Goal: Task Accomplishment & Management: Manage account settings

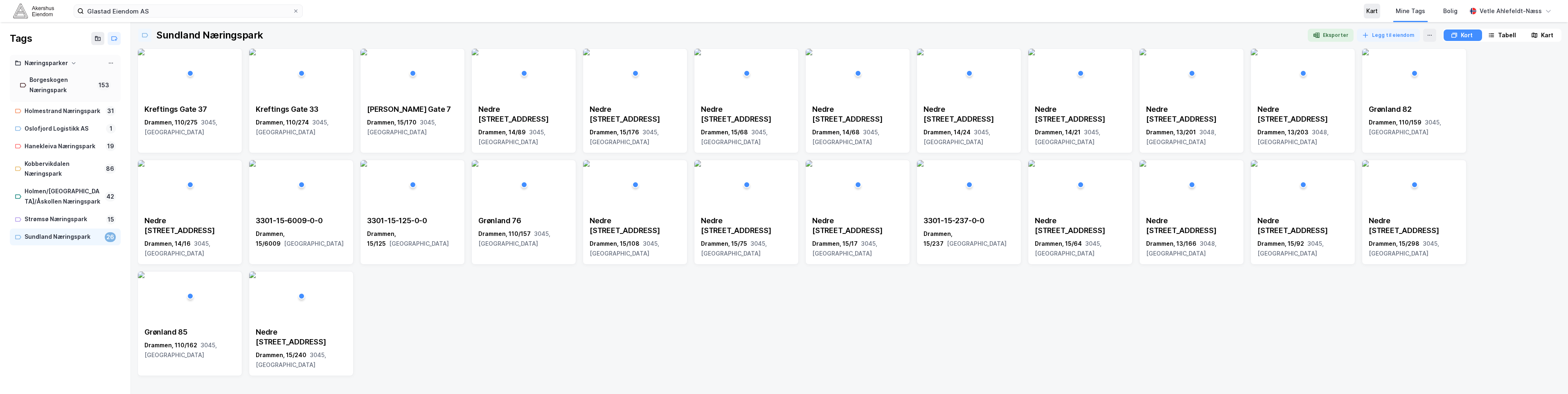
click at [1377, 8] on div "Kart" at bounding box center [1373, 11] width 11 height 10
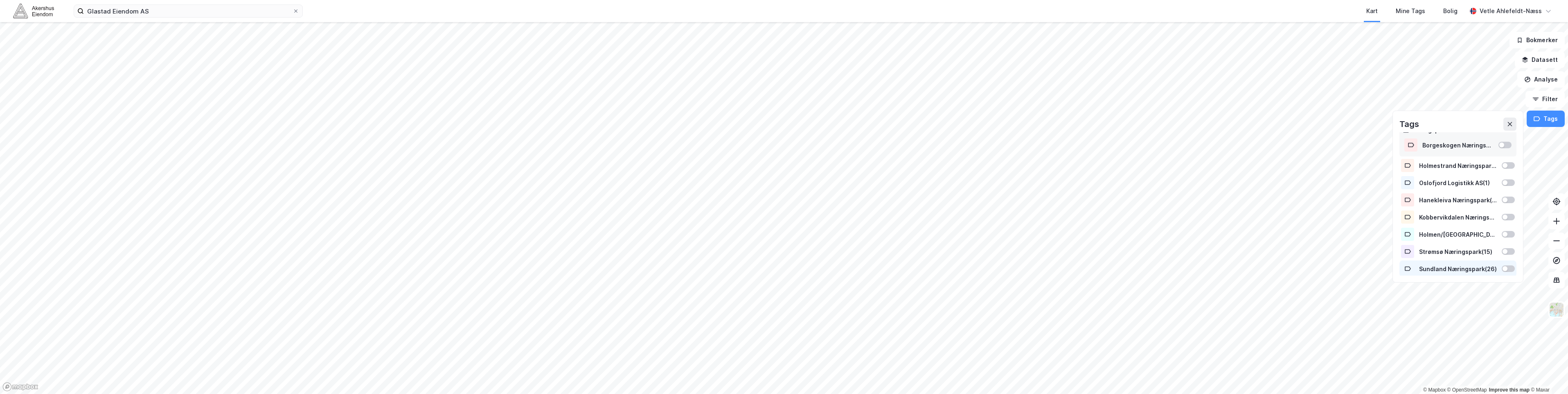
scroll to position [10, 0]
click at [1503, 268] on div at bounding box center [1504, 267] width 5 height 5
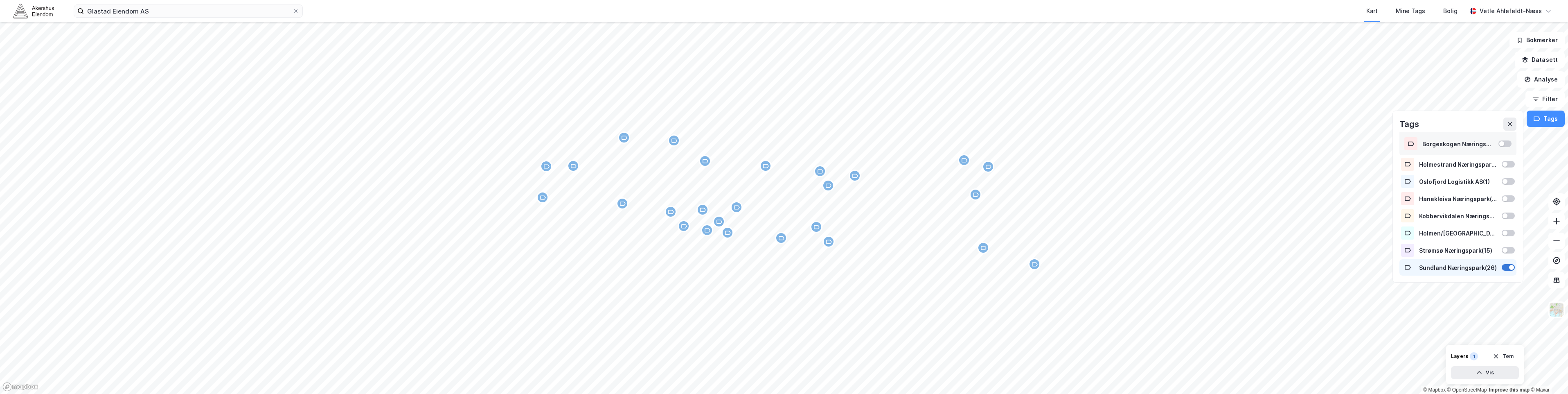
click at [1503, 268] on div at bounding box center [1509, 267] width 13 height 7
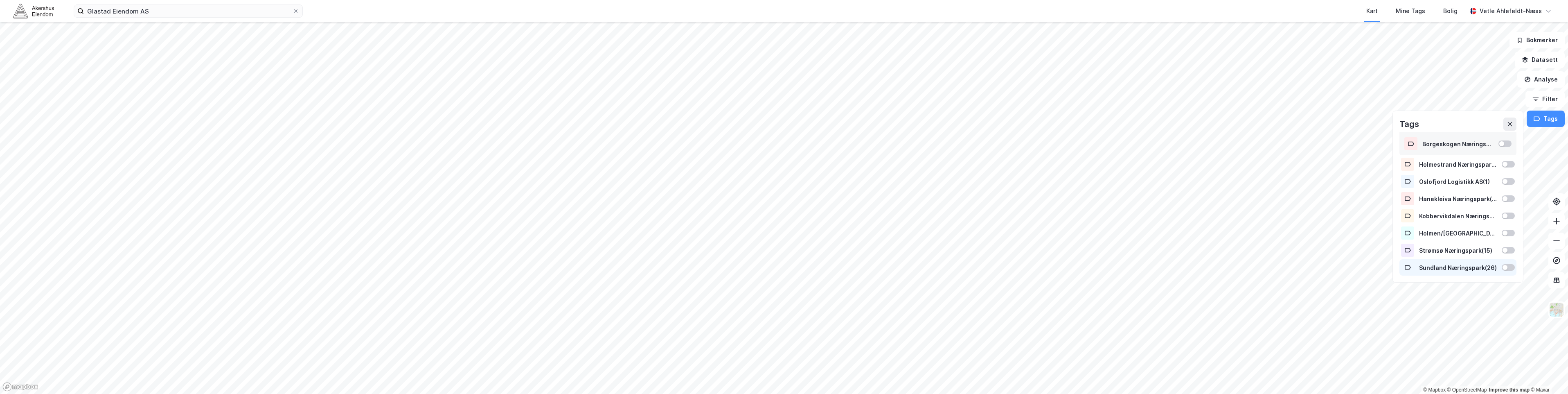
click at [1507, 270] on div at bounding box center [1509, 267] width 13 height 7
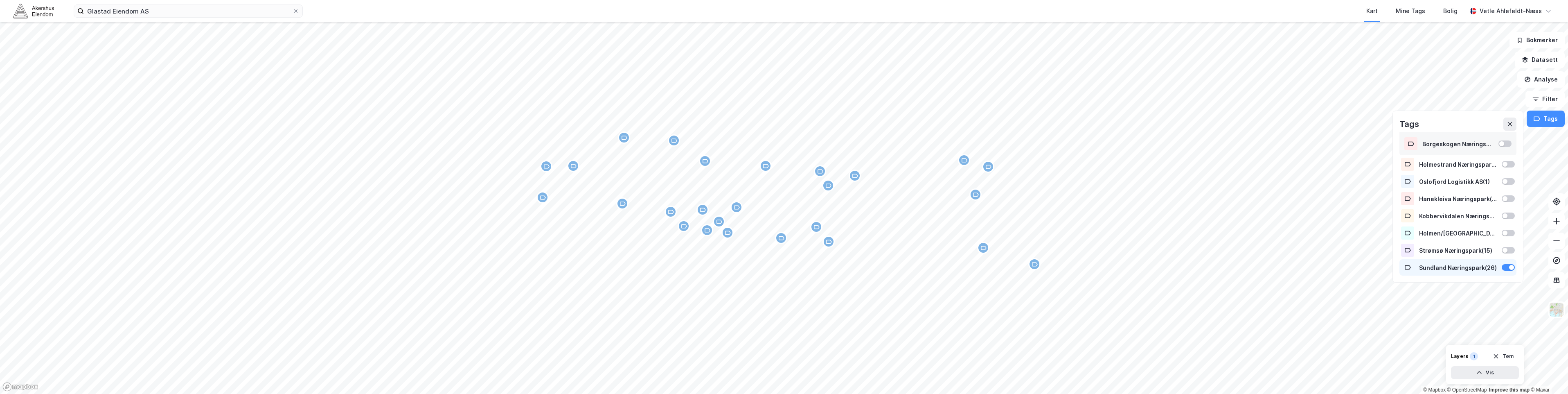
click at [1509, 270] on div at bounding box center [1509, 267] width 13 height 7
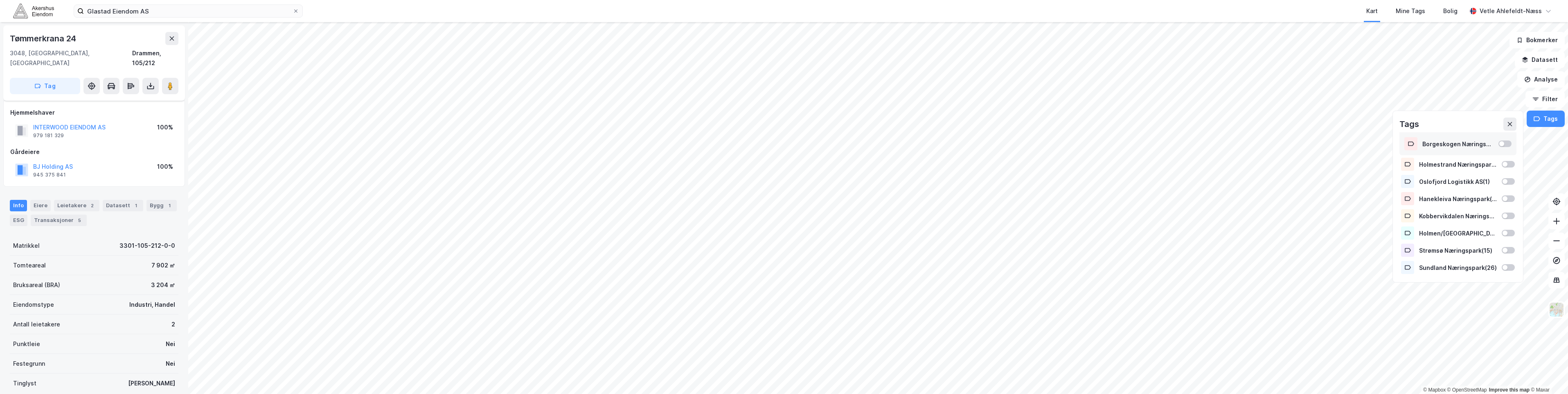
scroll to position [13, 0]
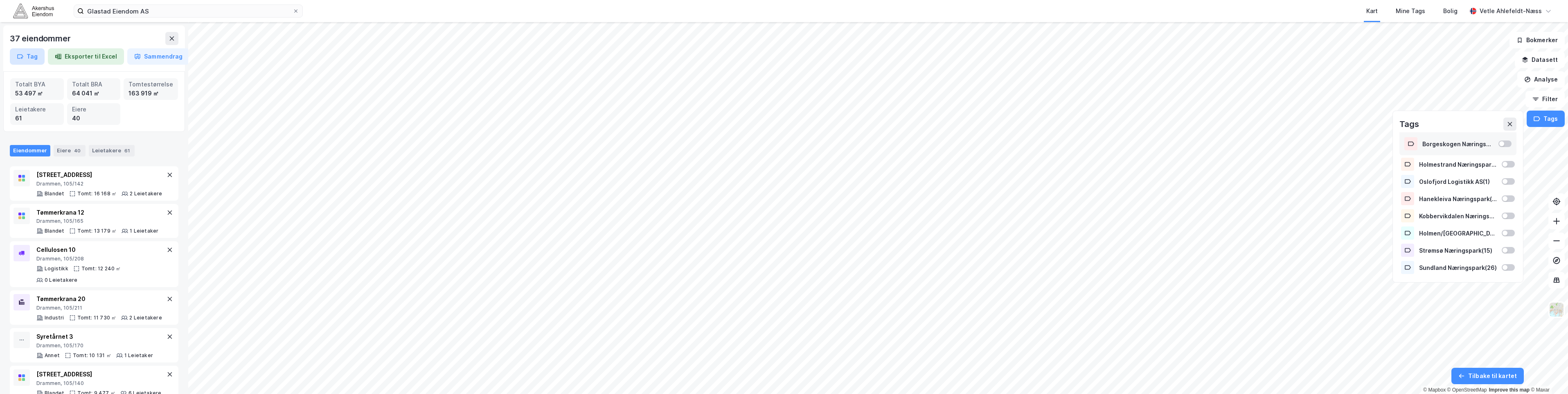
click at [37, 58] on button "Tag" at bounding box center [27, 57] width 35 height 17
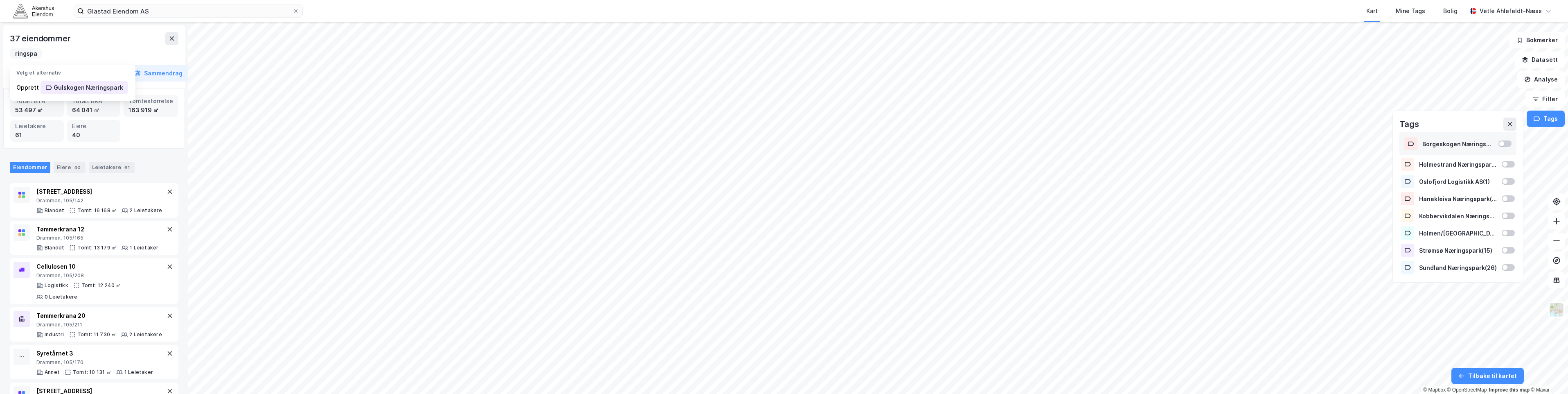
scroll to position [0, 45]
type input "Gulskogen Næringspark"
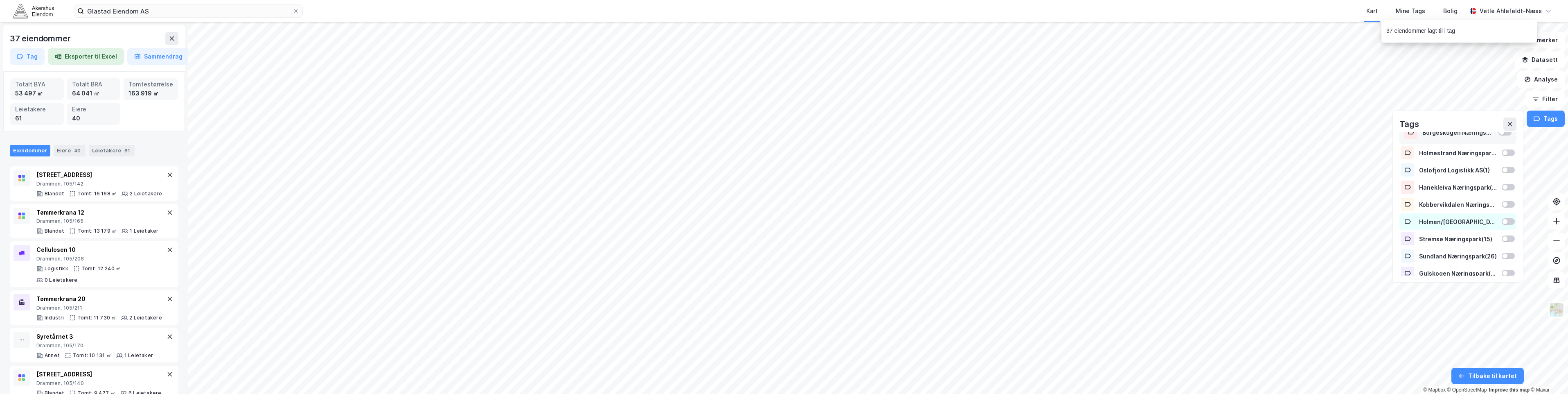
scroll to position [27, 0]
click at [1505, 271] on div "Gulskogen Næringspark ( 37 )" at bounding box center [1458, 268] width 117 height 17
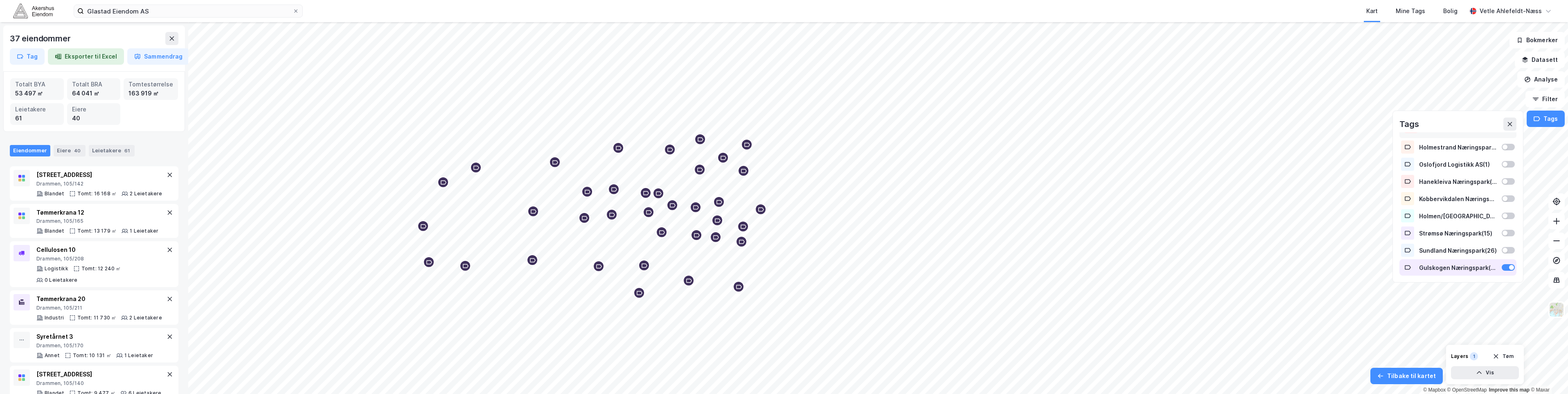
click at [1505, 271] on div "Gulskogen Næringspark ( 37 )" at bounding box center [1458, 268] width 117 height 17
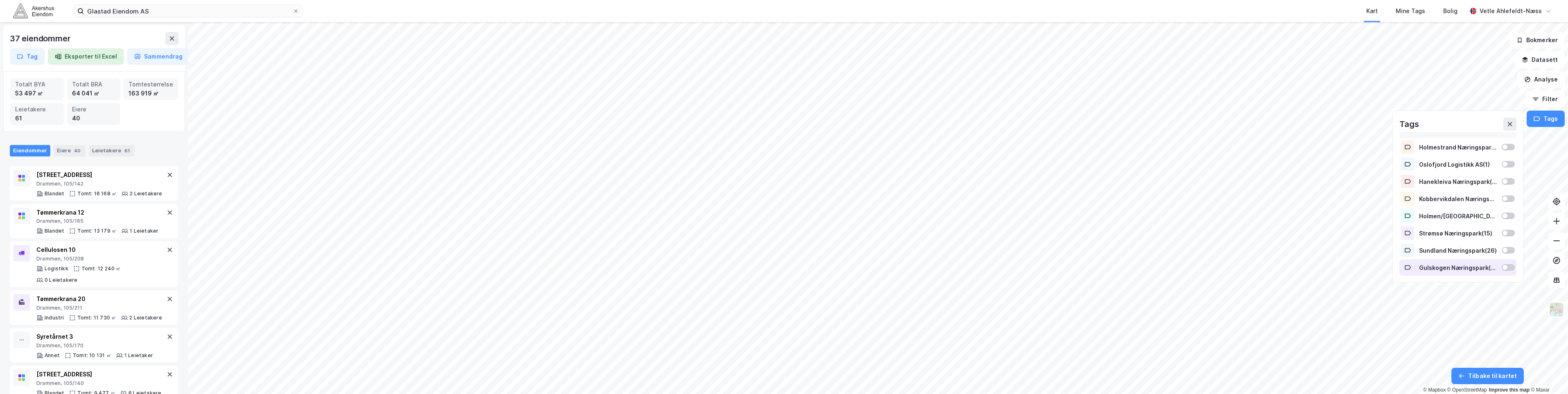
click at [1505, 271] on div "Gulskogen Næringspark ( 37 )" at bounding box center [1458, 268] width 117 height 17
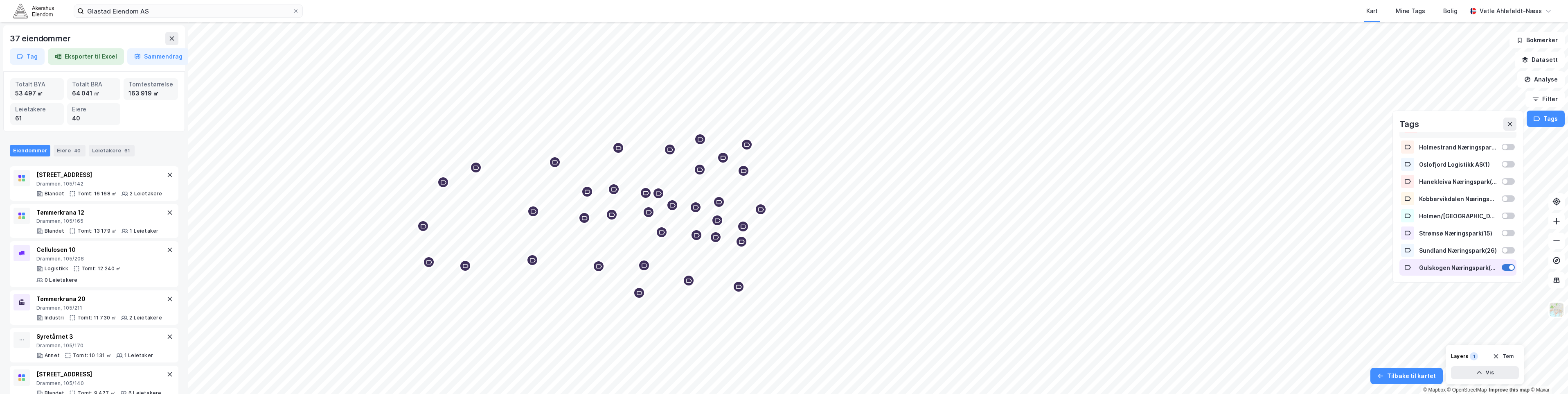
click at [1505, 270] on div at bounding box center [1509, 267] width 13 height 7
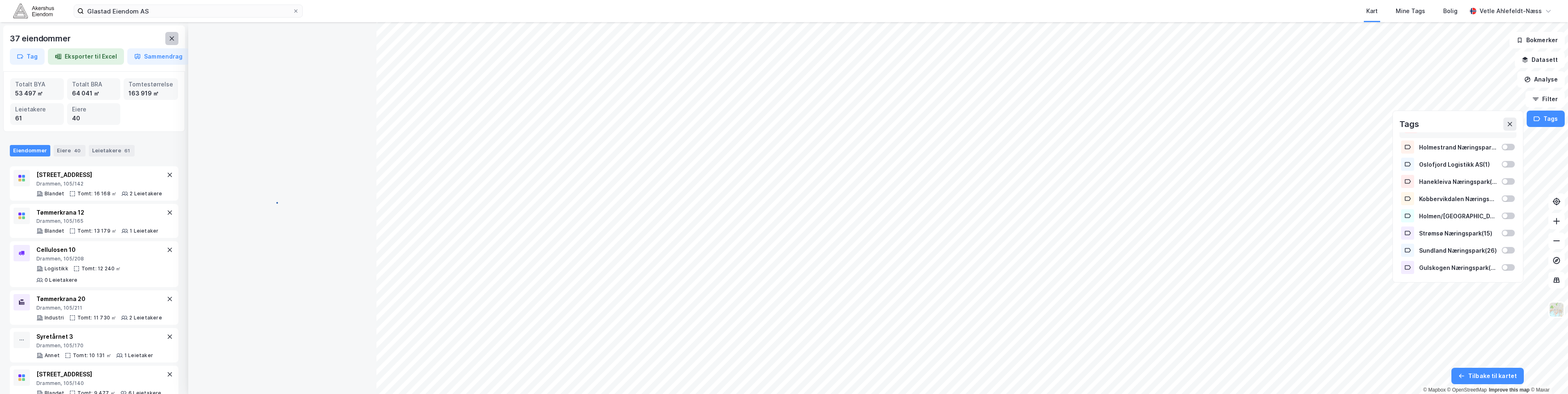
click at [167, 36] on button at bounding box center [172, 38] width 13 height 13
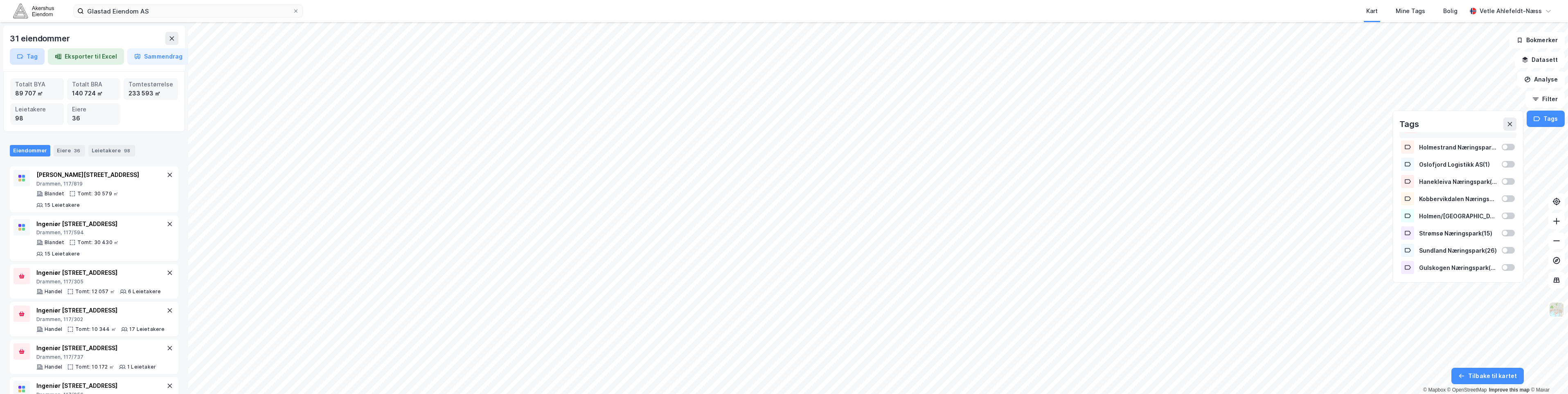
click at [30, 60] on button "Tag" at bounding box center [27, 57] width 35 height 17
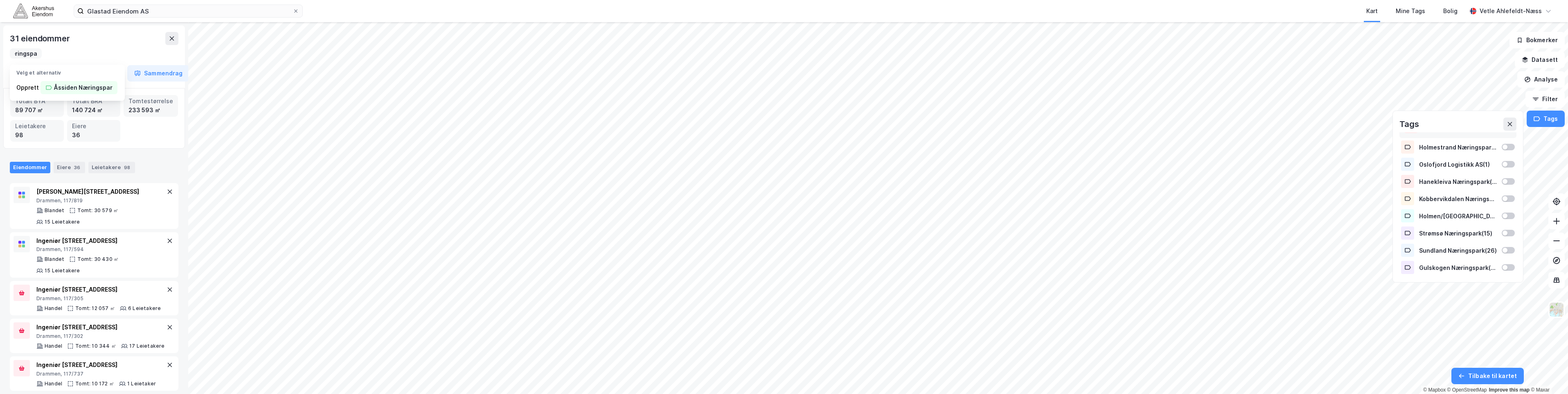
scroll to position [0, 37]
type input "Åssiden Næringspark"
click at [94, 88] on div "Åssiden Næringspark" at bounding box center [84, 87] width 63 height 10
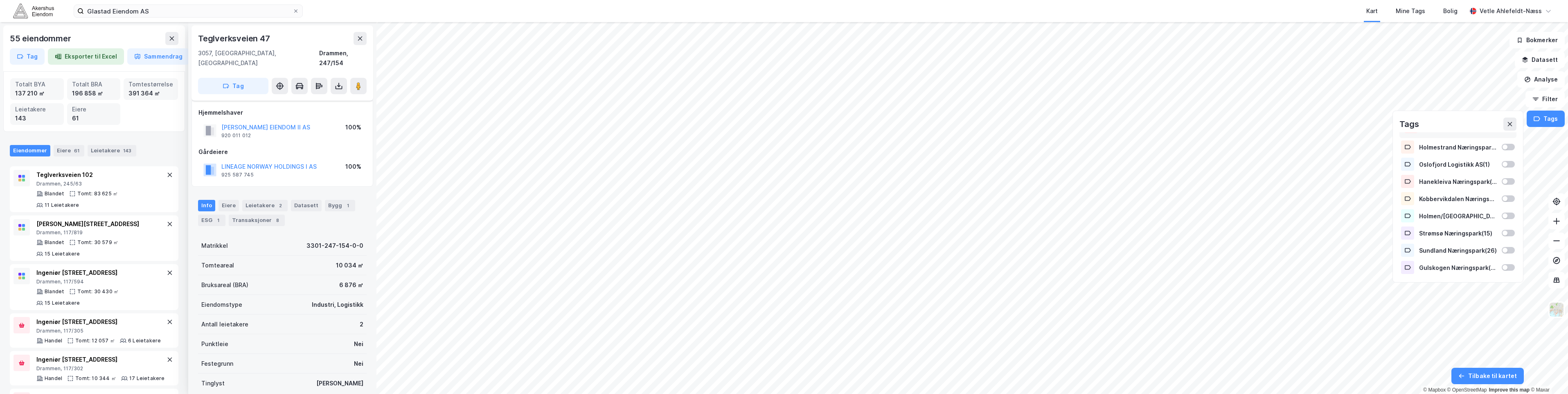
scroll to position [13, 0]
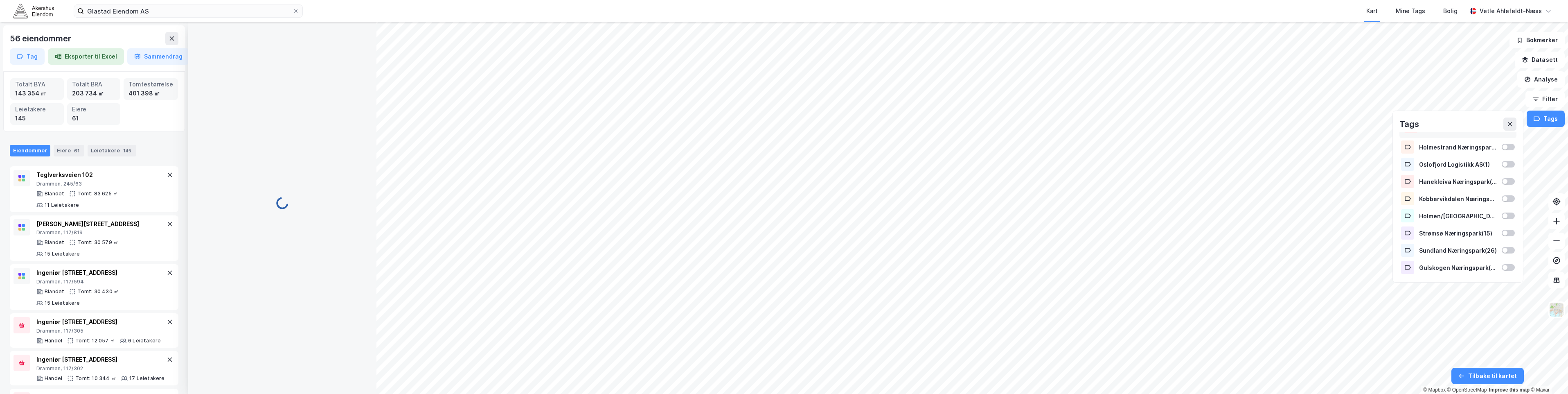
scroll to position [0, 0]
click at [30, 57] on button "Tag" at bounding box center [27, 57] width 35 height 17
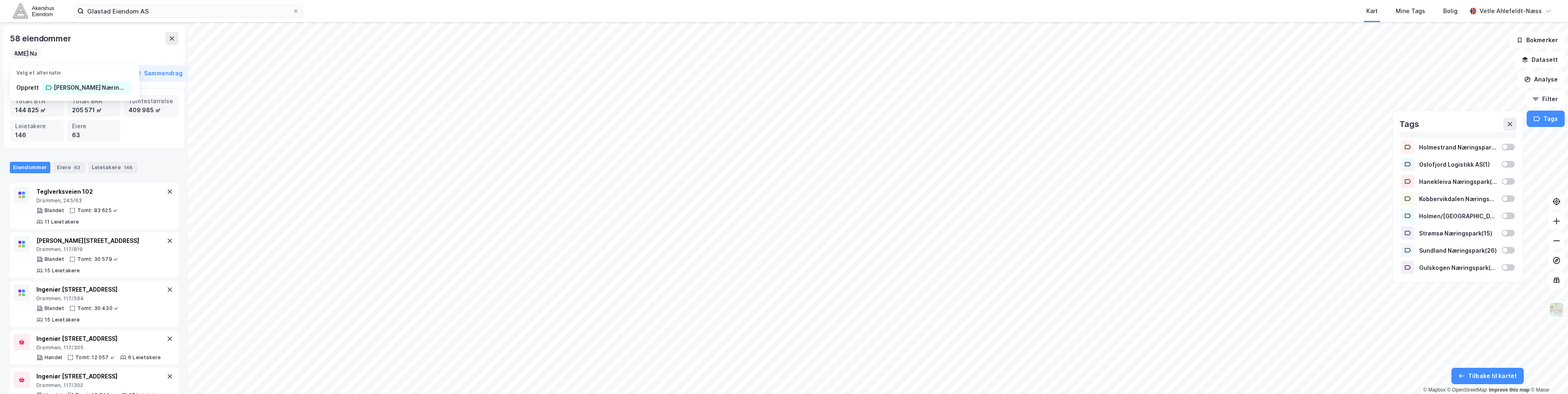
scroll to position [0, 36]
type input "[PERSON_NAME] Næringspark"
click at [99, 85] on div "[PERSON_NAME] Næringspark" at bounding box center [90, 87] width 74 height 10
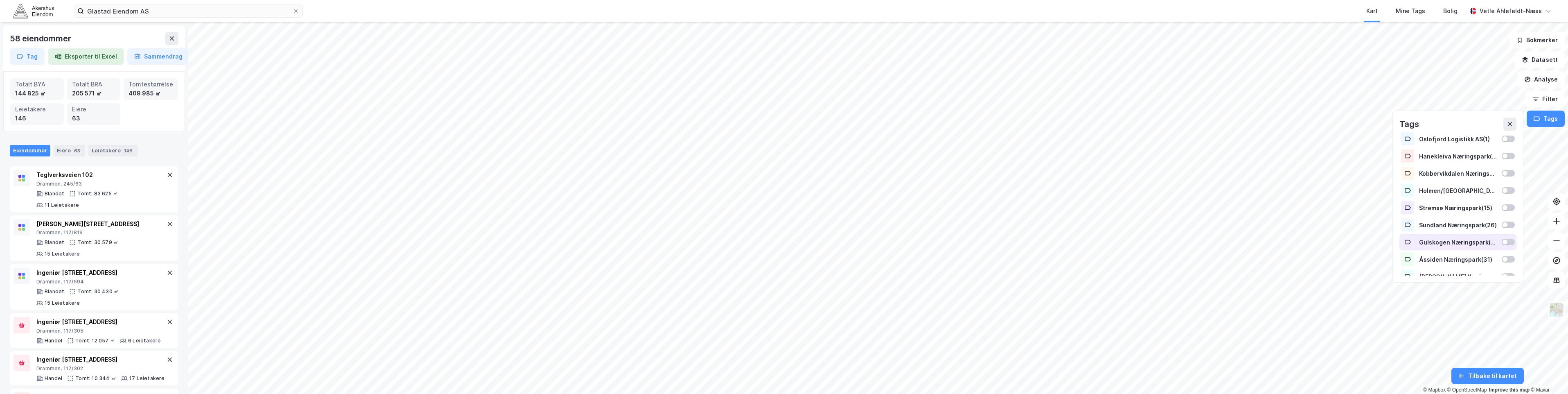
scroll to position [62, 0]
click at [1503, 266] on div at bounding box center [1509, 267] width 13 height 7
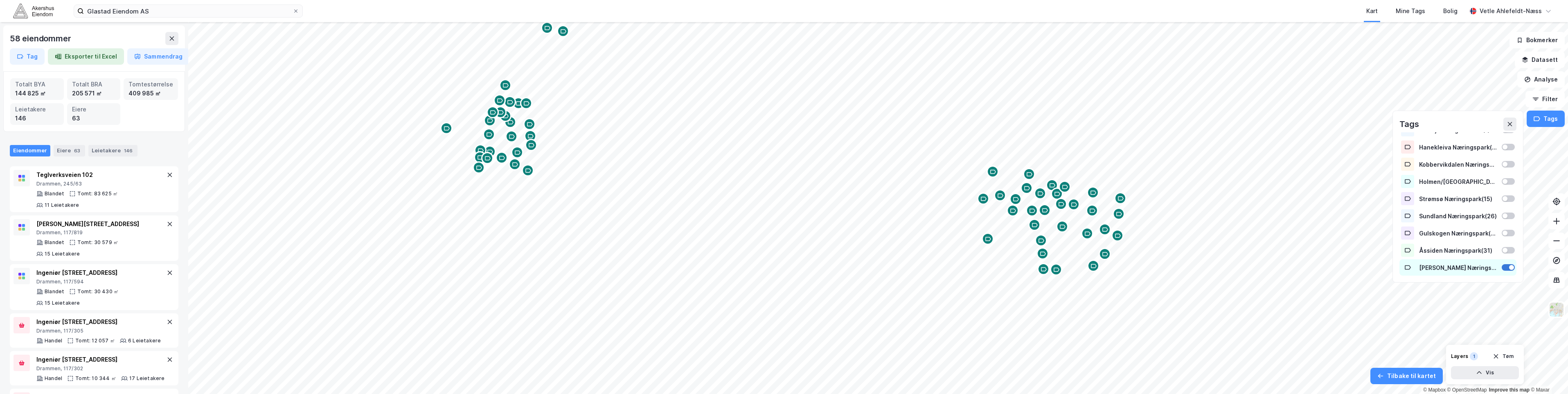
click at [1509, 267] on div at bounding box center [1511, 267] width 5 height 5
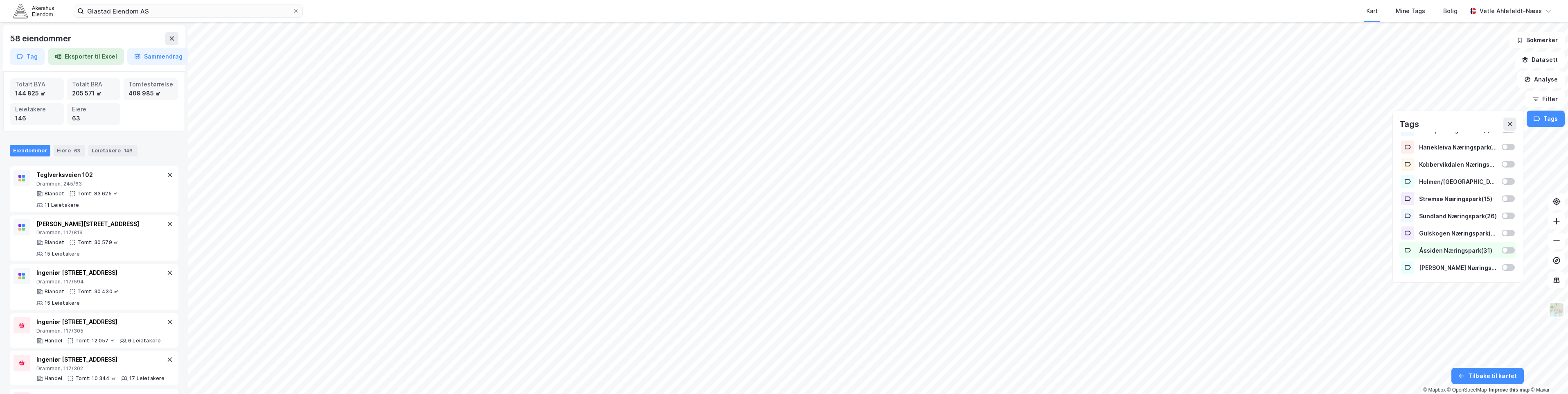
click at [1503, 252] on div at bounding box center [1509, 250] width 13 height 7
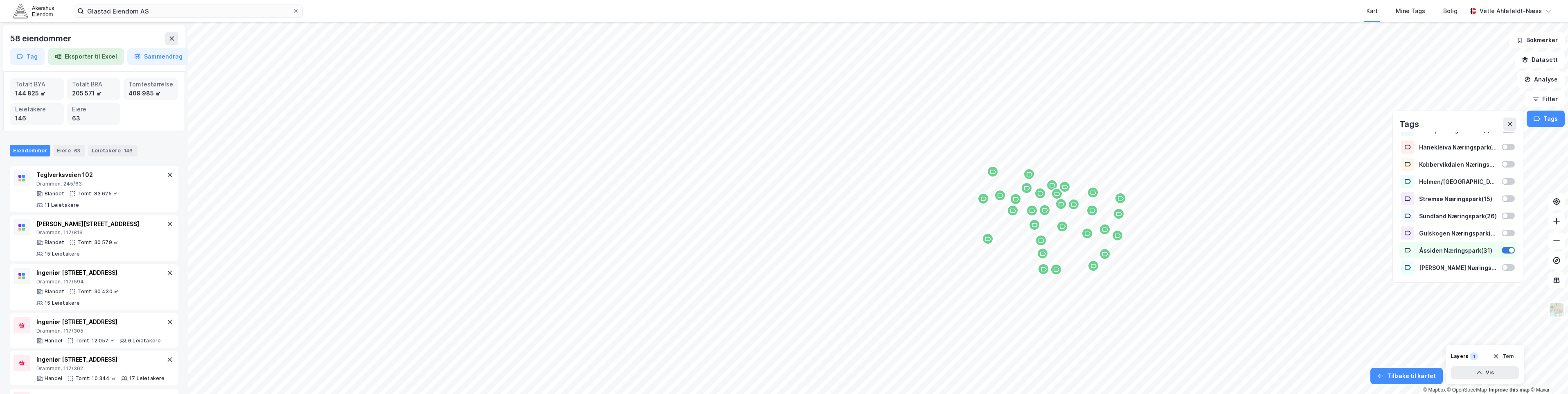
click at [1503, 252] on div at bounding box center [1509, 250] width 13 height 7
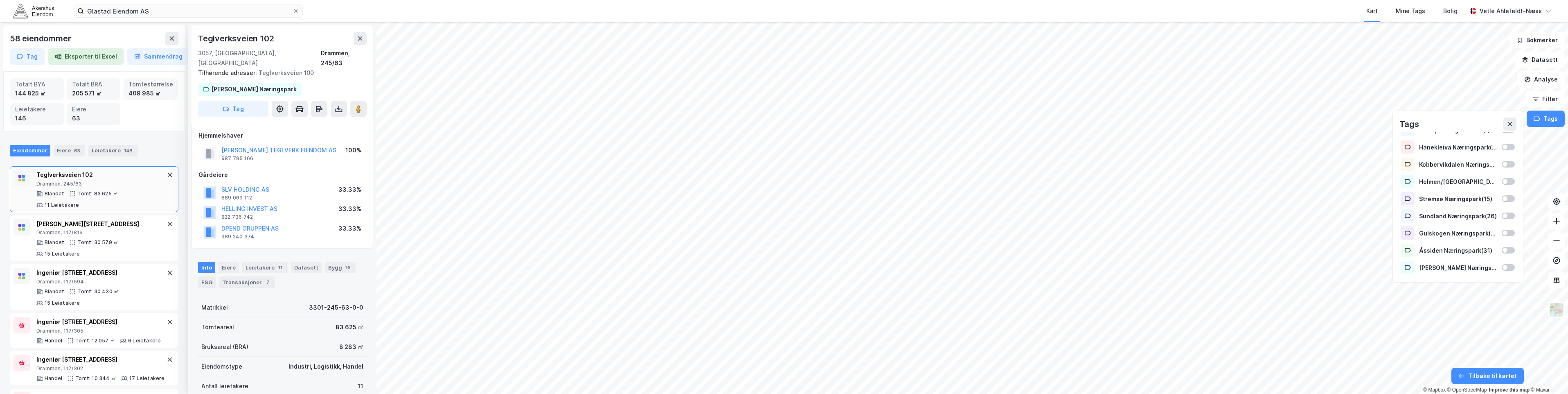
scroll to position [0, 0]
click at [176, 34] on button at bounding box center [172, 38] width 13 height 13
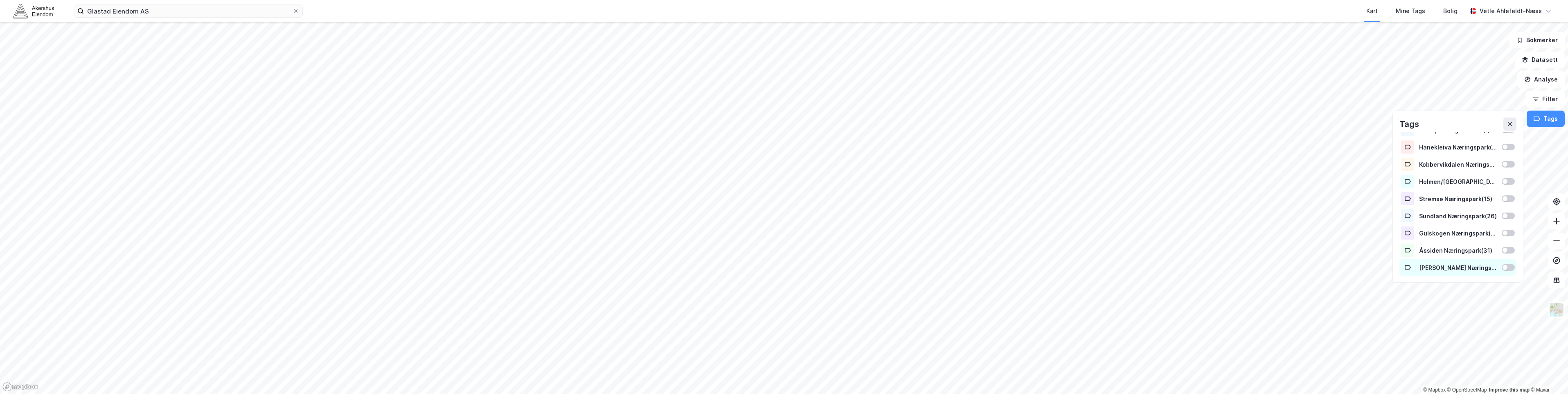
click at [1503, 270] on div at bounding box center [1504, 267] width 5 height 5
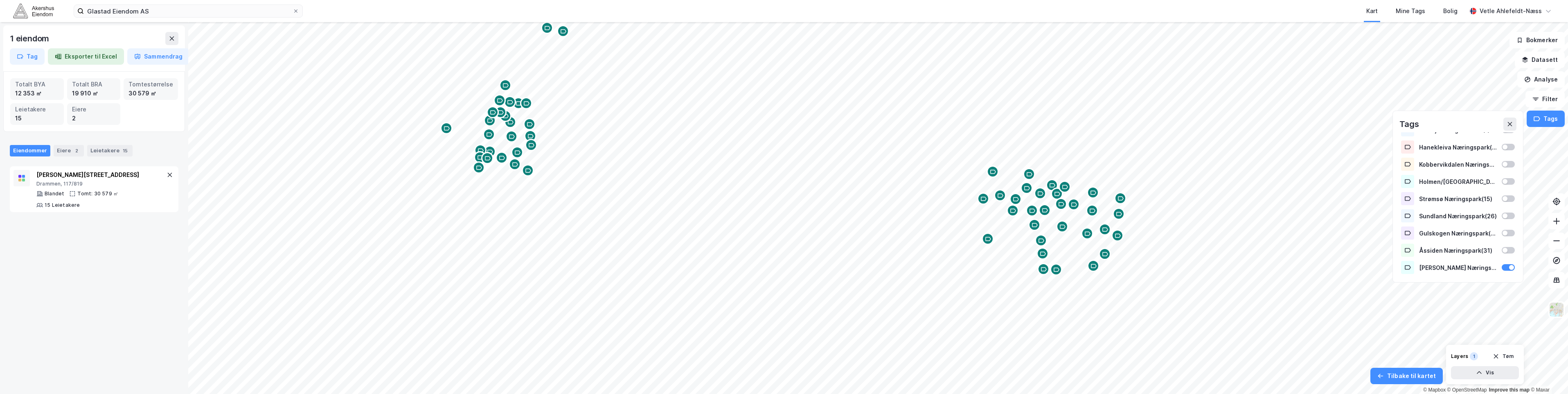
click at [1046, 275] on div "Map marker" at bounding box center [1043, 269] width 12 height 12
click at [1038, 273] on div "Map marker" at bounding box center [1043, 269] width 12 height 12
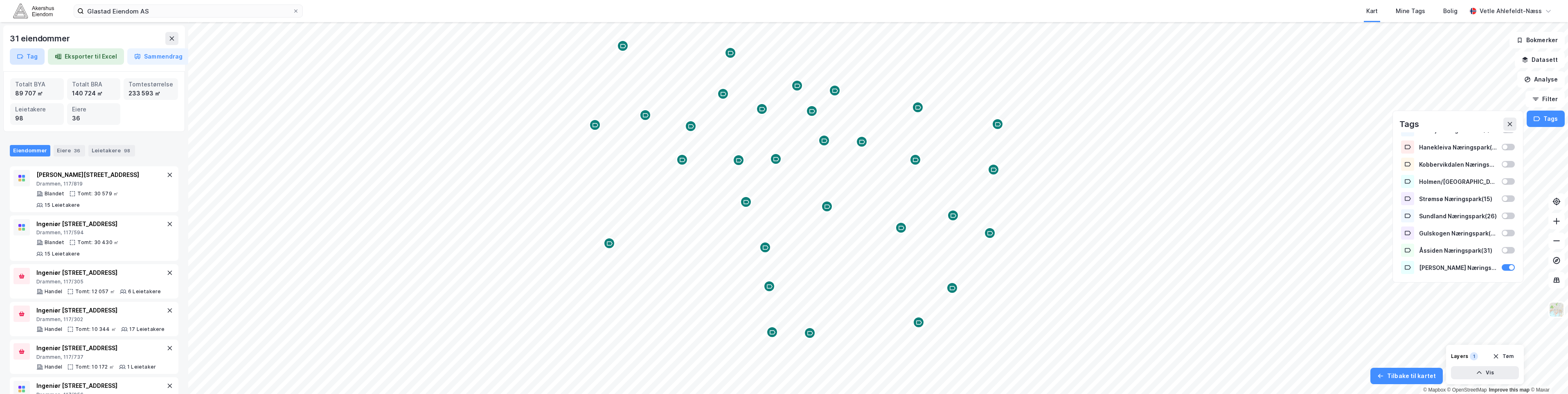
click at [26, 58] on button "Tag" at bounding box center [27, 57] width 35 height 17
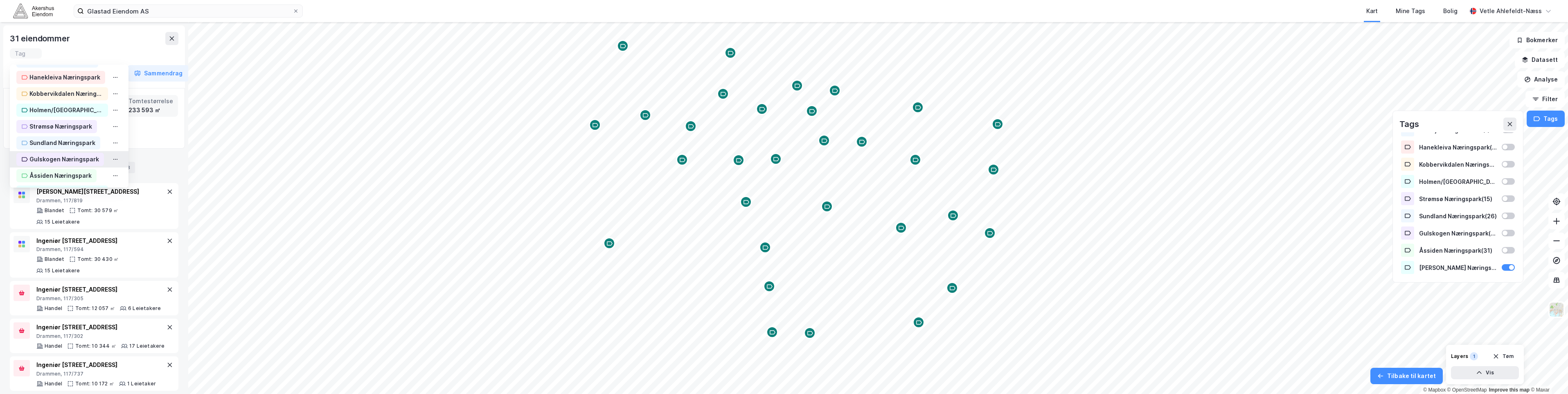
scroll to position [77, 0]
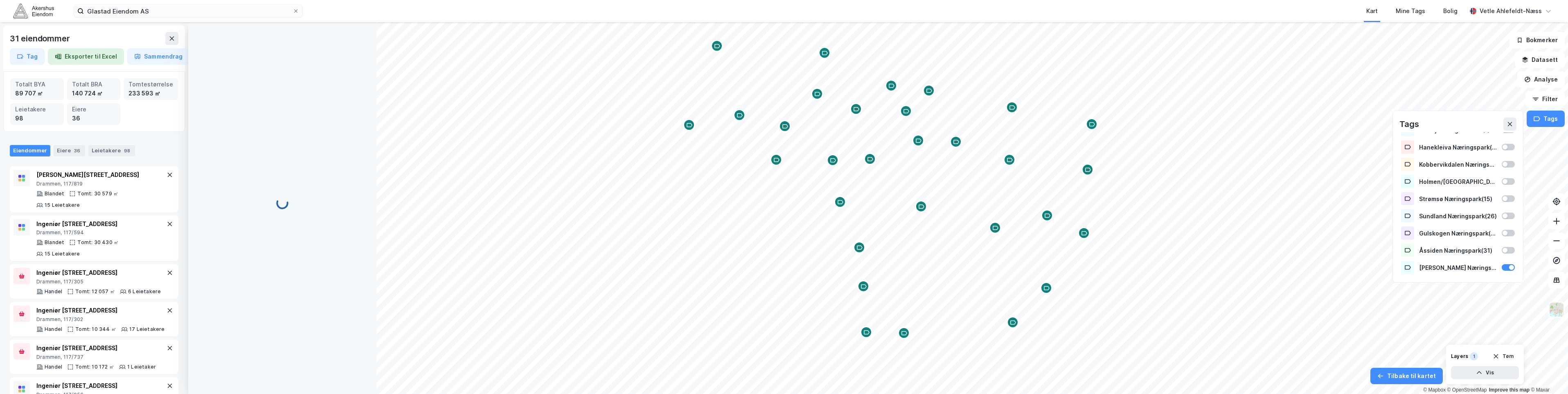
scroll to position [0, 0]
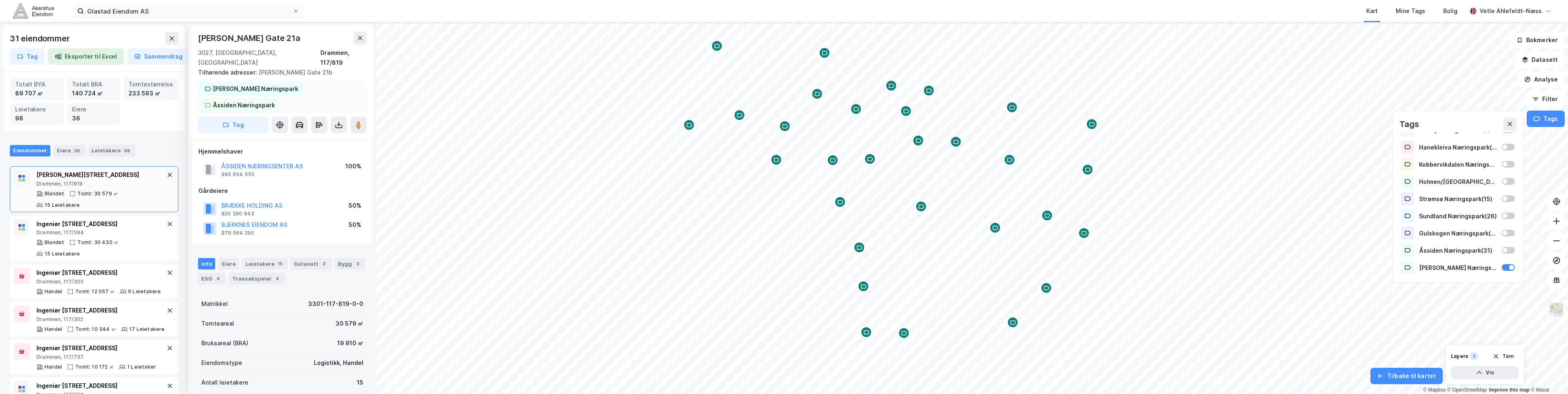
click at [275, 100] on div "Åssiden Næringspark" at bounding box center [244, 105] width 63 height 10
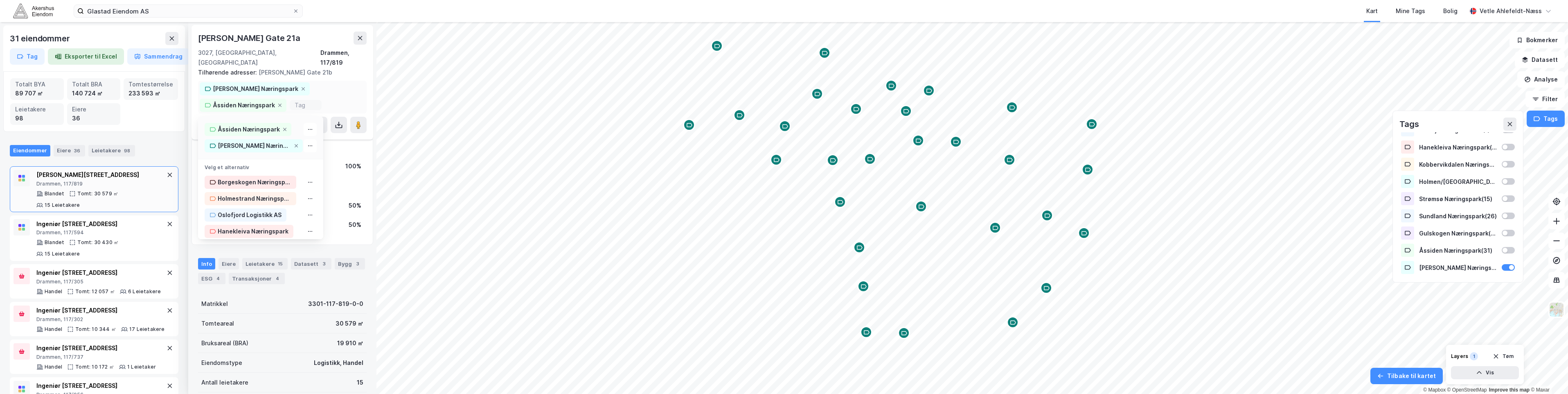
scroll to position [17, 0]
click at [279, 100] on icon at bounding box center [280, 102] width 5 height 5
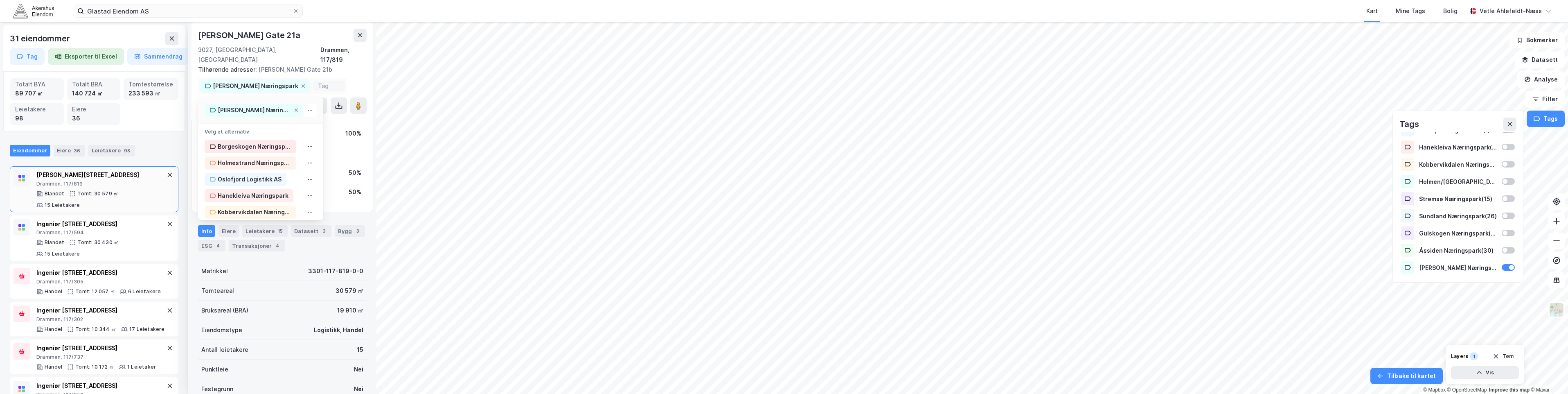
scroll to position [0, 0]
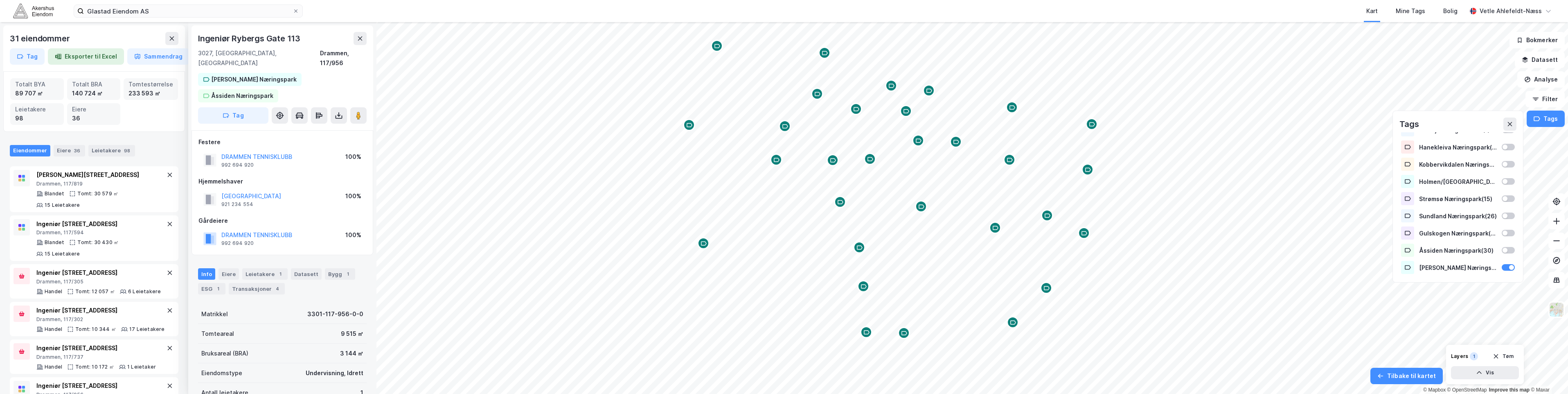
scroll to position [0, 0]
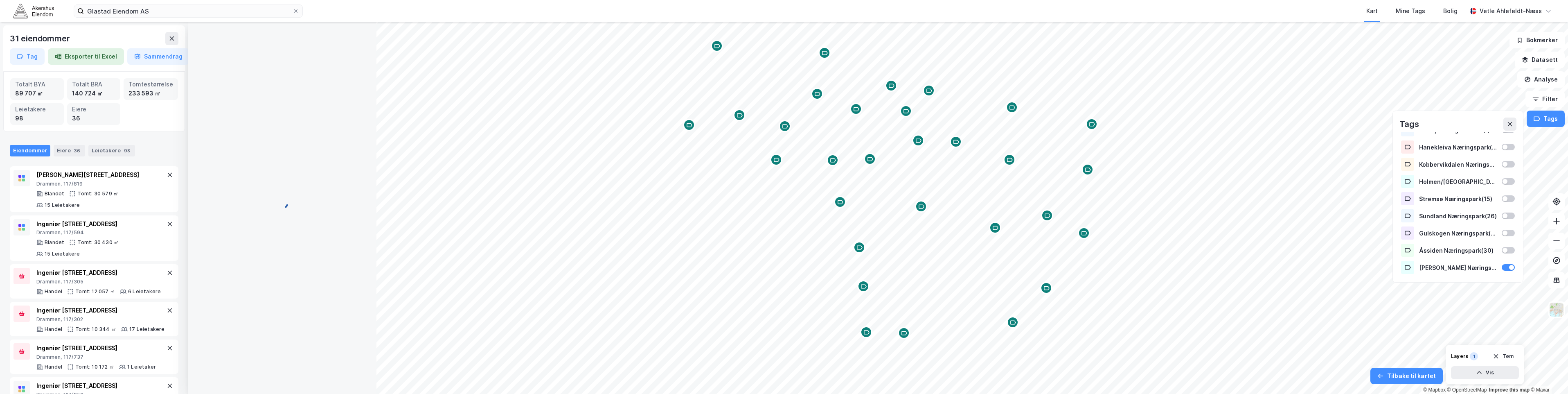
scroll to position [0, 0]
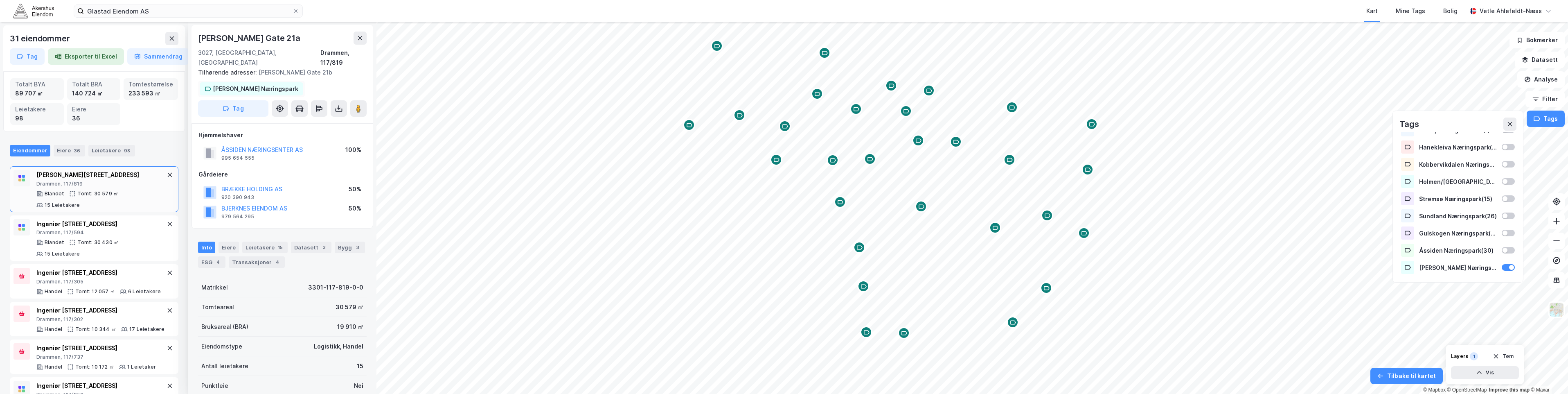
click at [259, 84] on div "[PERSON_NAME] Næringspark" at bounding box center [255, 89] width 85 height 10
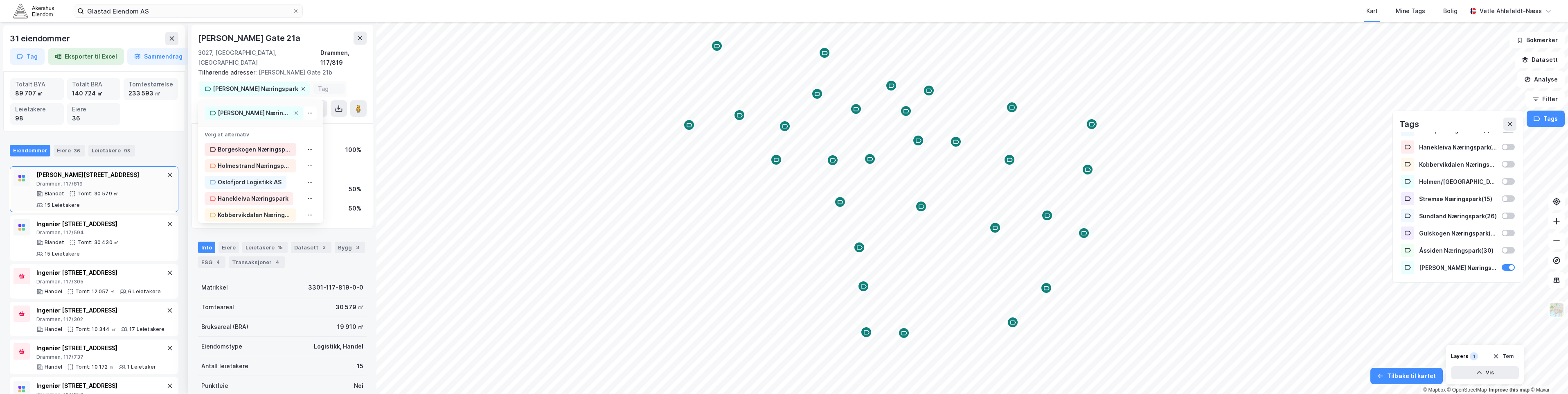
click at [301, 86] on icon at bounding box center [303, 88] width 5 height 5
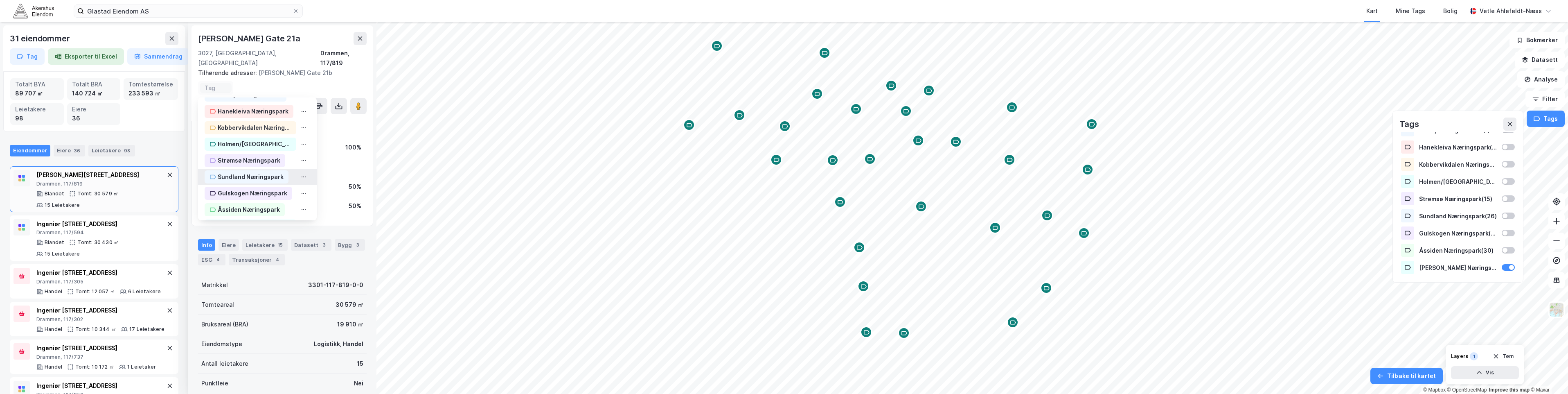
scroll to position [77, 0]
click at [253, 186] on div "Åssiden Næringspark" at bounding box center [249, 191] width 63 height 10
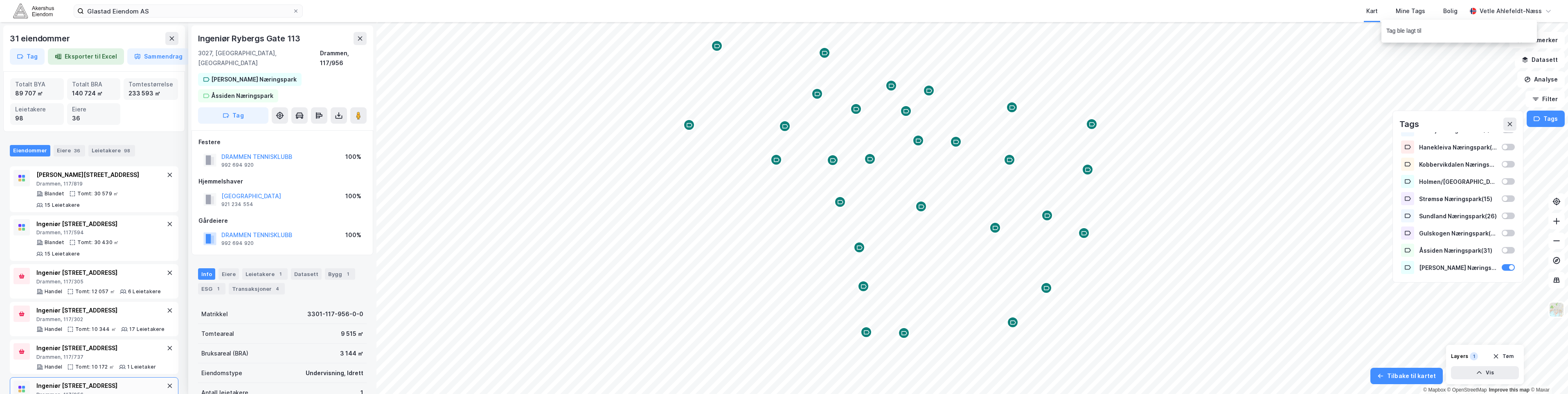
scroll to position [0, 0]
click at [269, 74] on div "[PERSON_NAME] Næringspark" at bounding box center [255, 79] width 85 height 10
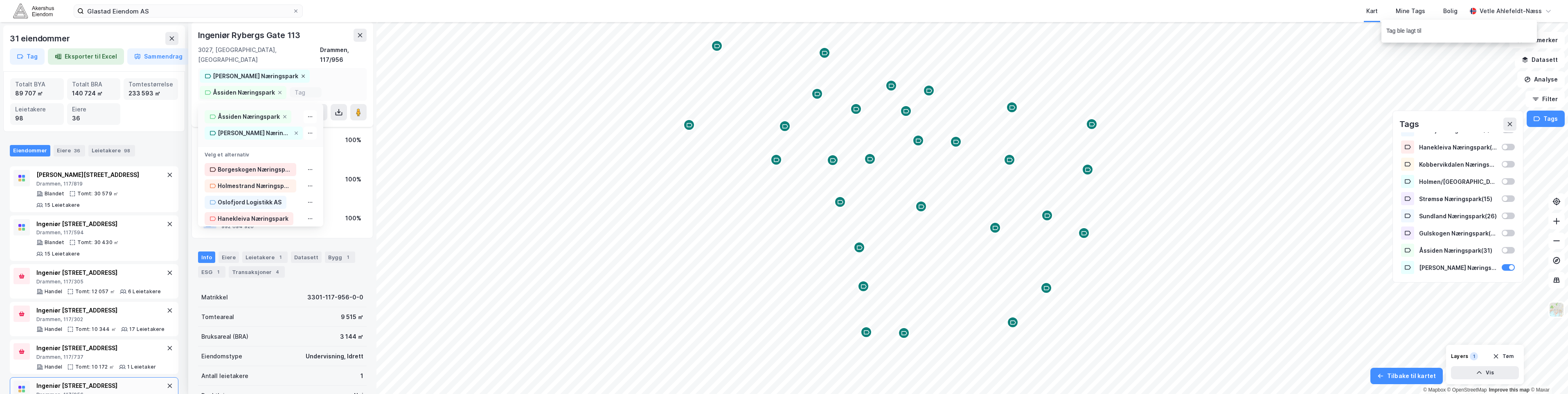
click at [302, 75] on icon at bounding box center [304, 77] width 4 height 4
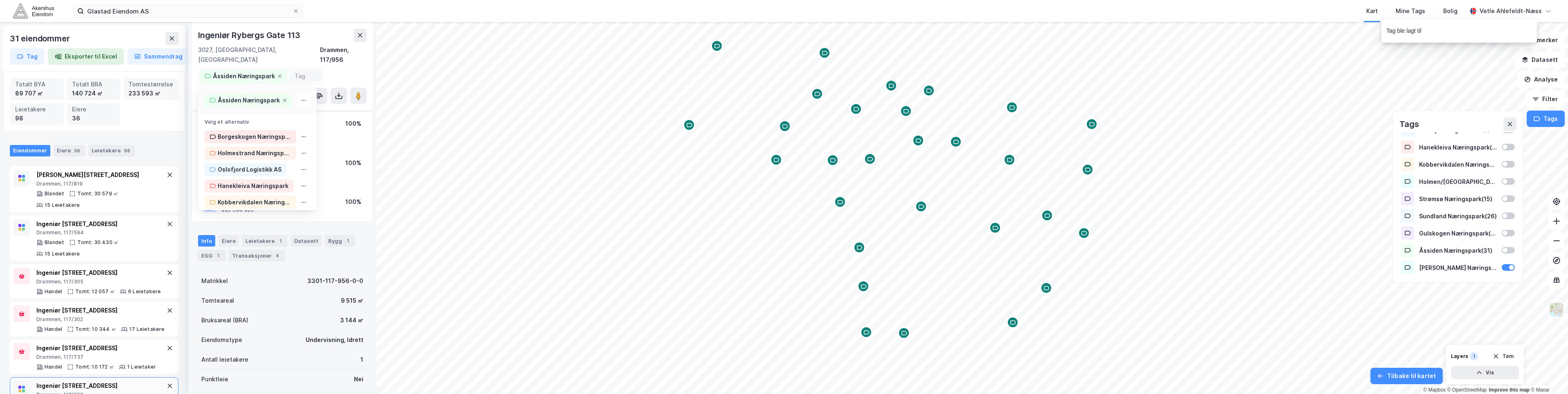
scroll to position [0, 0]
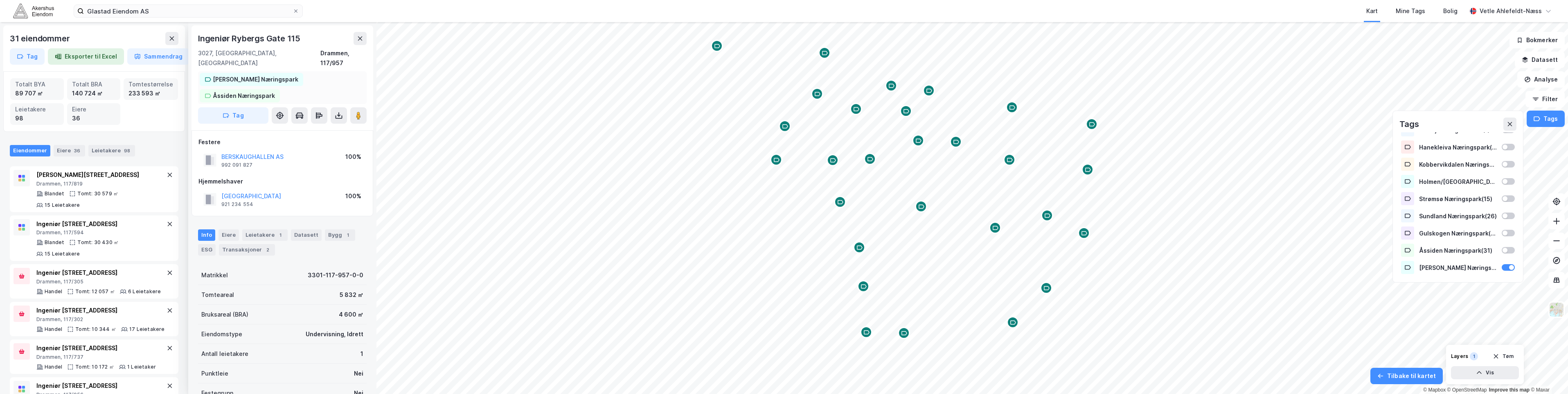
scroll to position [0, 0]
click at [270, 74] on div "[PERSON_NAME] Næringspark" at bounding box center [255, 79] width 85 height 10
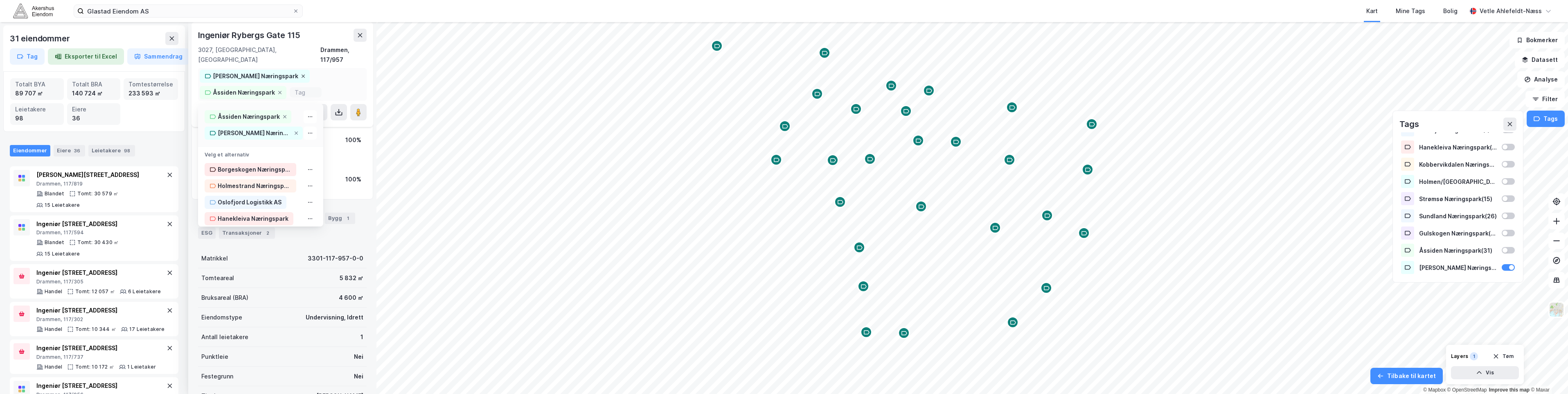
click at [301, 74] on icon at bounding box center [303, 76] width 5 height 5
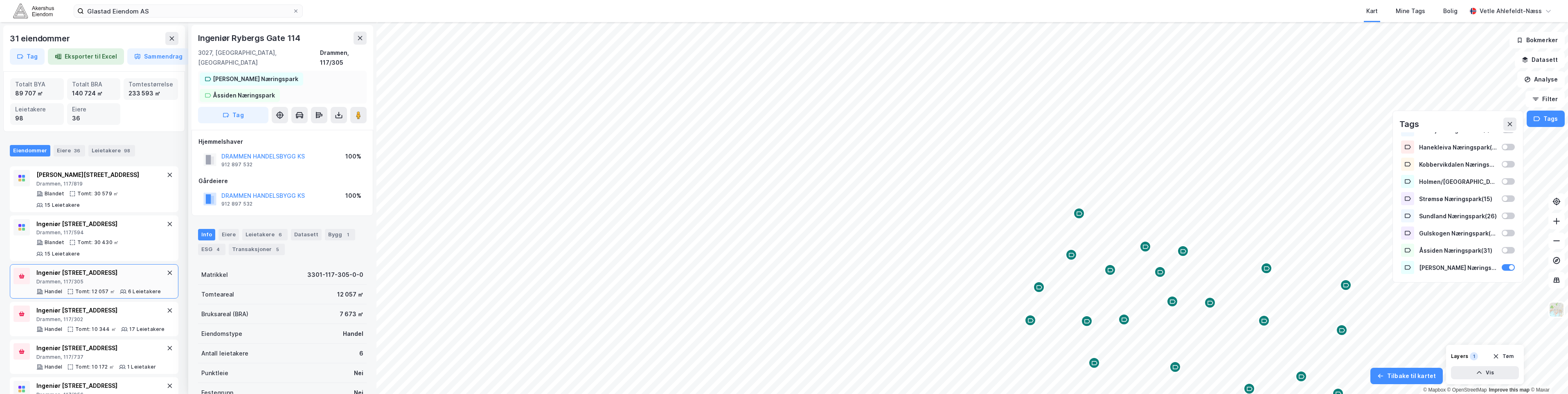
click at [260, 74] on div "[PERSON_NAME] Næringspark" at bounding box center [255, 79] width 85 height 10
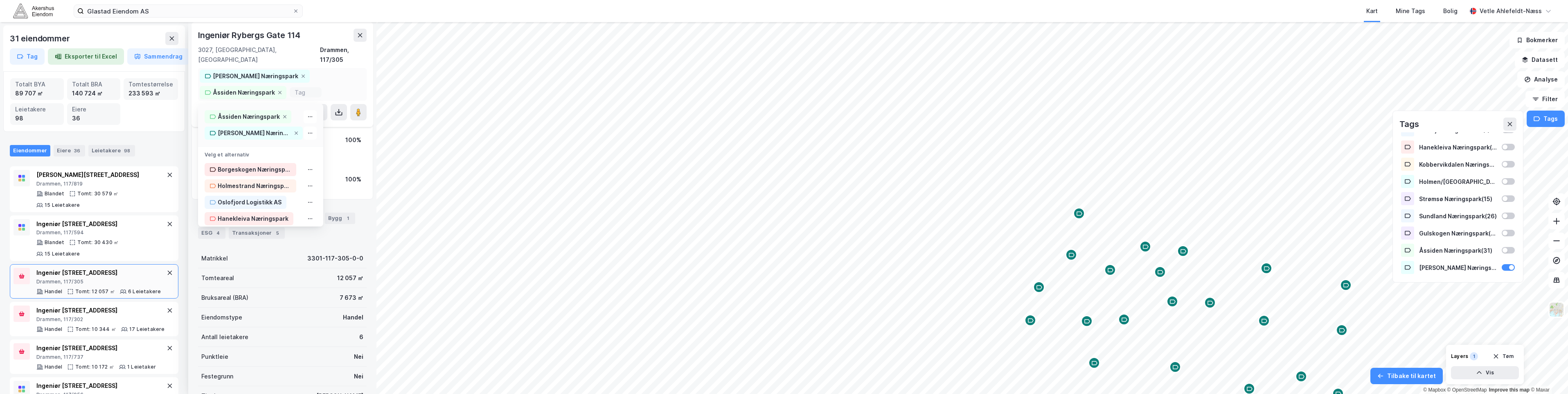
click at [273, 69] on div "[PERSON_NAME] Næringspark" at bounding box center [255, 76] width 110 height 13
click at [301, 74] on icon at bounding box center [303, 76] width 5 height 5
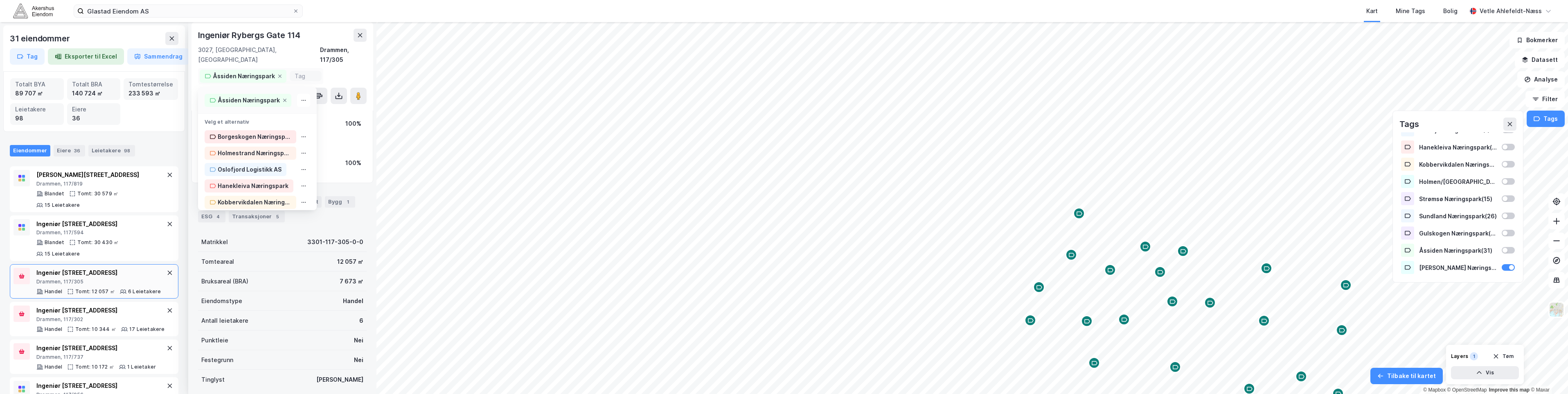
scroll to position [0, 0]
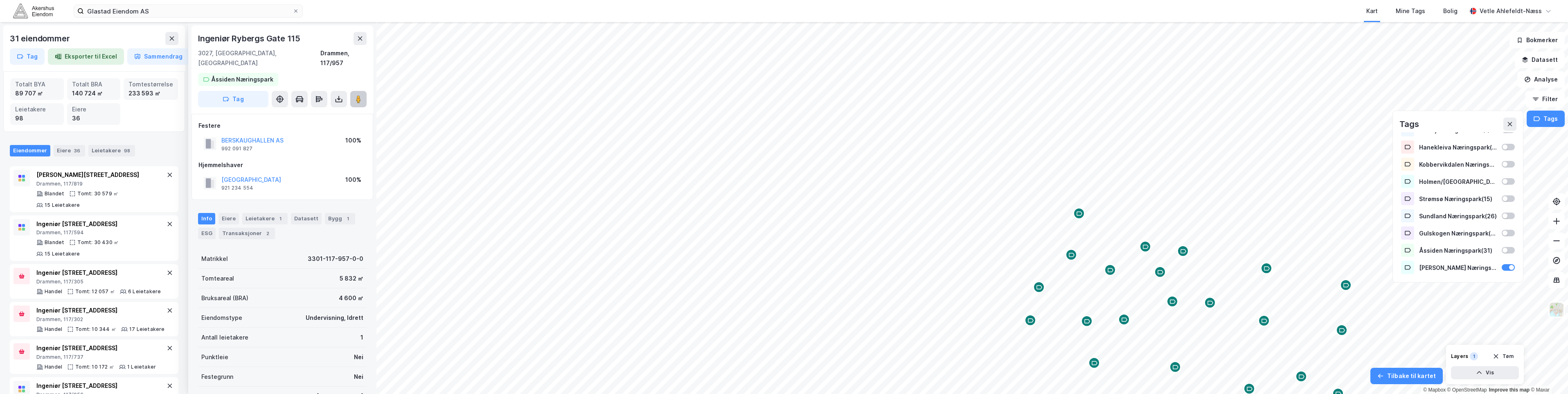
scroll to position [0, 0]
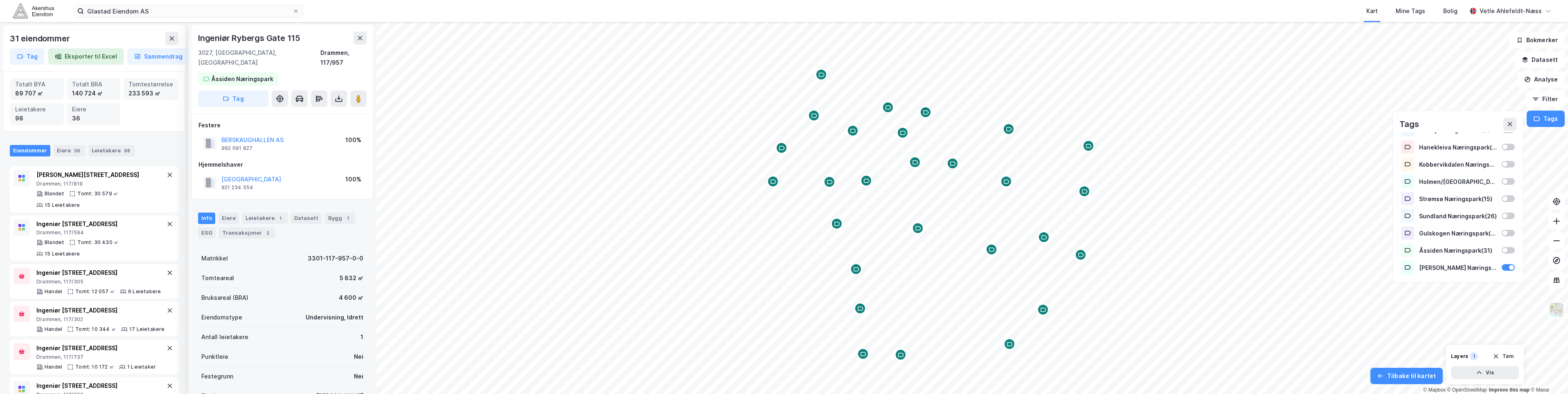
click at [774, 179] on icon "Map marker" at bounding box center [773, 182] width 7 height 7
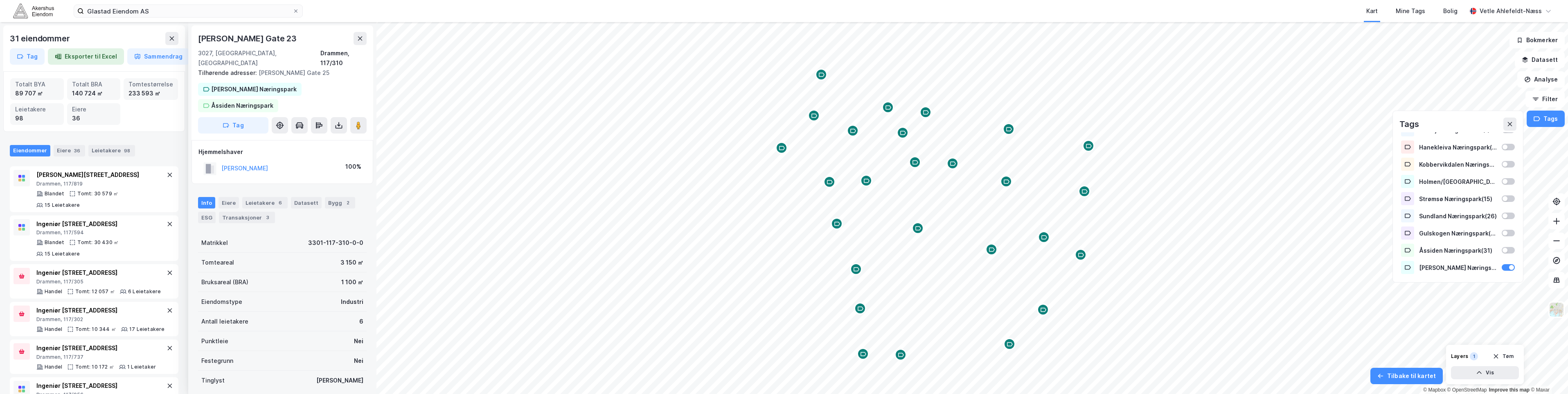
scroll to position [0, 0]
click at [249, 84] on div "[PERSON_NAME] Næringspark" at bounding box center [255, 89] width 85 height 10
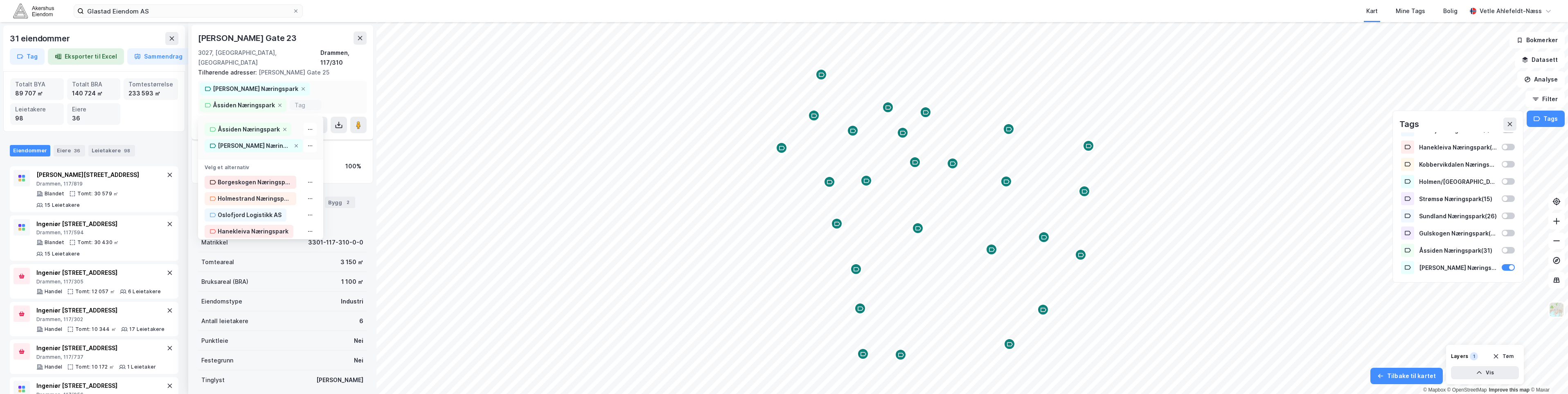
scroll to position [17, 0]
click at [301, 83] on icon at bounding box center [303, 85] width 5 height 5
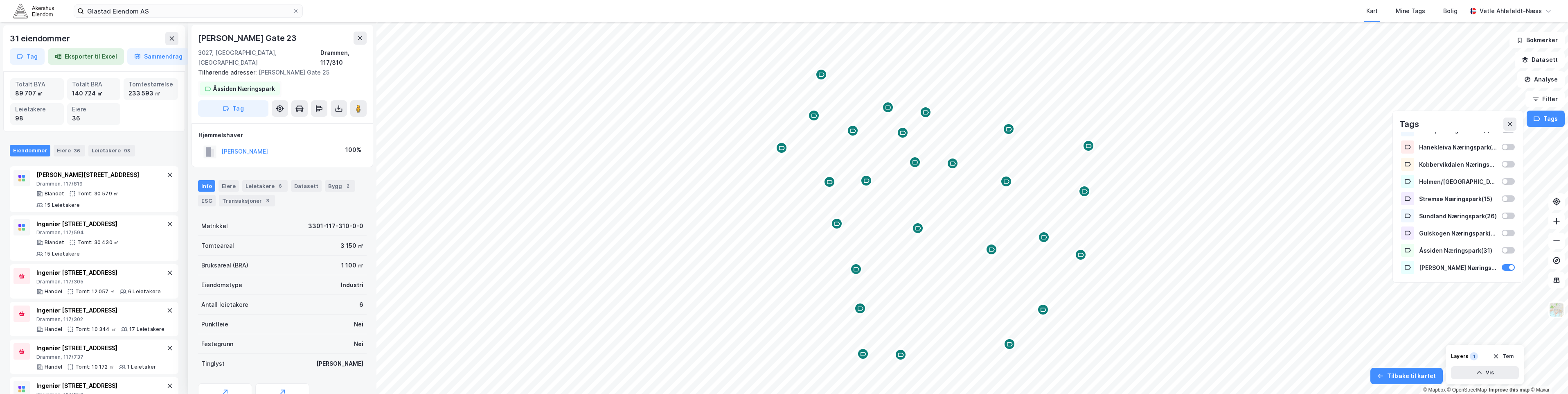
scroll to position [0, 0]
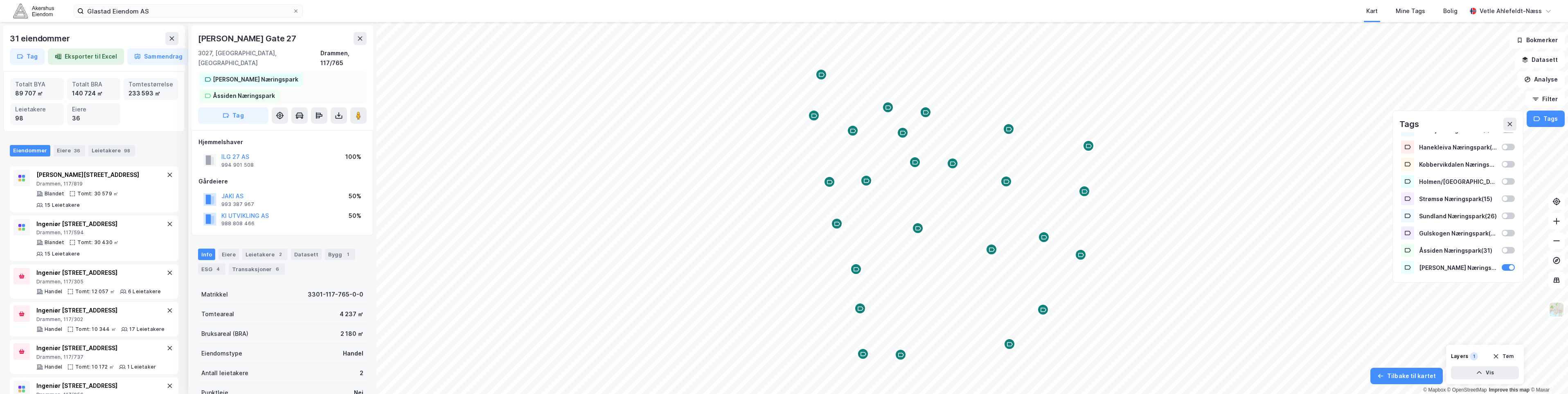
scroll to position [0, 0]
click at [252, 74] on div "[PERSON_NAME] Næringspark" at bounding box center [255, 79] width 85 height 10
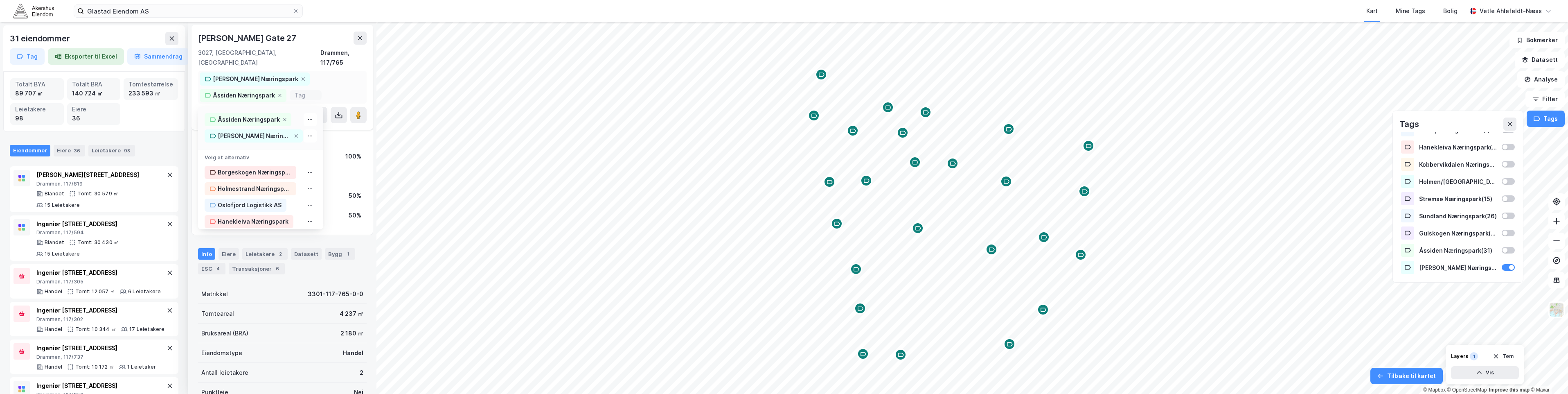
scroll to position [17, 0]
click at [301, 74] on icon at bounding box center [303, 76] width 5 height 5
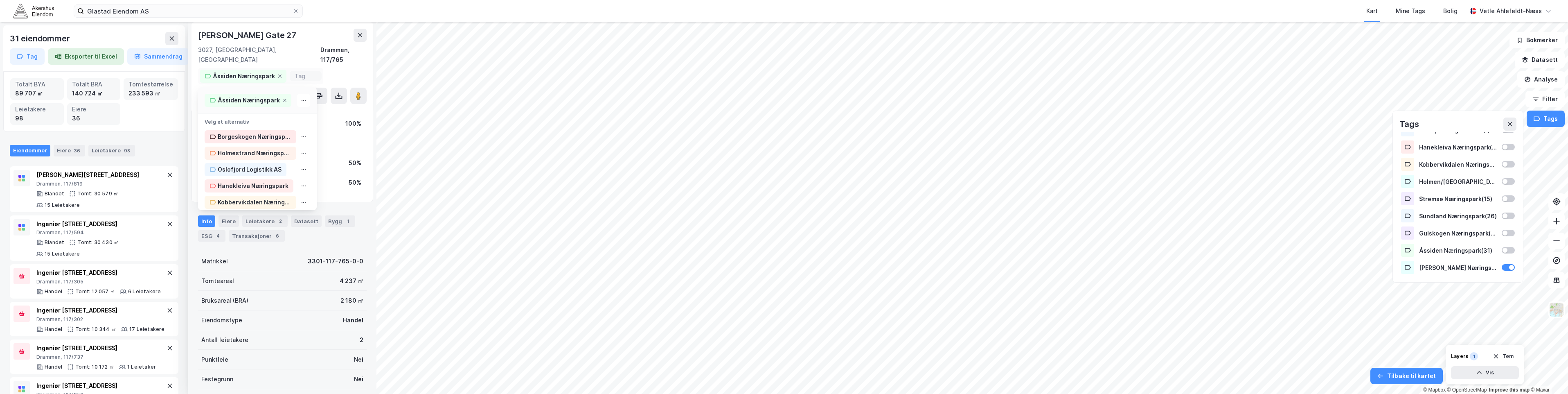
scroll to position [0, 0]
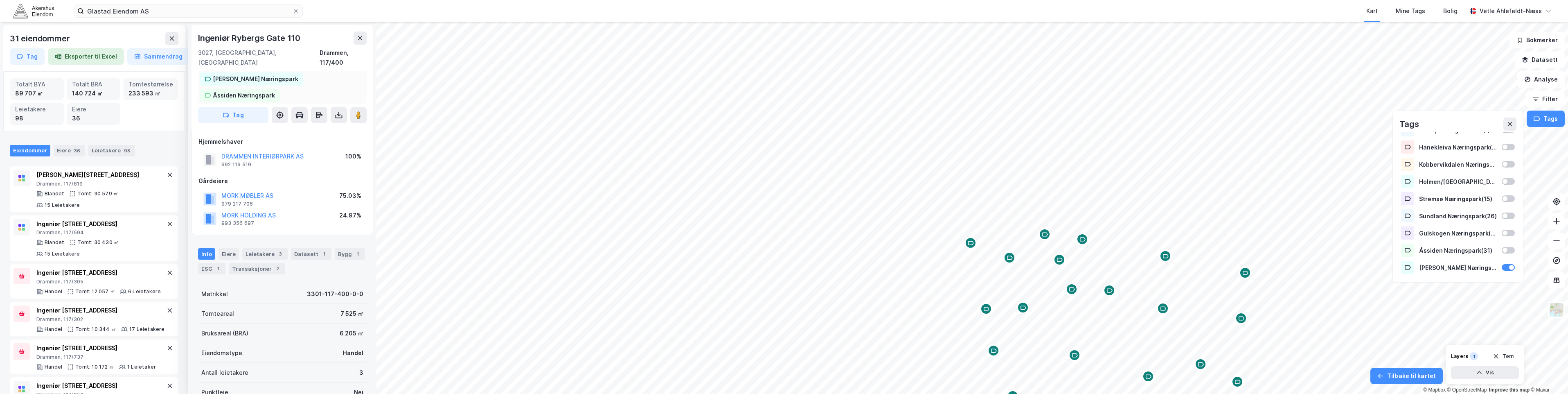
click at [266, 74] on div "[PERSON_NAME] Næringspark" at bounding box center [255, 79] width 85 height 10
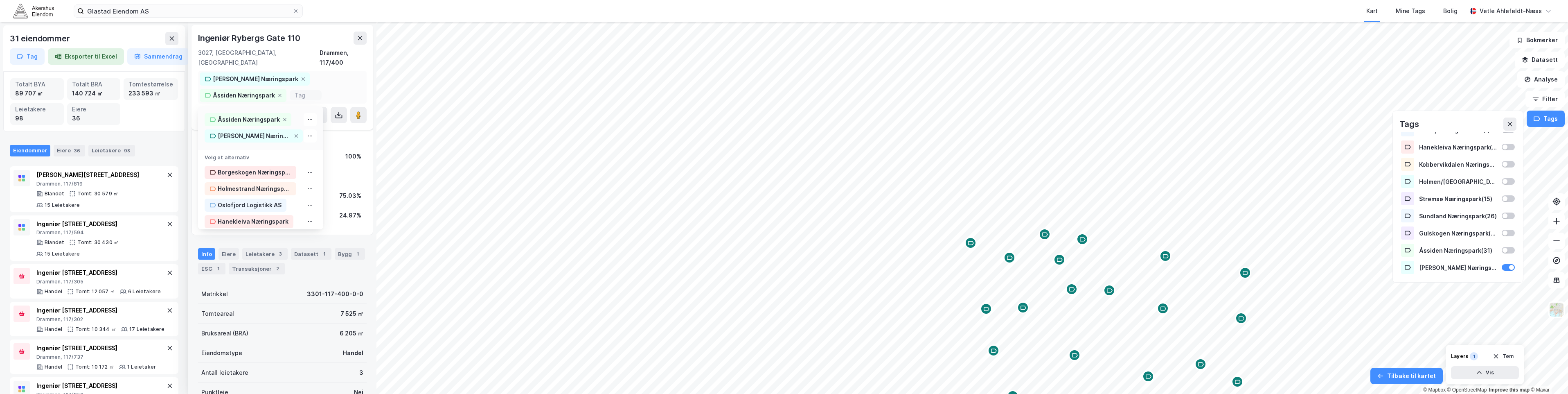
scroll to position [17, 0]
click at [302, 75] on icon at bounding box center [304, 77] width 4 height 4
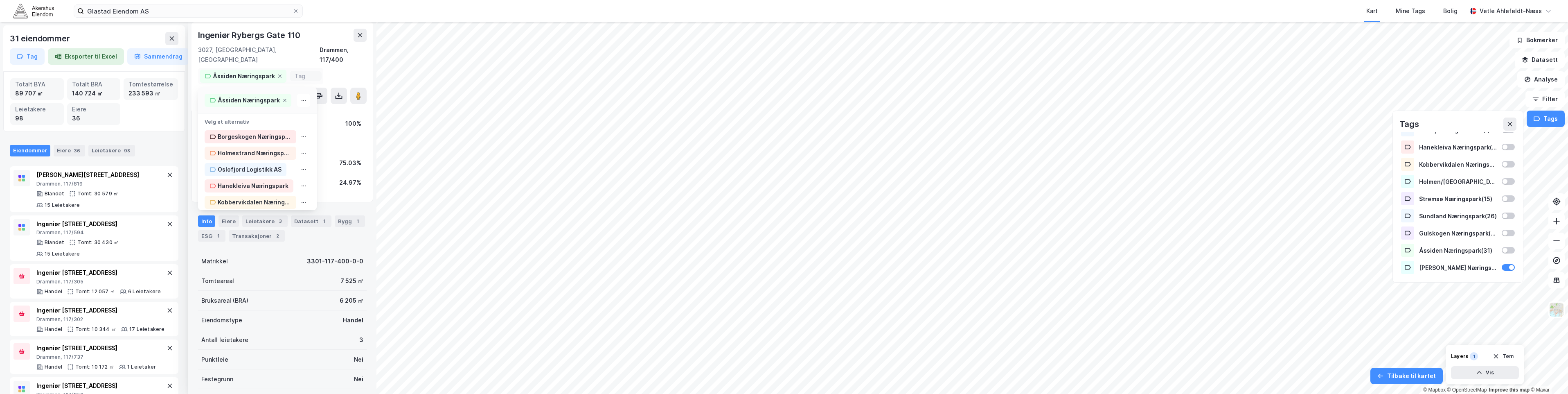
scroll to position [0, 0]
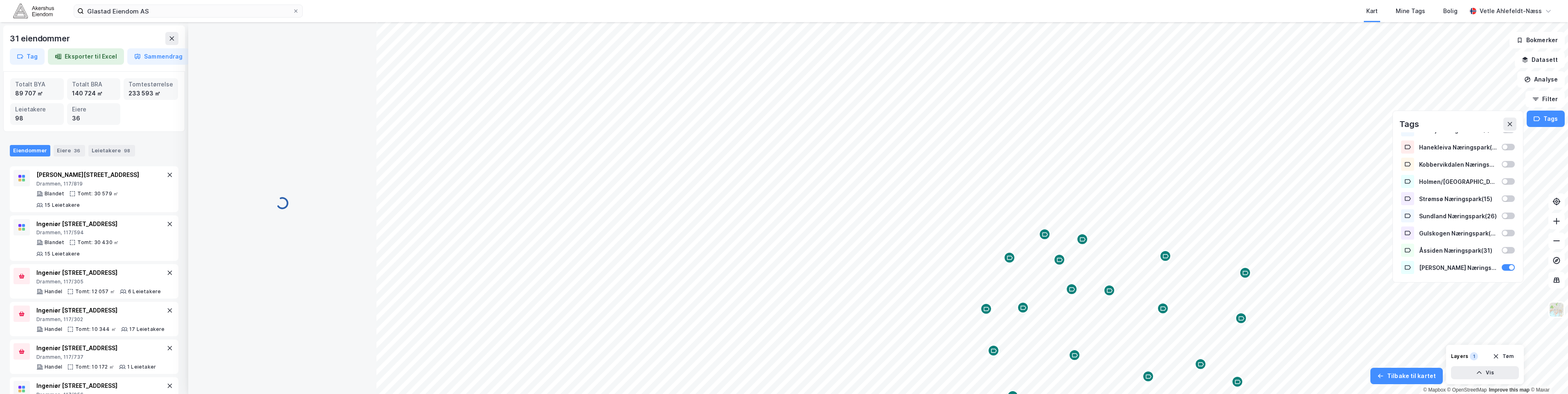
scroll to position [0, 0]
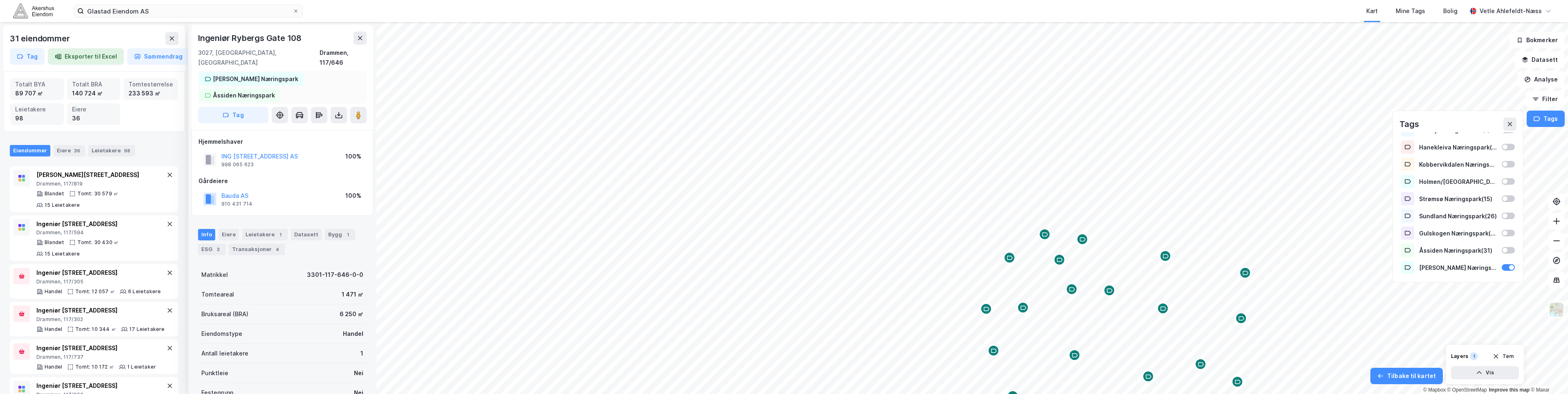
click at [246, 74] on div "[PERSON_NAME] Næringspark" at bounding box center [255, 79] width 85 height 10
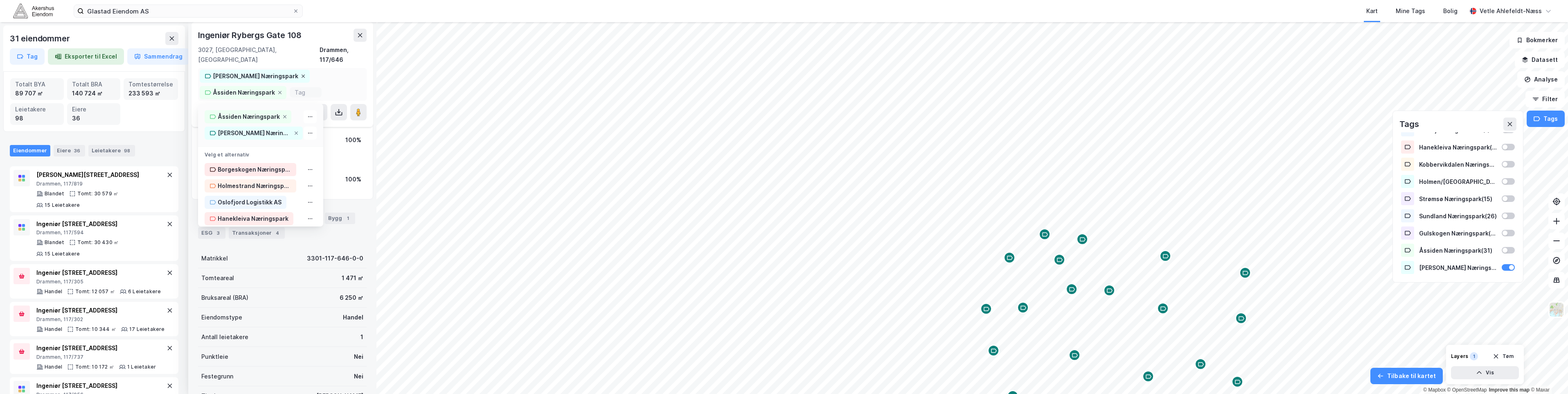
click at [301, 74] on icon at bounding box center [303, 76] width 5 height 5
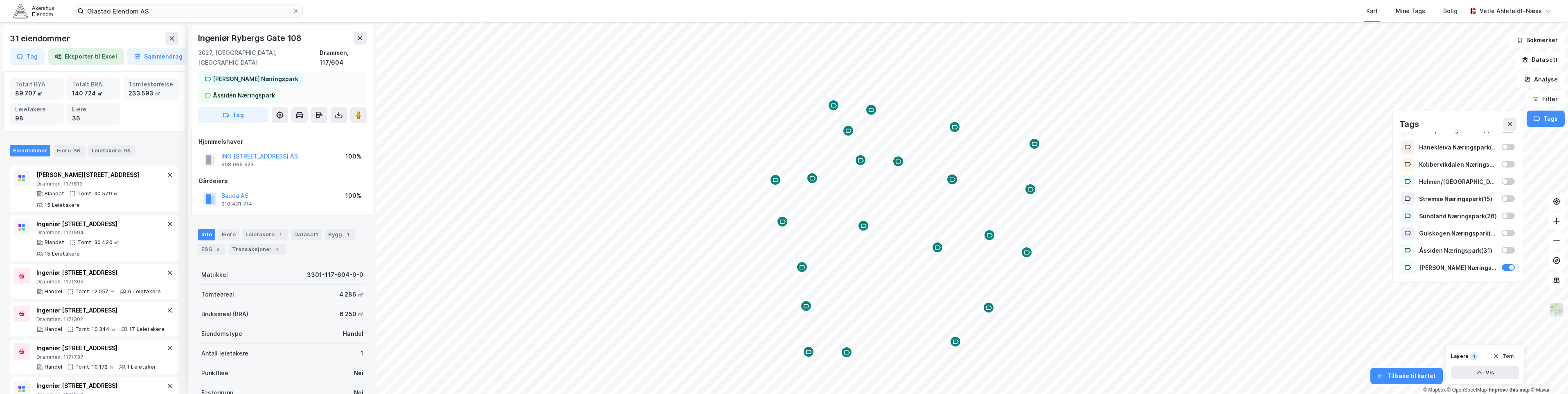
click at [266, 74] on div "[PERSON_NAME] Næringspark" at bounding box center [255, 79] width 85 height 10
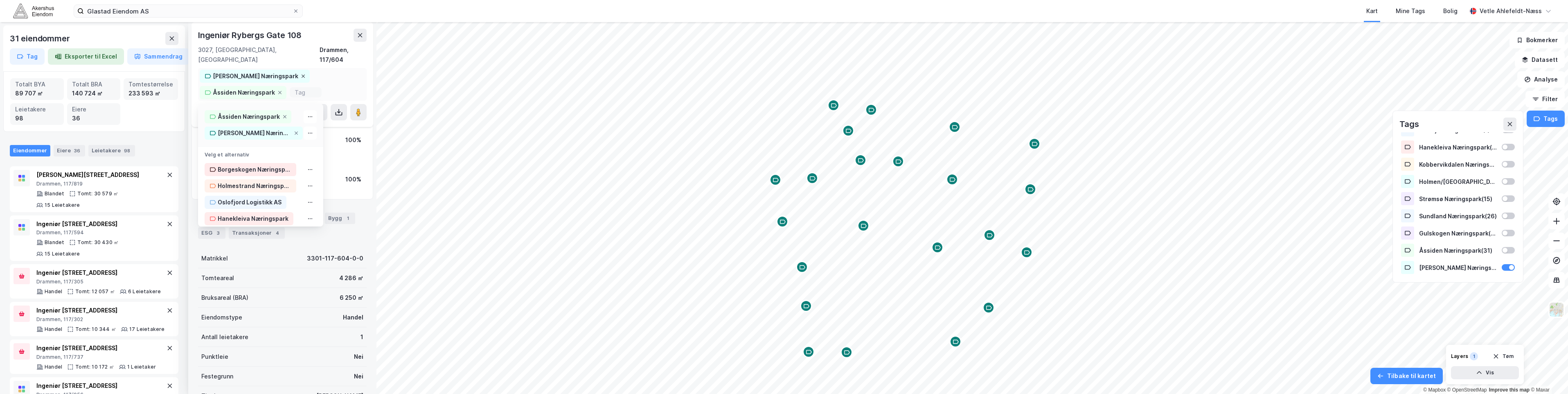
click at [302, 75] on icon at bounding box center [304, 77] width 4 height 4
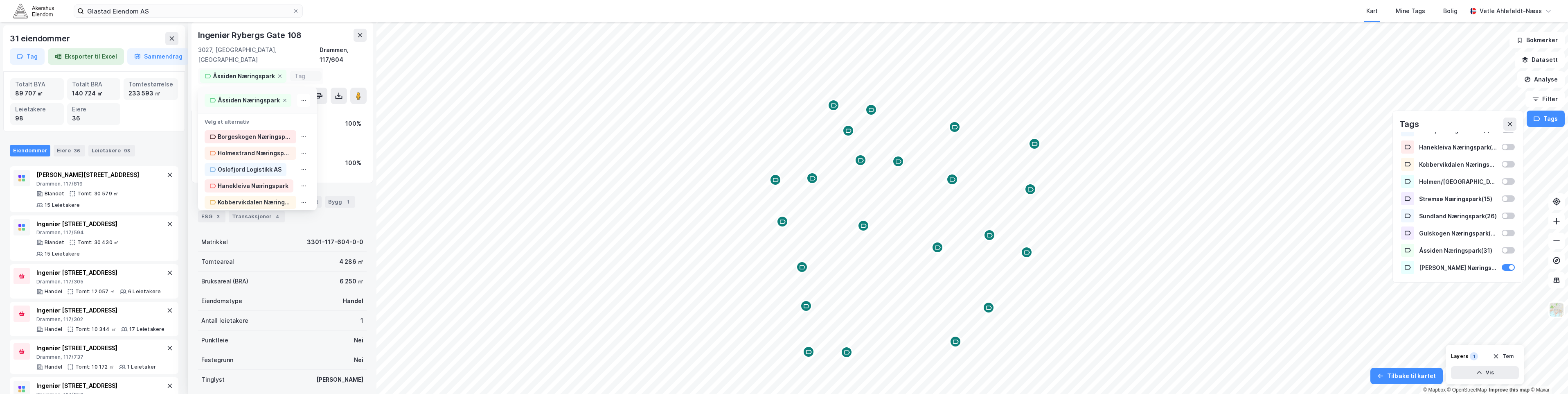
scroll to position [0, 0]
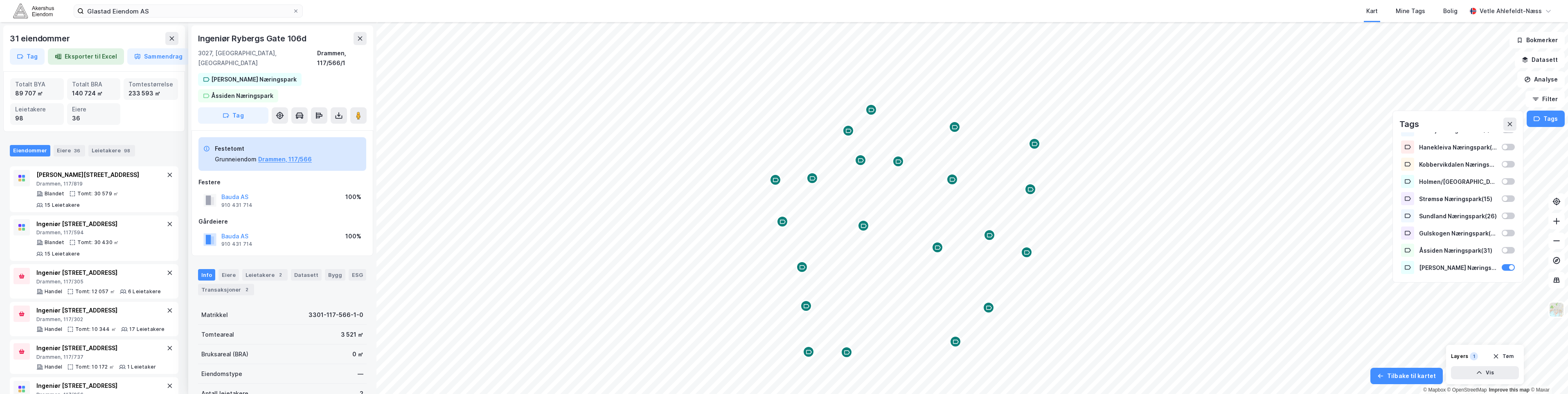
scroll to position [0, 0]
click at [266, 74] on div "[PERSON_NAME] Næringspark" at bounding box center [255, 79] width 85 height 10
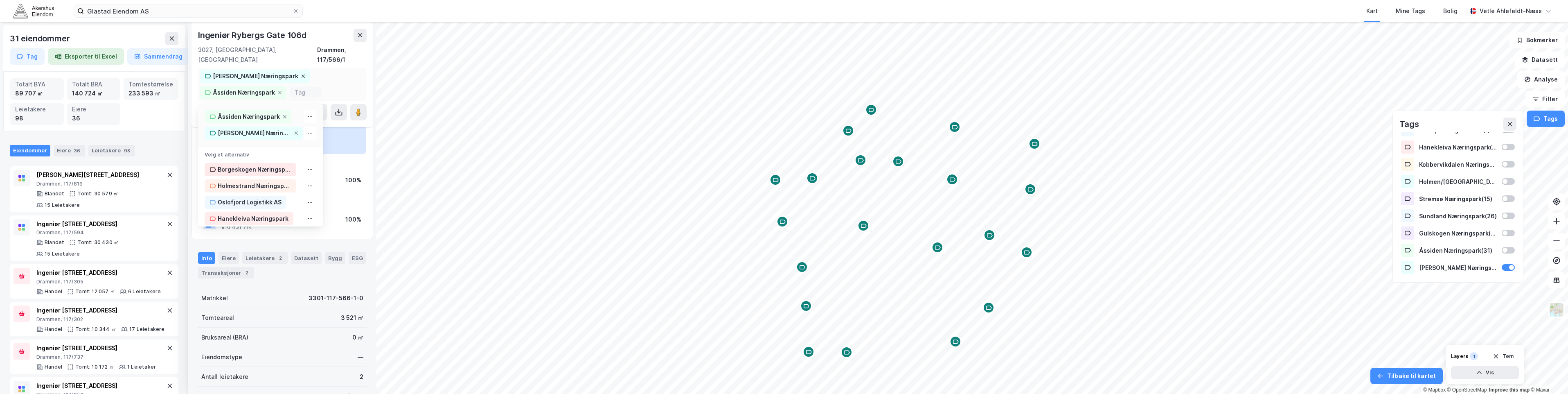
click at [301, 74] on icon at bounding box center [303, 76] width 5 height 5
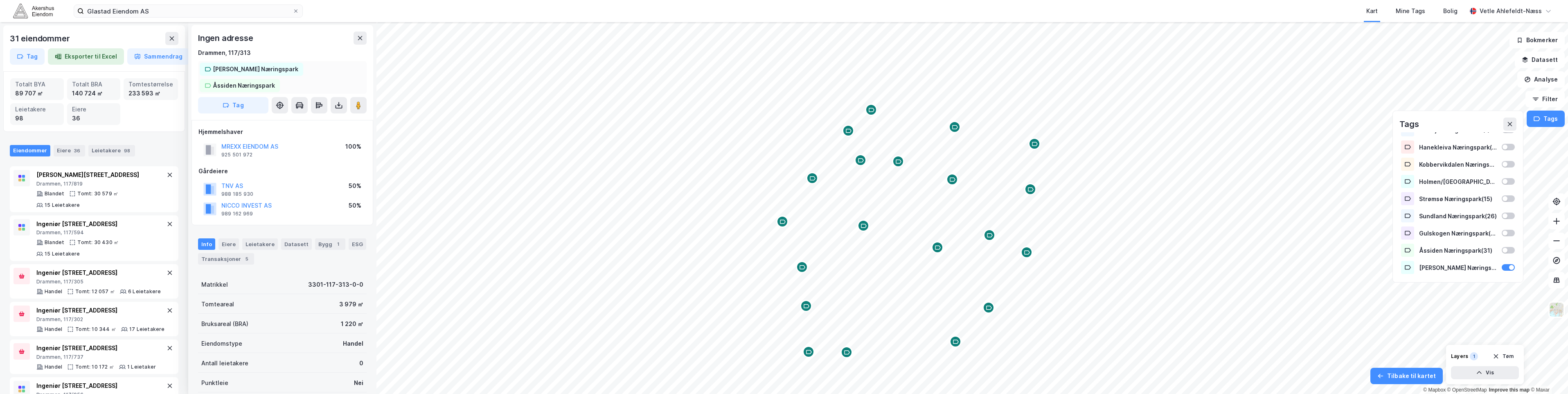
click at [260, 71] on div "[PERSON_NAME] Næringspark" at bounding box center [255, 69] width 85 height 10
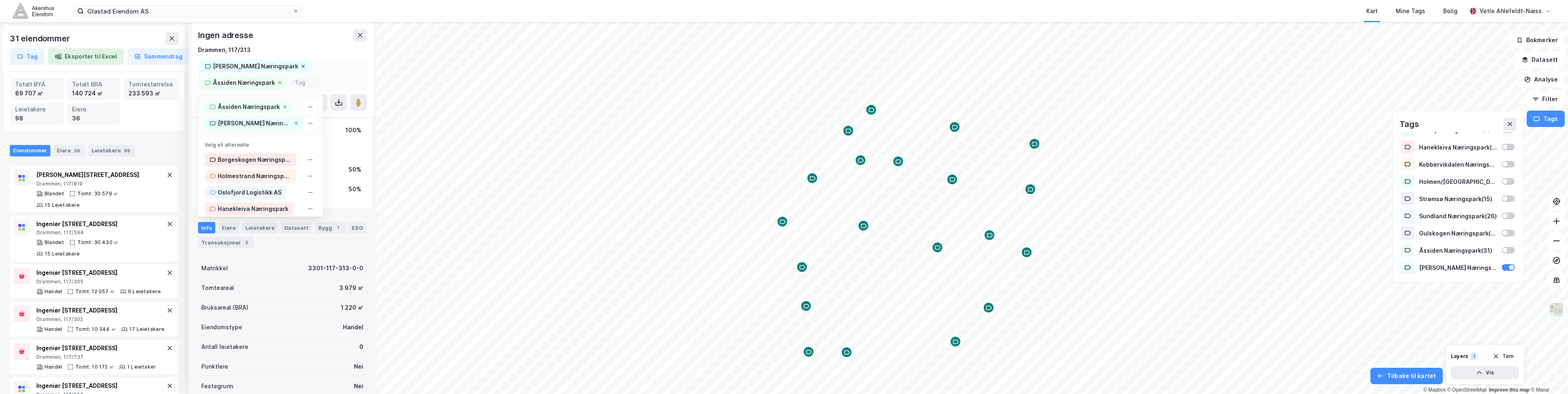
click at [301, 66] on icon at bounding box center [303, 66] width 5 height 5
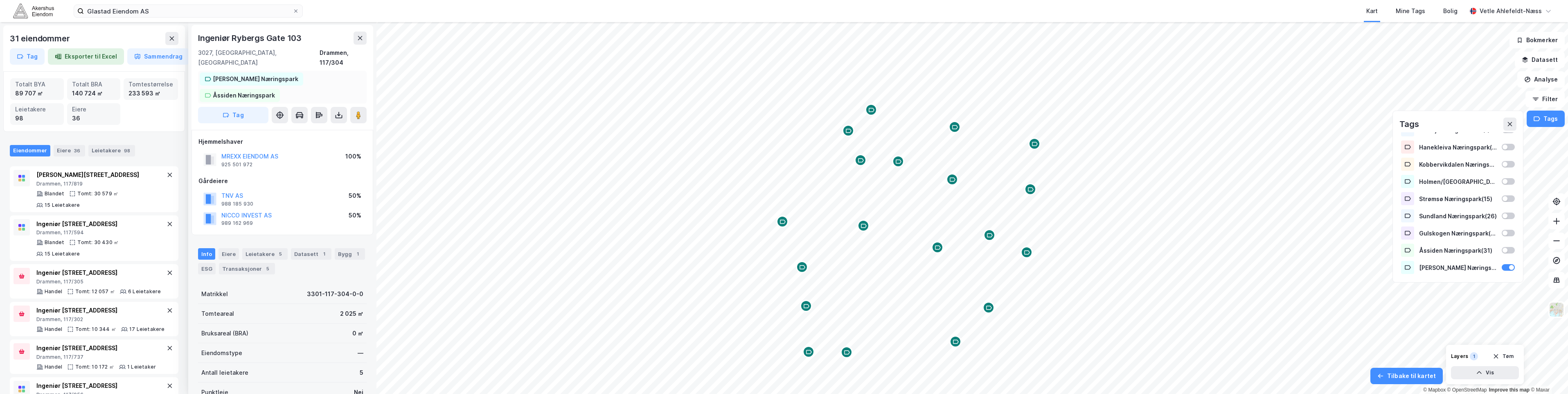
click at [266, 76] on div "Solberg Næringspark Åssiden Næringspark" at bounding box center [282, 87] width 168 height 33
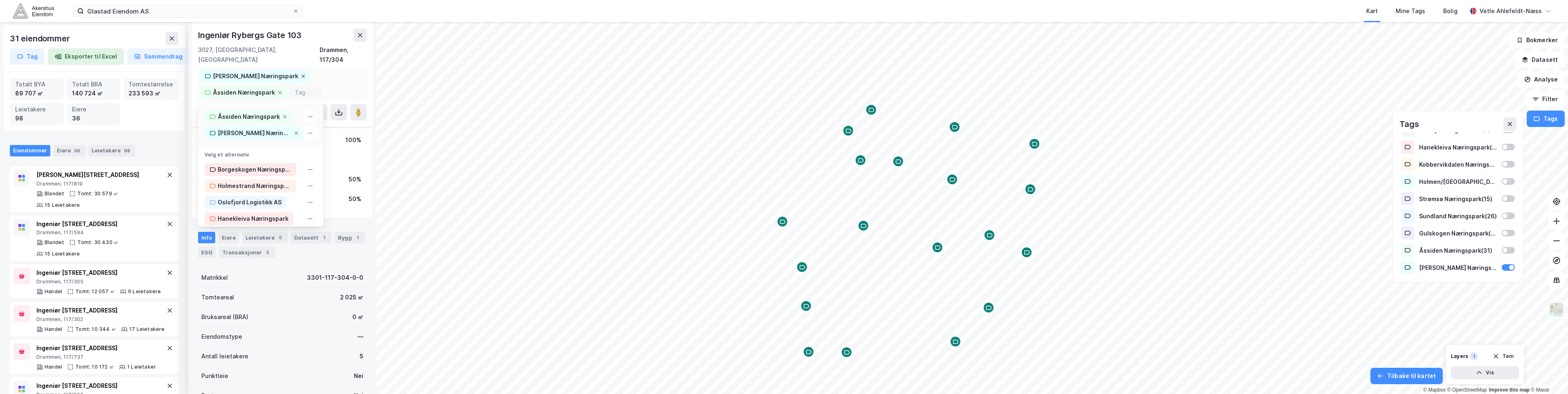
click at [276, 69] on div "[PERSON_NAME] Næringspark" at bounding box center [255, 76] width 110 height 13
click at [302, 75] on icon at bounding box center [304, 77] width 4 height 4
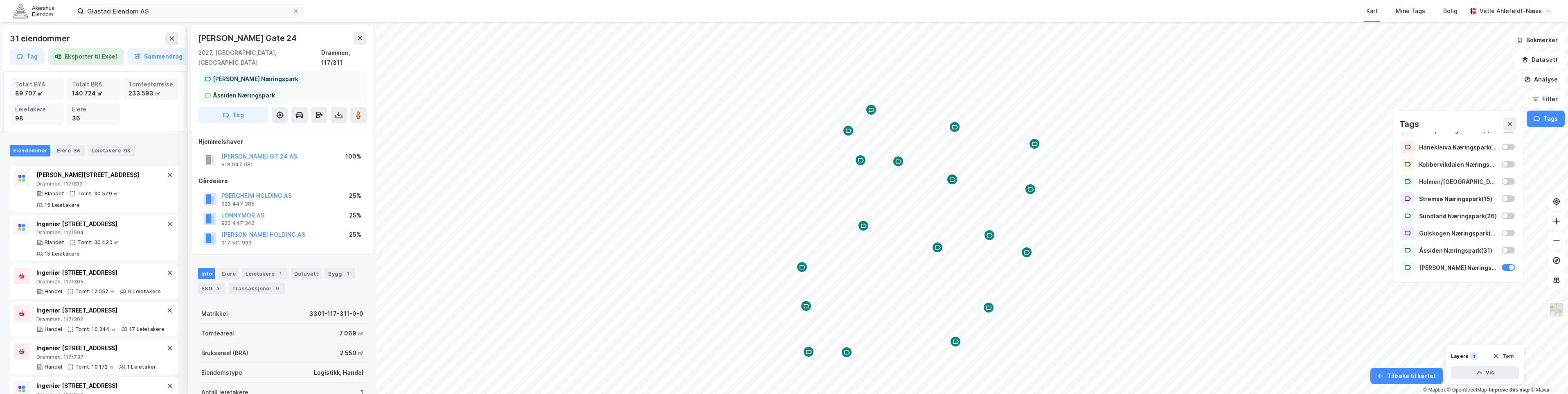
click at [266, 74] on div "[PERSON_NAME] Næringspark" at bounding box center [255, 79] width 85 height 10
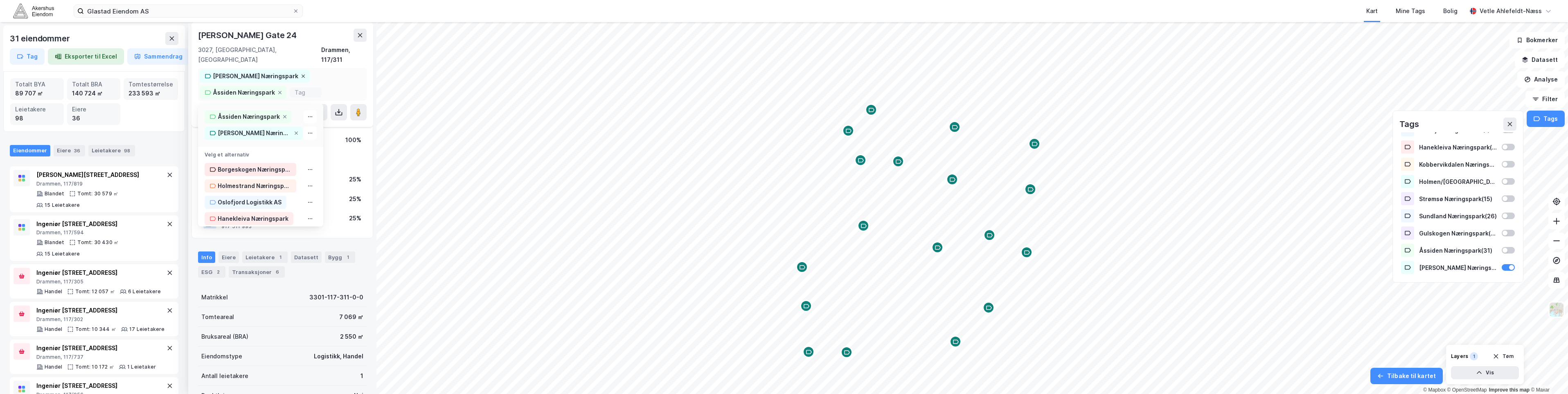
click at [301, 74] on icon at bounding box center [303, 76] width 5 height 5
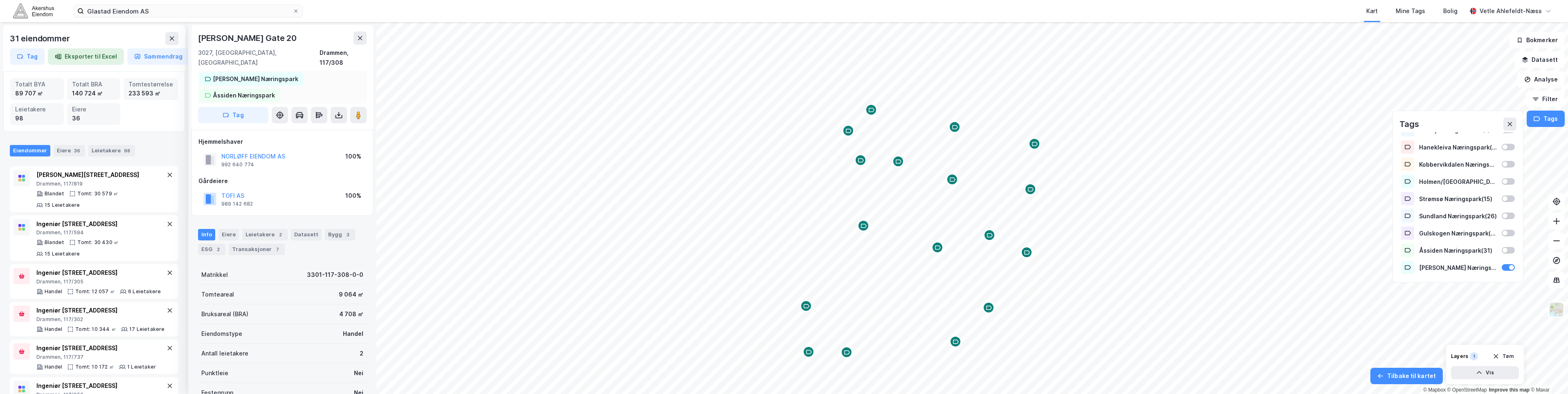
click at [274, 72] on div "[PERSON_NAME] Næringspark" at bounding box center [252, 79] width 104 height 13
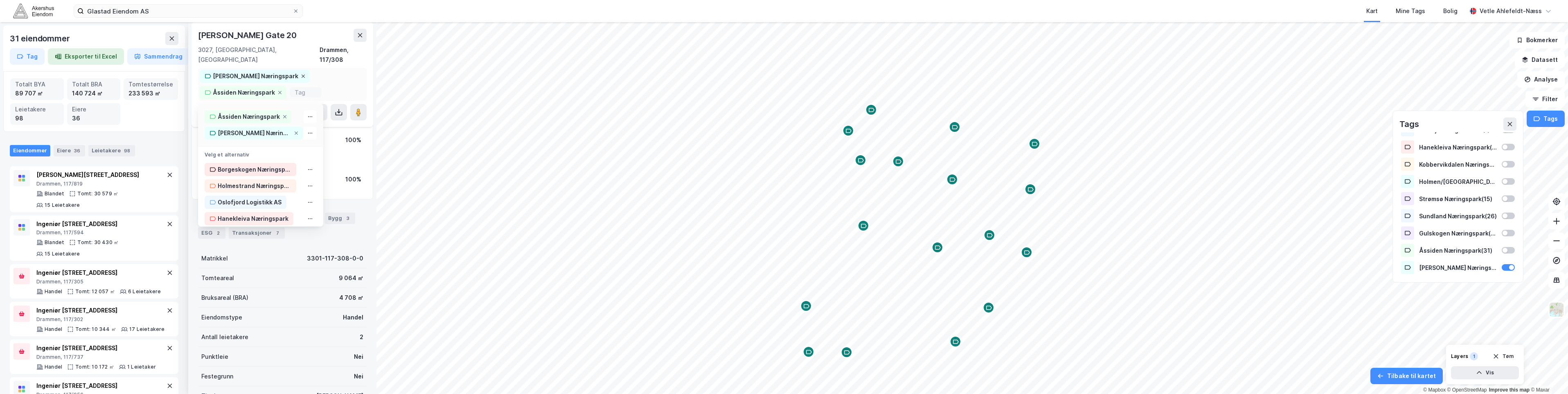
click at [301, 74] on icon at bounding box center [303, 76] width 5 height 5
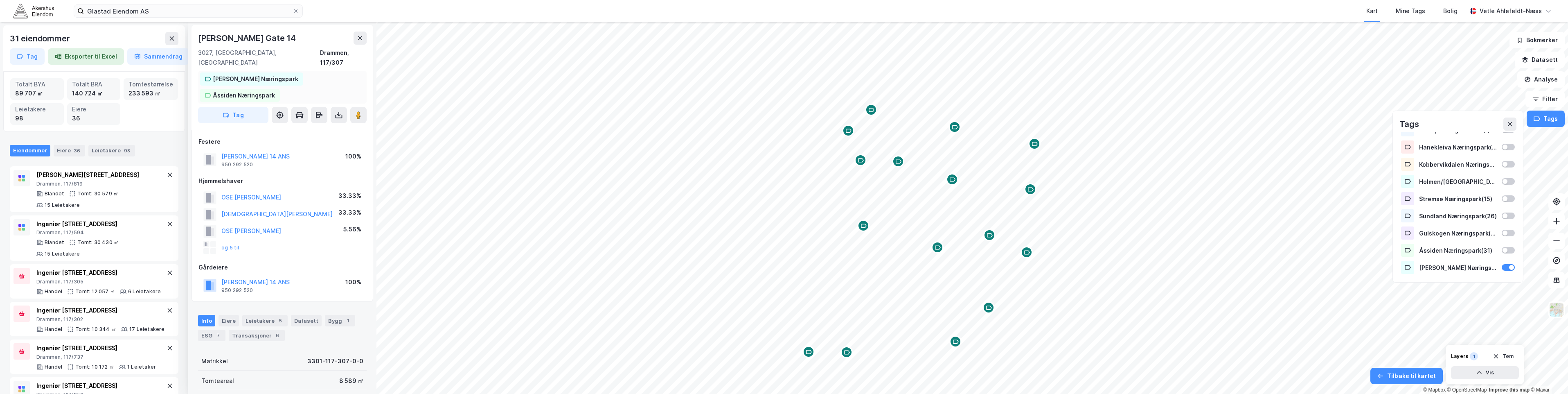
click at [263, 74] on div "[PERSON_NAME] Næringspark" at bounding box center [255, 79] width 85 height 10
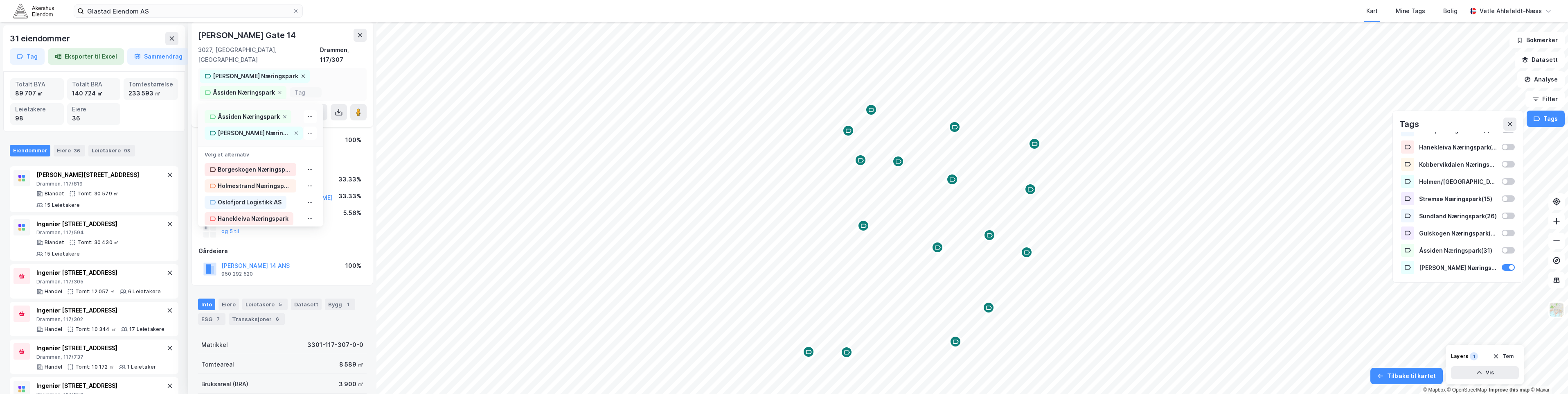
click at [301, 74] on icon at bounding box center [303, 76] width 5 height 5
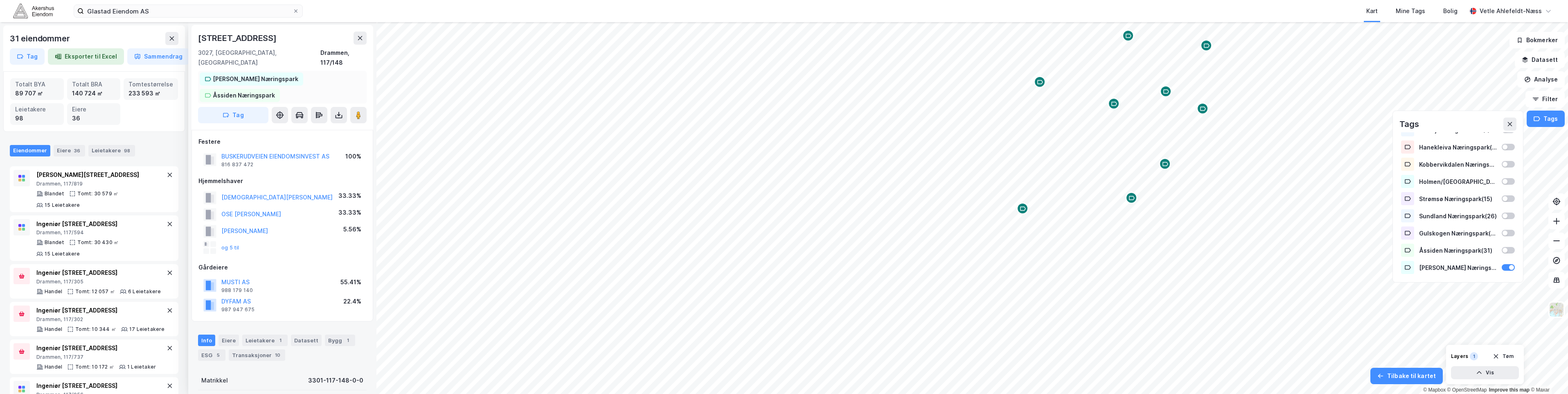
click at [251, 74] on div "[PERSON_NAME] Næringspark" at bounding box center [255, 79] width 85 height 10
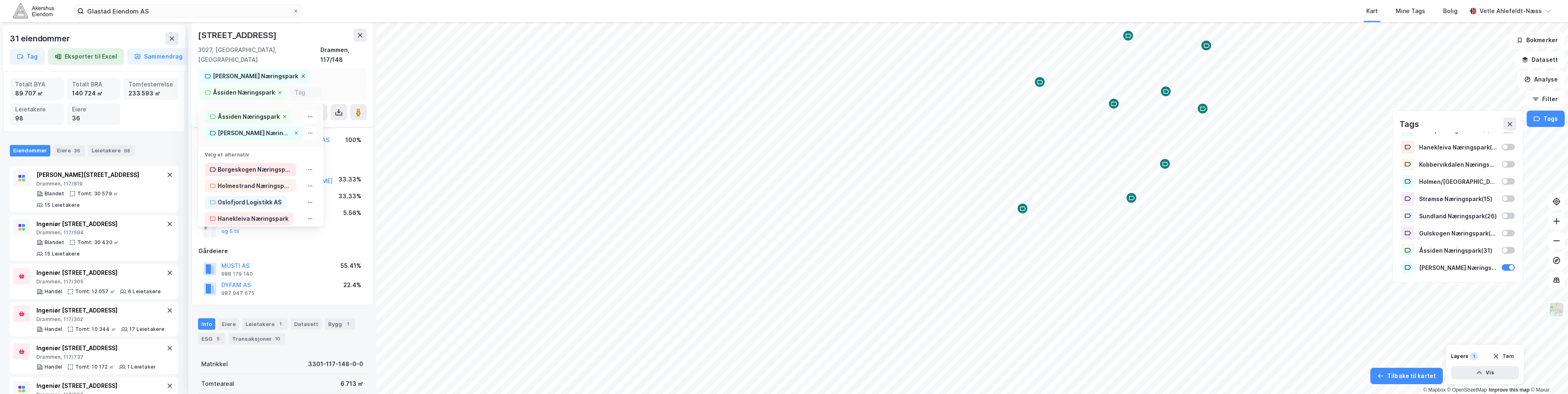
click at [301, 74] on icon at bounding box center [303, 76] width 5 height 5
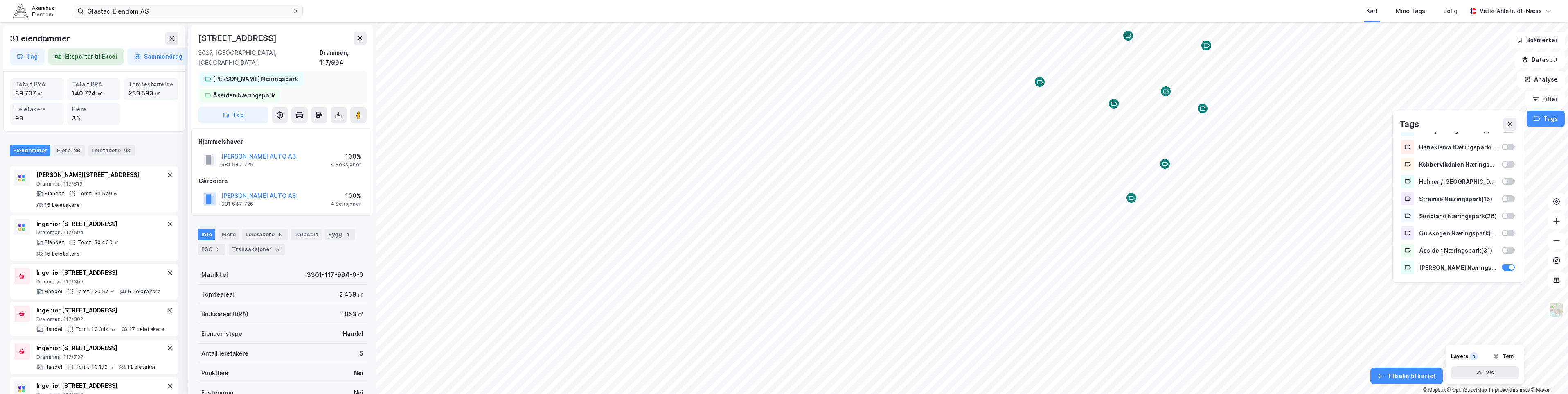
click at [263, 74] on div "[PERSON_NAME] Næringspark" at bounding box center [255, 79] width 85 height 10
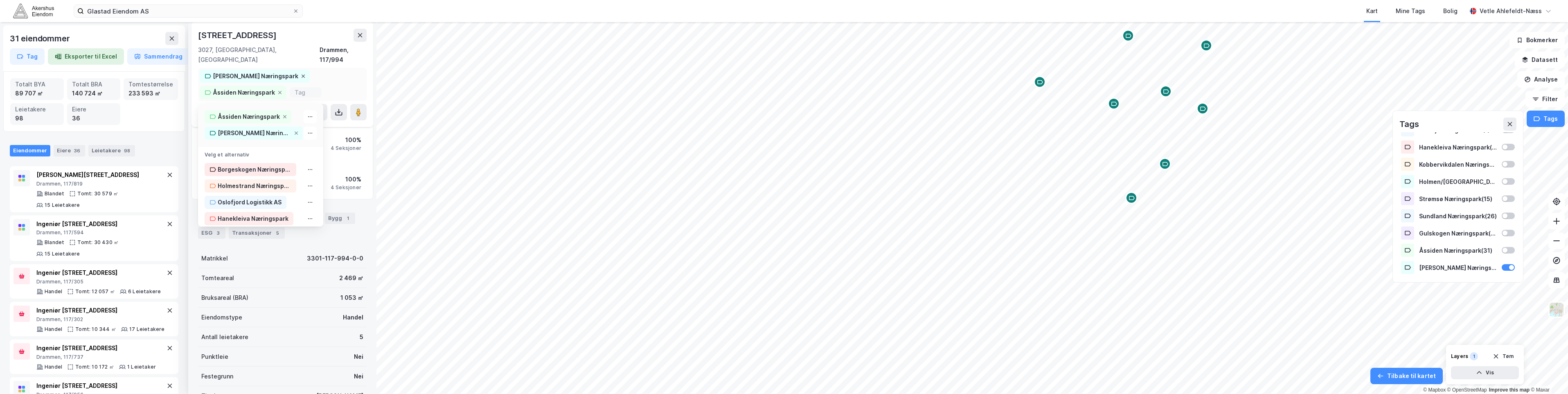
click at [302, 75] on icon at bounding box center [304, 77] width 4 height 4
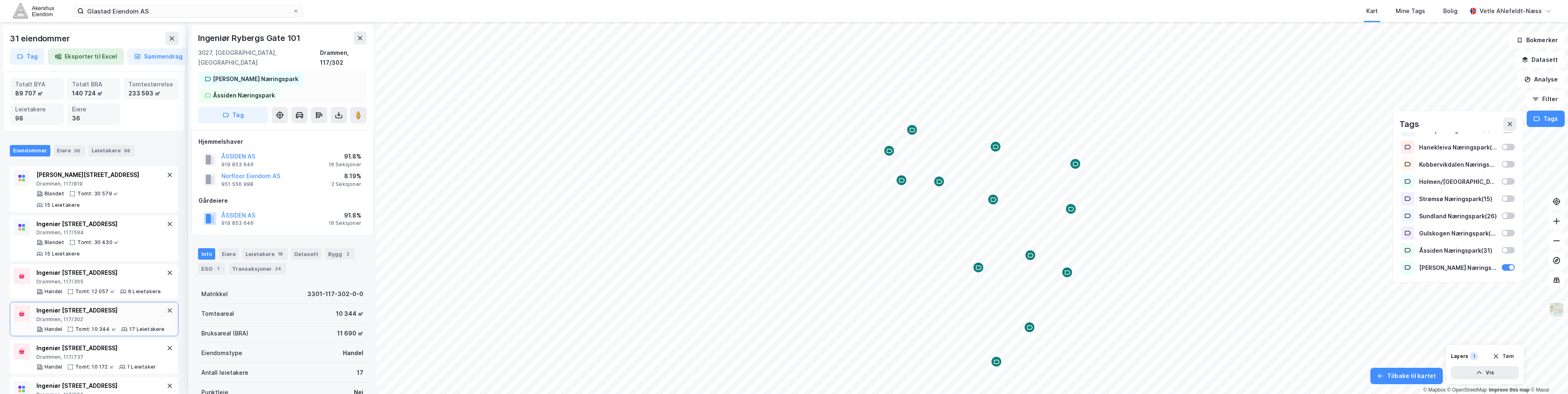
click at [255, 74] on div "[PERSON_NAME] Næringspark" at bounding box center [255, 79] width 85 height 10
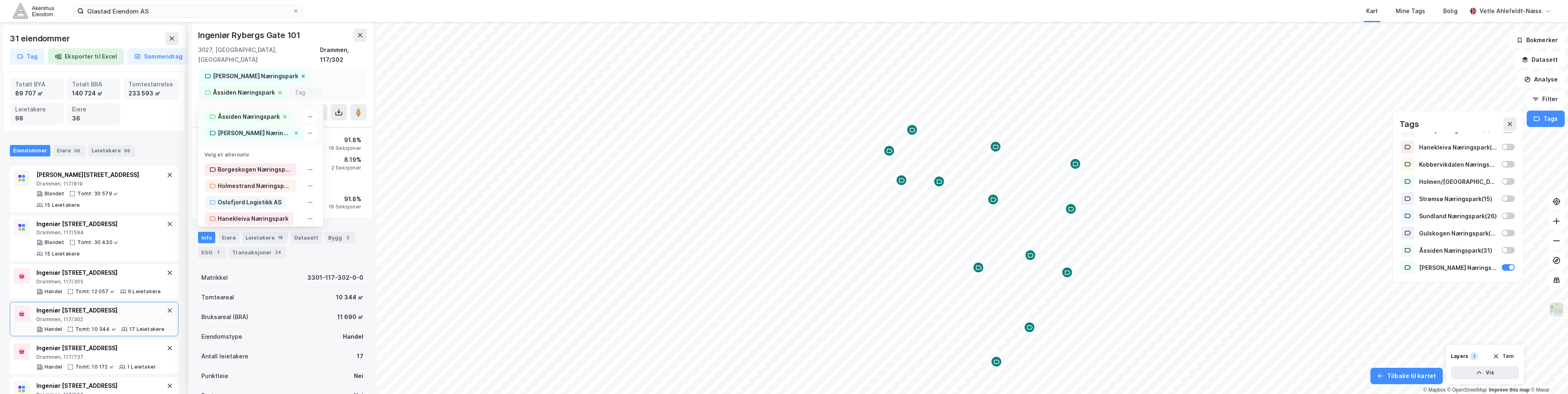
click at [301, 74] on icon at bounding box center [303, 76] width 5 height 5
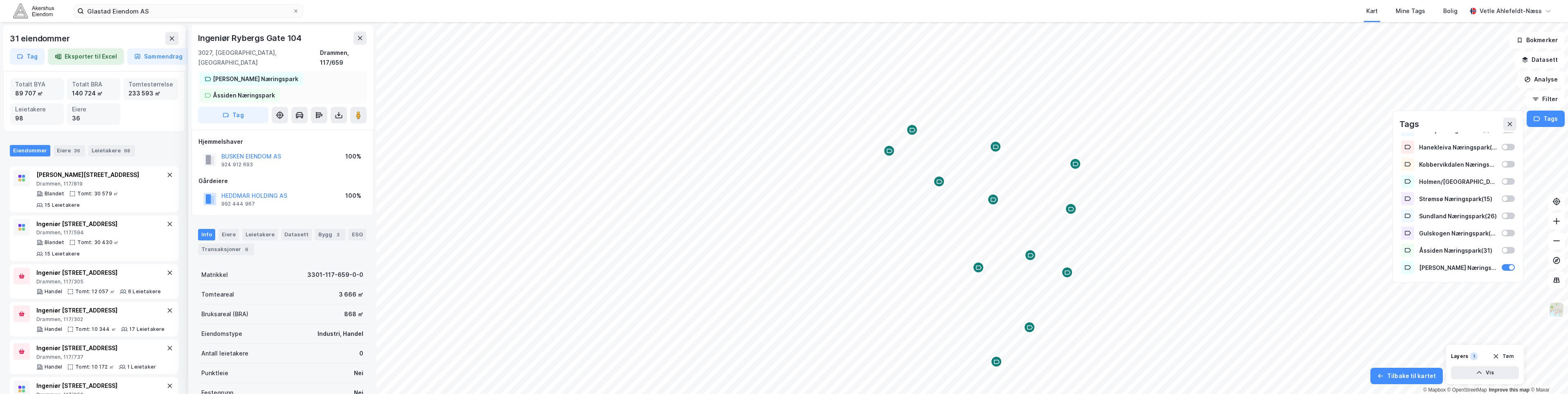
click at [266, 74] on div "[PERSON_NAME] Næringspark" at bounding box center [255, 79] width 85 height 10
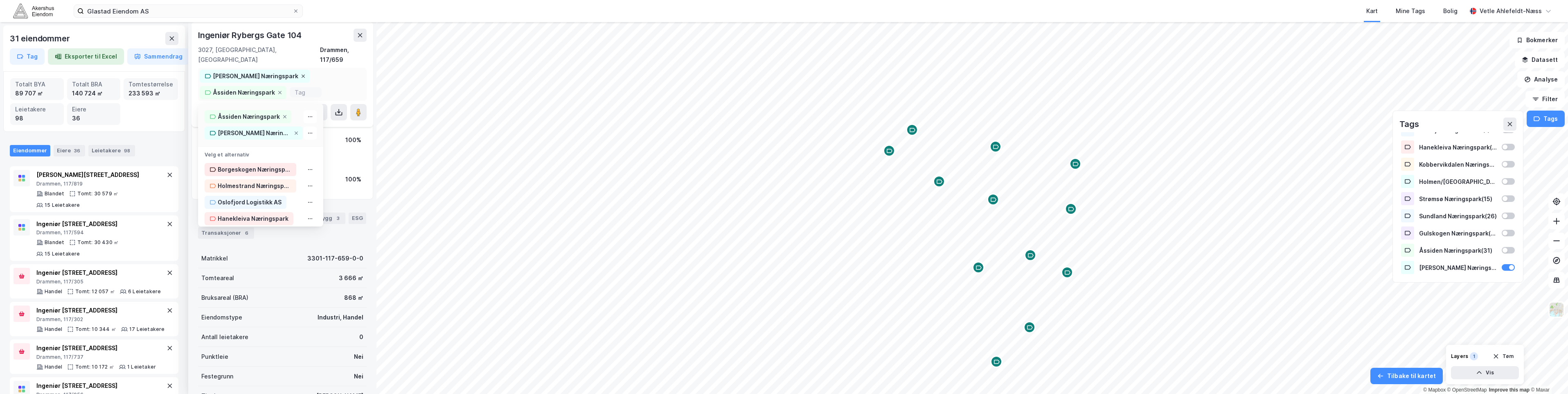
click at [301, 74] on icon at bounding box center [303, 76] width 5 height 5
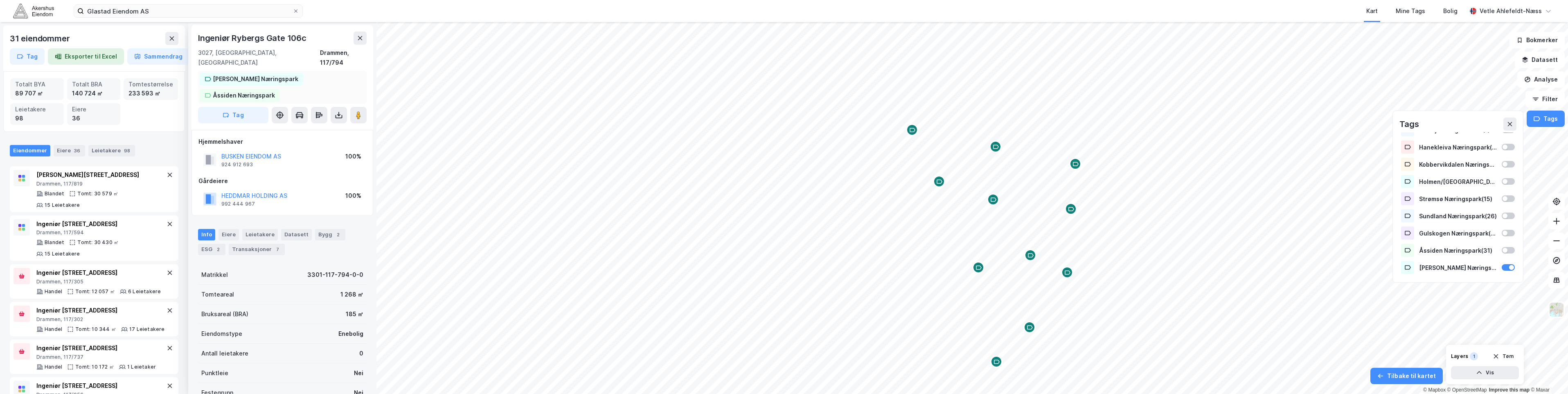
click at [256, 74] on div "[PERSON_NAME] Næringspark" at bounding box center [255, 79] width 85 height 10
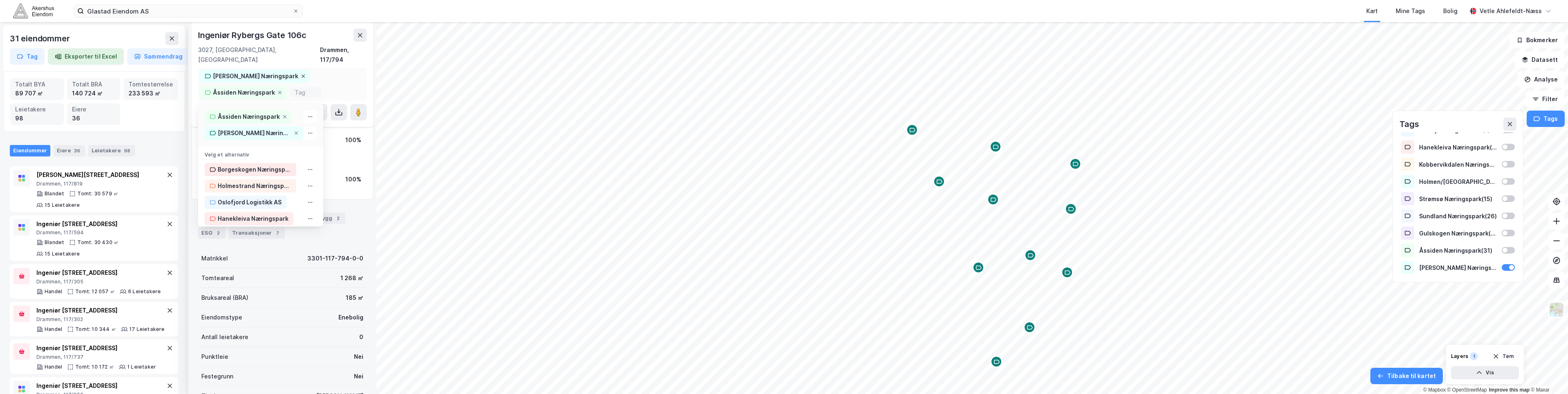
click at [301, 74] on icon at bounding box center [303, 76] width 5 height 5
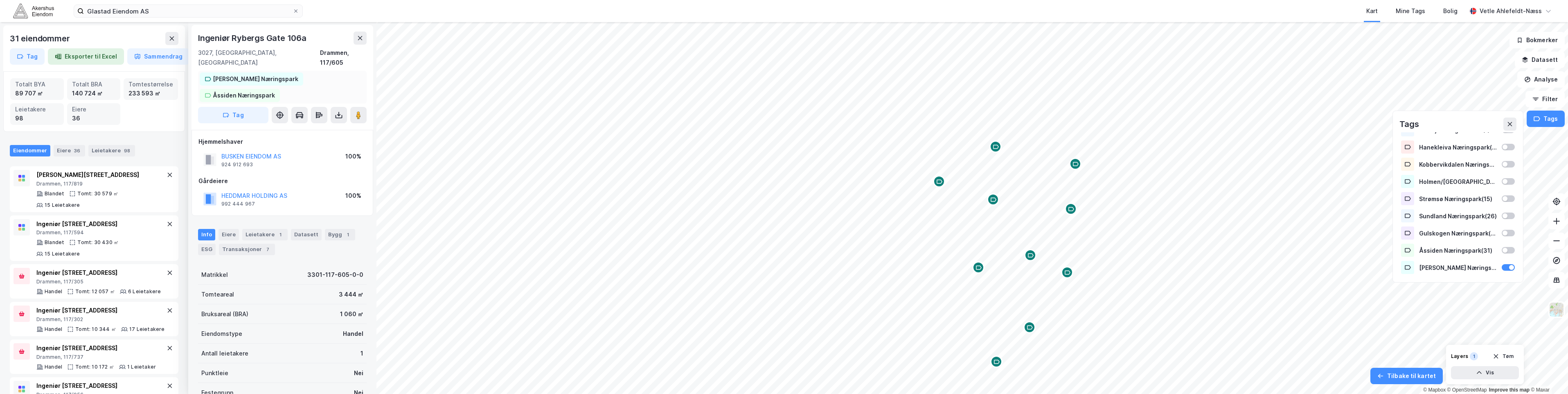
click at [248, 74] on div "[PERSON_NAME] Næringspark" at bounding box center [255, 79] width 85 height 10
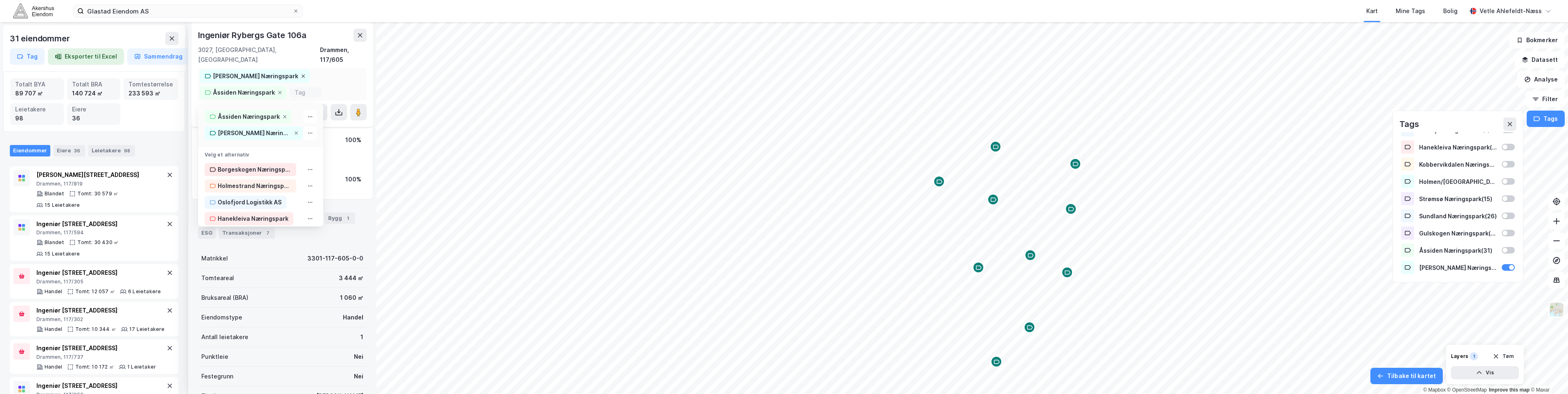
click at [302, 75] on icon at bounding box center [304, 77] width 4 height 4
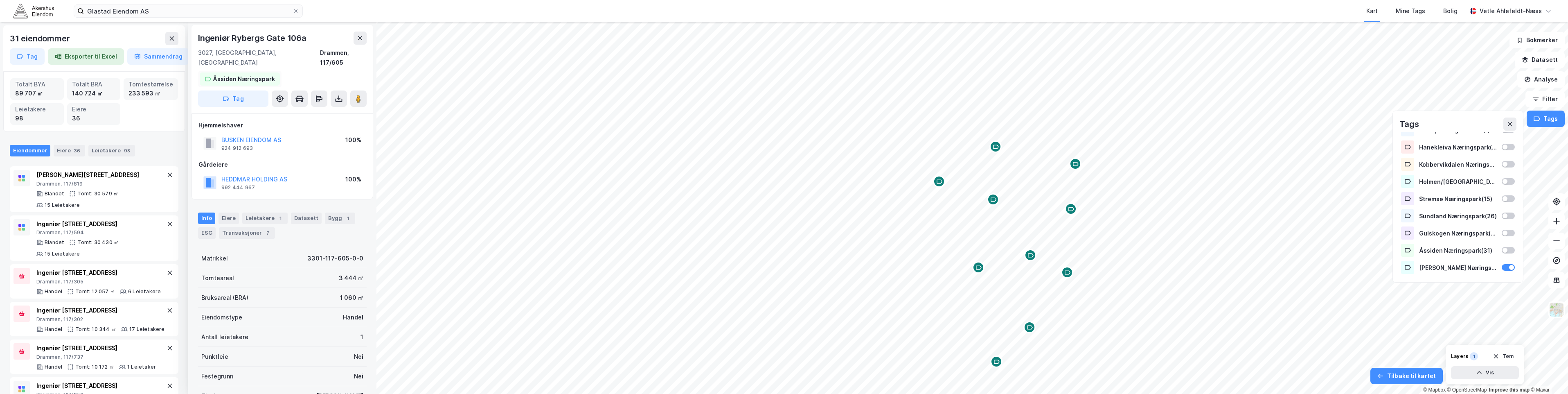
click at [939, 178] on div "Map marker" at bounding box center [939, 181] width 12 height 12
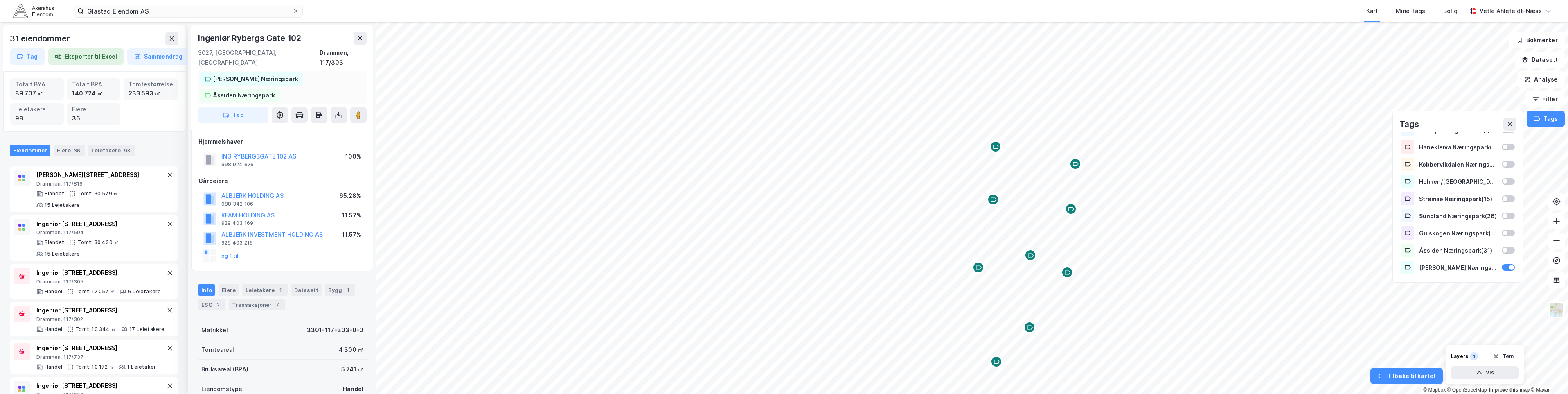
click at [247, 74] on div "[PERSON_NAME] Næringspark" at bounding box center [255, 79] width 85 height 10
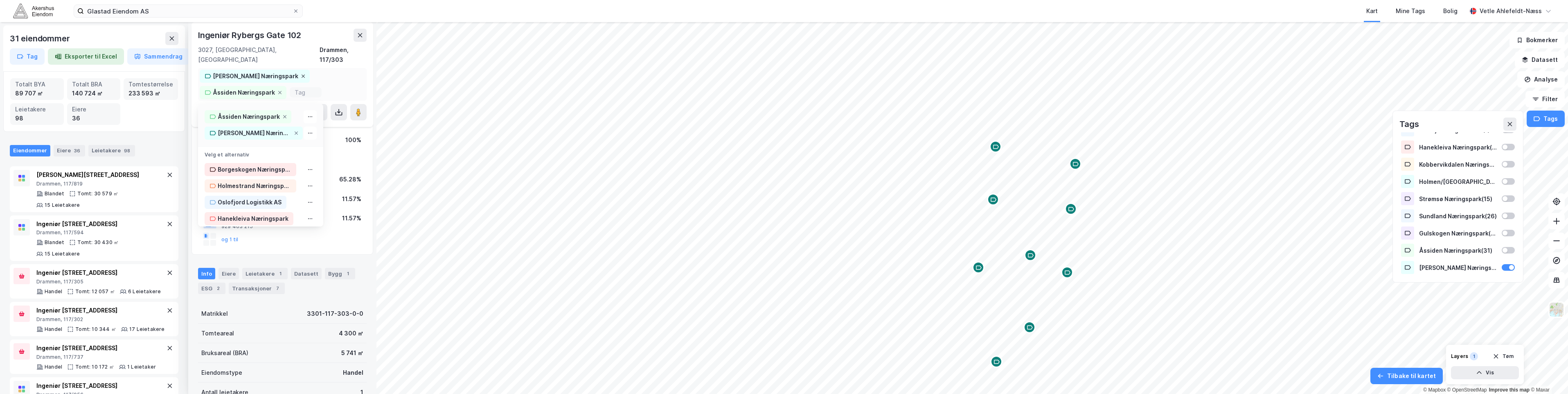
click at [301, 74] on icon at bounding box center [303, 76] width 5 height 5
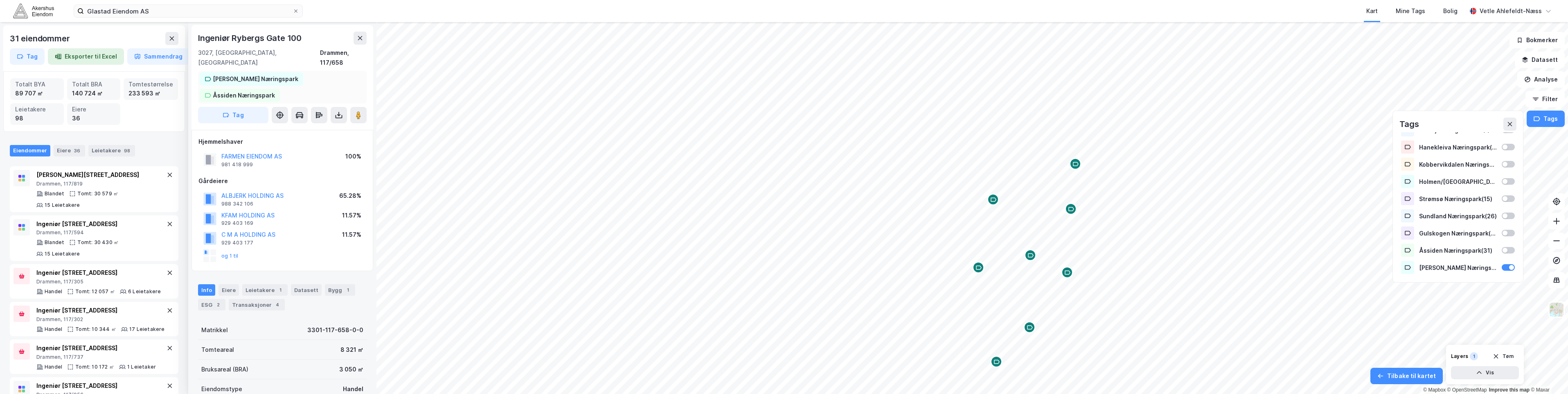
click at [255, 74] on div "[PERSON_NAME] Næringspark" at bounding box center [255, 79] width 85 height 10
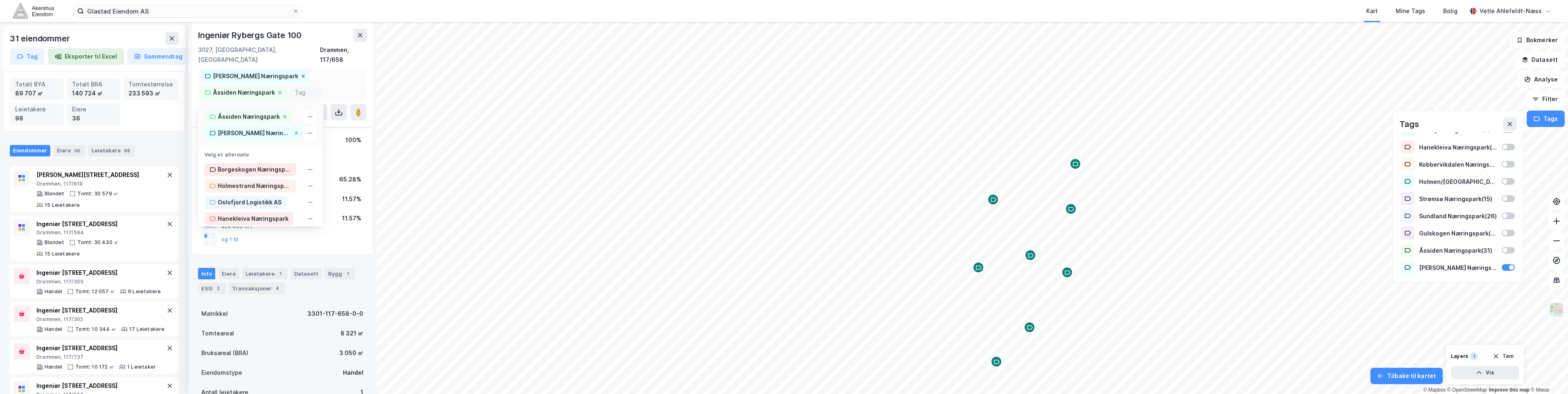
click at [301, 74] on icon at bounding box center [303, 76] width 5 height 5
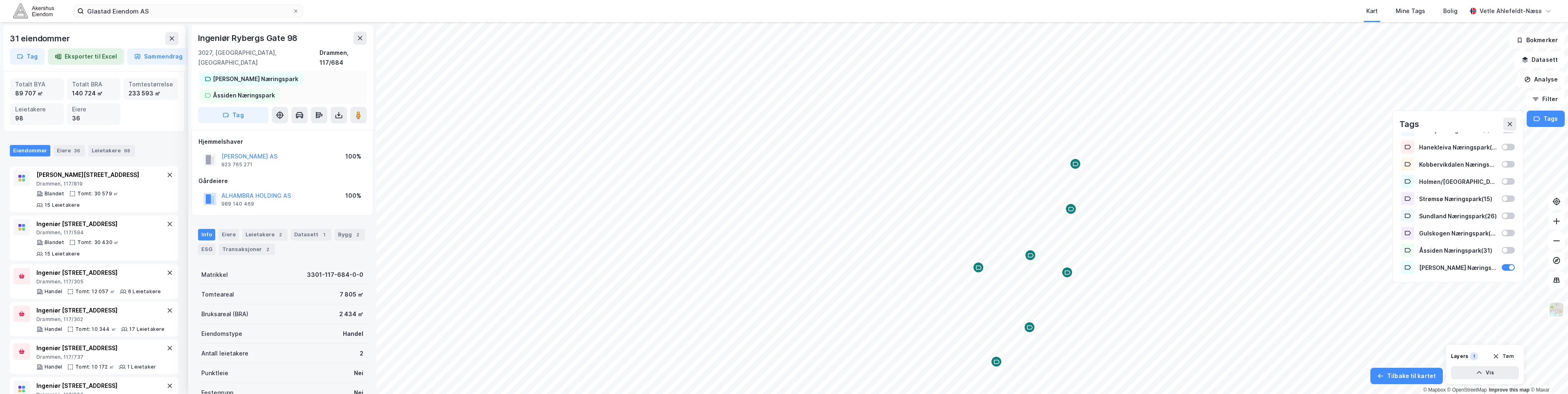
click at [250, 74] on div "[PERSON_NAME] Næringspark" at bounding box center [255, 79] width 85 height 10
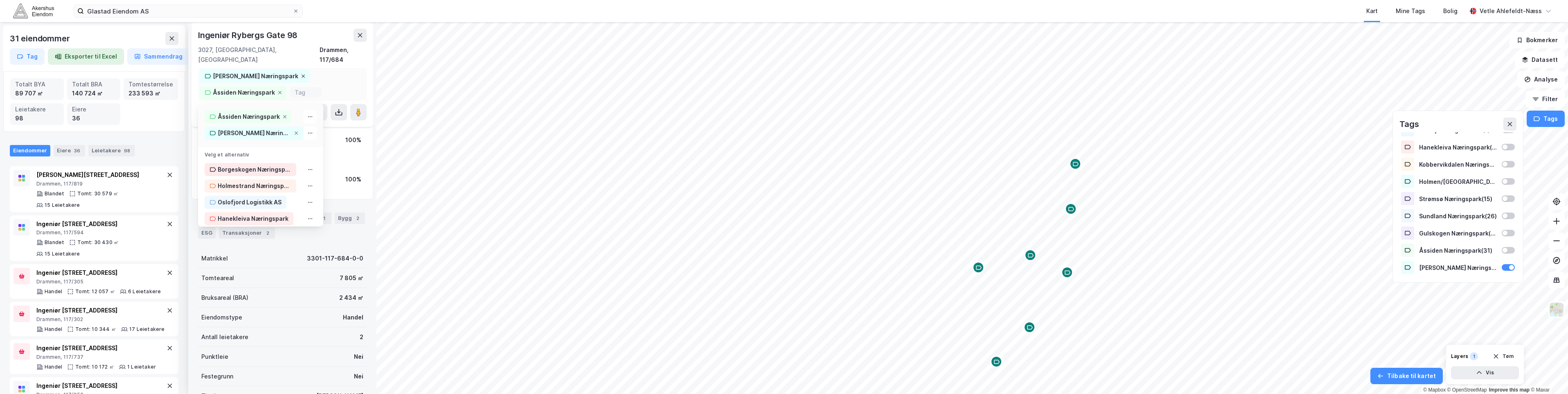
click at [301, 74] on icon at bounding box center [303, 76] width 5 height 5
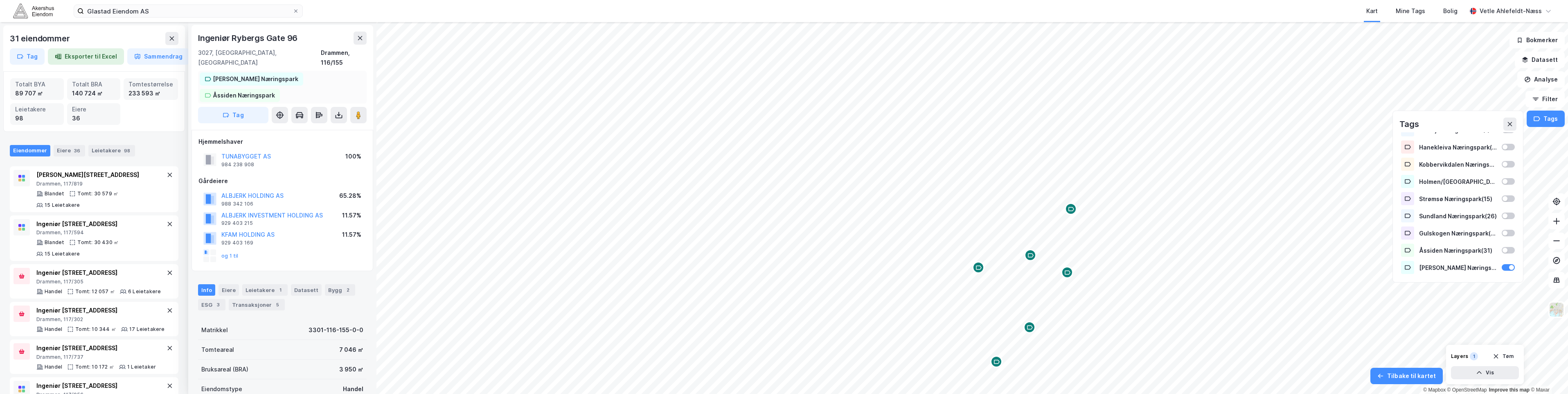
click at [258, 74] on div "[PERSON_NAME] Næringspark" at bounding box center [255, 79] width 85 height 10
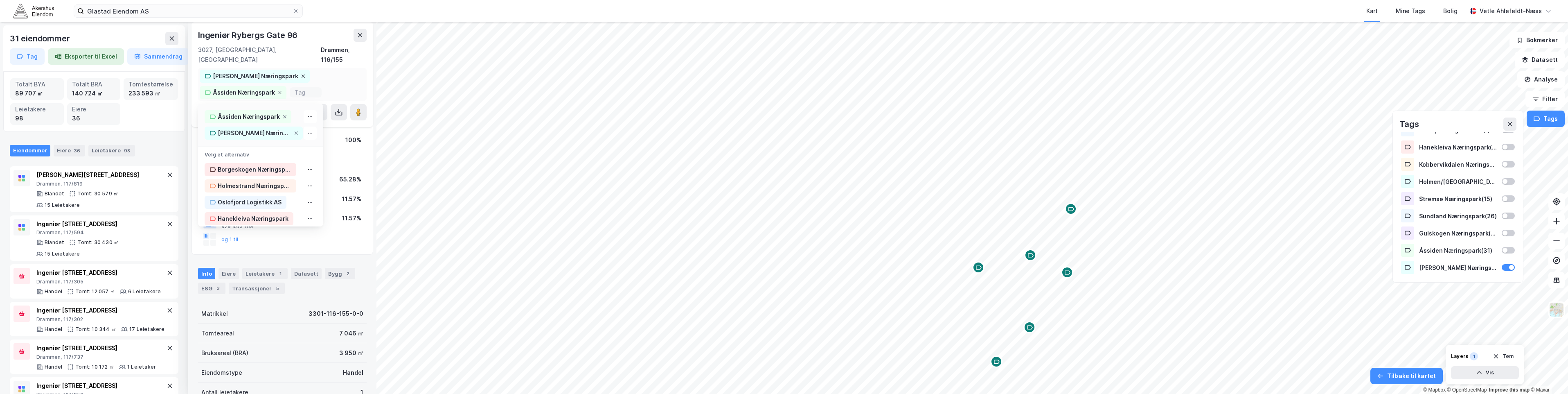
click at [301, 74] on icon at bounding box center [303, 76] width 5 height 5
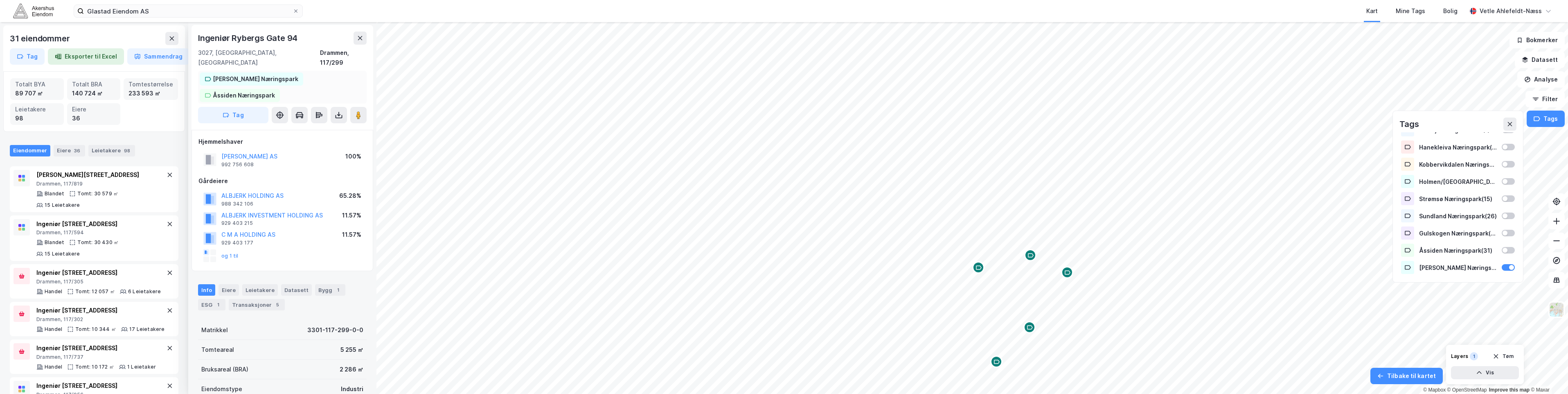
click at [245, 74] on div "[PERSON_NAME] Næringspark" at bounding box center [255, 79] width 85 height 10
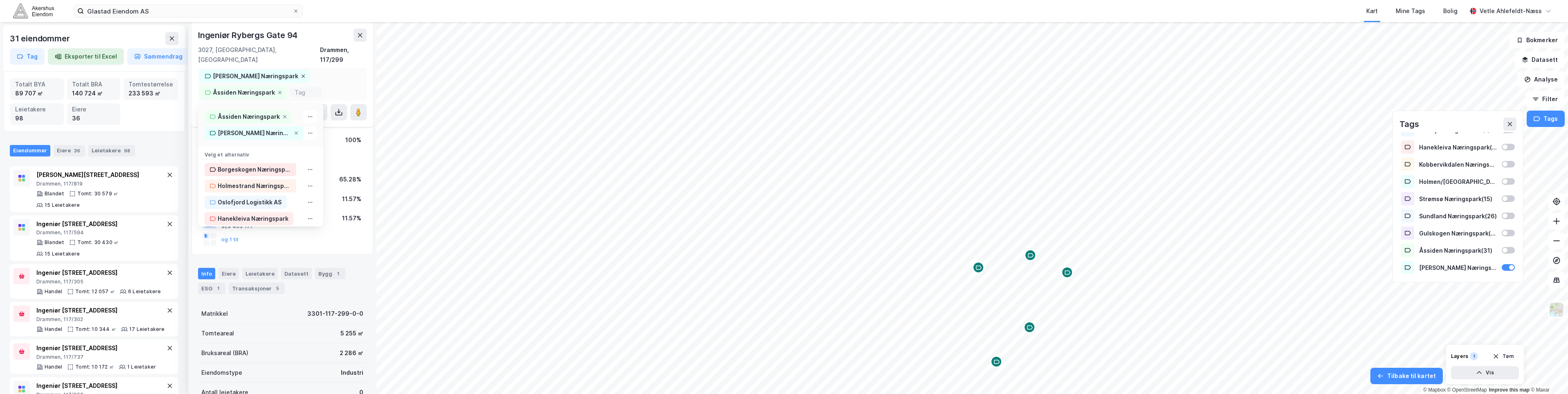
click at [302, 75] on icon at bounding box center [304, 77] width 4 height 4
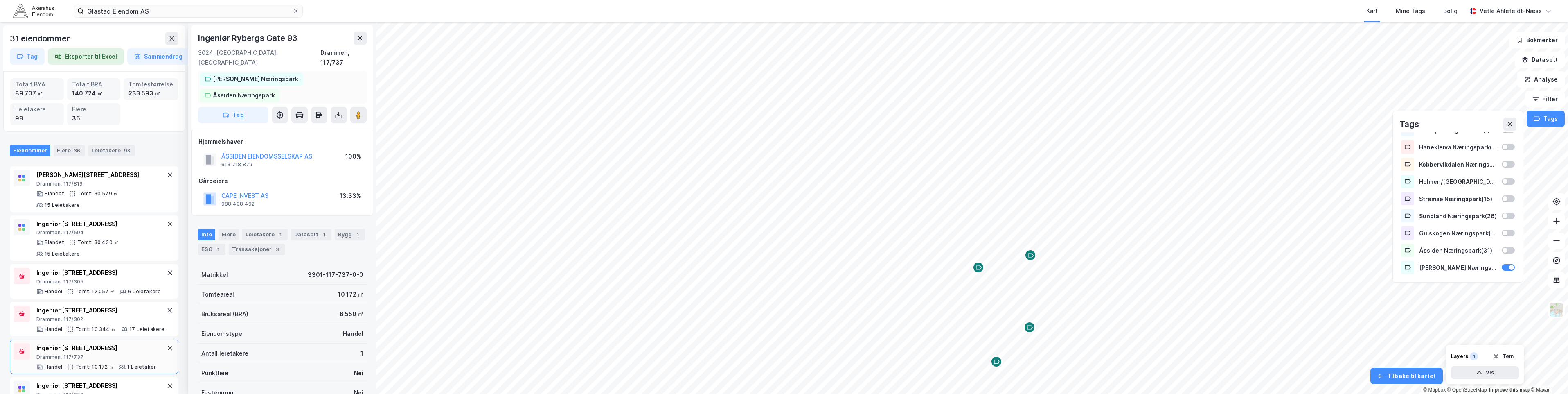
click at [265, 74] on div "[PERSON_NAME] Næringspark" at bounding box center [255, 79] width 85 height 10
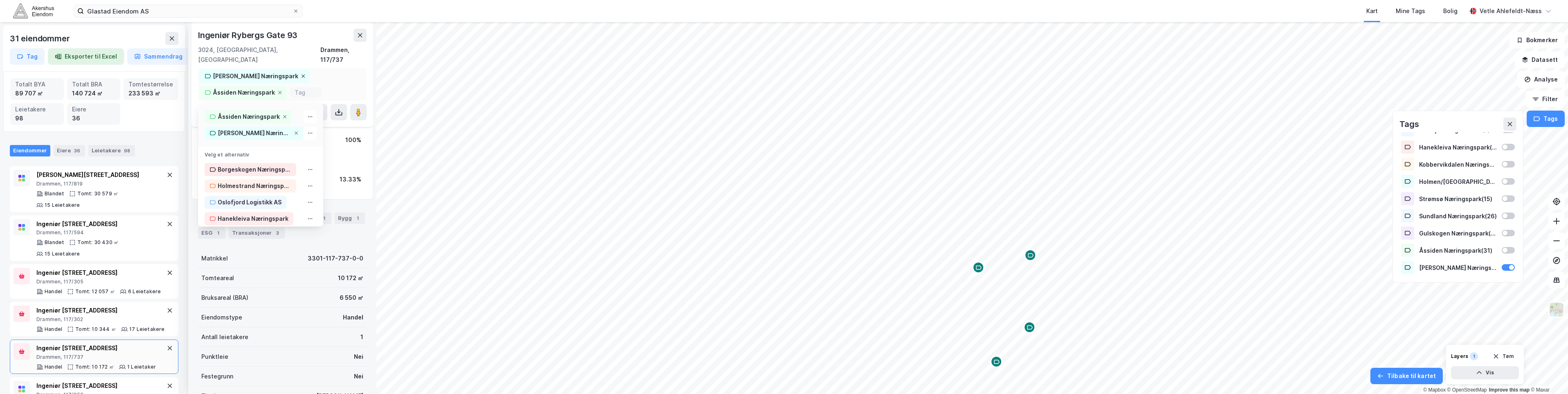
click at [301, 74] on icon at bounding box center [303, 76] width 5 height 5
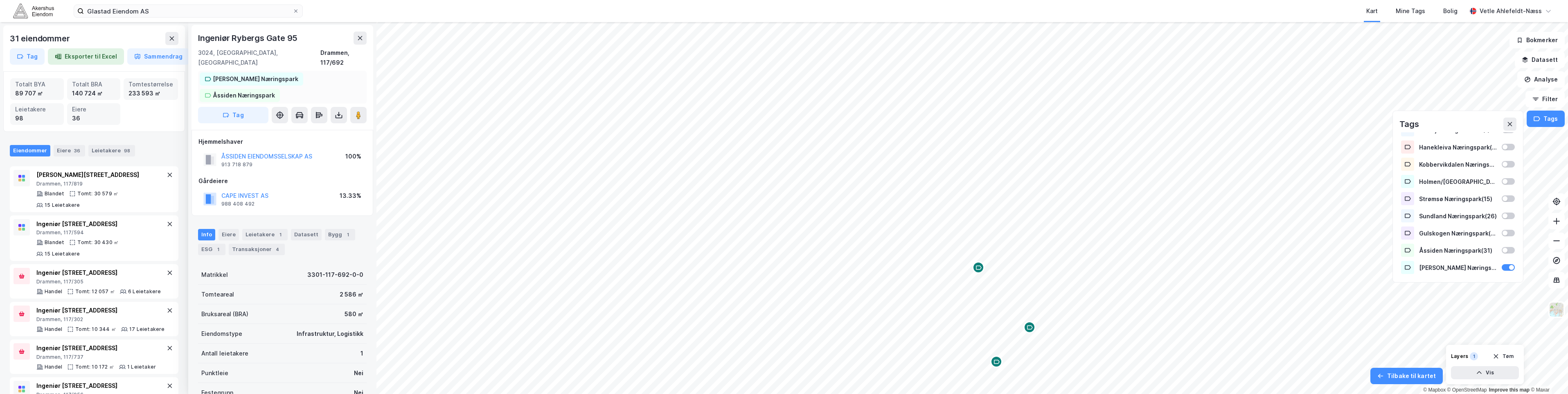
click at [261, 74] on div "[PERSON_NAME] Næringspark" at bounding box center [255, 79] width 85 height 10
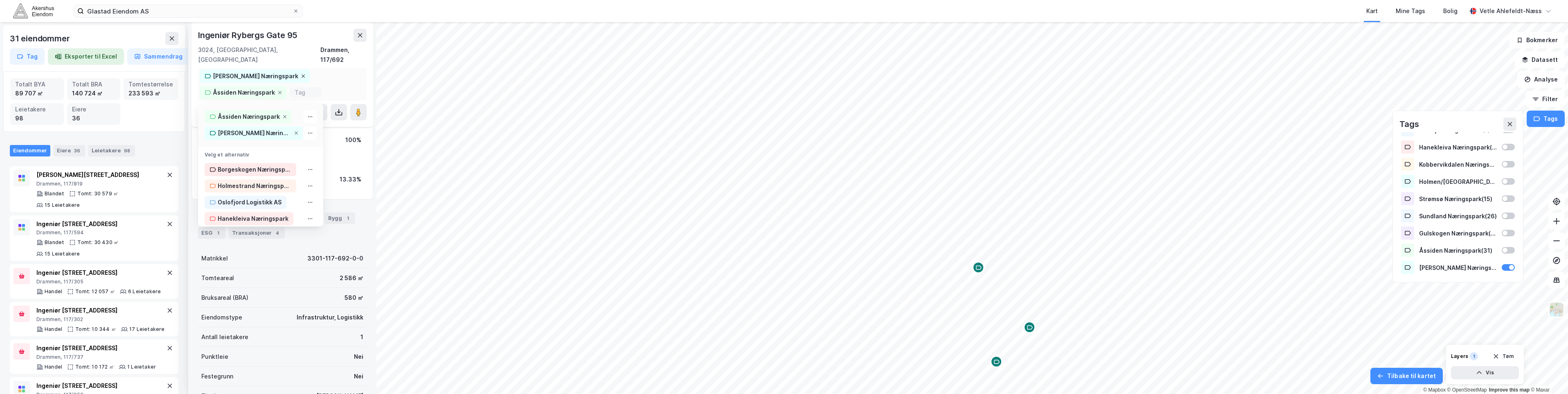
click at [301, 74] on icon at bounding box center [303, 76] width 5 height 5
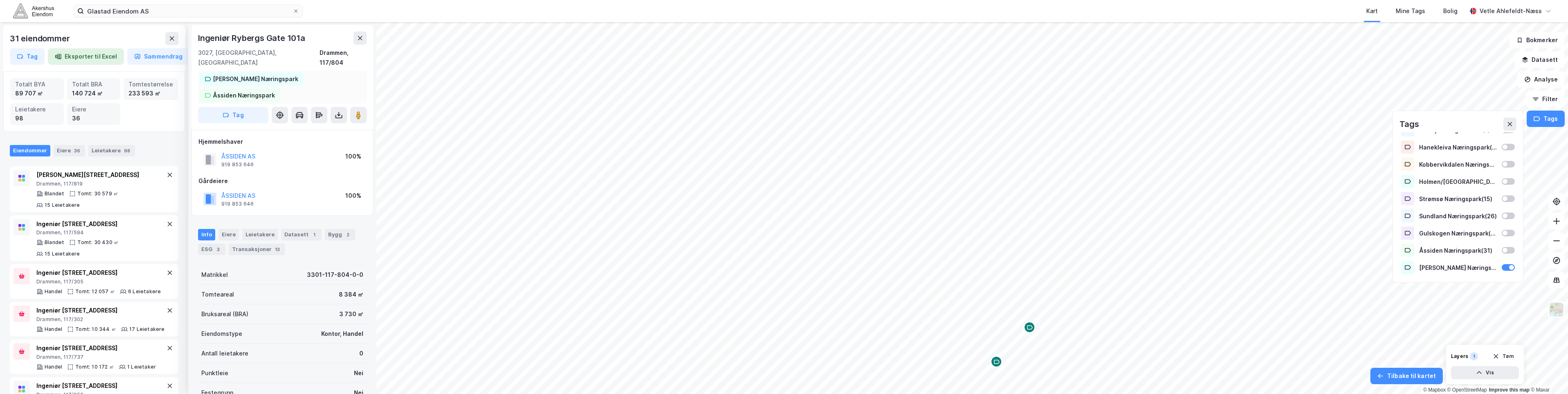
click at [263, 74] on div "[PERSON_NAME] Næringspark" at bounding box center [255, 79] width 85 height 10
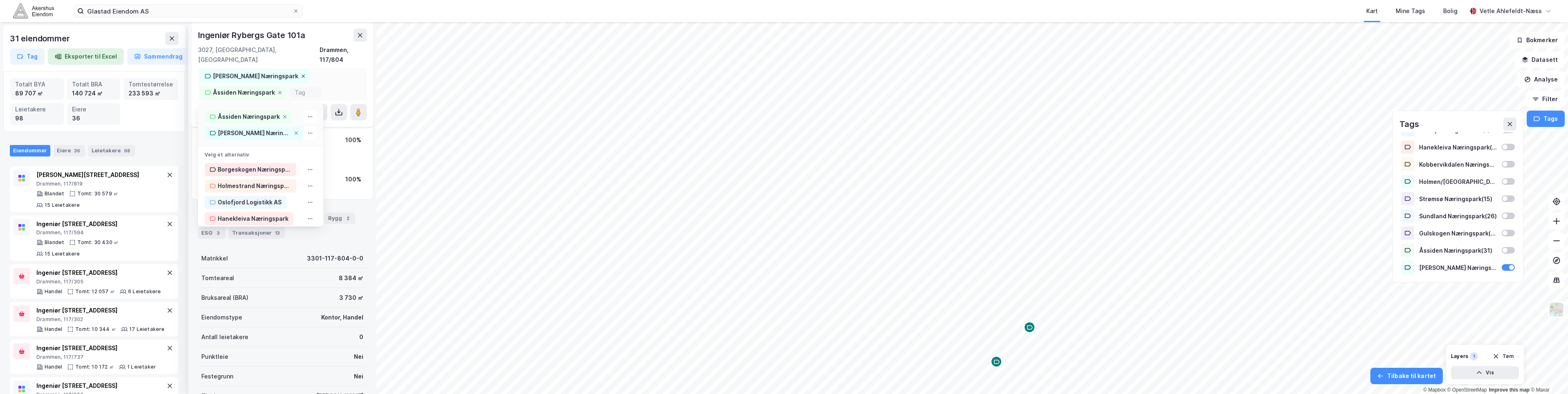
click at [302, 75] on icon at bounding box center [304, 77] width 4 height 4
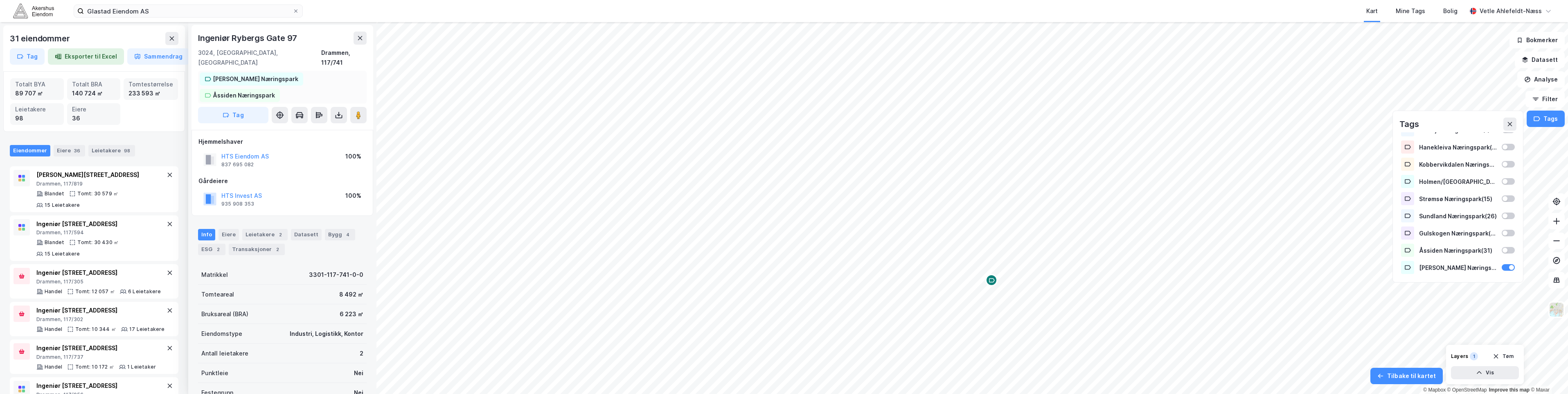
click at [238, 74] on div "[PERSON_NAME] Næringspark" at bounding box center [255, 79] width 85 height 10
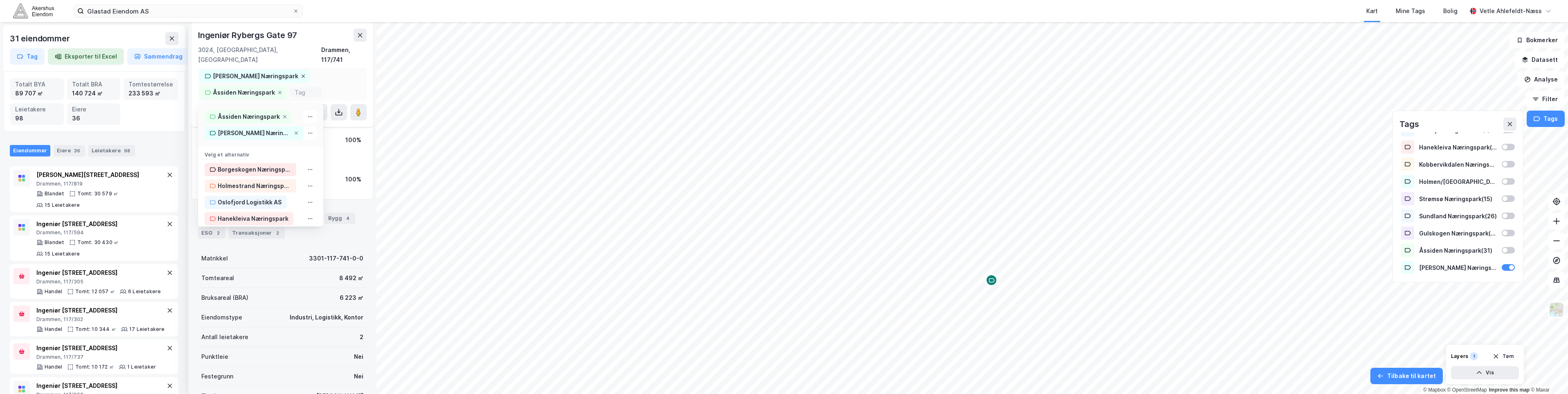
click at [301, 74] on icon at bounding box center [303, 76] width 5 height 5
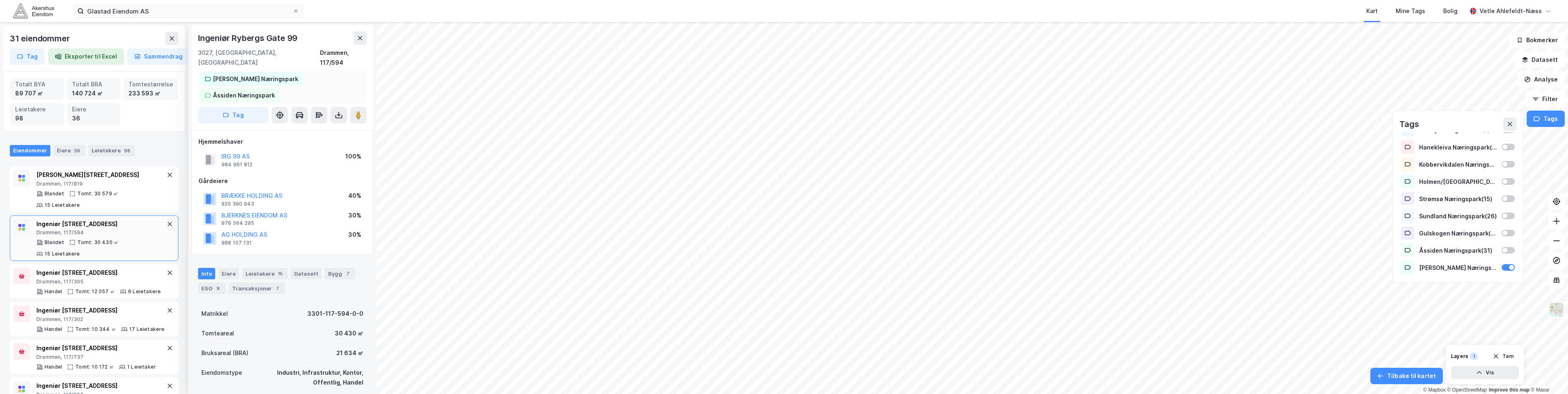
click at [268, 74] on div "[PERSON_NAME] Næringspark" at bounding box center [255, 79] width 85 height 10
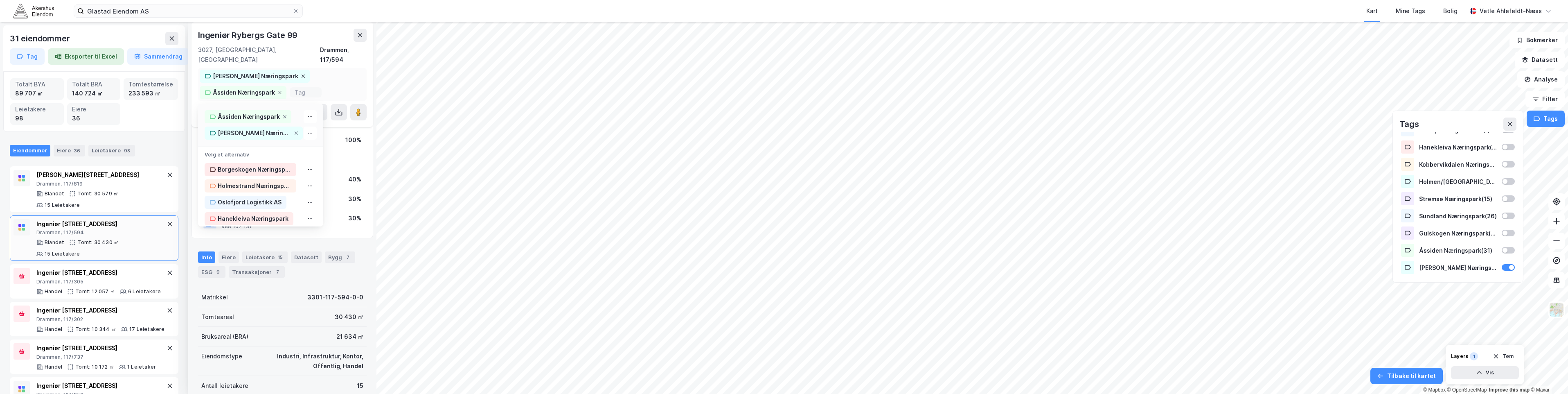
click at [301, 74] on icon at bounding box center [303, 76] width 5 height 5
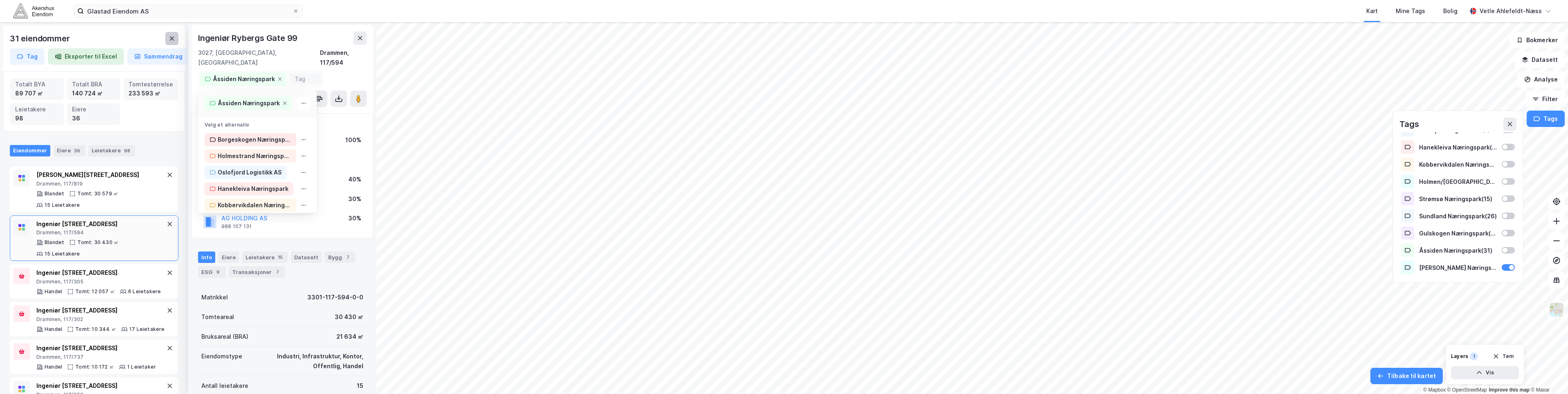
click at [174, 41] on icon at bounding box center [171, 38] width 7 height 7
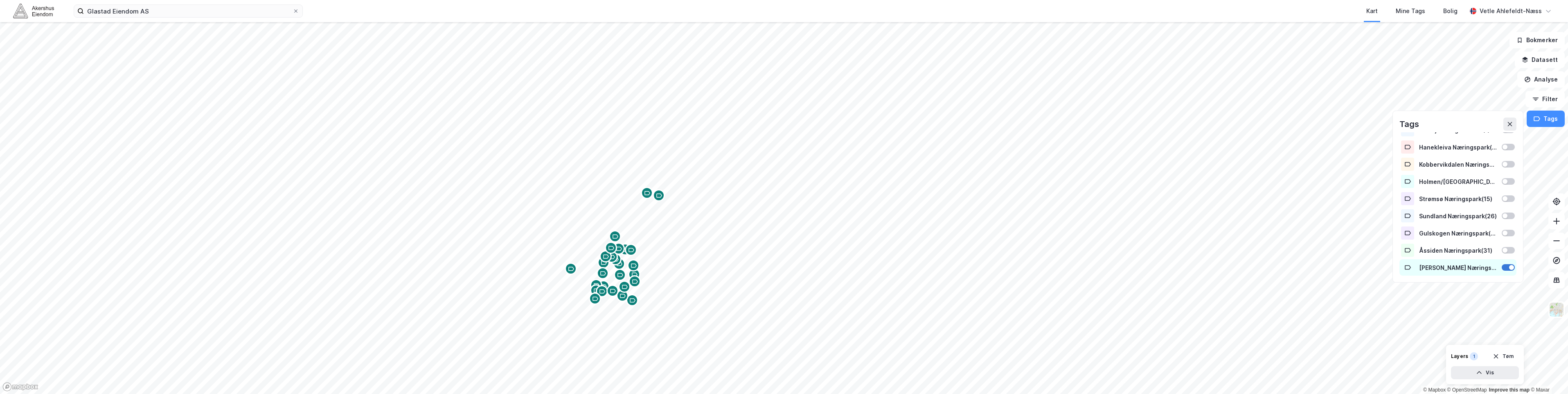
click at [1509, 266] on div at bounding box center [1511, 267] width 5 height 5
drag, startPoint x: 1460, startPoint y: 267, endPoint x: 1442, endPoint y: 270, distance: 18.2
click at [1442, 270] on div "Solberg Næringspark ( 27 )" at bounding box center [1458, 267] width 78 height 7
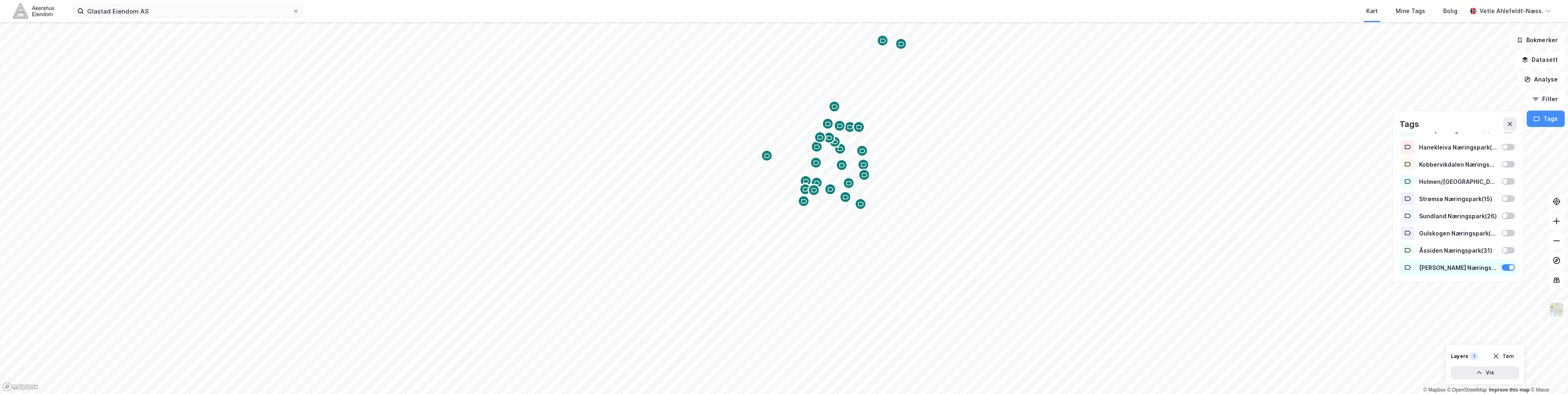
click at [1432, 270] on div "Solberg Næringspark ( 27 )" at bounding box center [1458, 267] width 78 height 7
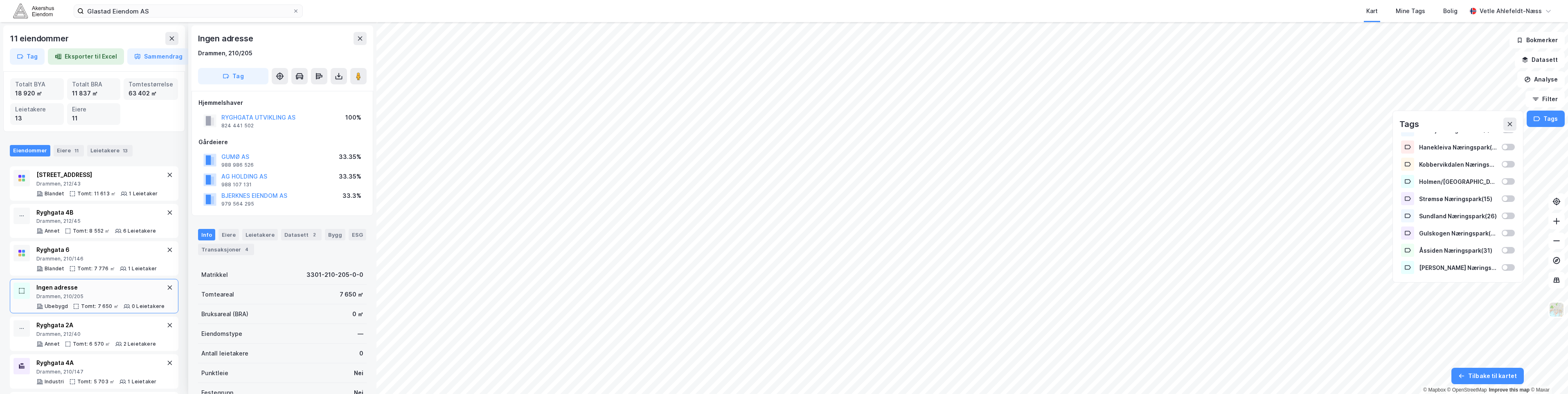
scroll to position [0, 0]
click at [356, 38] on button at bounding box center [360, 38] width 13 height 13
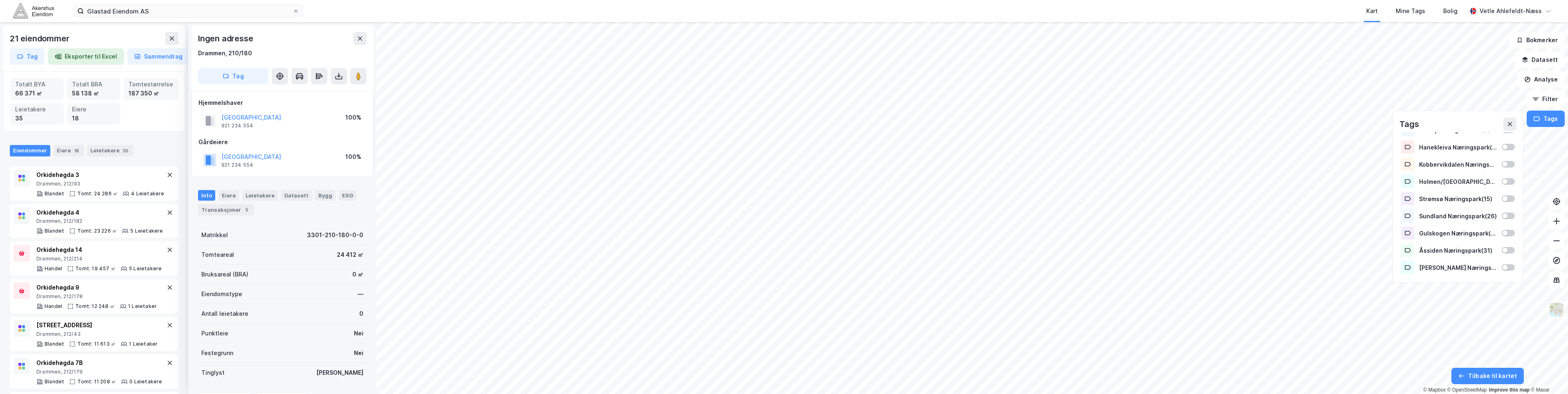
scroll to position [0, 0]
click at [365, 43] on button at bounding box center [360, 38] width 13 height 13
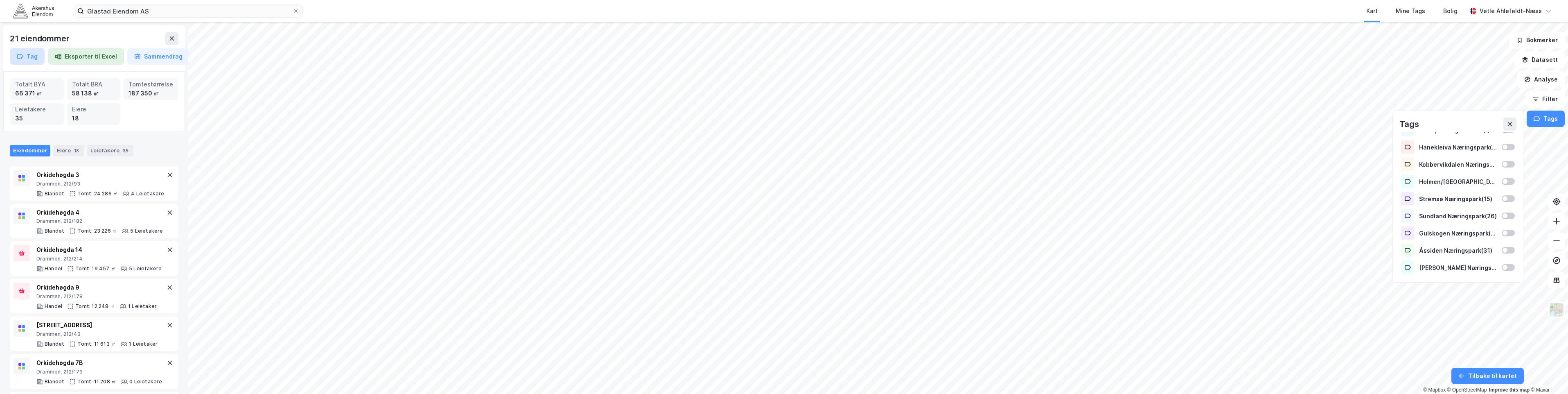
click at [32, 55] on button "Tag" at bounding box center [27, 57] width 35 height 17
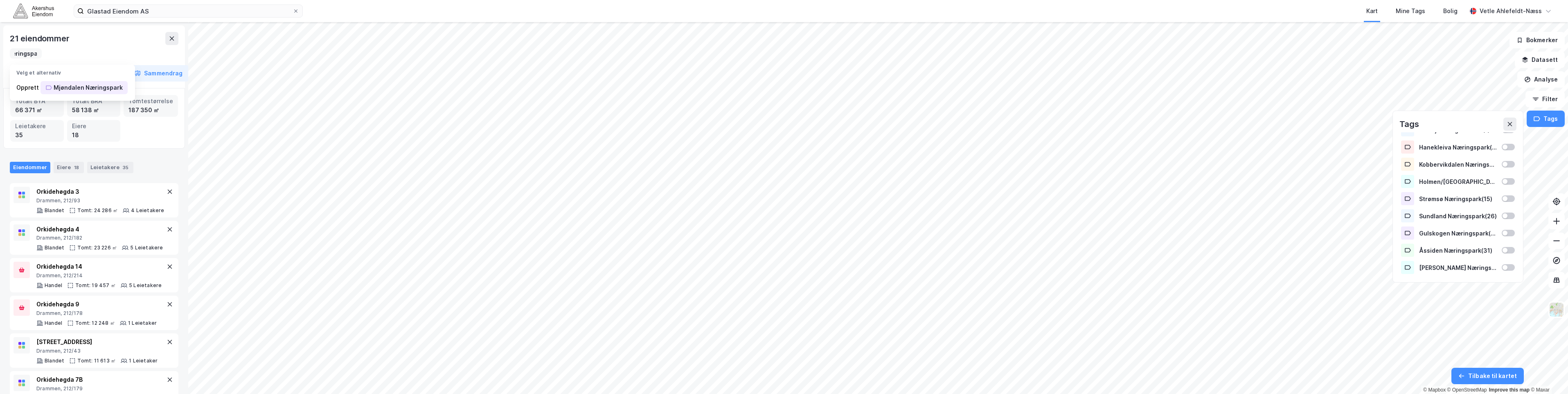
scroll to position [0, 44]
type input "Mjøndalen Næringspark"
click at [83, 90] on div "Mjøndalen Næringspark" at bounding box center [88, 87] width 69 height 10
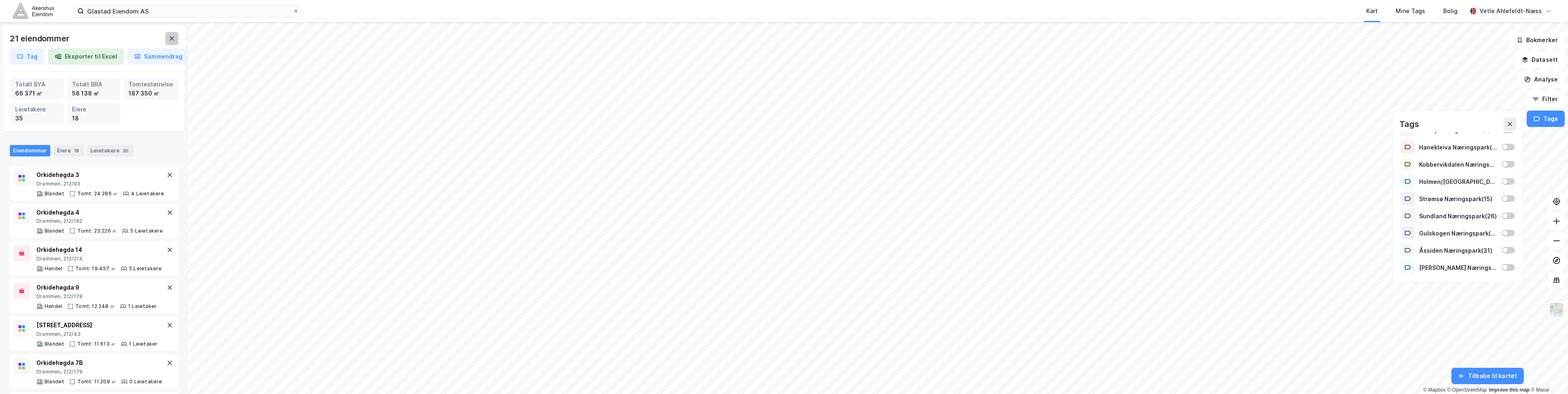
click at [175, 44] on button at bounding box center [172, 38] width 13 height 13
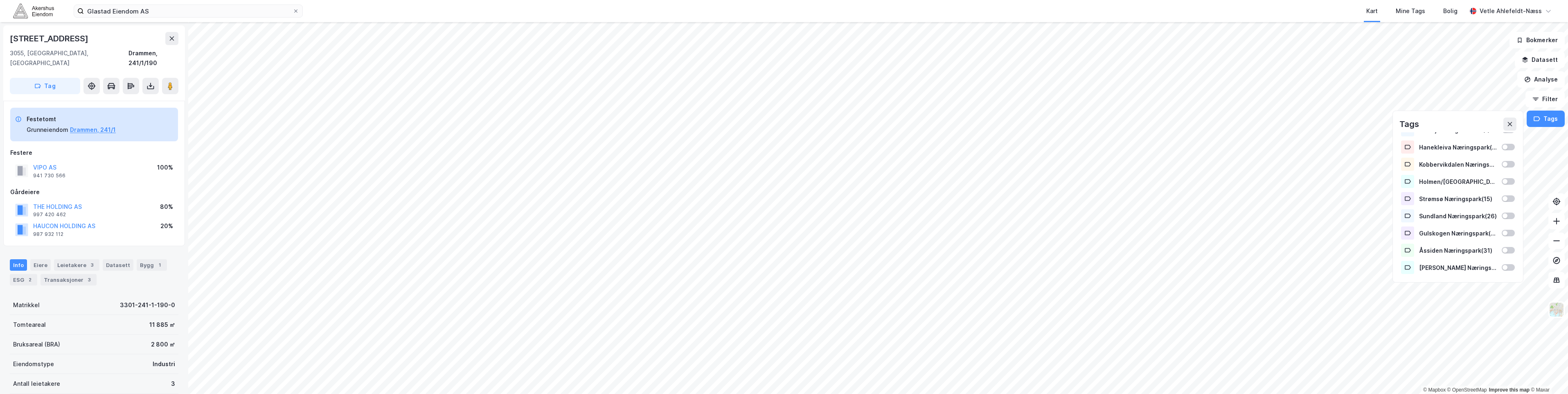
scroll to position [0, 0]
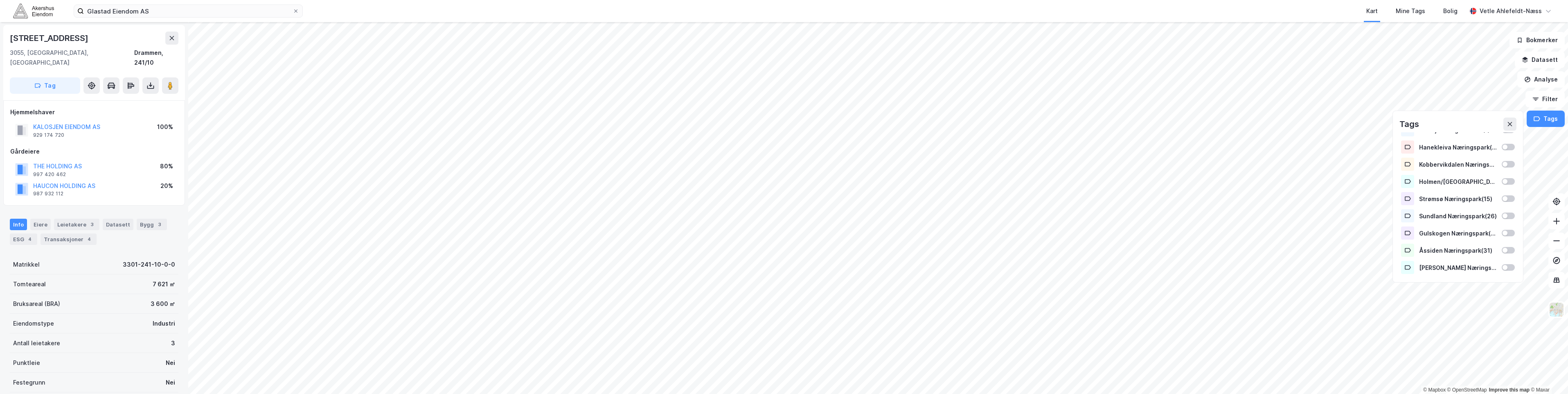
scroll to position [0, 0]
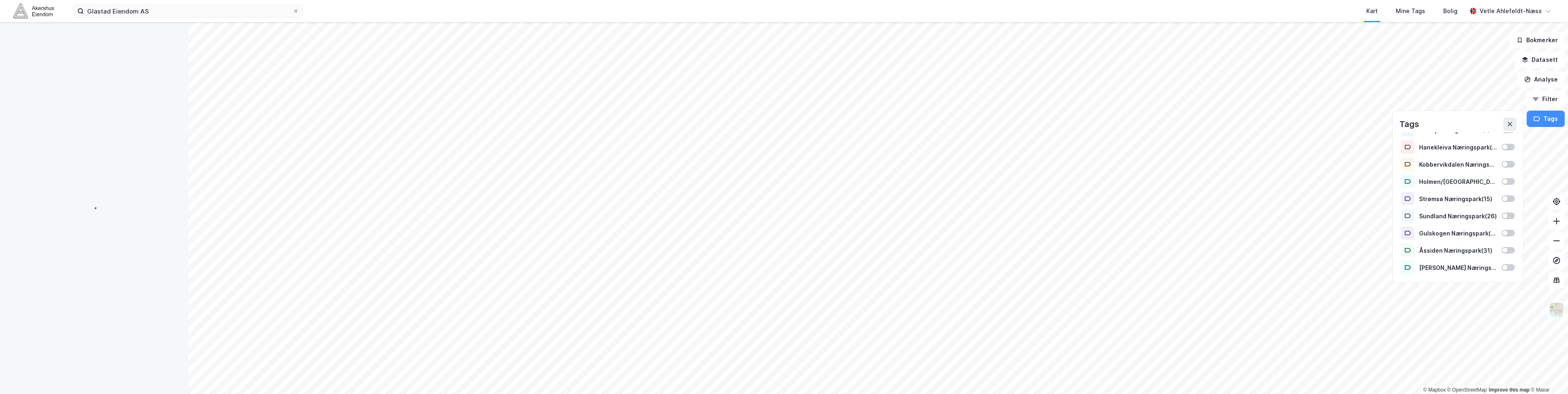
scroll to position [0, 0]
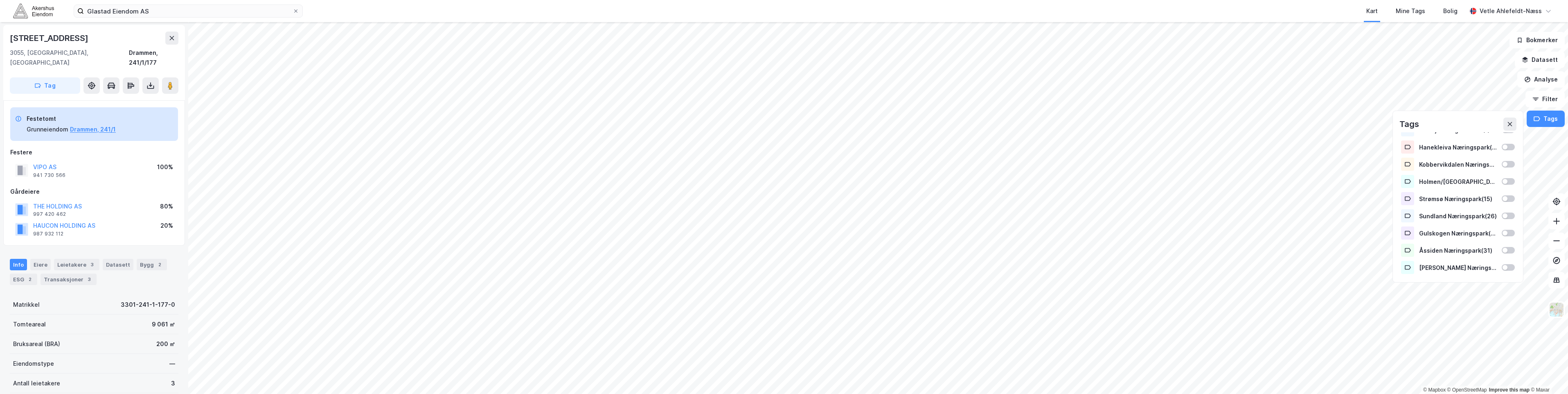
scroll to position [0, 0]
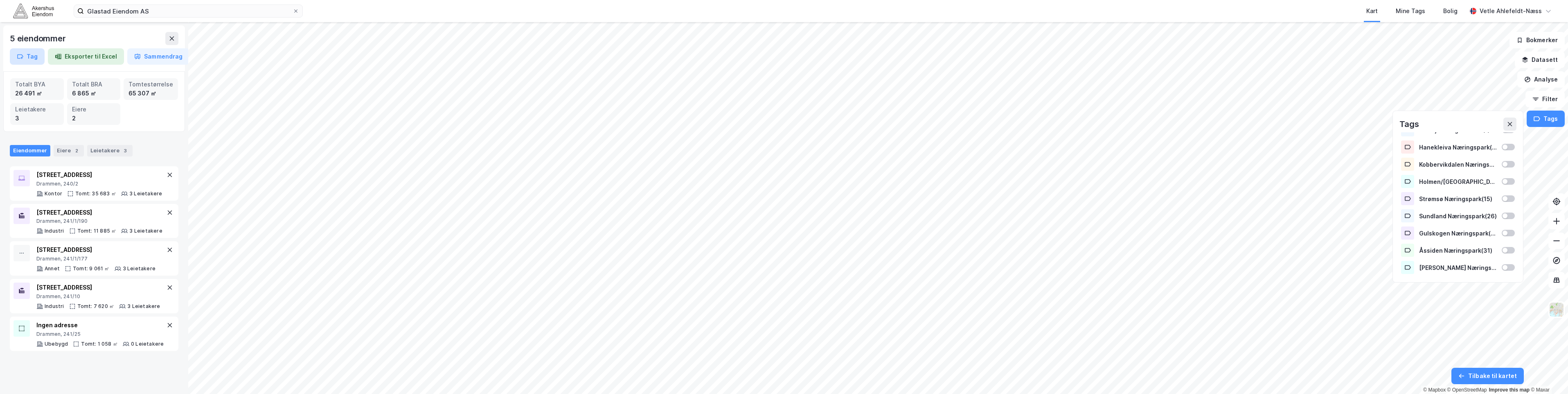
click at [26, 58] on button "Tag" at bounding box center [27, 57] width 35 height 17
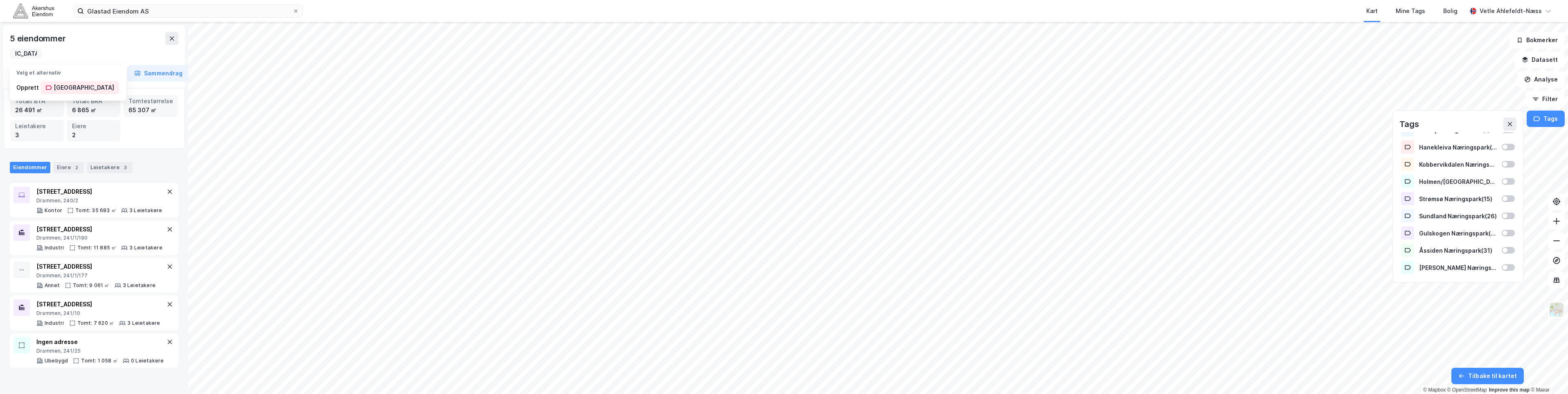
scroll to position [0, 37]
type input "[PERSON_NAME][GEOGRAPHIC_DATA]"
click at [79, 90] on div "[PERSON_NAME][GEOGRAPHIC_DATA]" at bounding box center [83, 87] width 61 height 10
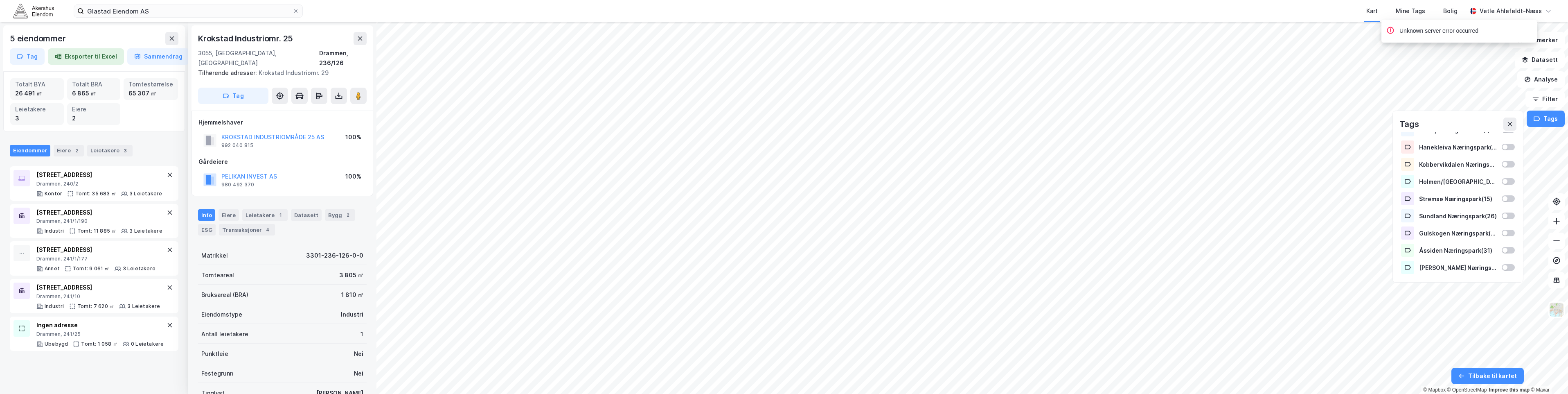
scroll to position [0, 0]
click at [358, 38] on icon at bounding box center [360, 37] width 7 height 7
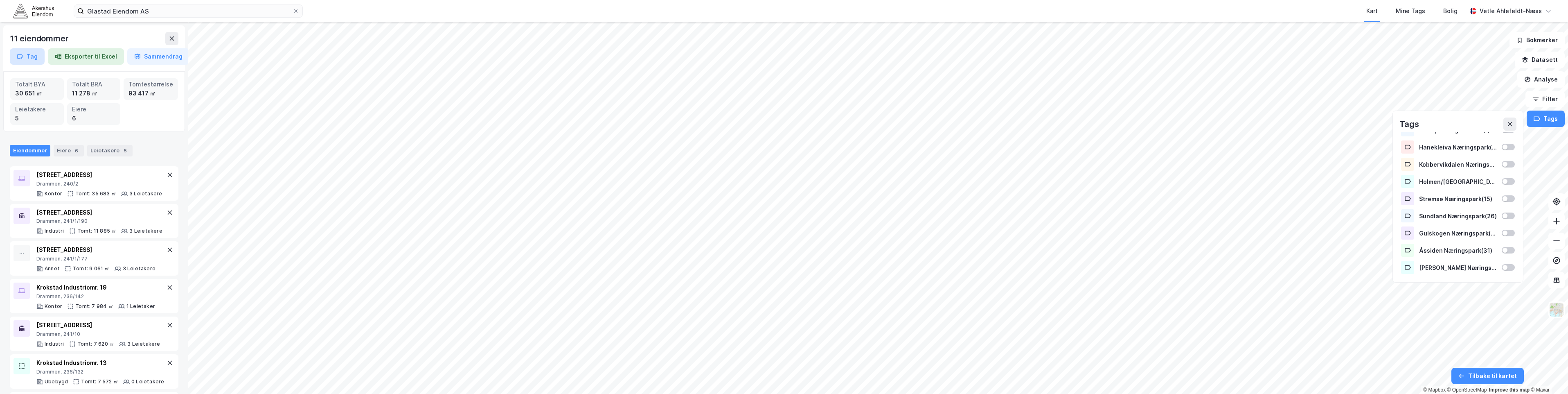
click at [20, 52] on button "Tag" at bounding box center [27, 57] width 35 height 17
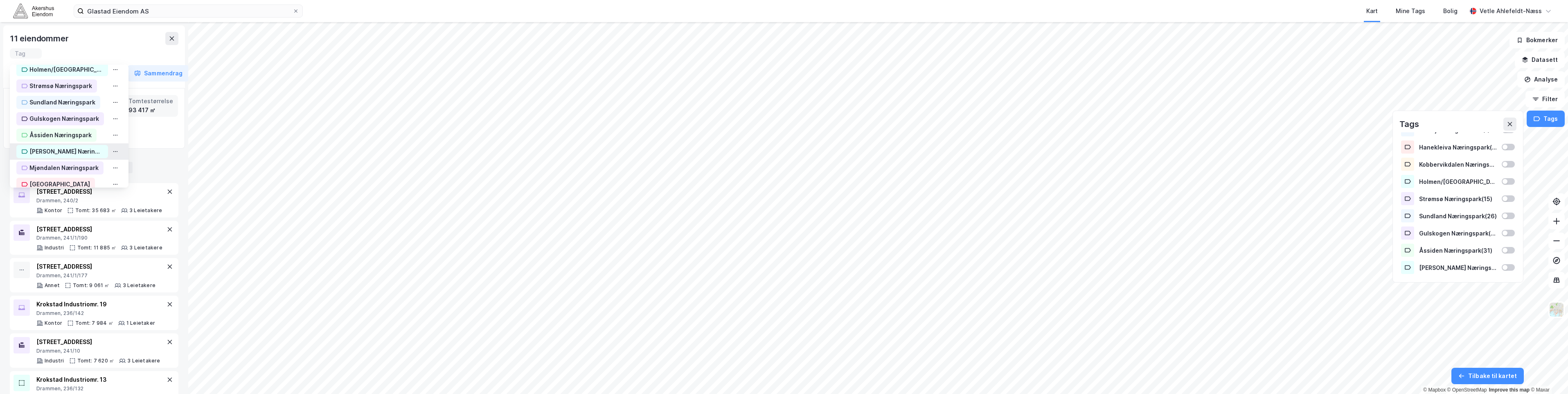
scroll to position [109, 0]
click at [70, 174] on div "[PERSON_NAME][GEOGRAPHIC_DATA]" at bounding box center [60, 174] width 61 height 10
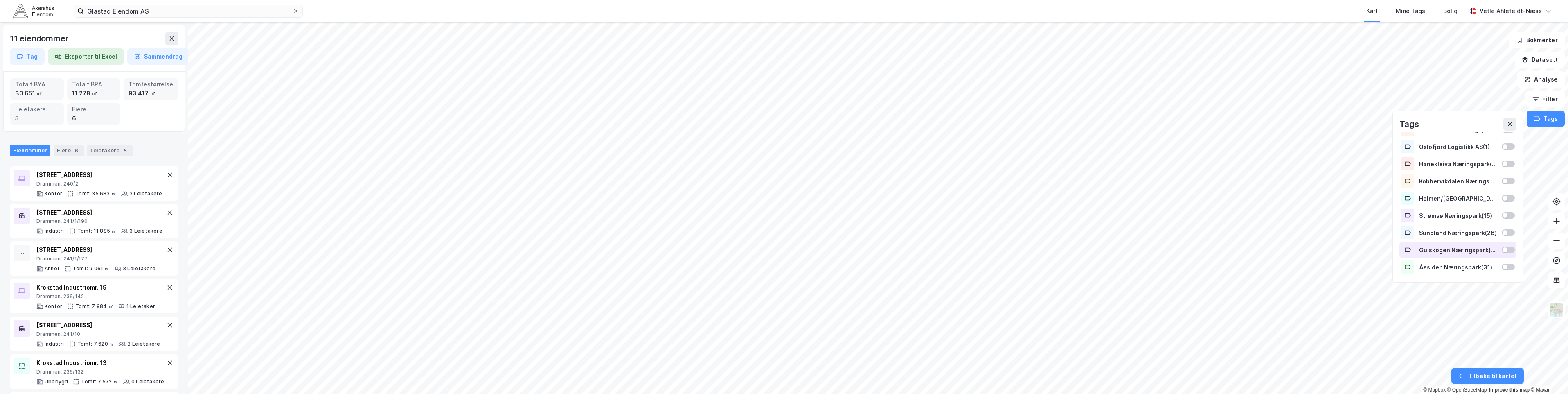
scroll to position [96, 0]
click at [1500, 271] on div "Krokstad Industripark ( 11 )" at bounding box center [1458, 268] width 117 height 17
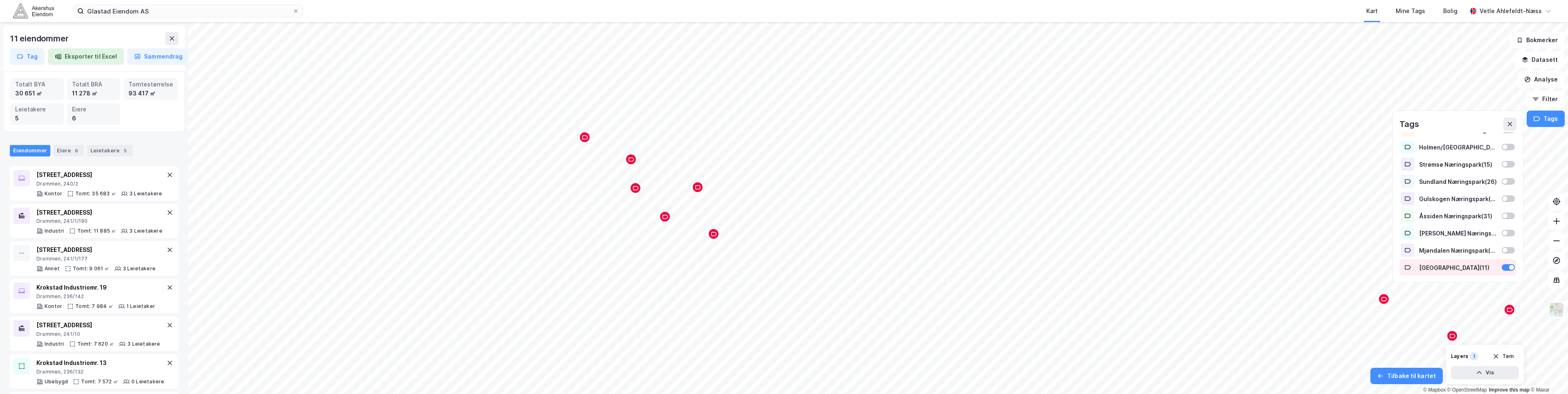
click at [1500, 271] on div "Krokstad Industripark ( 11 )" at bounding box center [1458, 268] width 117 height 17
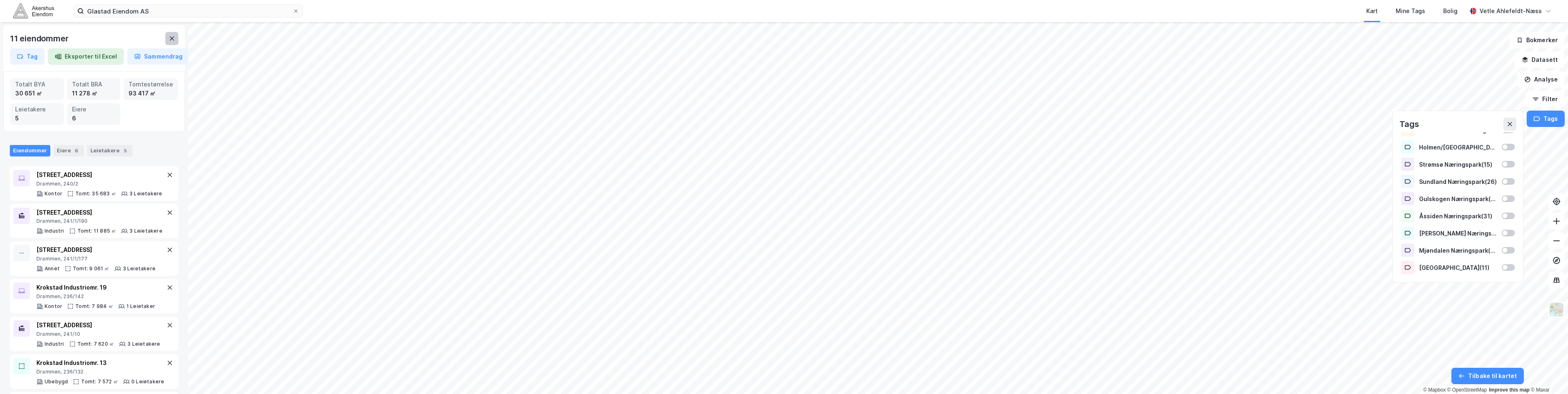
click at [172, 41] on icon at bounding box center [171, 38] width 7 height 7
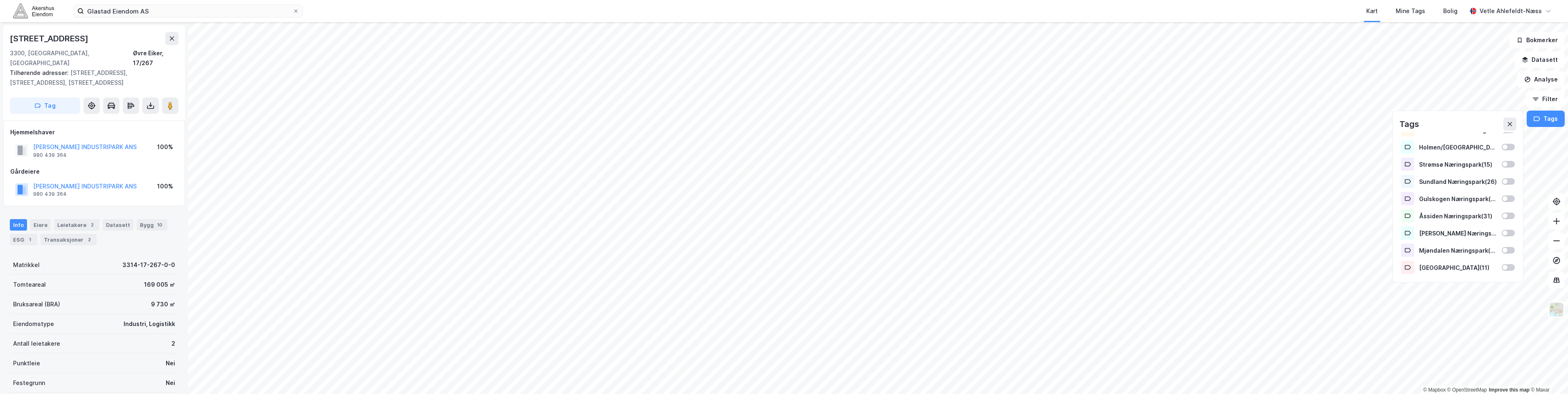
scroll to position [0, 0]
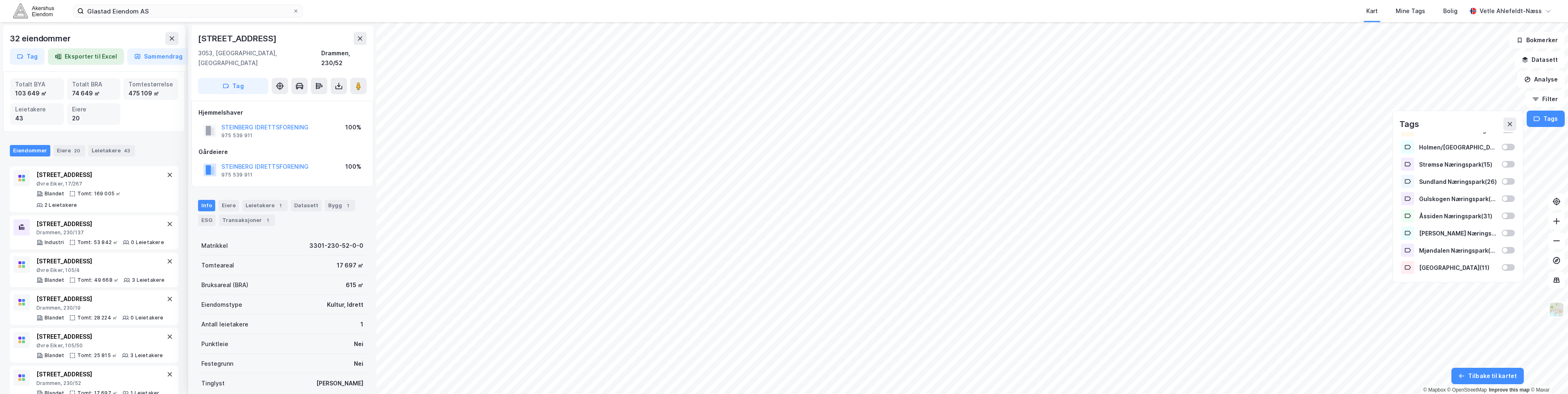
scroll to position [0, 0]
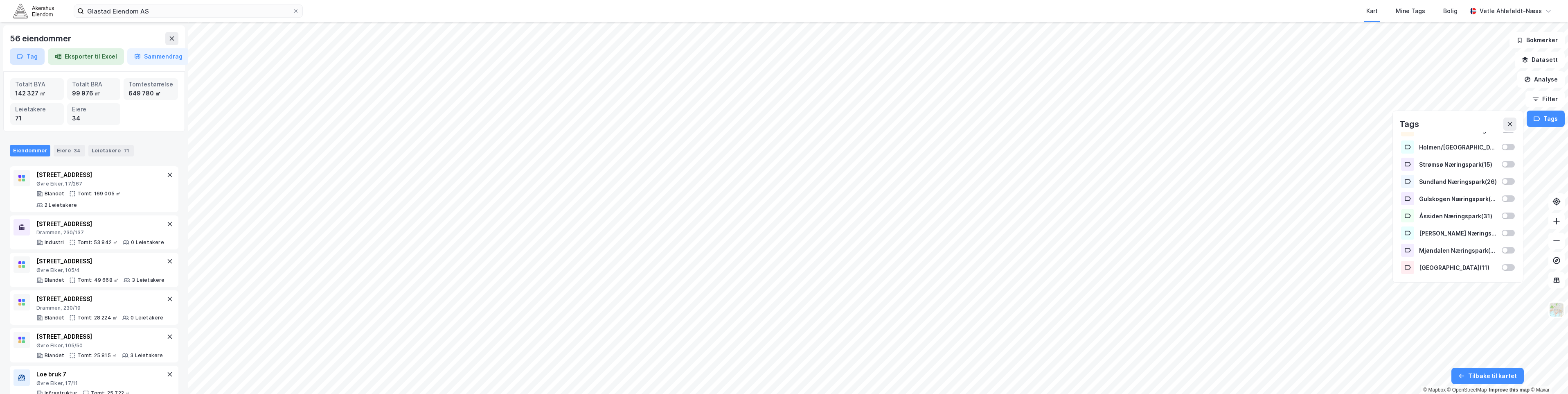
click at [20, 51] on button "Tag" at bounding box center [27, 57] width 35 height 17
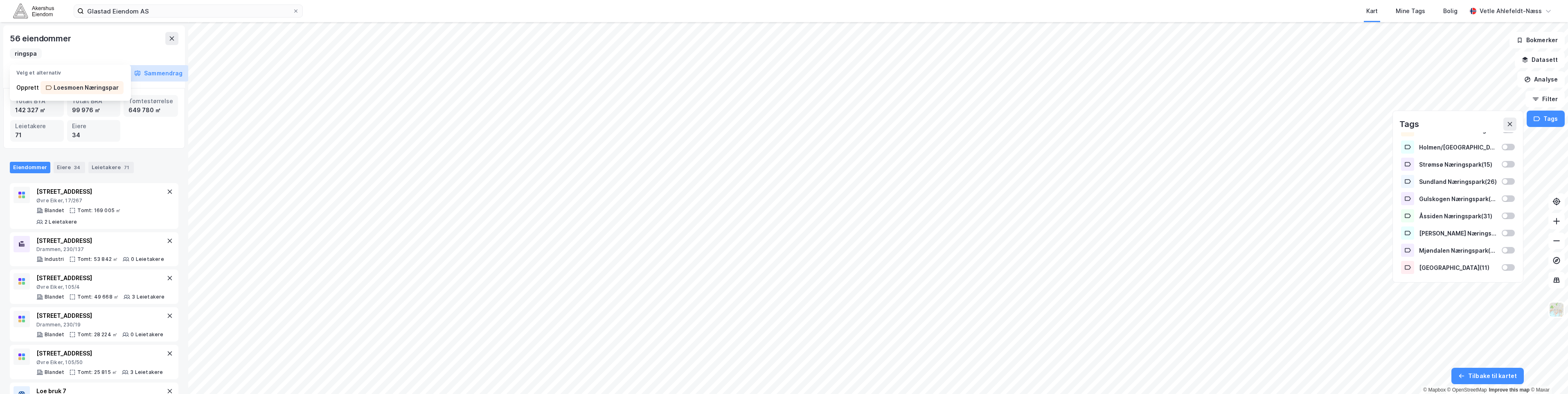
scroll to position [0, 44]
type input "Loesmoen Næringspark"
click at [96, 86] on div "Loesmoen Næringspark" at bounding box center [87, 87] width 68 height 10
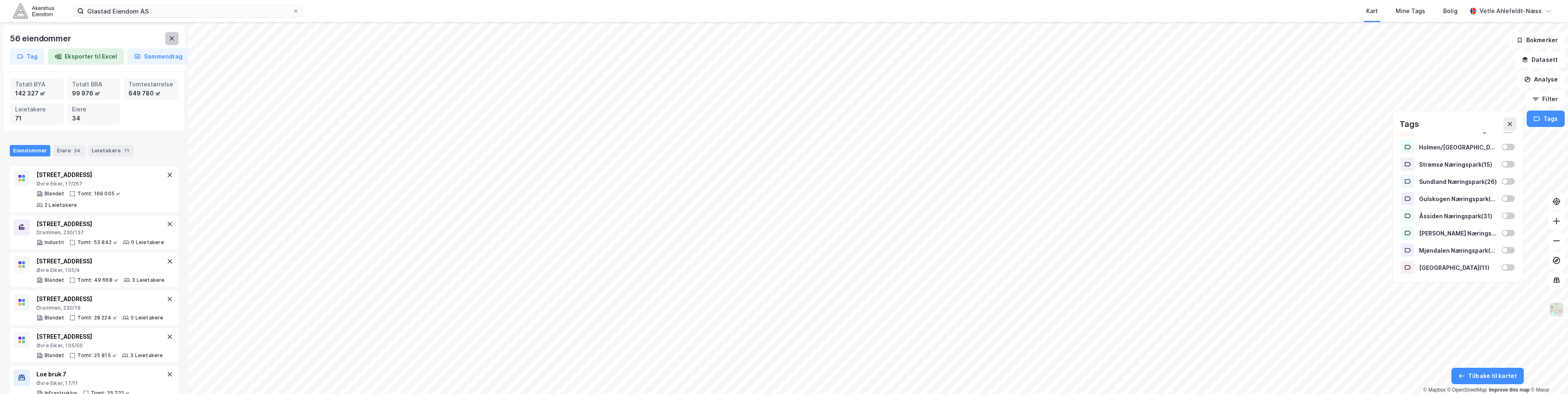
click at [166, 45] on button at bounding box center [172, 38] width 13 height 13
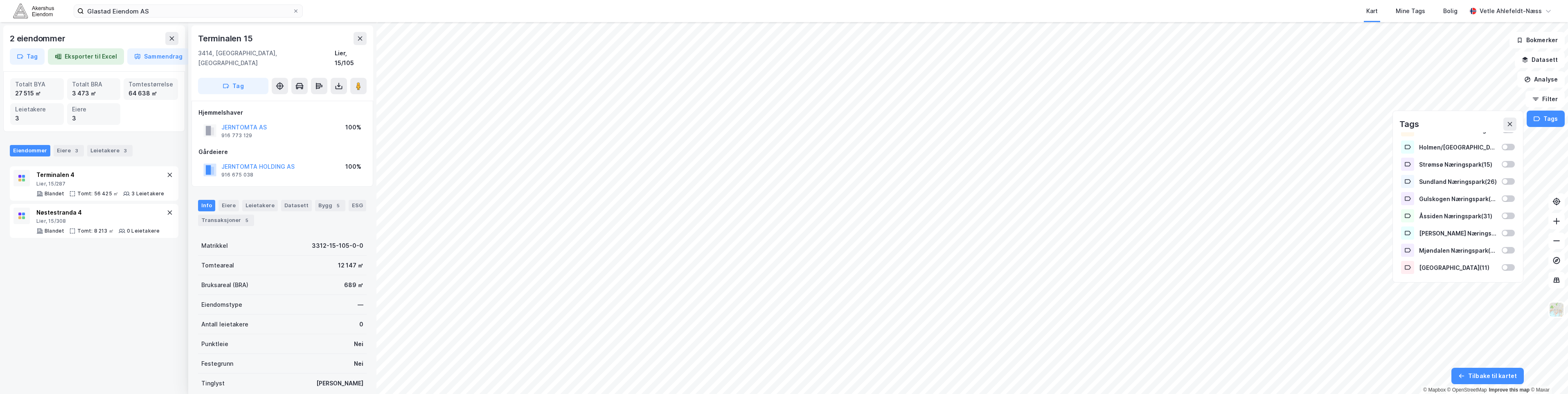
scroll to position [0, 0]
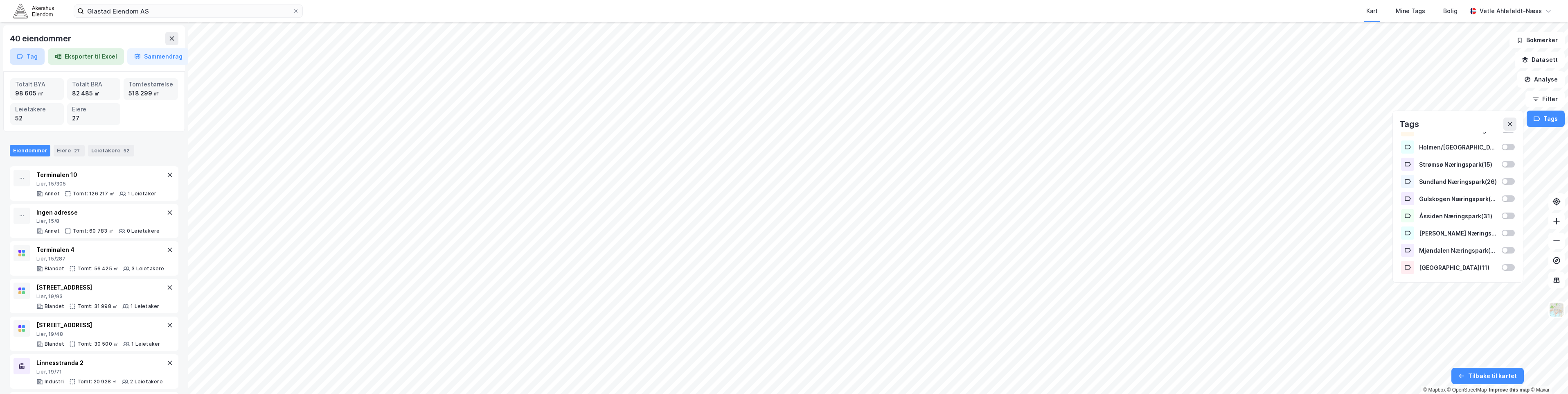
click at [26, 54] on button "Tag" at bounding box center [27, 57] width 35 height 17
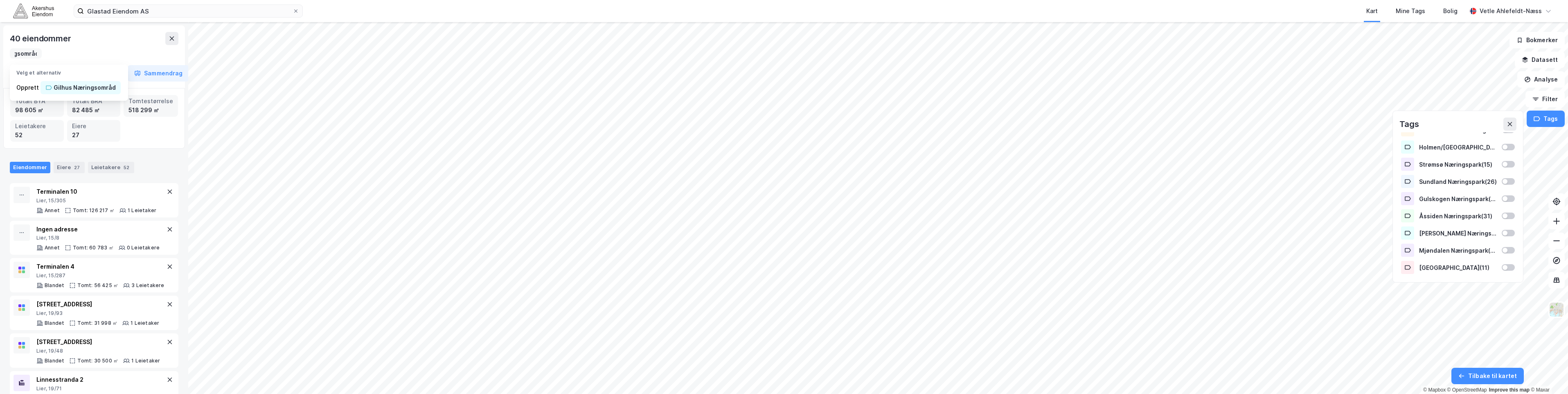
scroll to position [0, 41]
type input "Gilhus Næringsområde"
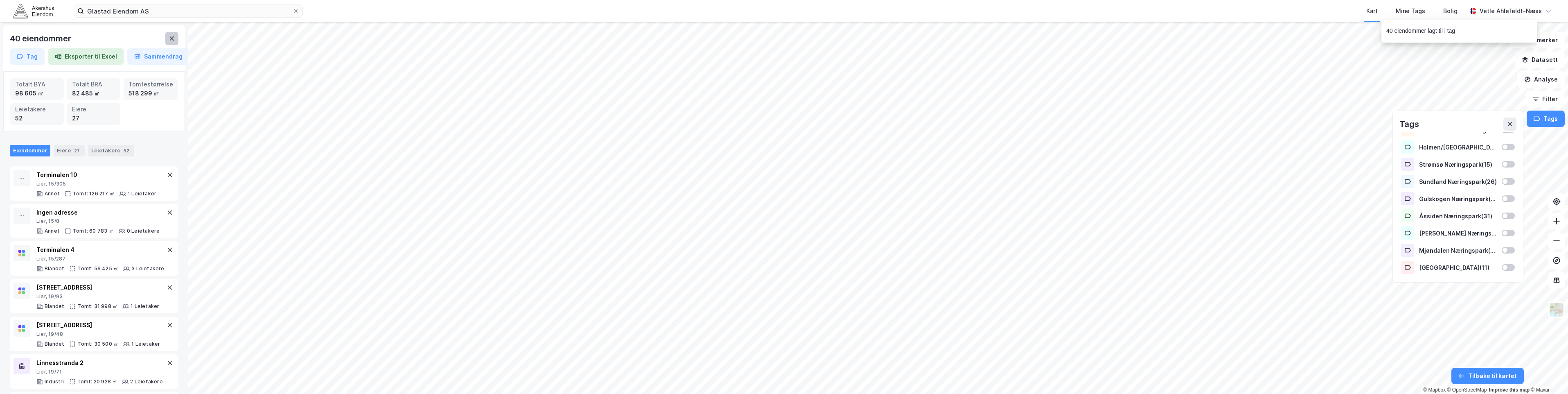
click at [176, 40] on button at bounding box center [172, 38] width 13 height 13
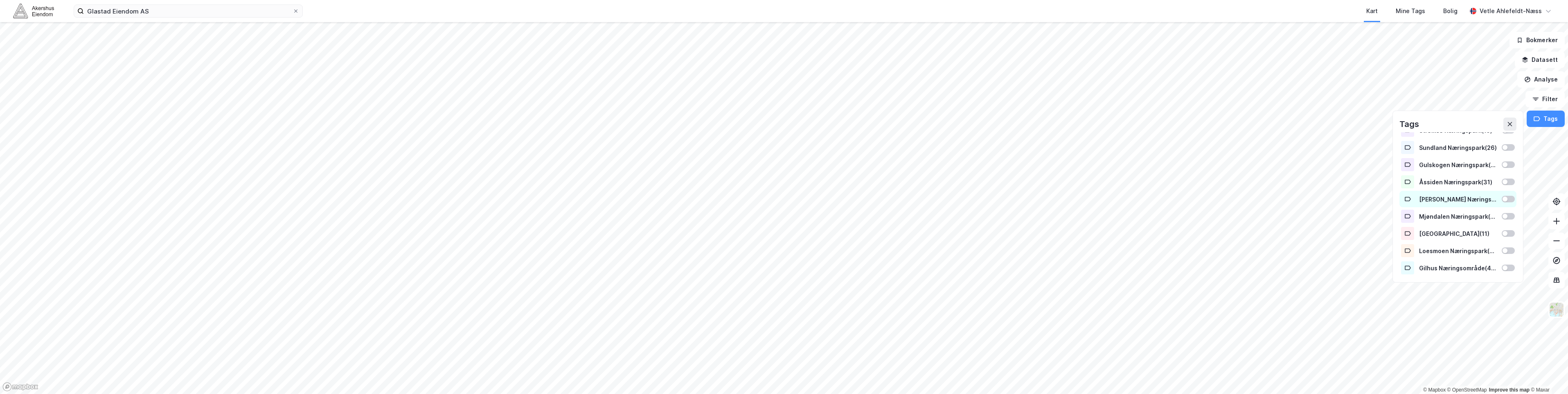
scroll to position [131, 0]
click at [1509, 266] on div at bounding box center [1509, 267] width 13 height 7
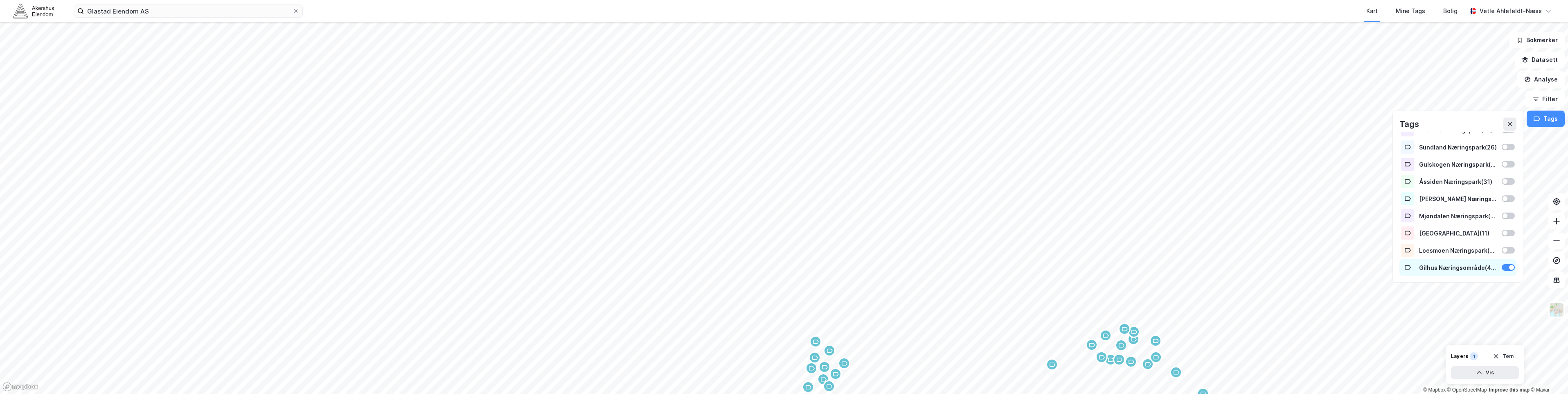
click at [1509, 265] on div at bounding box center [1509, 267] width 13 height 7
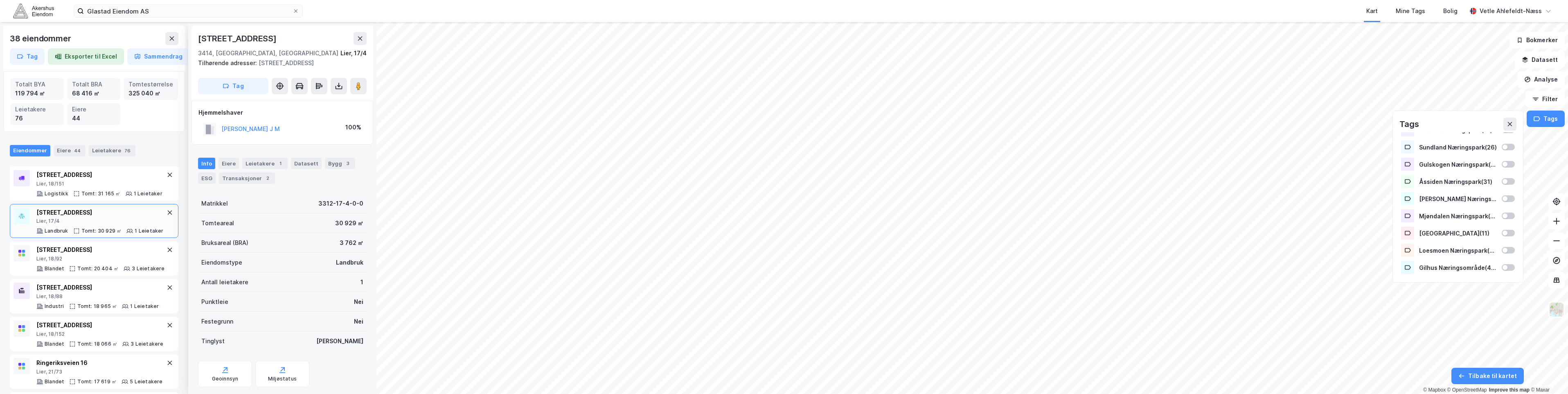
scroll to position [0, 0]
click at [207, 83] on button "Tag" at bounding box center [233, 86] width 70 height 17
type input "Lierstranda Næringsområde"
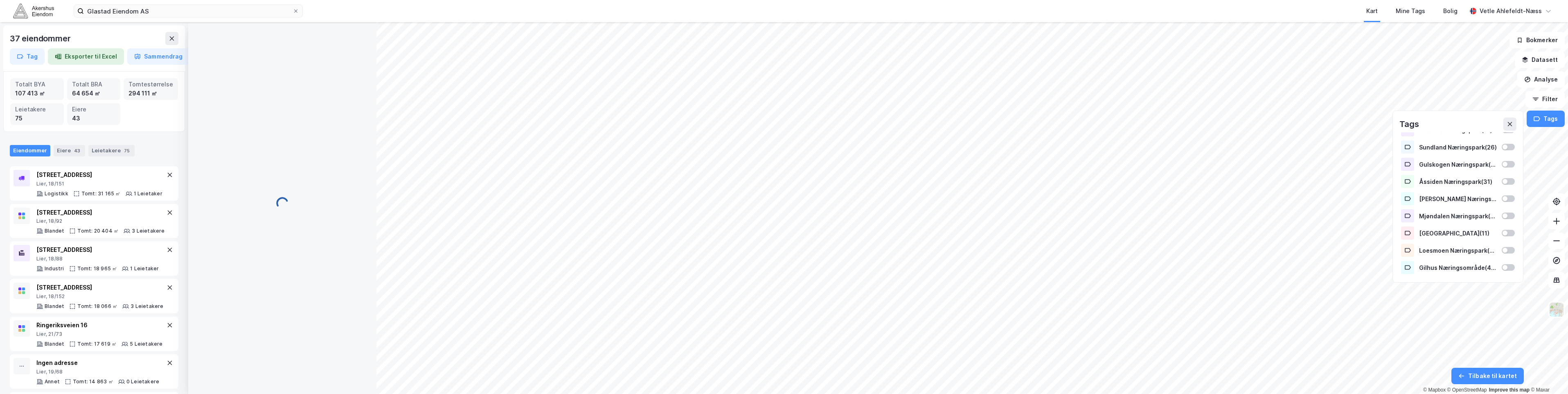
scroll to position [0, 0]
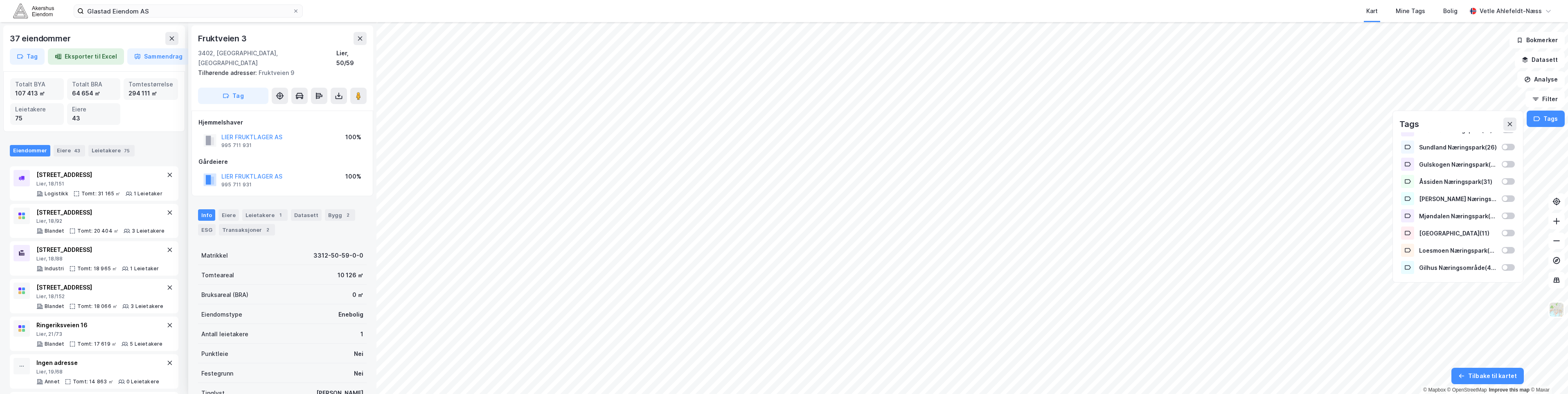
scroll to position [13, 0]
click at [171, 42] on button at bounding box center [172, 38] width 13 height 13
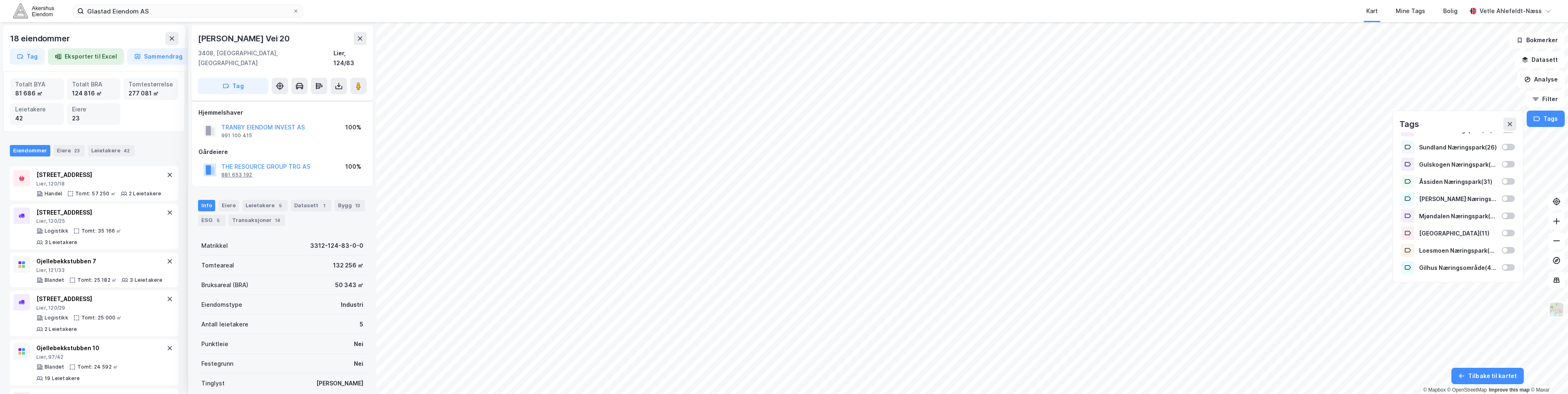
scroll to position [13, 0]
click at [253, 186] on div "Leietakere 5" at bounding box center [265, 192] width 46 height 11
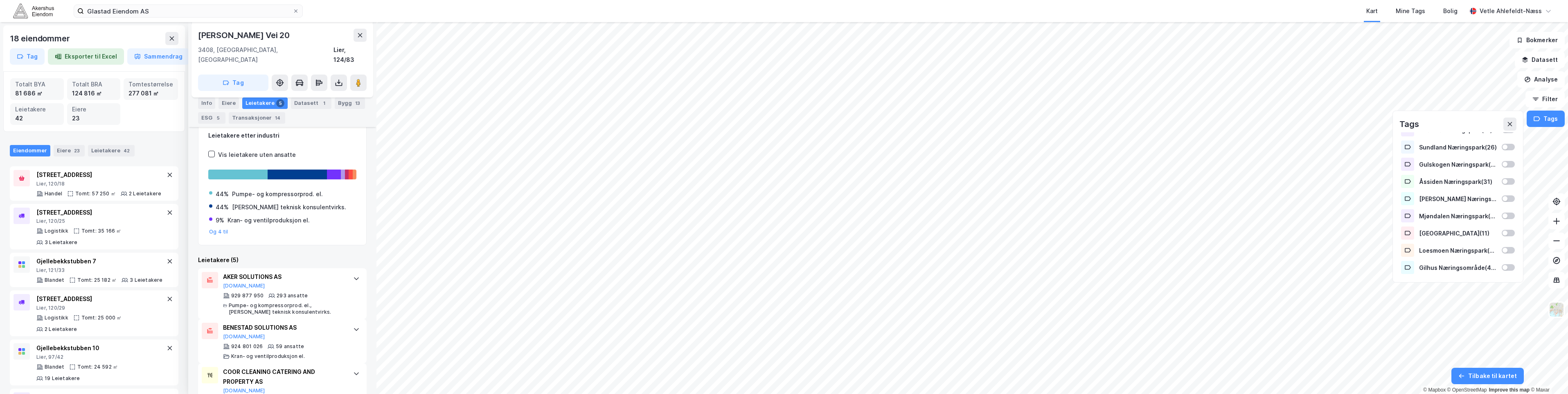
scroll to position [80, 0]
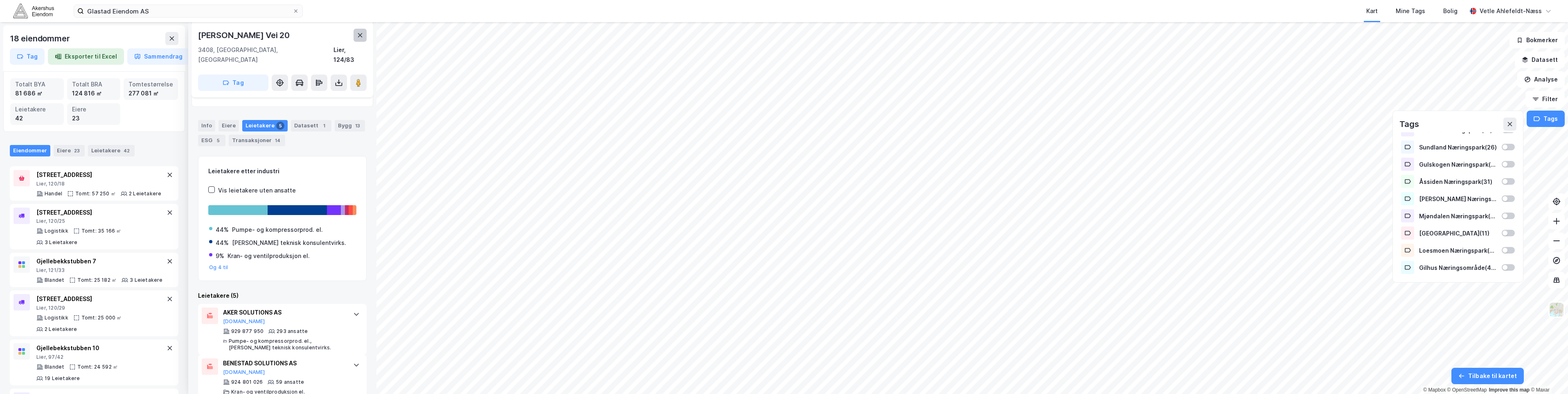
click at [361, 32] on button at bounding box center [360, 36] width 13 height 13
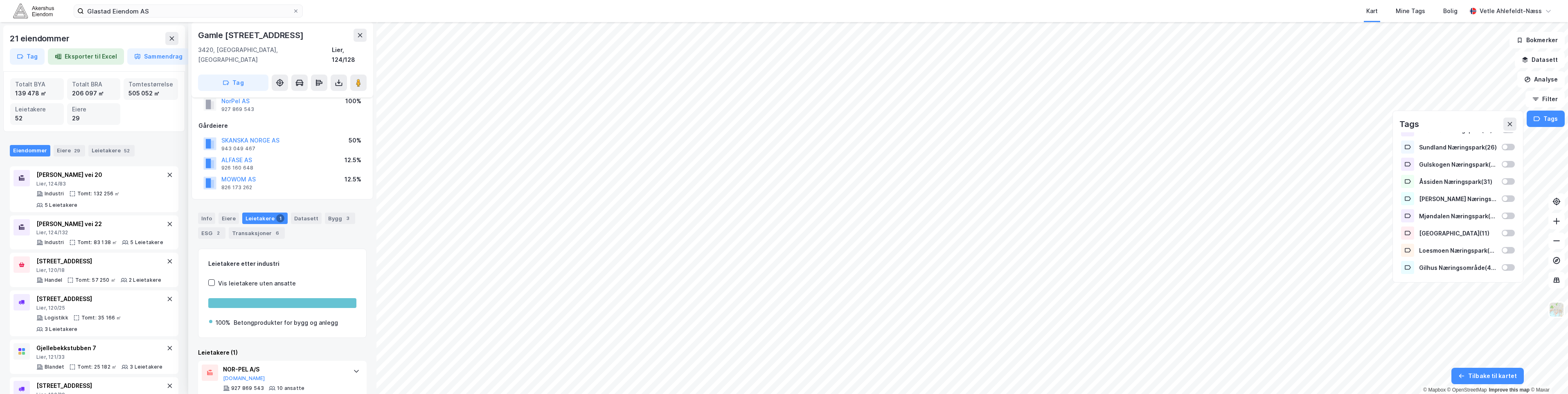
scroll to position [37, 0]
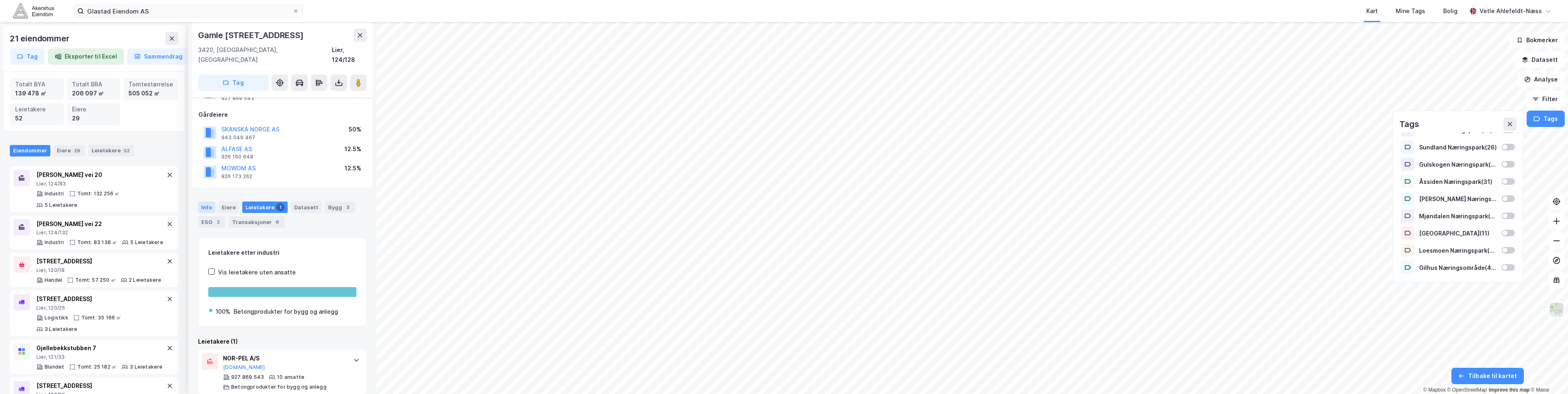
click at [214, 201] on div "Info" at bounding box center [207, 207] width 17 height 11
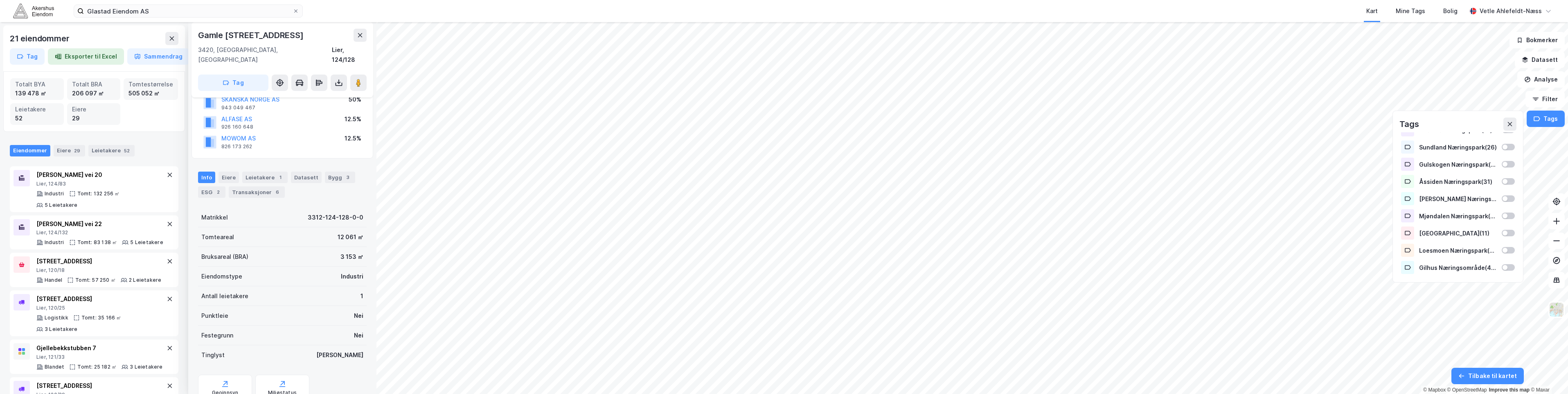
scroll to position [91, 0]
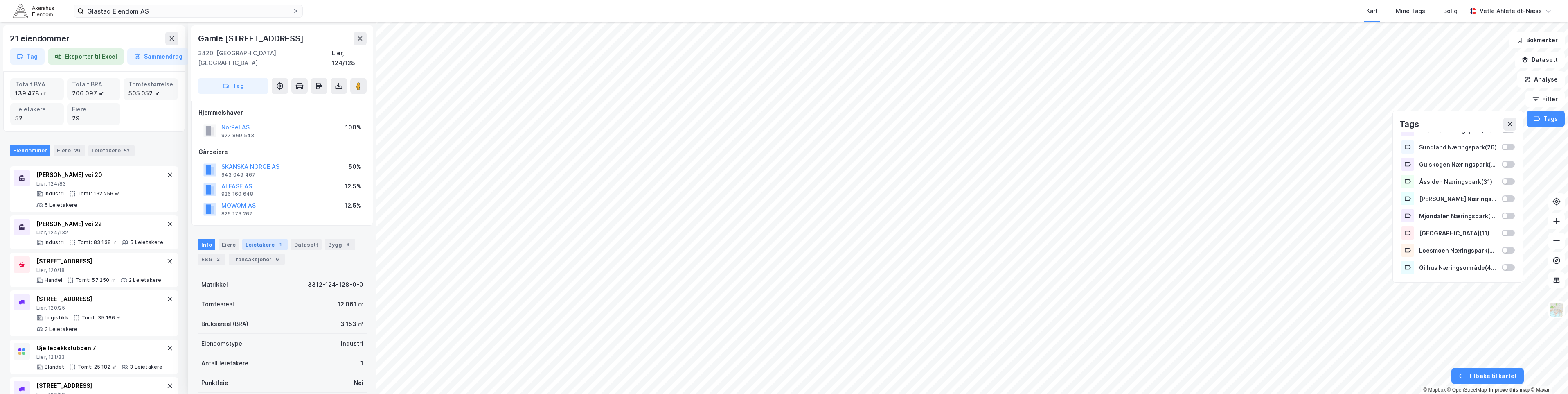
click at [268, 239] on div "Leietakere 1" at bounding box center [265, 244] width 46 height 11
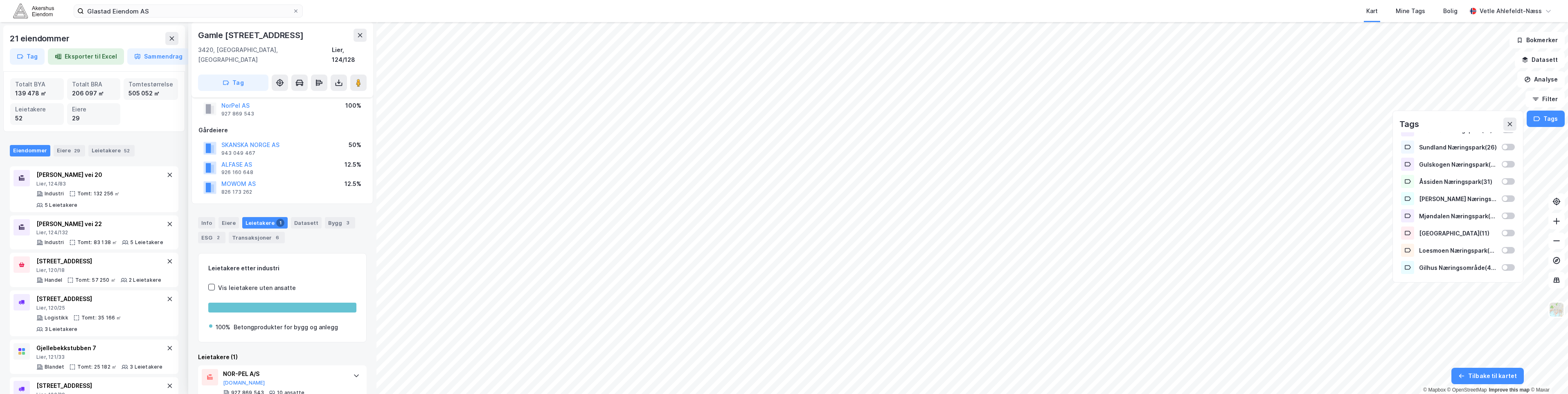
scroll to position [37, 0]
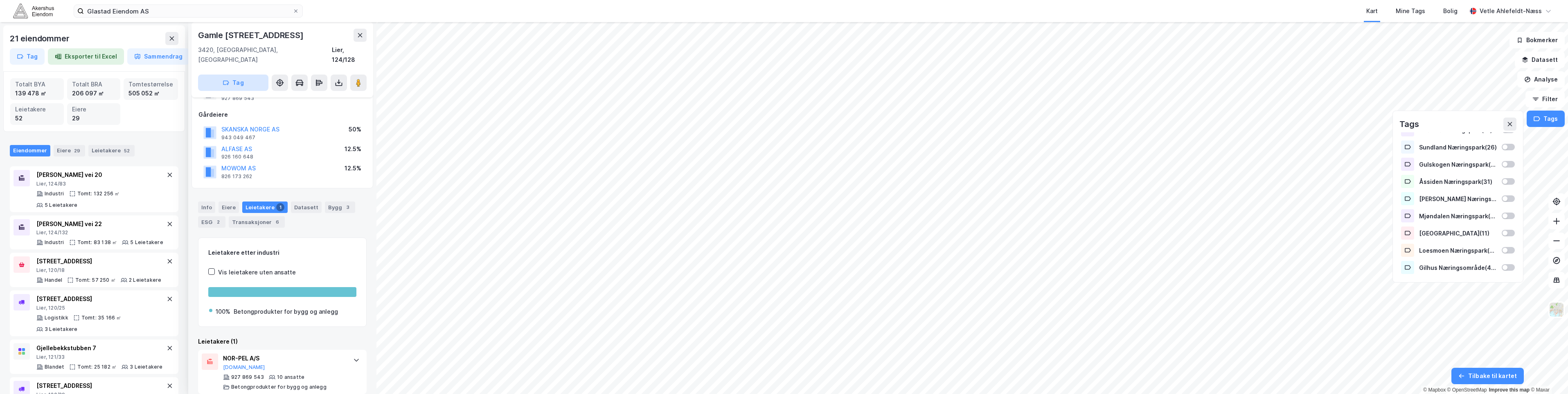
click at [244, 75] on button "Tag" at bounding box center [233, 83] width 70 height 17
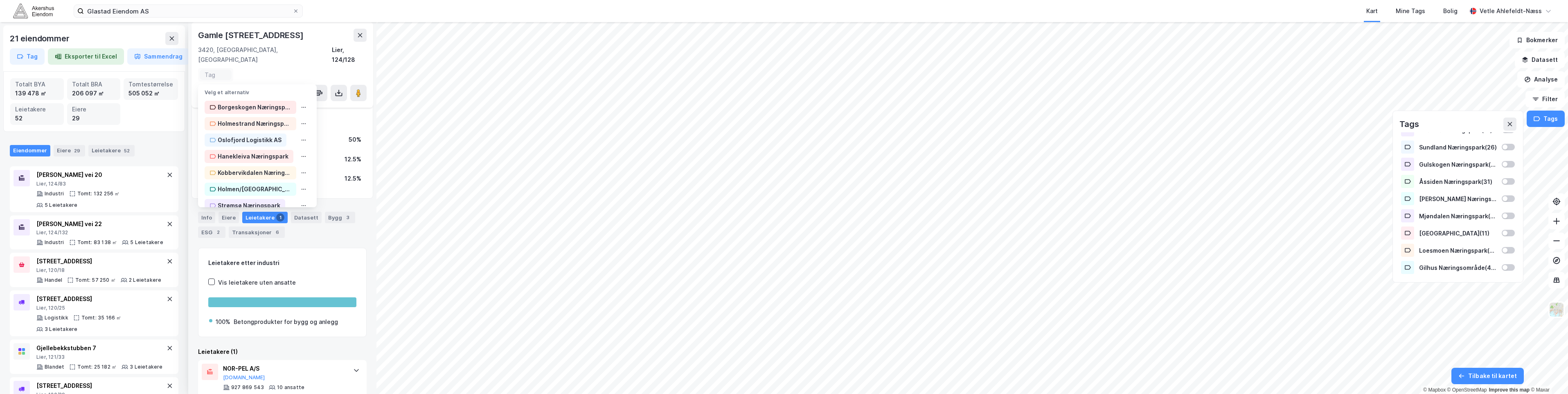
scroll to position [48, 0]
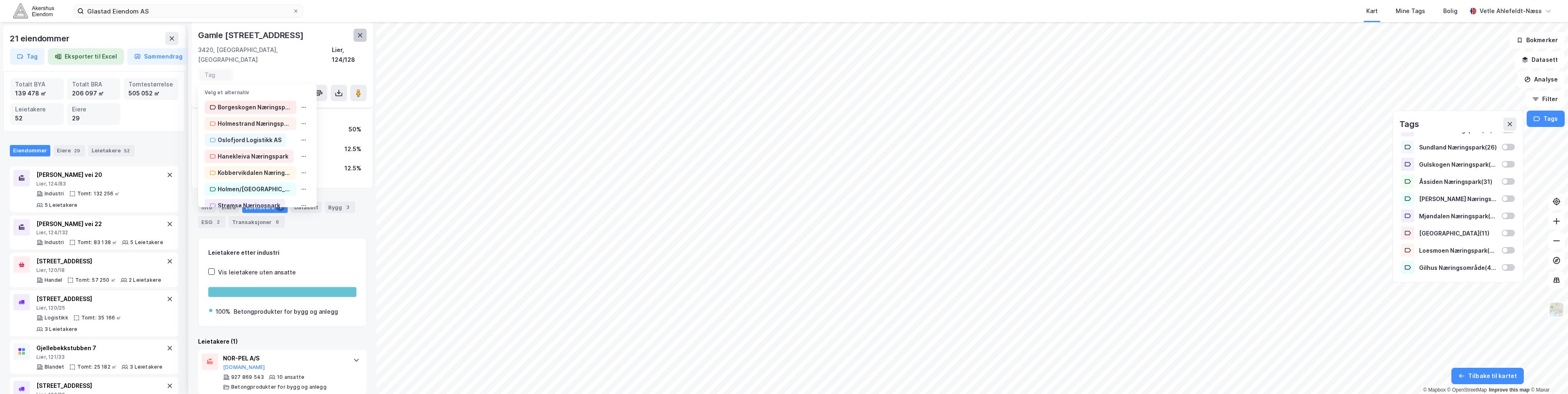
click at [365, 37] on button at bounding box center [360, 36] width 13 height 13
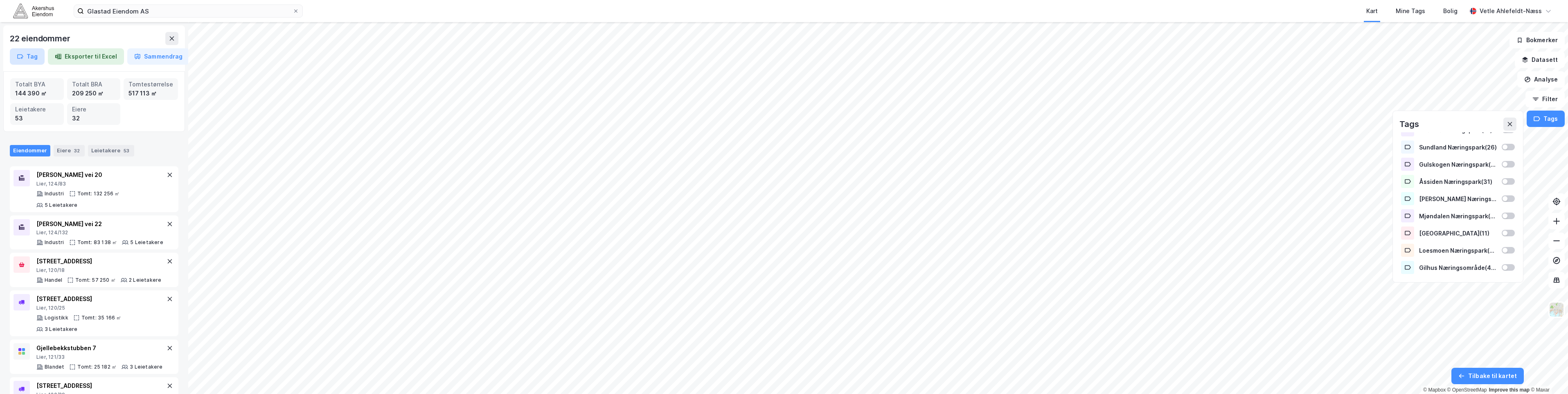
click at [40, 59] on button "Tag" at bounding box center [27, 57] width 35 height 17
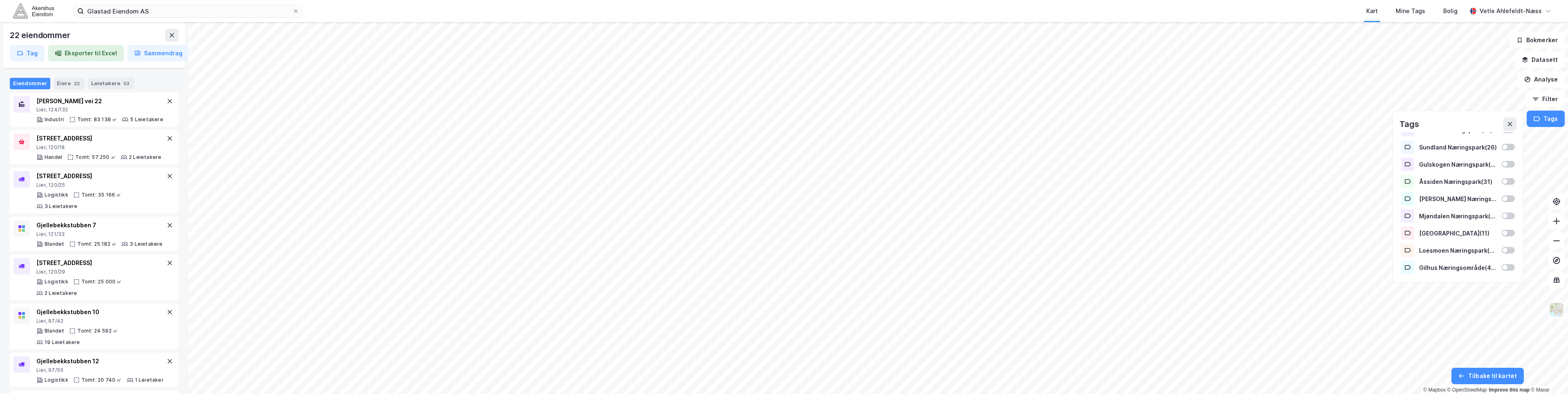
scroll to position [106, 0]
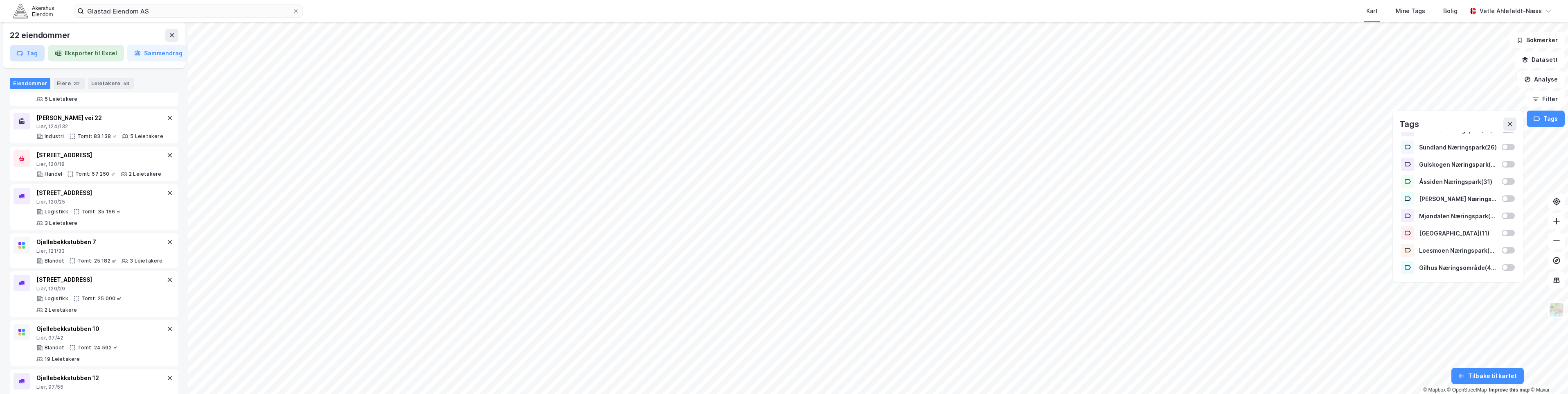
click at [29, 56] on button "Tag" at bounding box center [27, 53] width 35 height 17
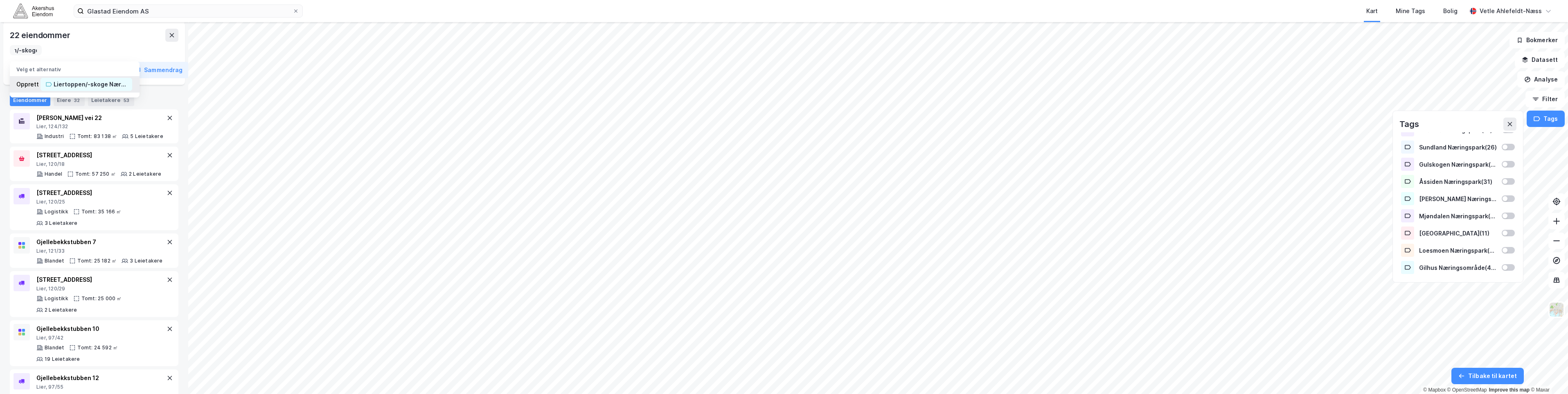
scroll to position [0, 34]
type input "Liertoppen/-[PERSON_NAME] Næringsområde"
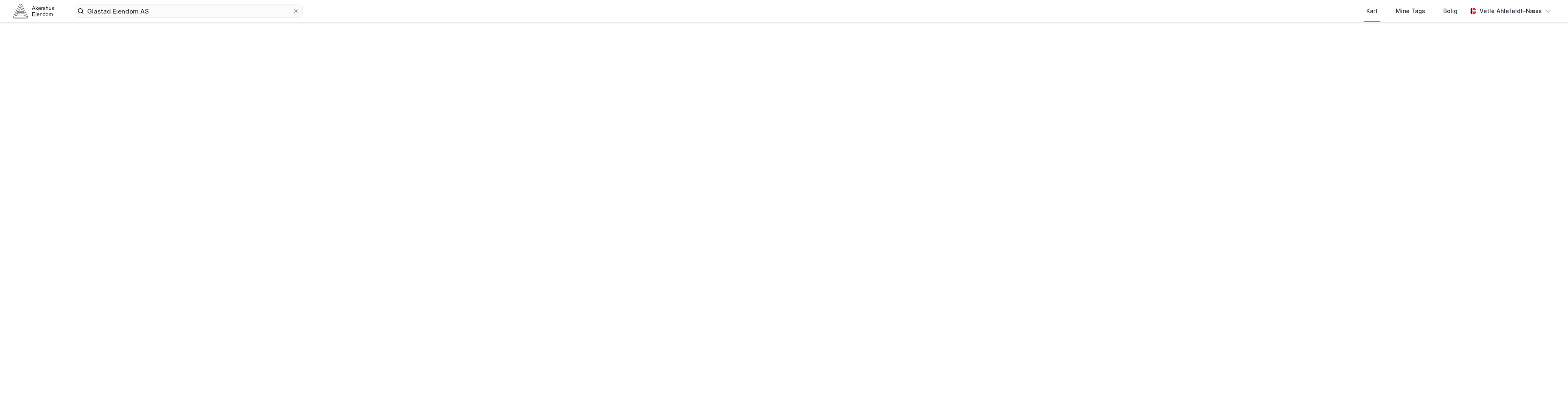
scroll to position [0, 0]
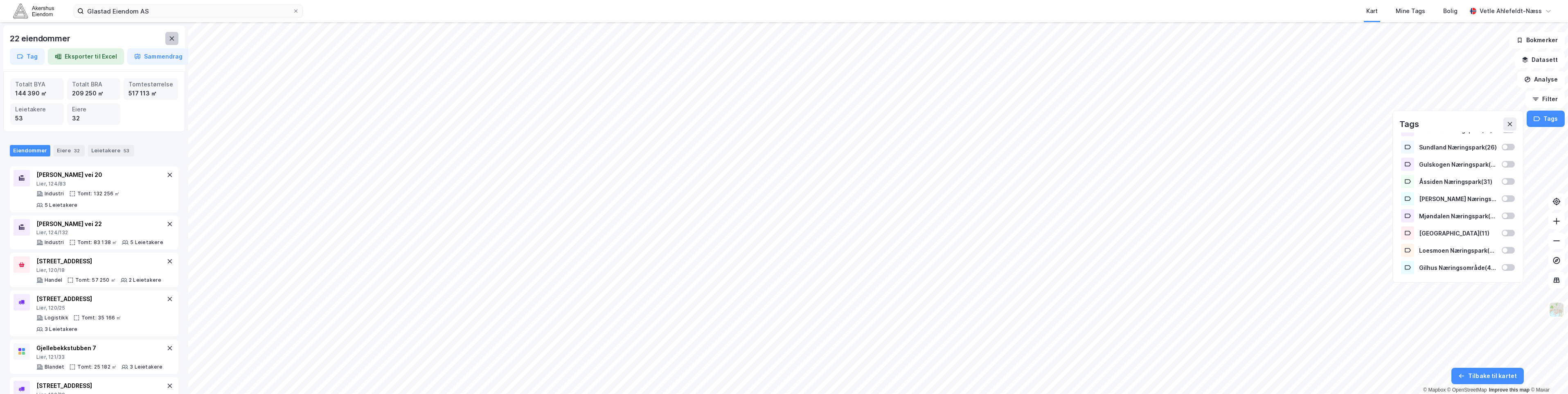
click at [167, 38] on button at bounding box center [172, 38] width 13 height 13
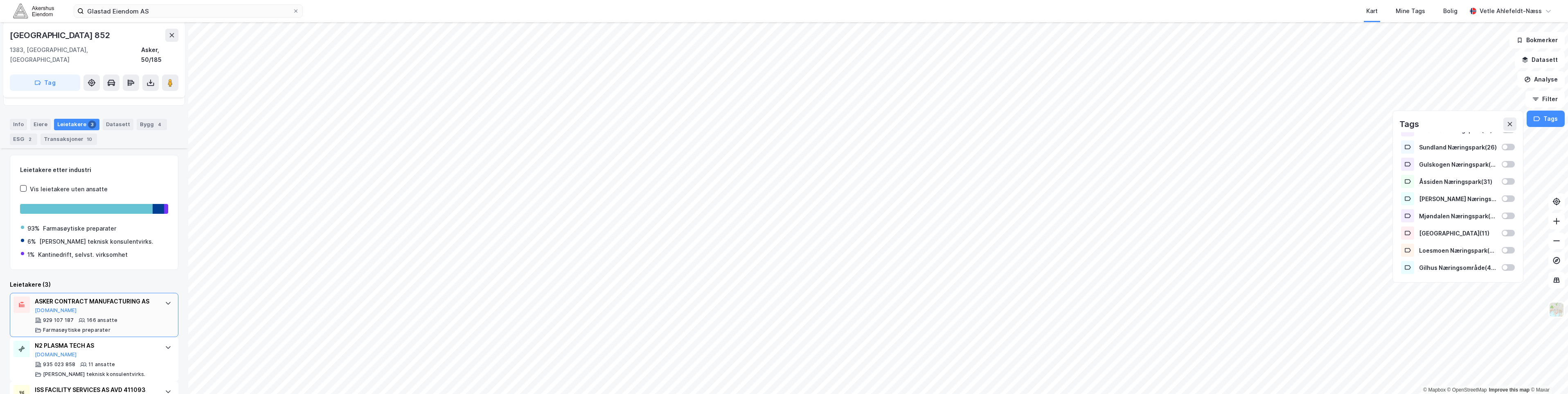
scroll to position [123, 0]
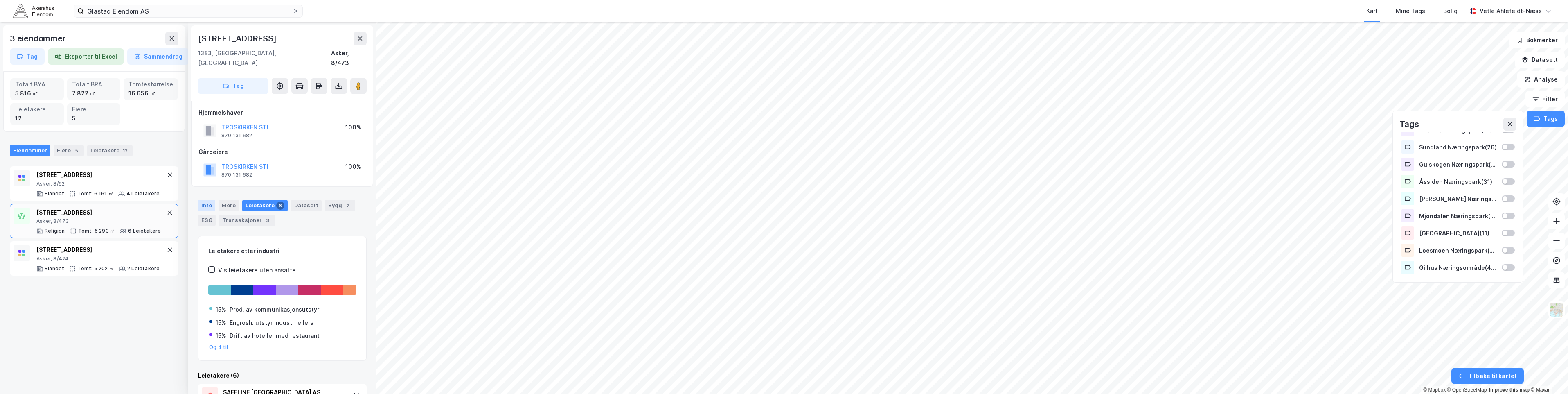
click at [213, 200] on div "Info" at bounding box center [207, 206] width 17 height 11
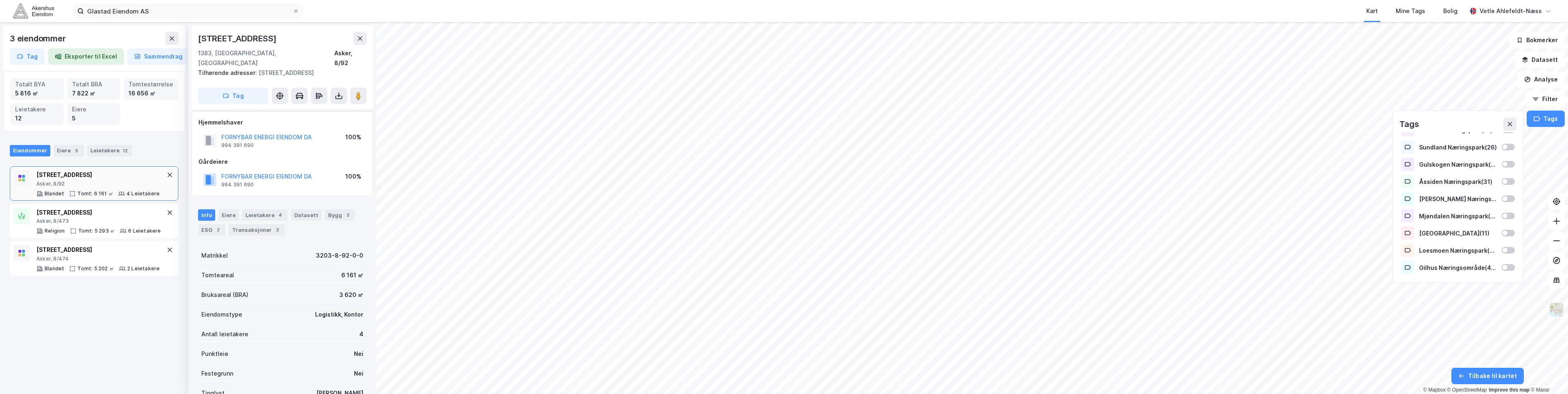
scroll to position [52, 0]
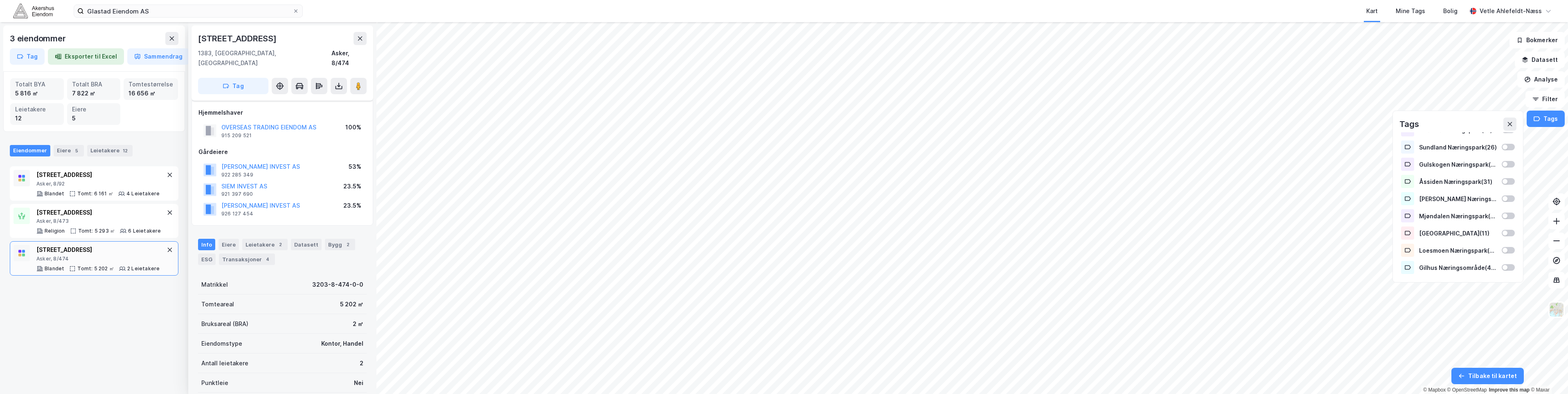
scroll to position [52, 0]
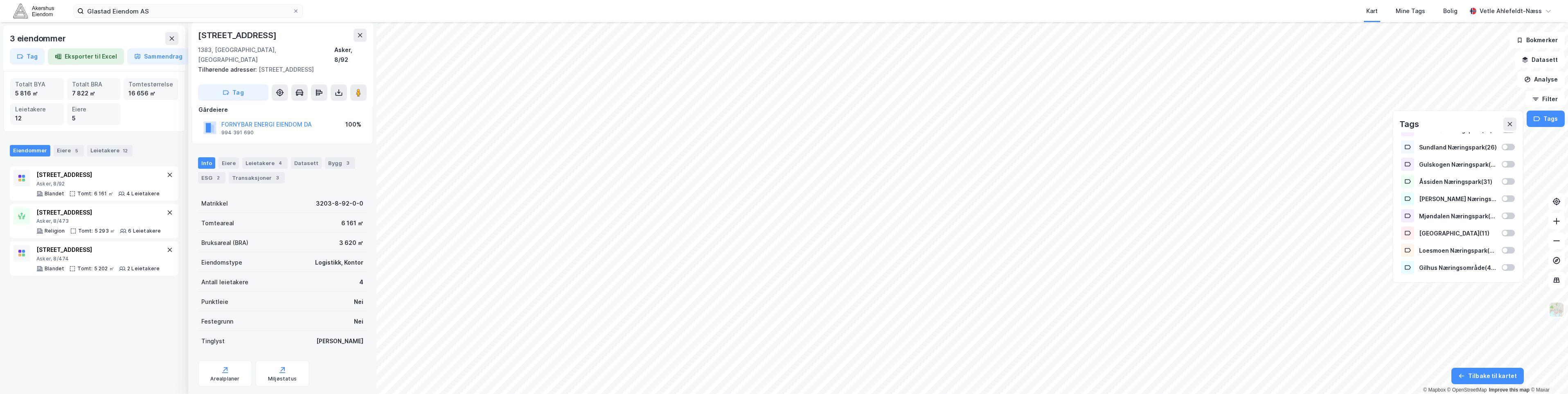
scroll to position [52, 0]
click at [255, 157] on div "Leietakere 4" at bounding box center [265, 163] width 46 height 11
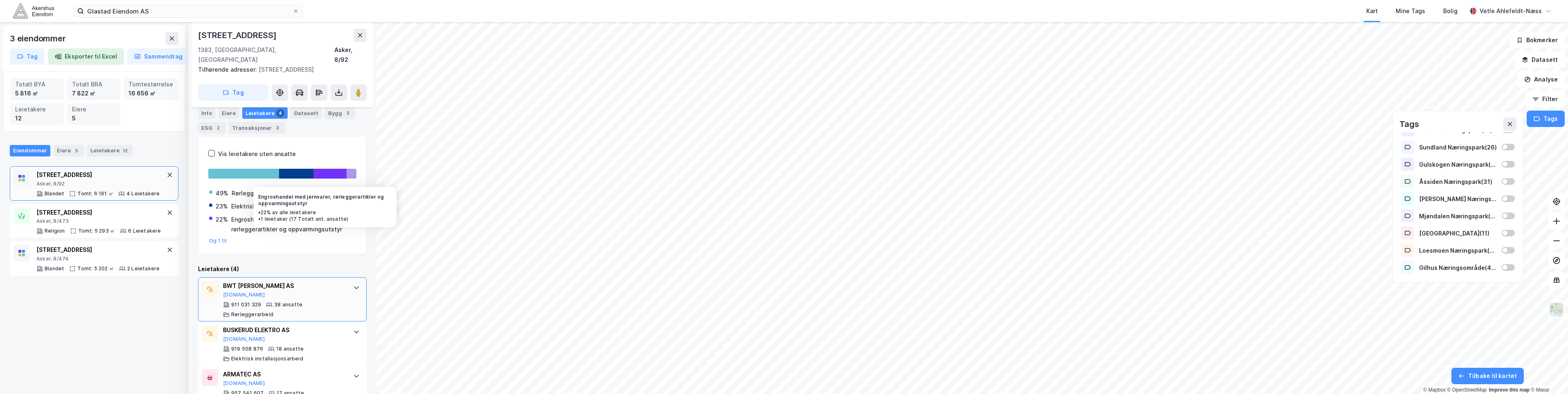
scroll to position [193, 0]
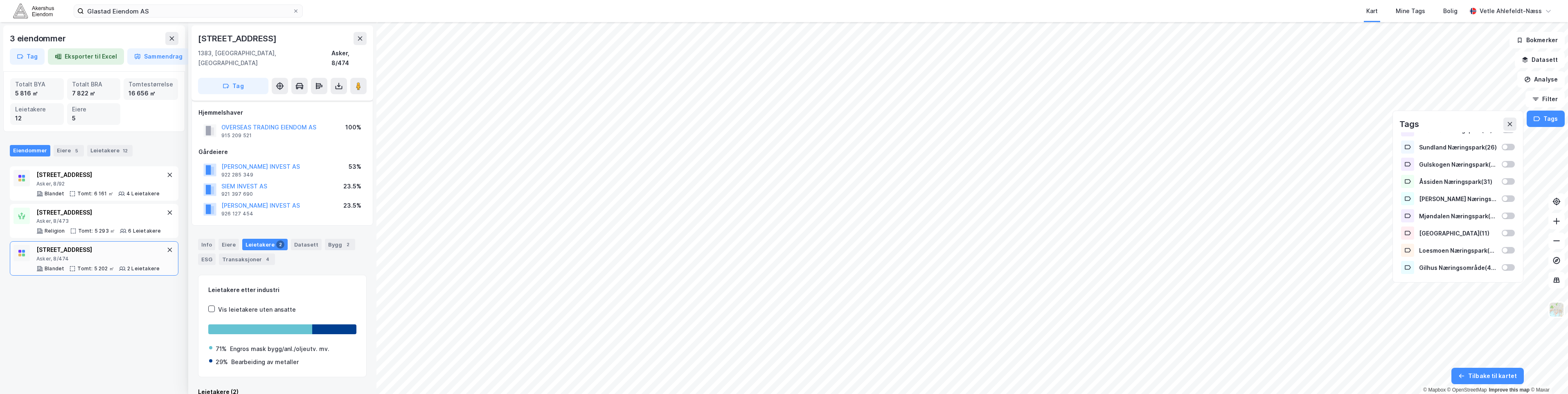
scroll to position [7, 0]
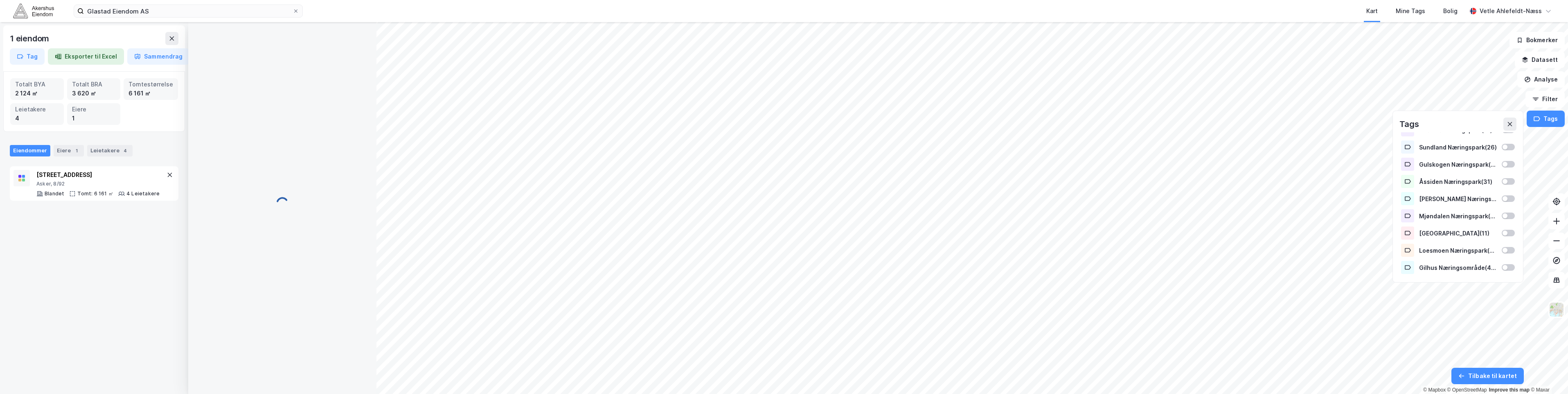
scroll to position [0, 0]
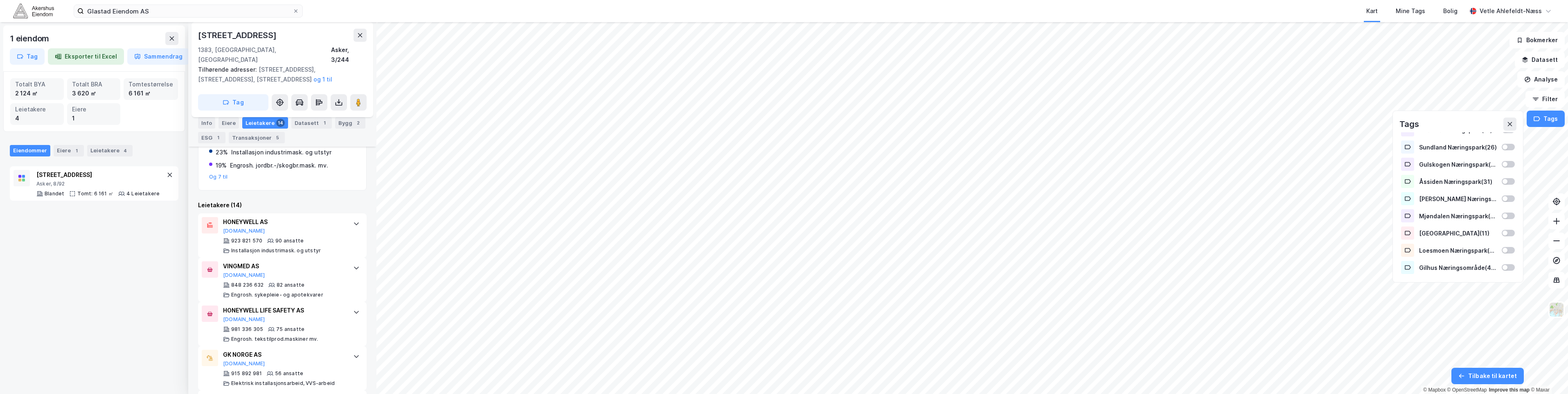
scroll to position [188, 0]
click at [209, 118] on div "Info" at bounding box center [207, 123] width 17 height 11
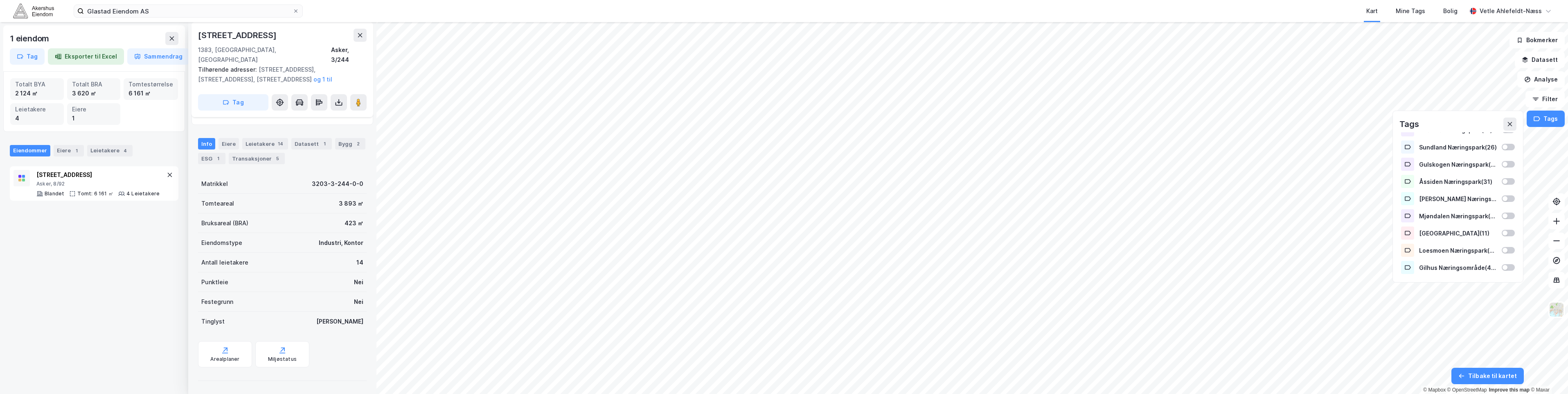
scroll to position [71, 0]
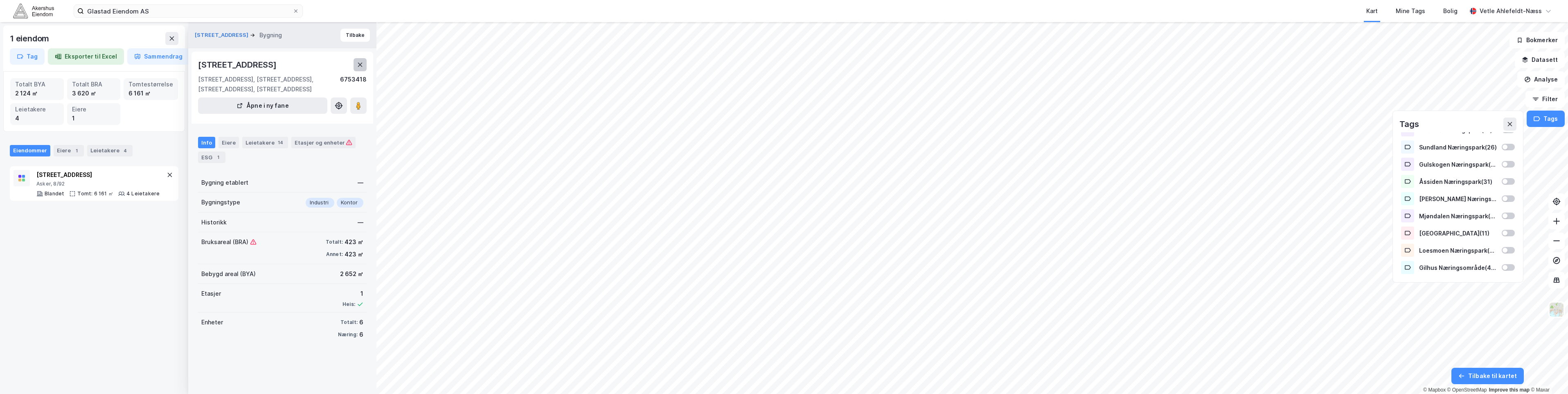
click at [356, 69] on button at bounding box center [360, 65] width 13 height 13
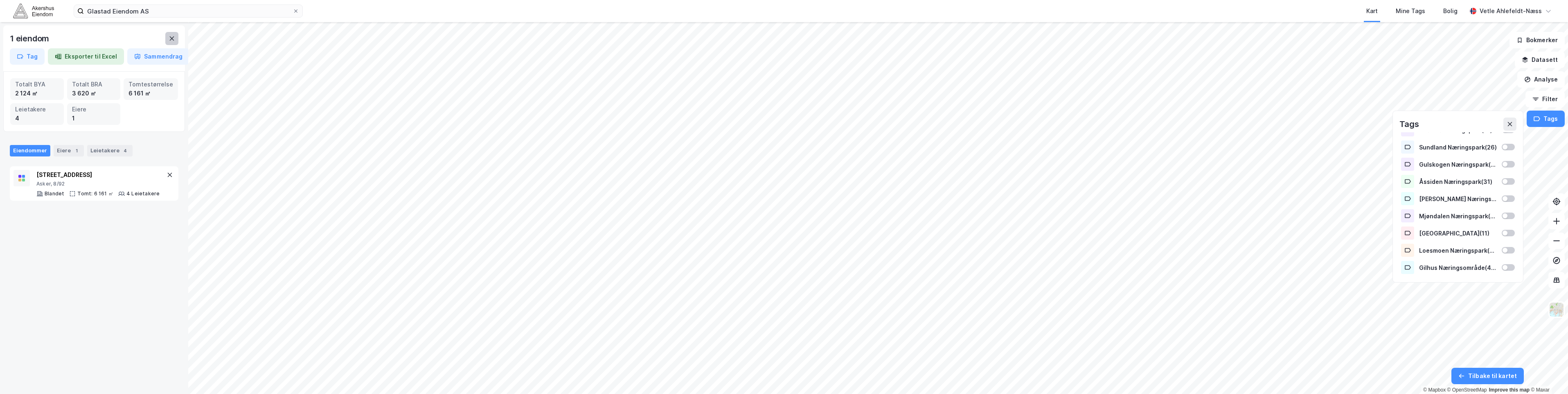
click at [171, 41] on icon at bounding box center [171, 38] width 7 height 7
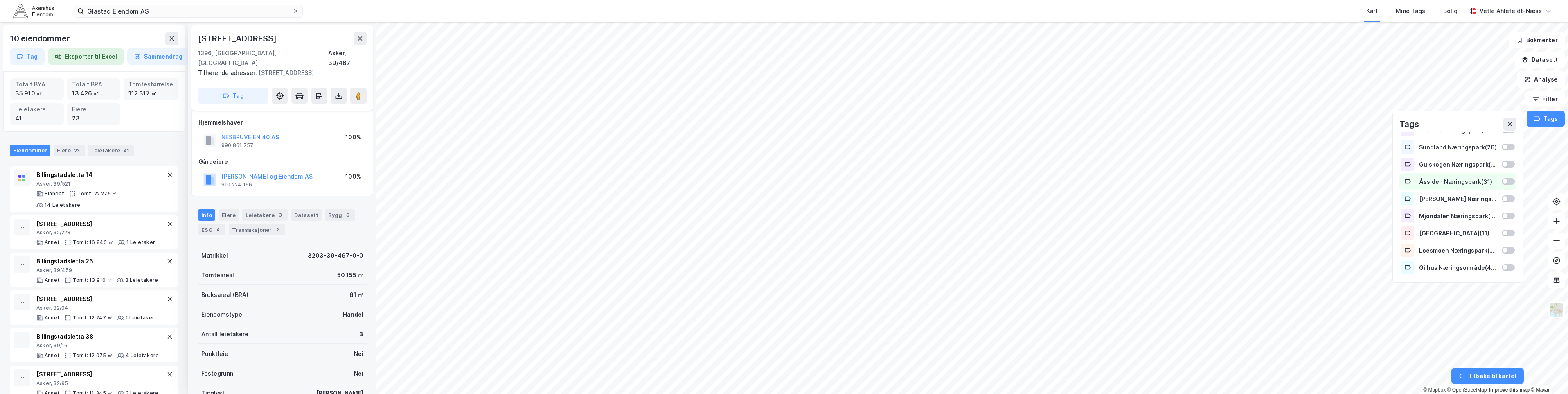
scroll to position [62, 0]
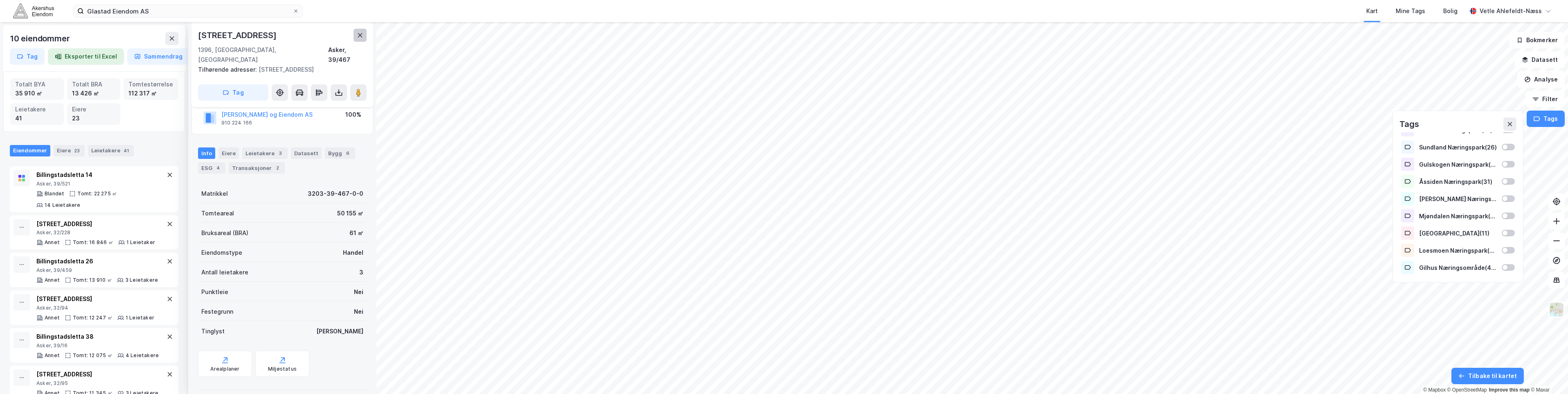
click at [358, 38] on icon at bounding box center [360, 35] width 7 height 7
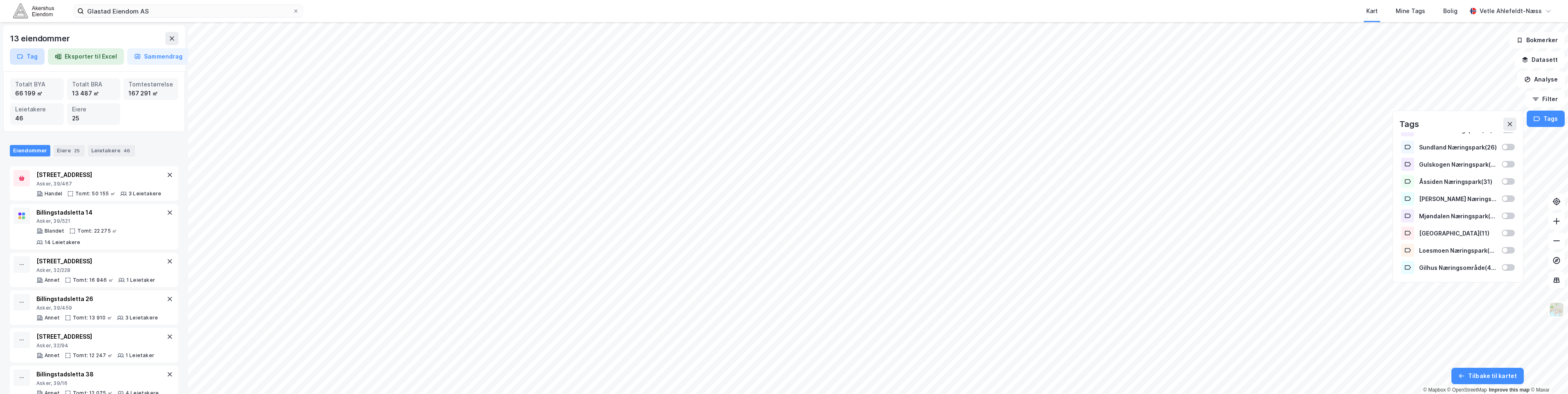
click at [36, 52] on button "Tag" at bounding box center [27, 57] width 35 height 17
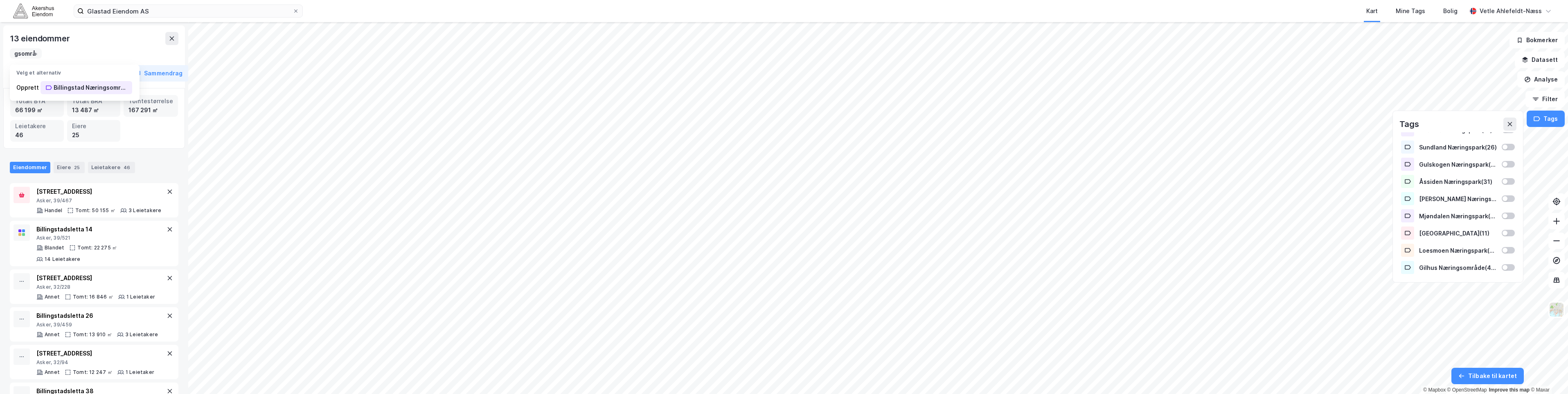
scroll to position [0, 52]
type input "Billingstad Næringsområde"
click at [122, 87] on div "Billingstad Næringsområde" at bounding box center [90, 87] width 74 height 10
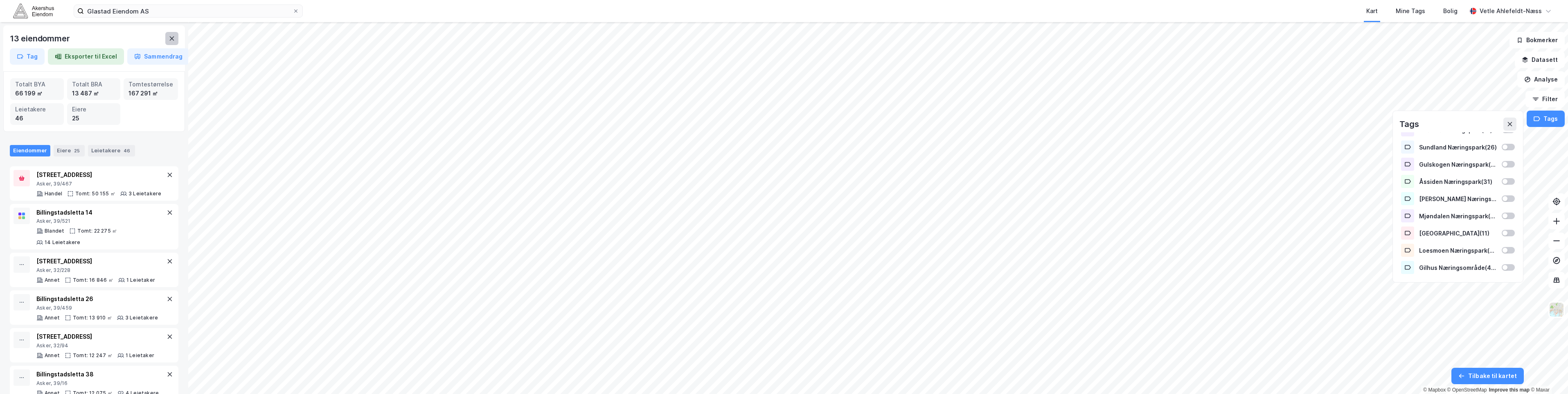
click at [172, 39] on icon at bounding box center [171, 38] width 7 height 7
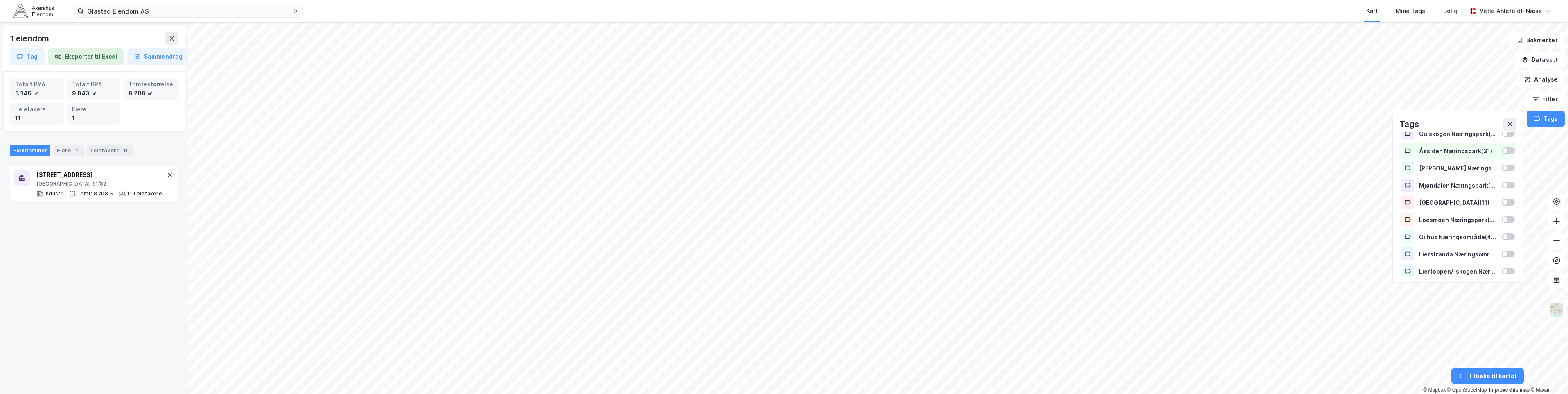
scroll to position [164, 0]
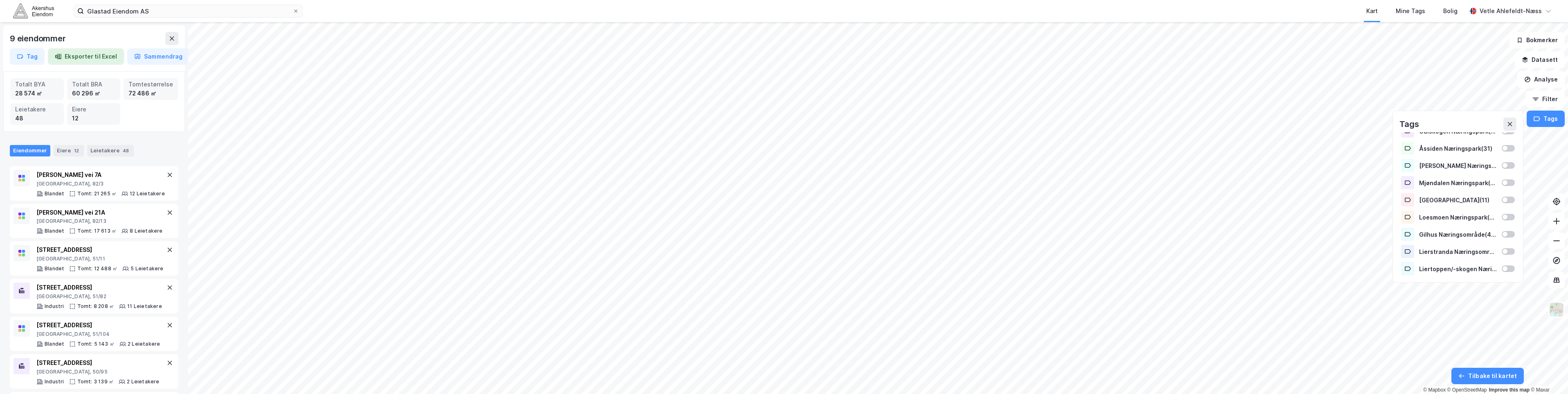
click at [1147, 394] on html "Glastad Eiendom AS Kart Mine Tags Bolig Vetle Ahlefeldt-Næss 9 eiendommer Tag E…" at bounding box center [784, 197] width 1568 height 394
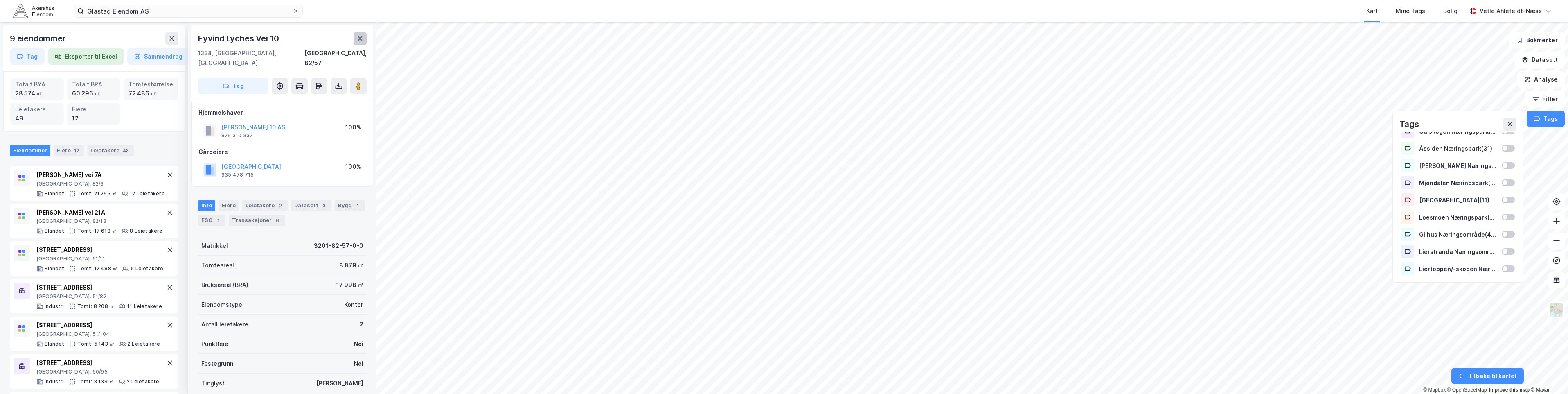
click at [356, 36] on button at bounding box center [360, 38] width 13 height 13
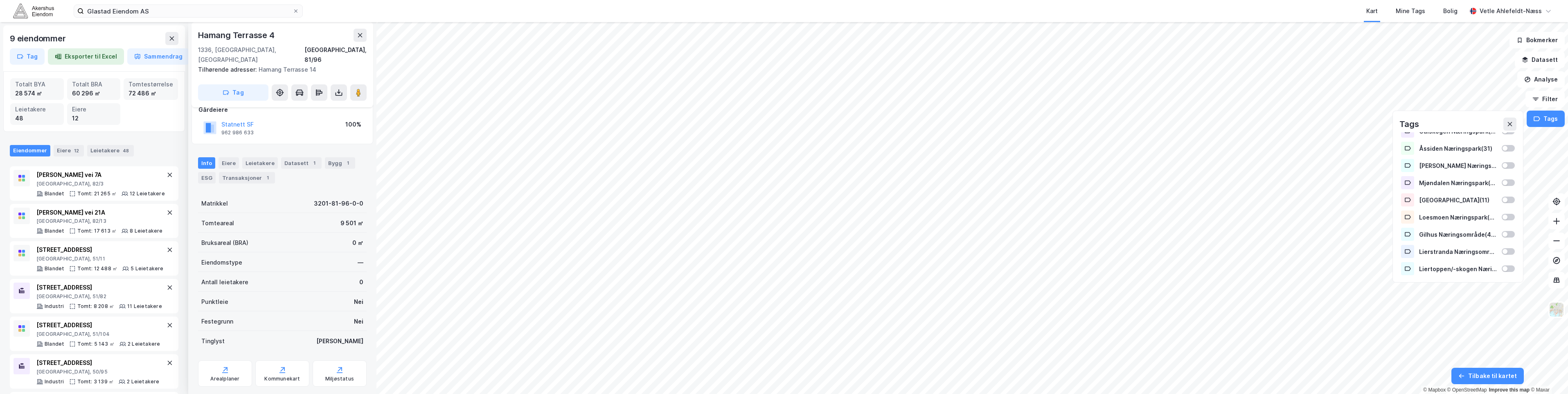
scroll to position [62, 0]
click at [360, 40] on button at bounding box center [360, 36] width 13 height 13
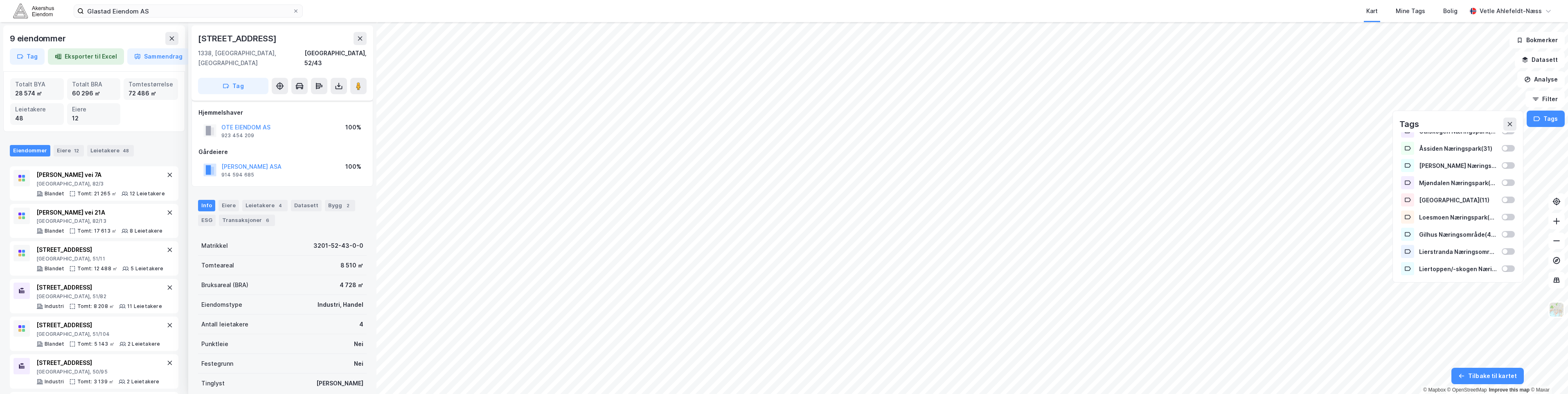
scroll to position [52, 0]
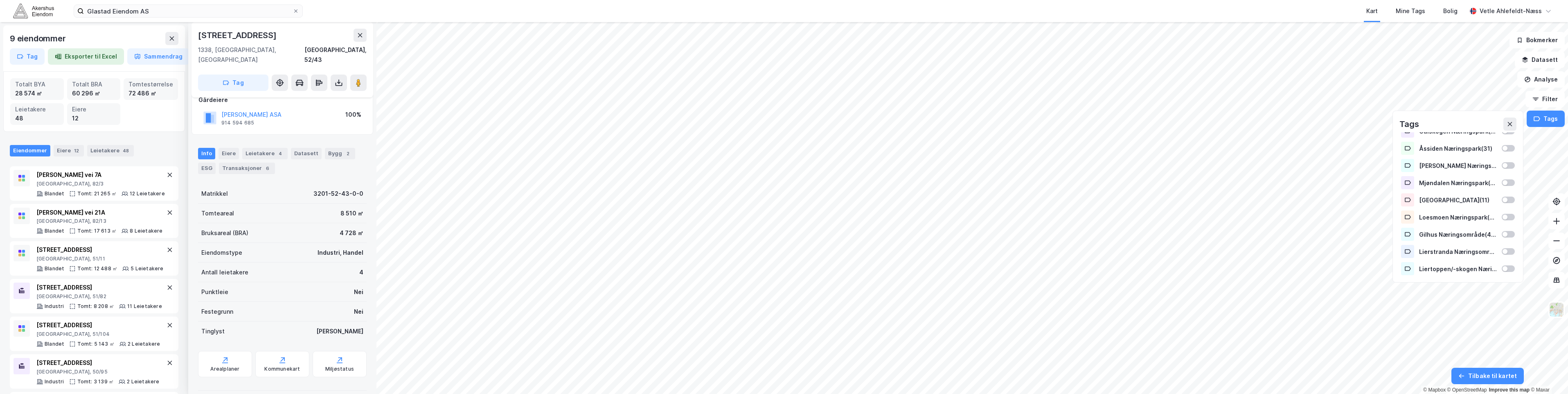
click at [267, 148] on div "Leietakere 4" at bounding box center [265, 153] width 46 height 11
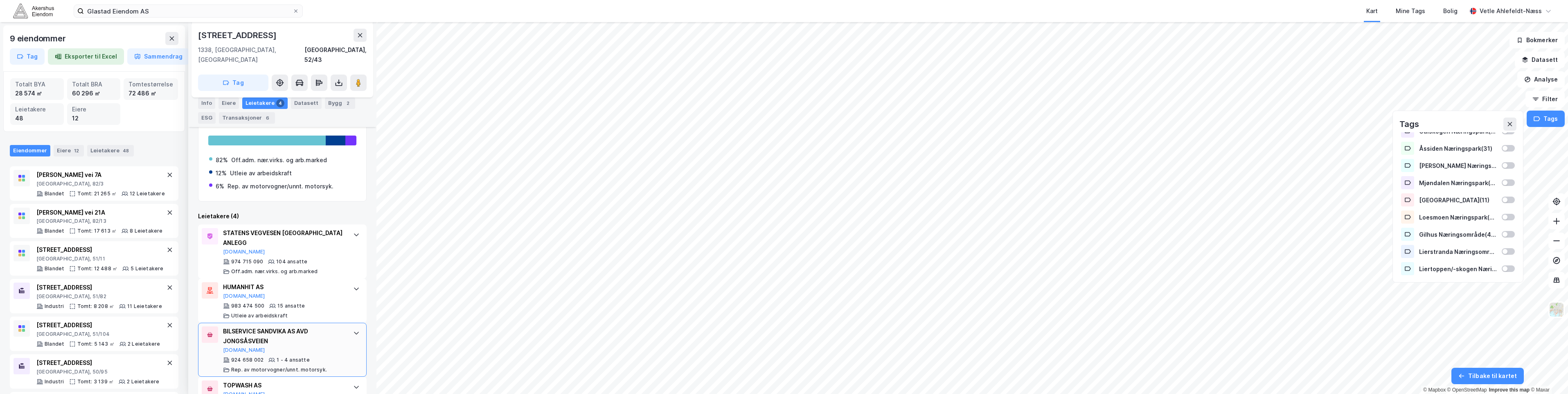
scroll to position [167, 0]
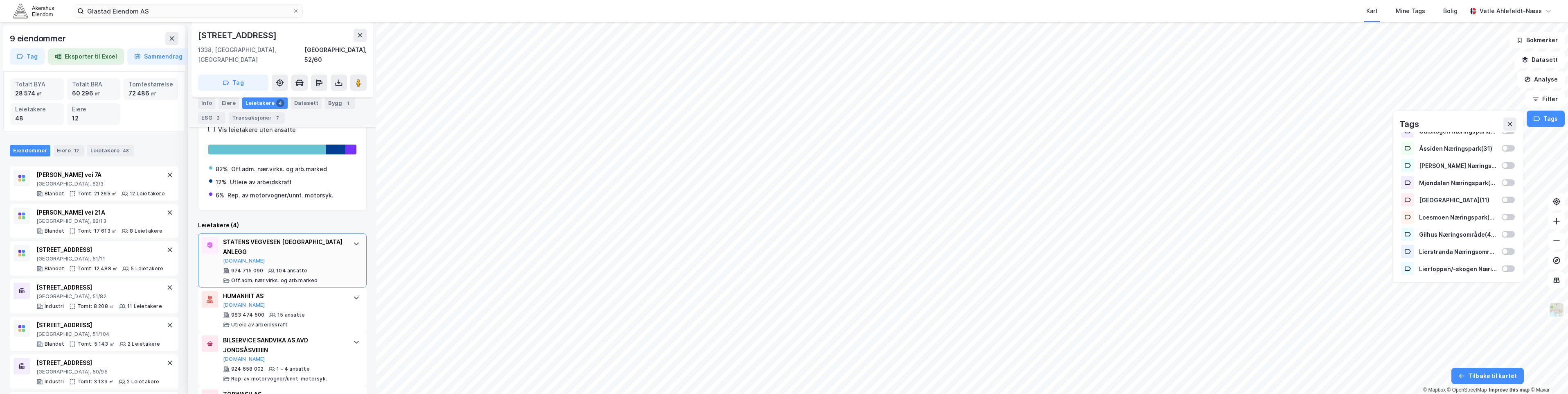
scroll to position [167, 0]
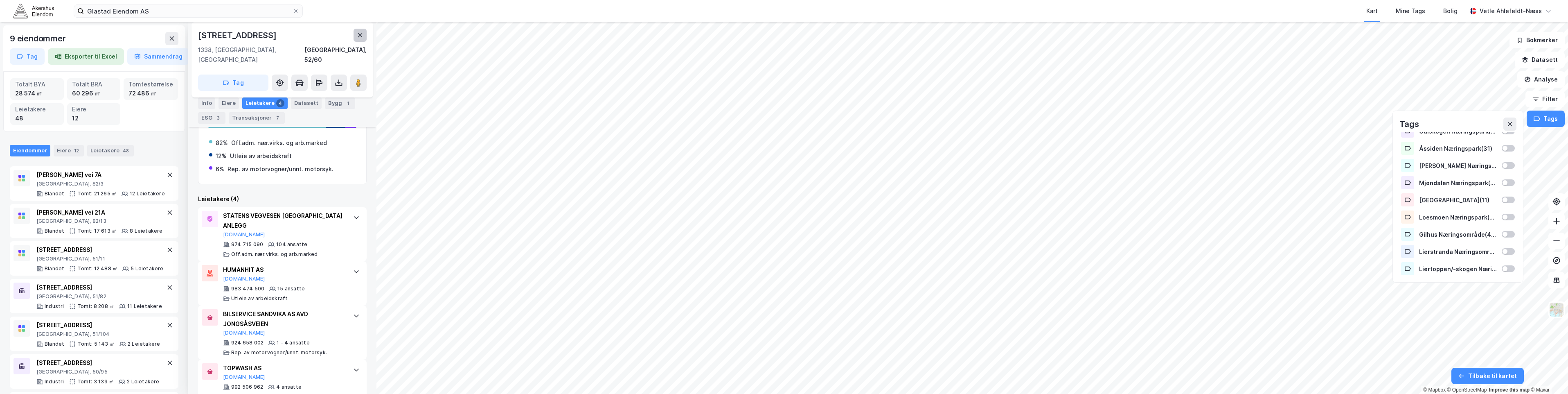
click at [358, 36] on icon at bounding box center [360, 35] width 7 height 7
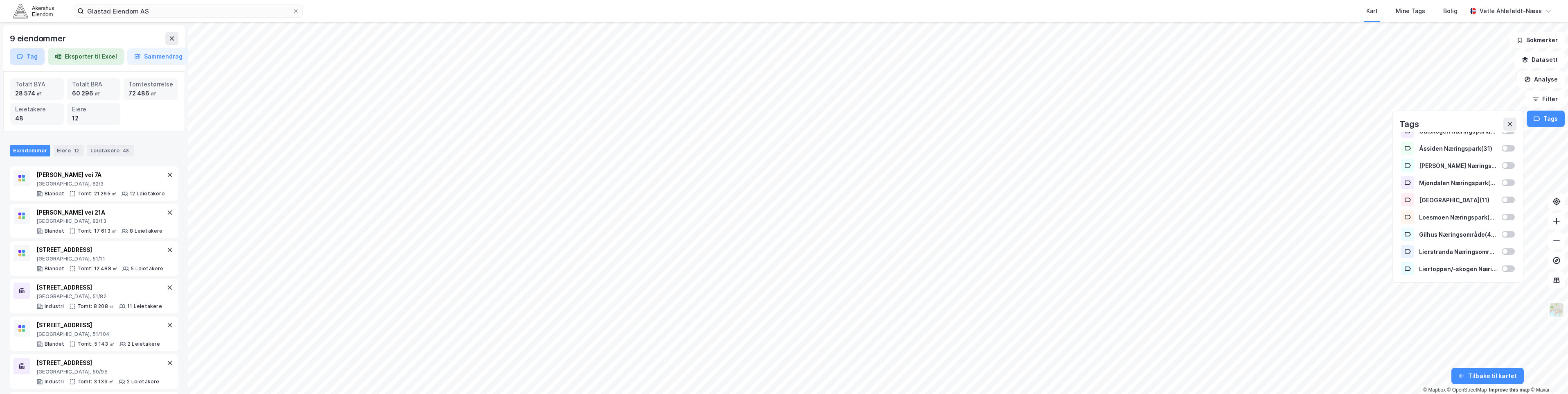
click at [26, 52] on button "Tag" at bounding box center [27, 57] width 35 height 17
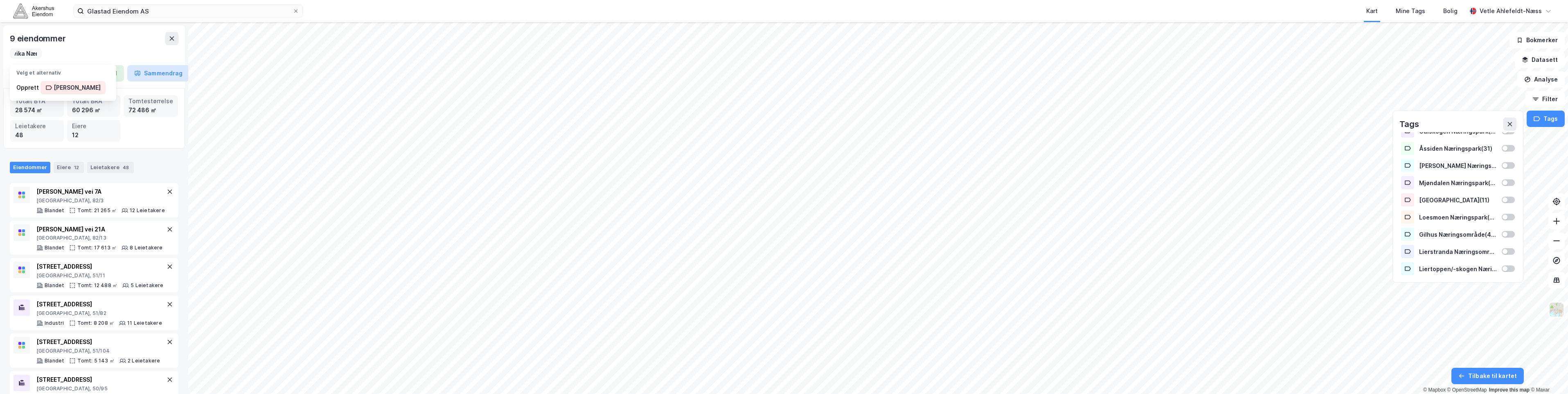
scroll to position [0, 25]
type input "Sandvika Næring"
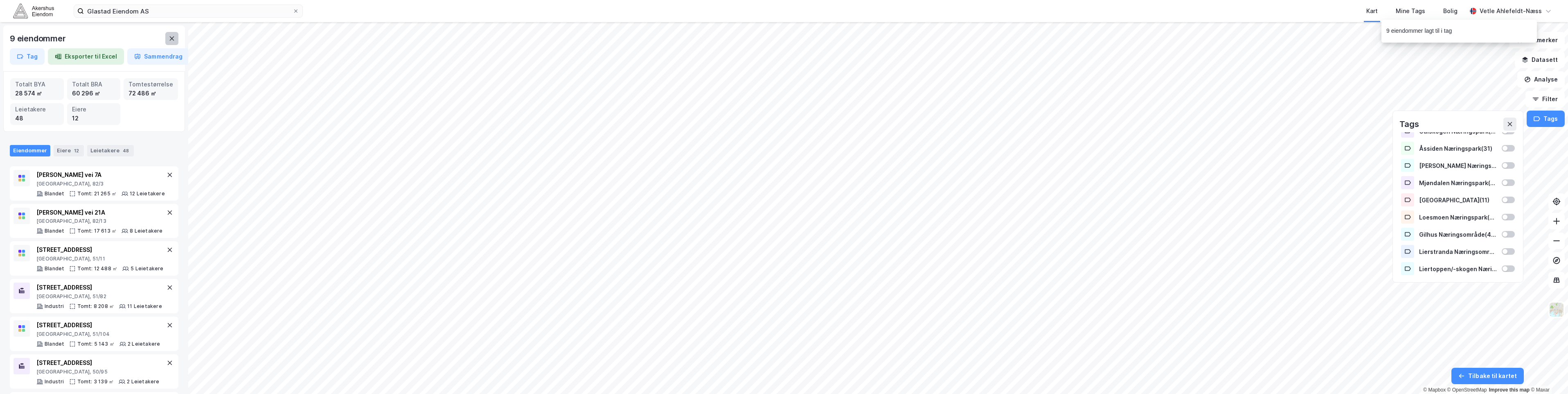
click at [175, 40] on icon at bounding box center [171, 38] width 7 height 7
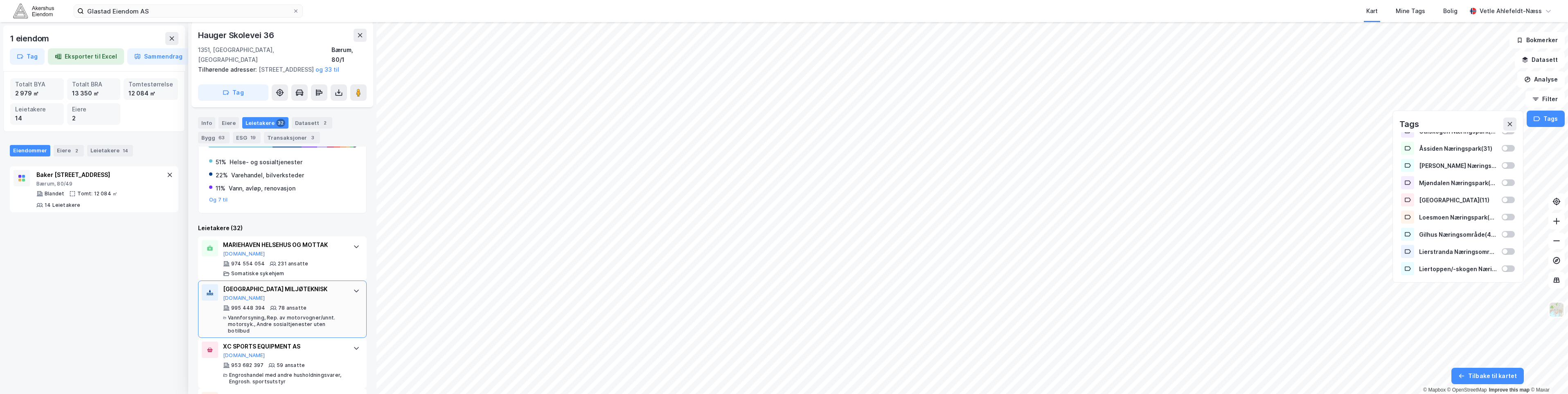
scroll to position [255, 0]
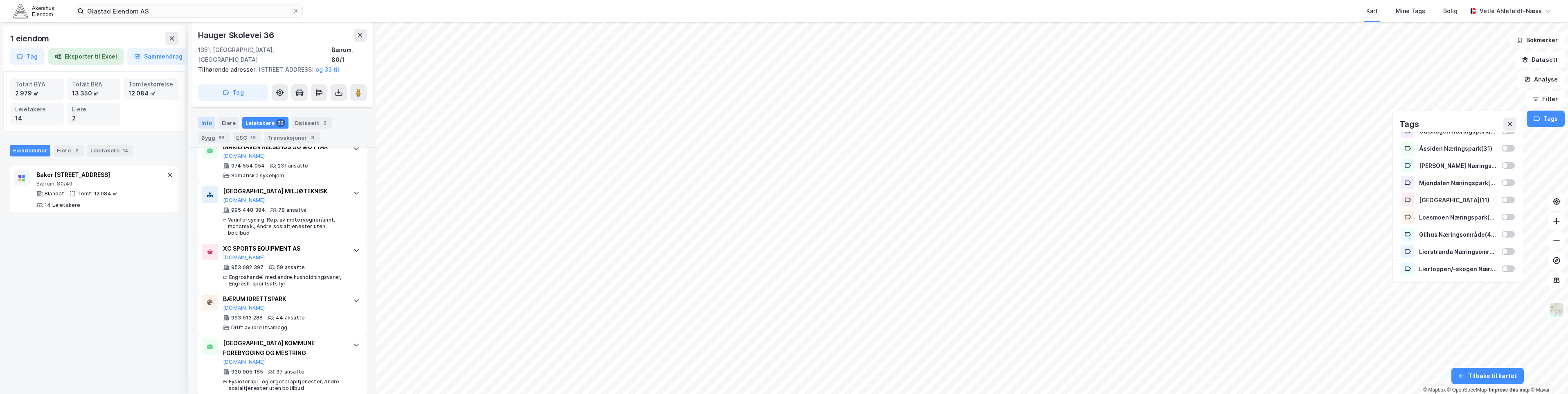
click at [214, 119] on div "Info" at bounding box center [207, 123] width 17 height 11
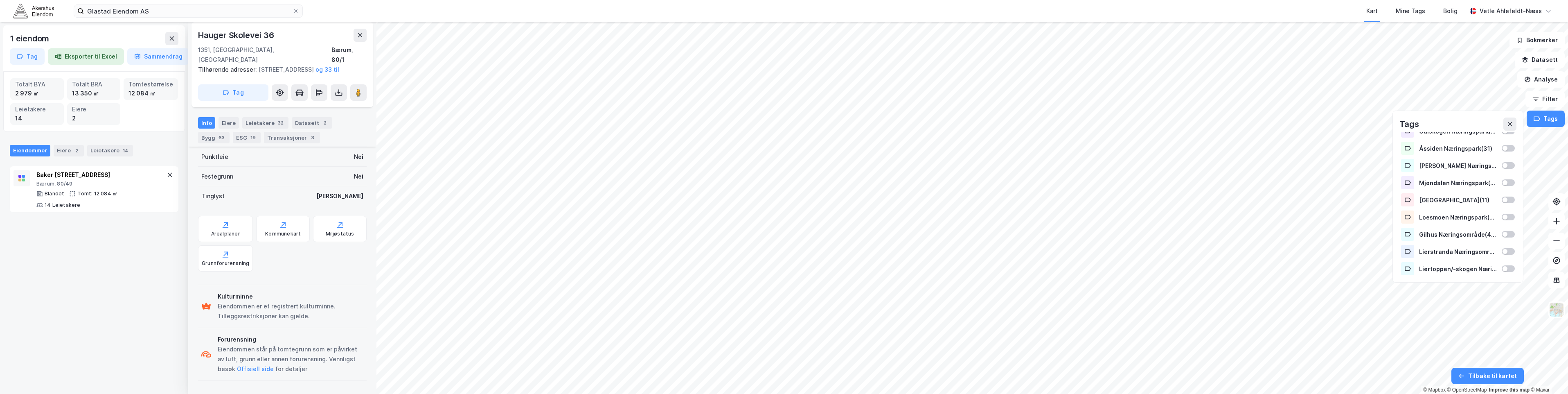
scroll to position [43, 0]
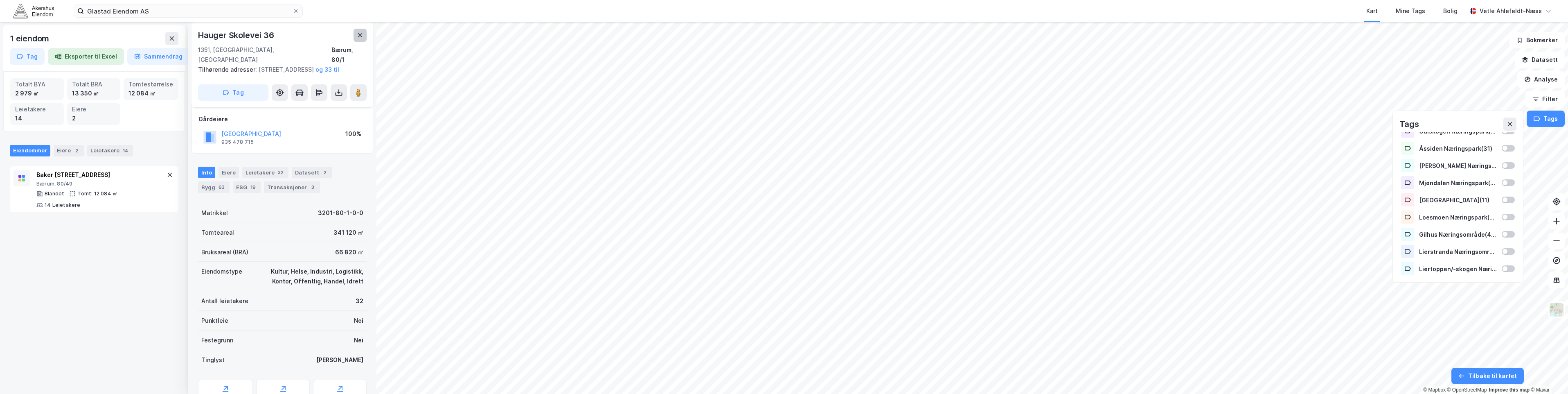
click at [360, 37] on icon at bounding box center [360, 35] width 7 height 7
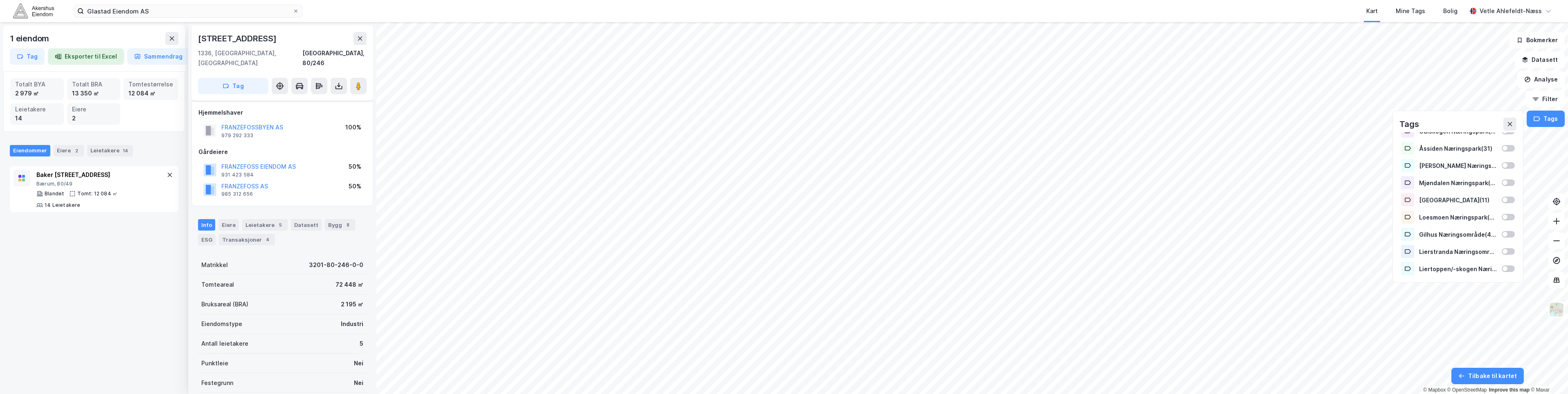
scroll to position [43, 0]
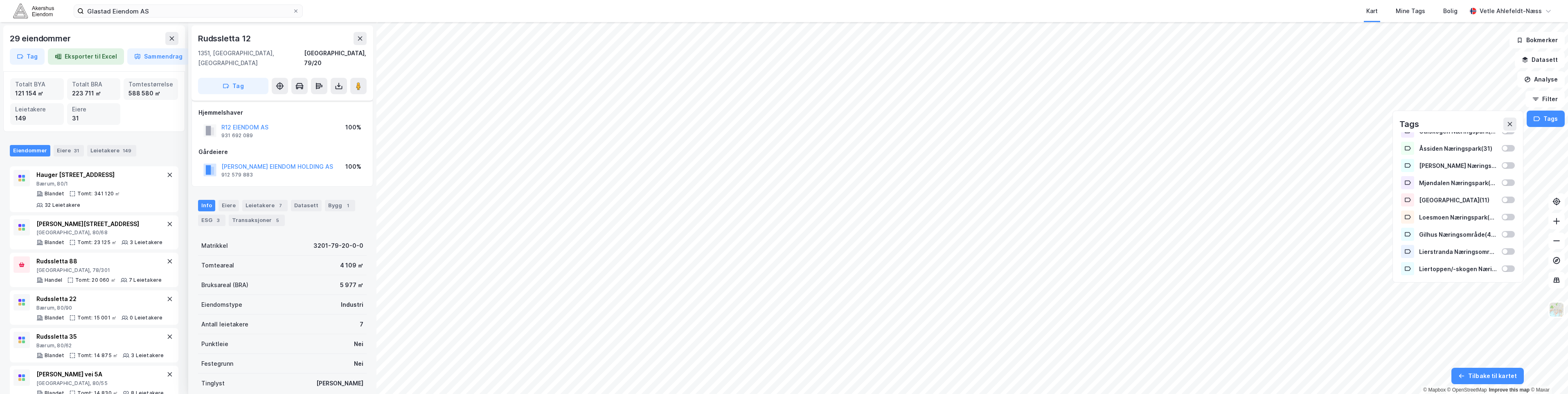
scroll to position [43, 0]
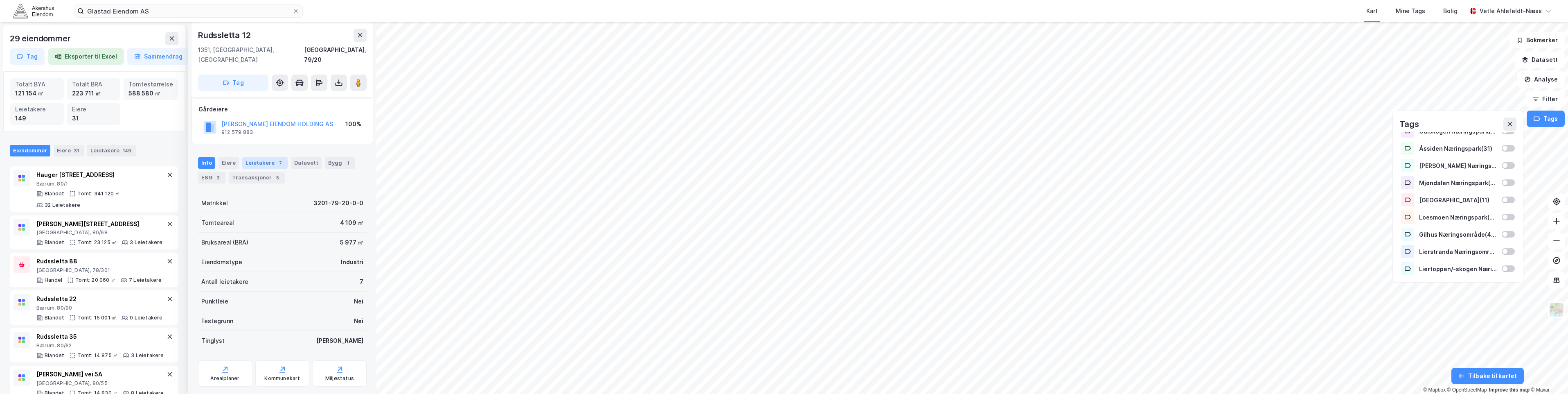
click at [257, 157] on div "Leietakere 7" at bounding box center [265, 163] width 46 height 11
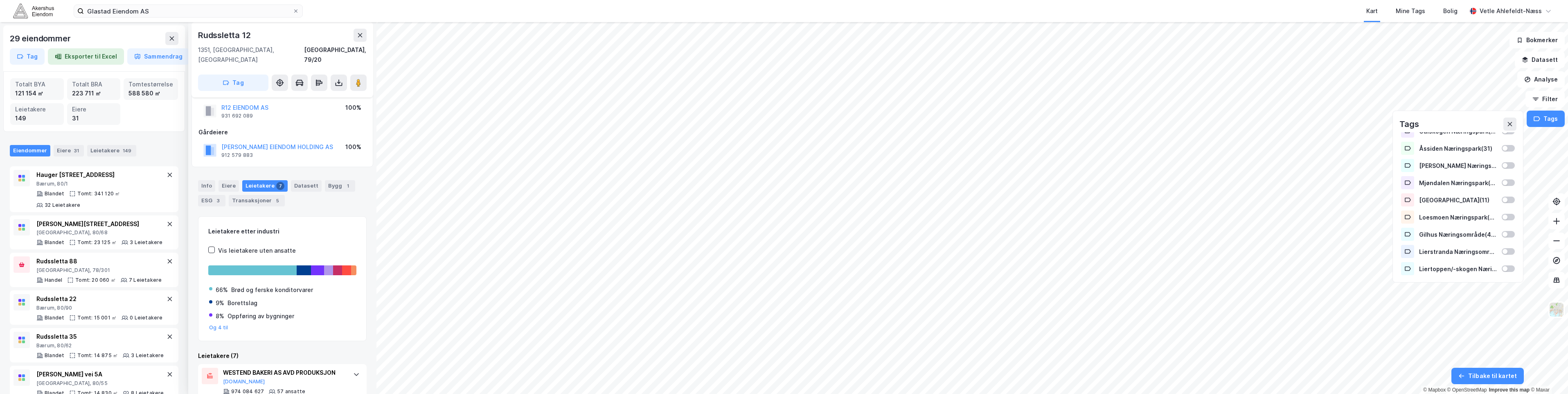
scroll to position [20, 0]
click at [361, 34] on icon at bounding box center [360, 35] width 5 height 4
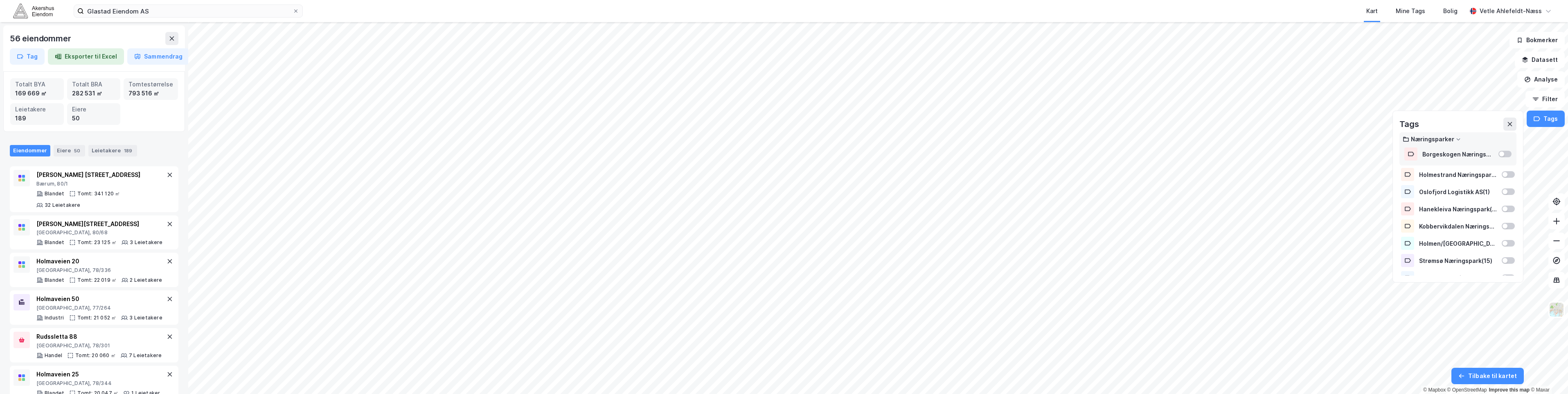
scroll to position [164, 0]
click at [978, 394] on html "Glastad Eiendom AS Kart Mine Tags Bolig Vetle Ahlefeldt-Næss 73 eiendommer Tag …" at bounding box center [784, 197] width 1568 height 394
click at [822, 394] on html "Glastad Eiendom AS Kart Mine Tags Bolig Vetle Ahlefeldt-Næss 73 eiendommer Tag …" at bounding box center [784, 197] width 1568 height 394
click at [33, 56] on button "Tag" at bounding box center [27, 57] width 35 height 17
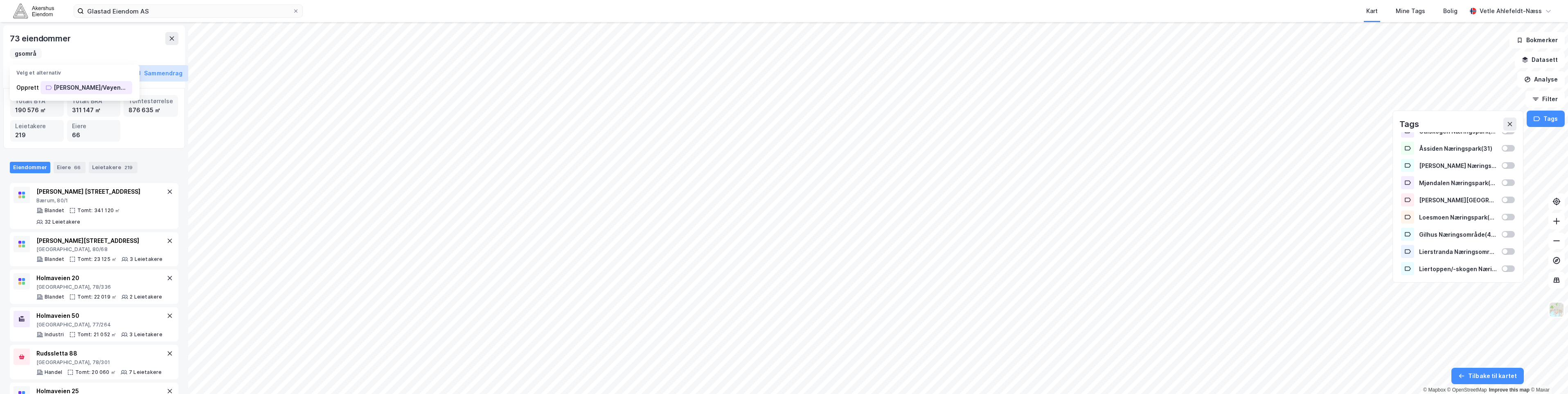
scroll to position [0, 68]
type input "[PERSON_NAME]/Vøyenenga Næringsområde"
click at [114, 89] on div "[PERSON_NAME]/Vøyenenga Næringsområde" at bounding box center [90, 87] width 74 height 10
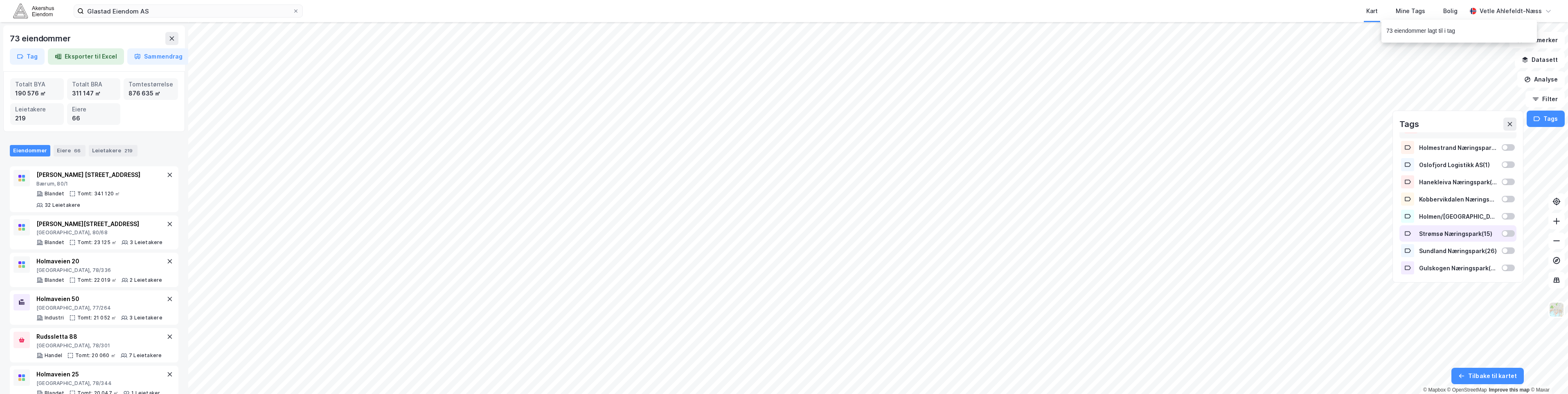
scroll to position [41, 0]
click at [755, 4] on div "Glastad Eiendom AS Kart Mine Tags Bolig Vetle Ahlefeldt-Næss 73 eiendommer Tag …" at bounding box center [784, 197] width 1568 height 394
click at [175, 41] on icon at bounding box center [171, 38] width 7 height 7
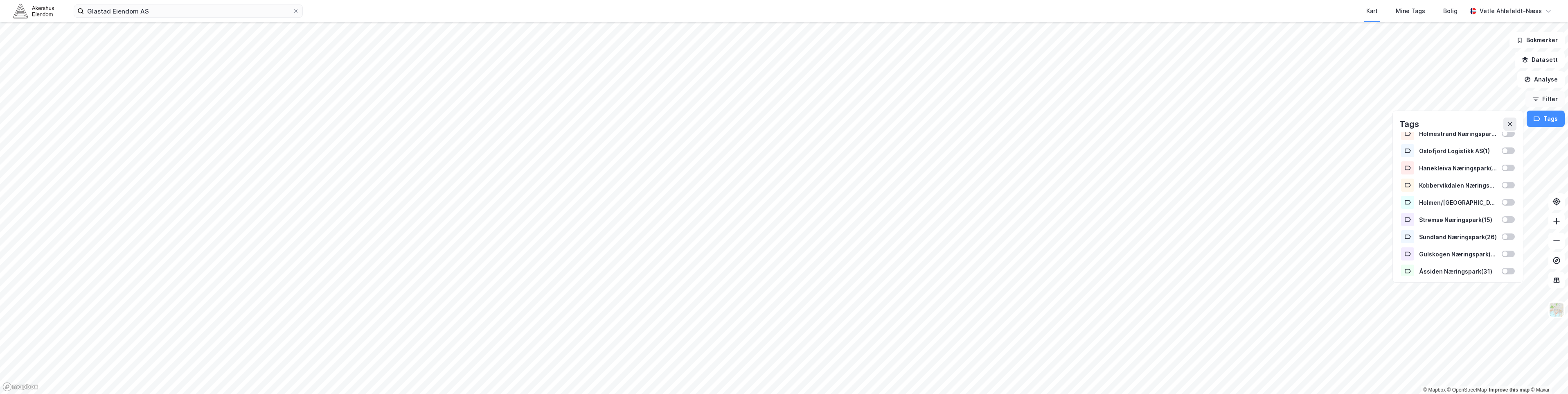
click at [1561, 103] on button "Filter" at bounding box center [1546, 99] width 39 height 17
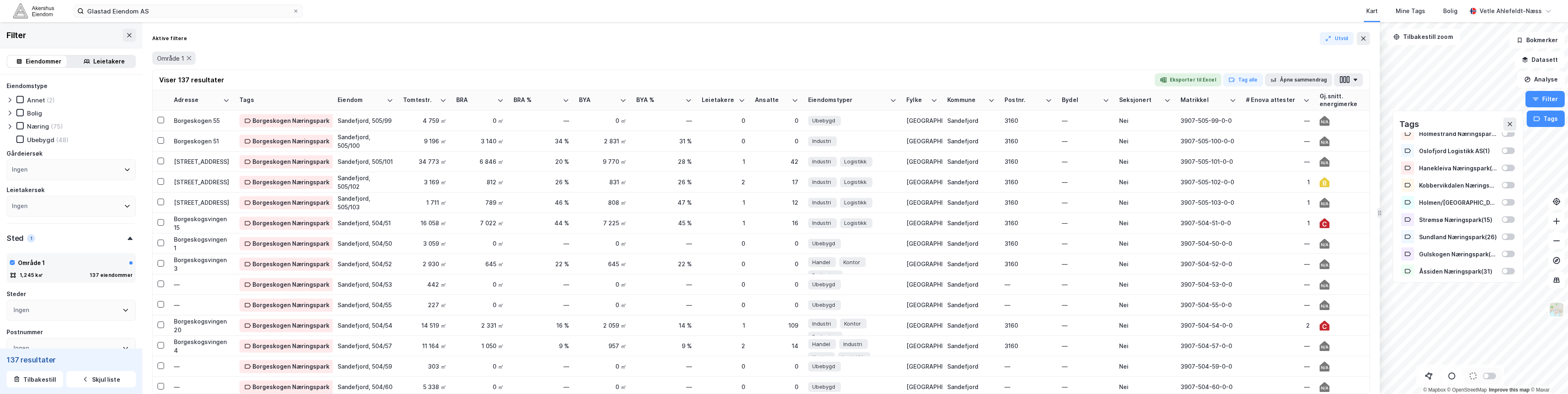
click at [1361, 45] on div "Aktive filtere Utvid Område 1" at bounding box center [761, 51] width 1218 height 37
click at [1364, 40] on icon at bounding box center [1363, 38] width 7 height 7
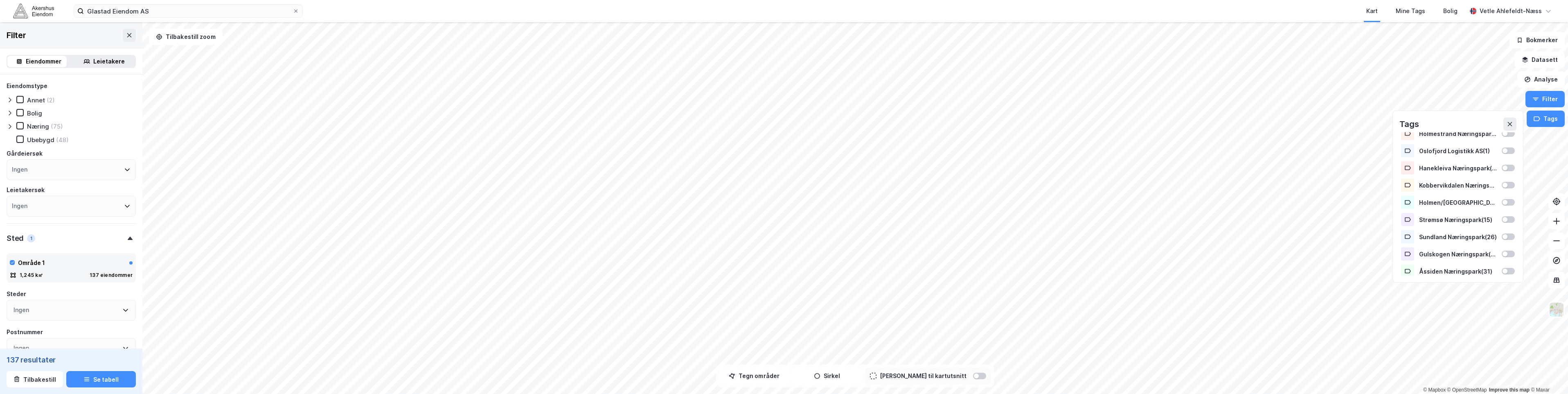
click at [10, 128] on icon at bounding box center [9, 126] width 7 height 7
click at [27, 247] on icon at bounding box center [26, 244] width 6 height 6
click at [7, 126] on icon at bounding box center [9, 126] width 7 height 7
click at [54, 192] on div "Ingen" at bounding box center [71, 187] width 129 height 21
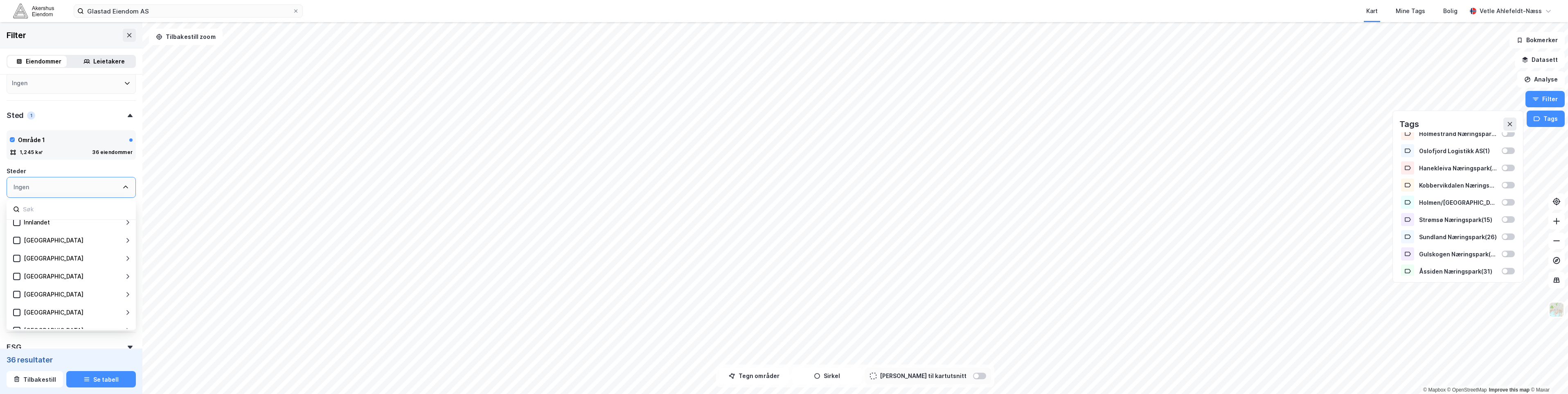
scroll to position [82, 0]
click at [80, 277] on div "[GEOGRAPHIC_DATA]" at bounding box center [69, 274] width 98 height 10
click at [123, 273] on icon at bounding box center [122, 273] width 7 height 7
click at [117, 248] on div "[GEOGRAPHIC_DATA]" at bounding box center [74, 251] width 88 height 10
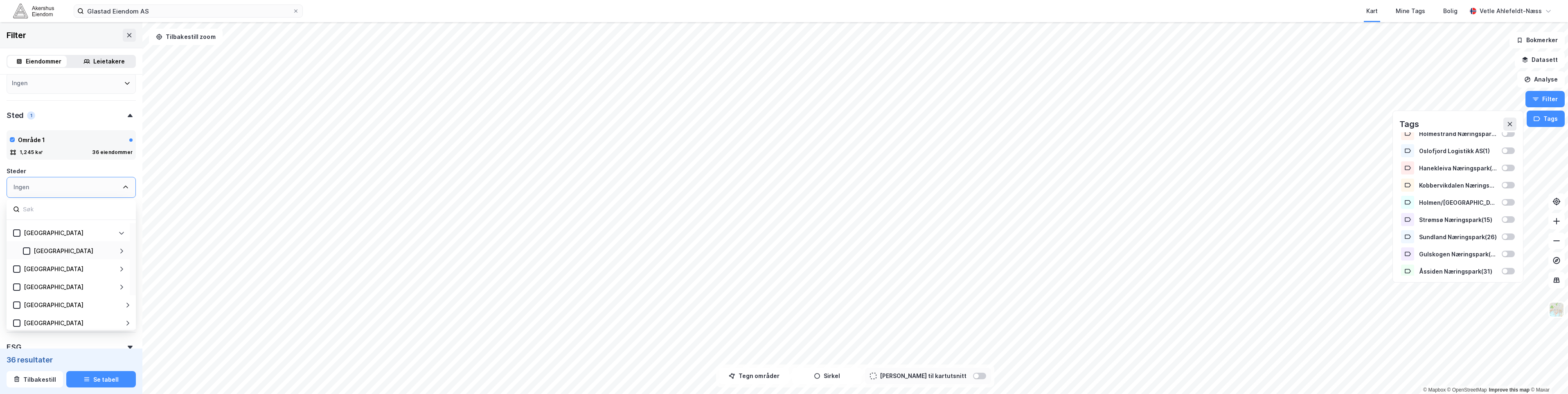
click at [121, 251] on icon at bounding box center [122, 251] width 7 height 7
click at [58, 260] on div "Grorud" at bounding box center [52, 259] width 20 height 10
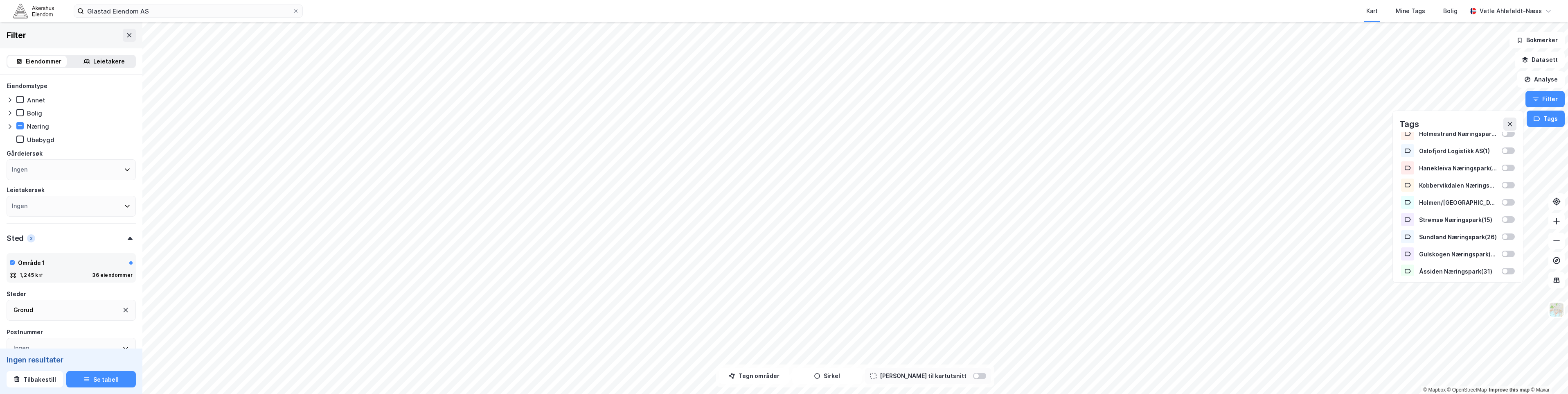
click at [95, 59] on div "Leietakere" at bounding box center [109, 61] width 32 height 10
click at [1552, 126] on button "Tags" at bounding box center [1546, 119] width 38 height 17
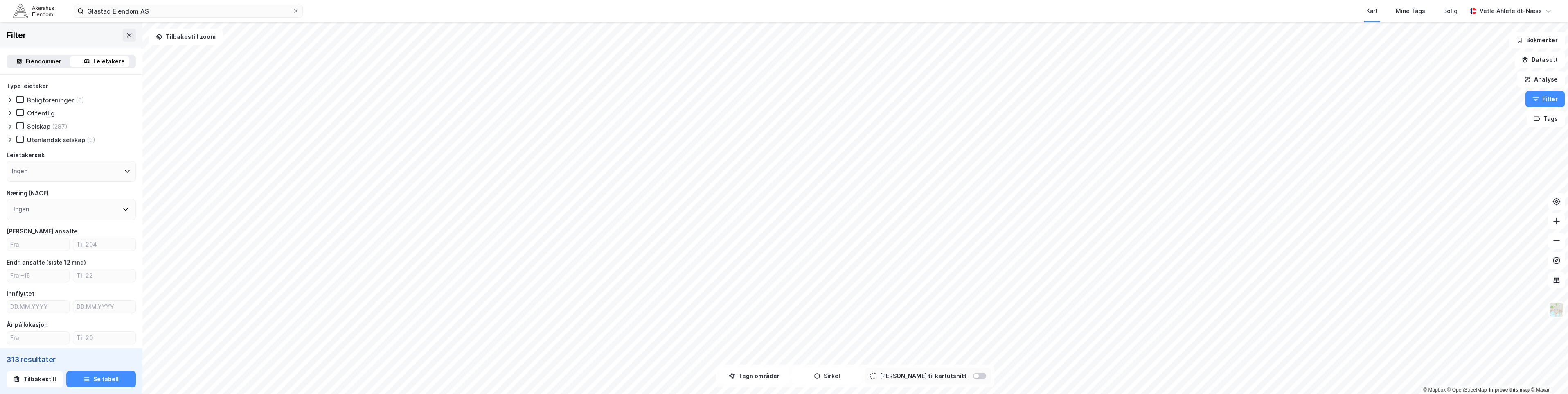
click at [50, 59] on div "Eiendommer" at bounding box center [44, 61] width 36 height 10
click at [9, 125] on icon at bounding box center [9, 126] width 7 height 7
click at [29, 191] on icon at bounding box center [26, 192] width 6 height 6
click at [30, 243] on div at bounding box center [27, 244] width 7 height 7
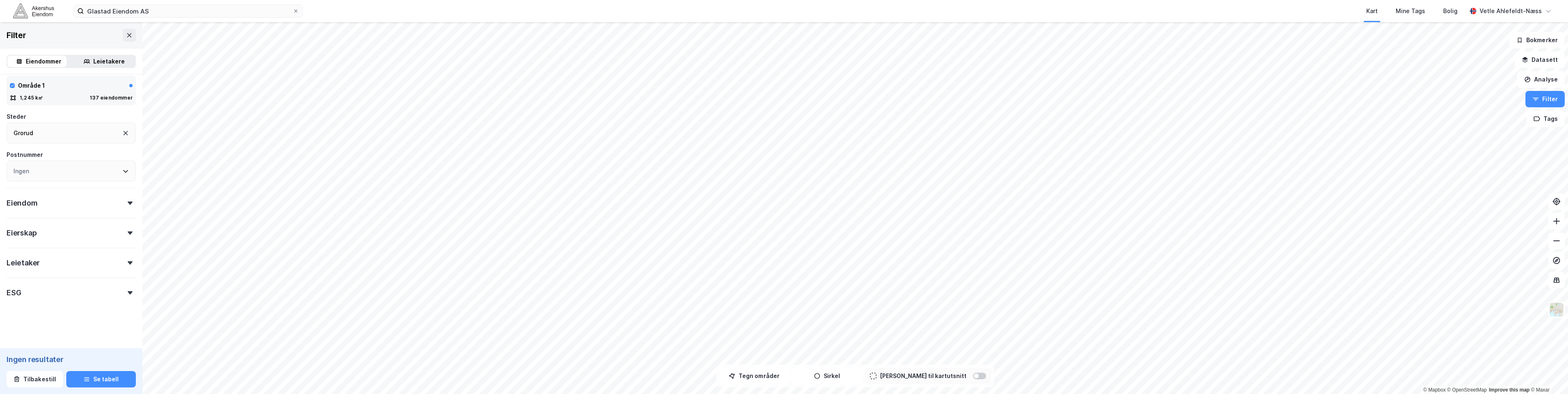
scroll to position [336, 0]
click at [122, 86] on icon at bounding box center [125, 85] width 7 height 7
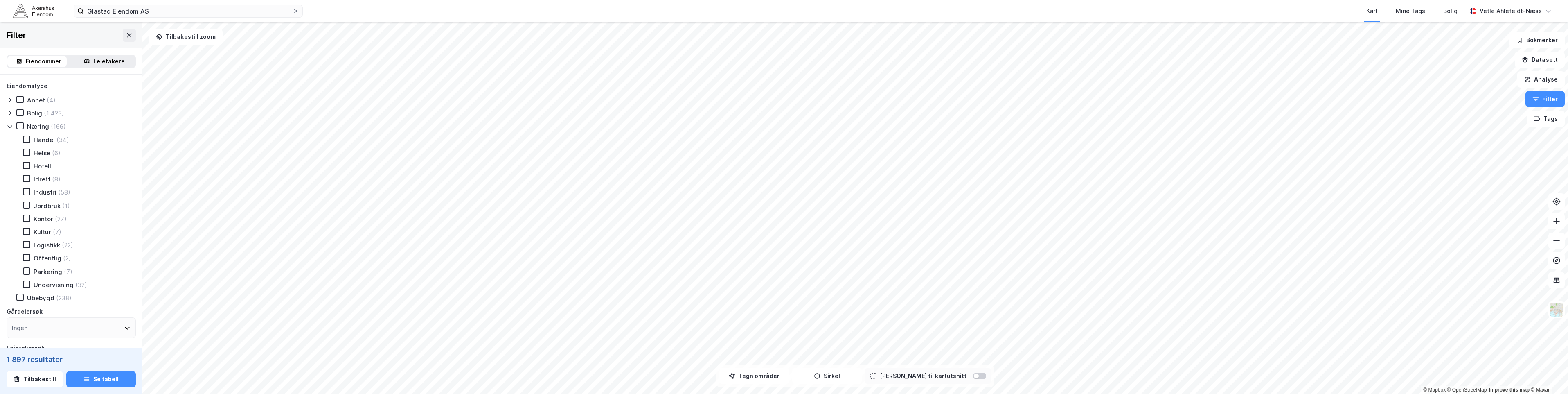
click at [31, 242] on div "Logistikk (22)" at bounding box center [43, 244] width 60 height 8
click at [43, 196] on div "Industri" at bounding box center [45, 192] width 23 height 7
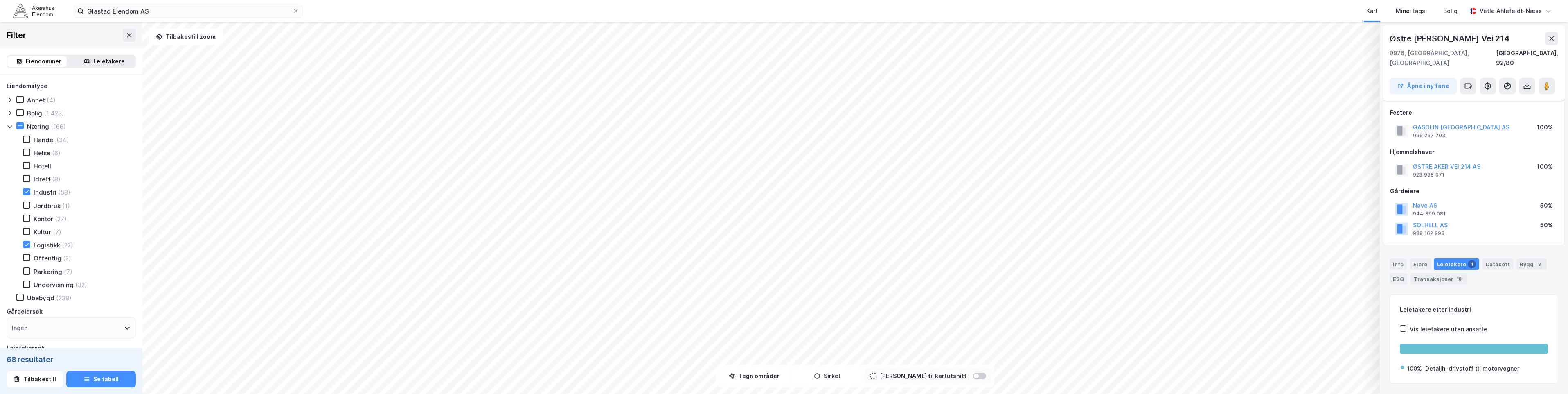
scroll to position [13, 0]
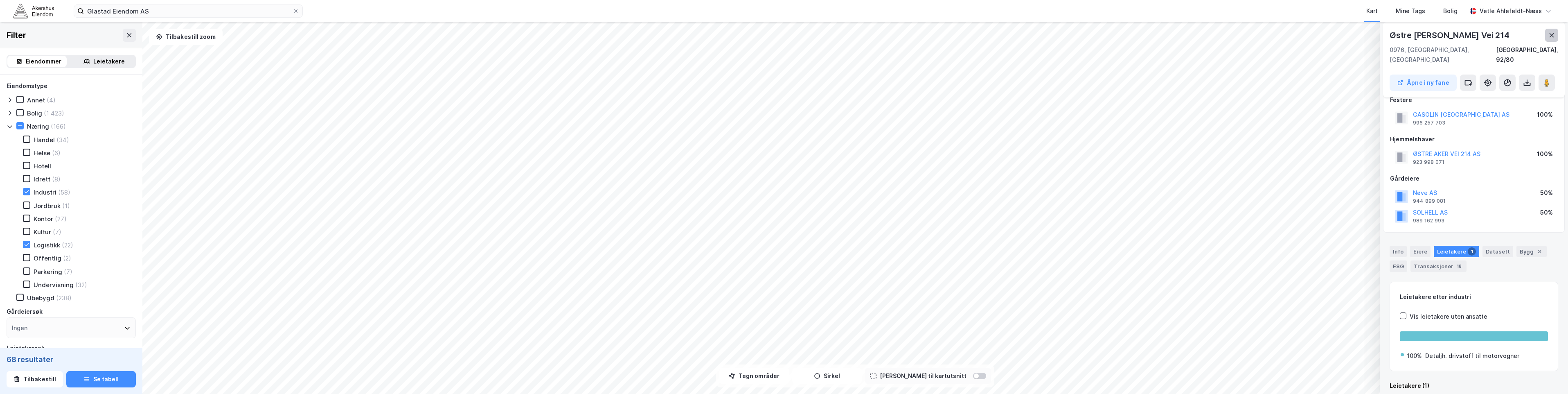
click at [1551, 36] on icon at bounding box center [1552, 35] width 5 height 4
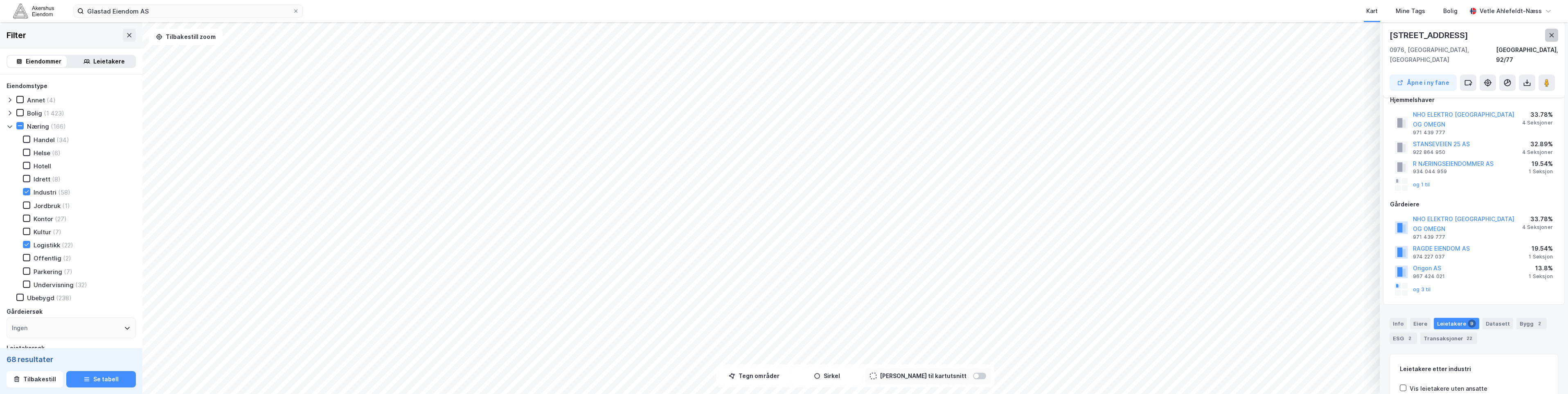
click at [1548, 40] on button at bounding box center [1552, 36] width 13 height 13
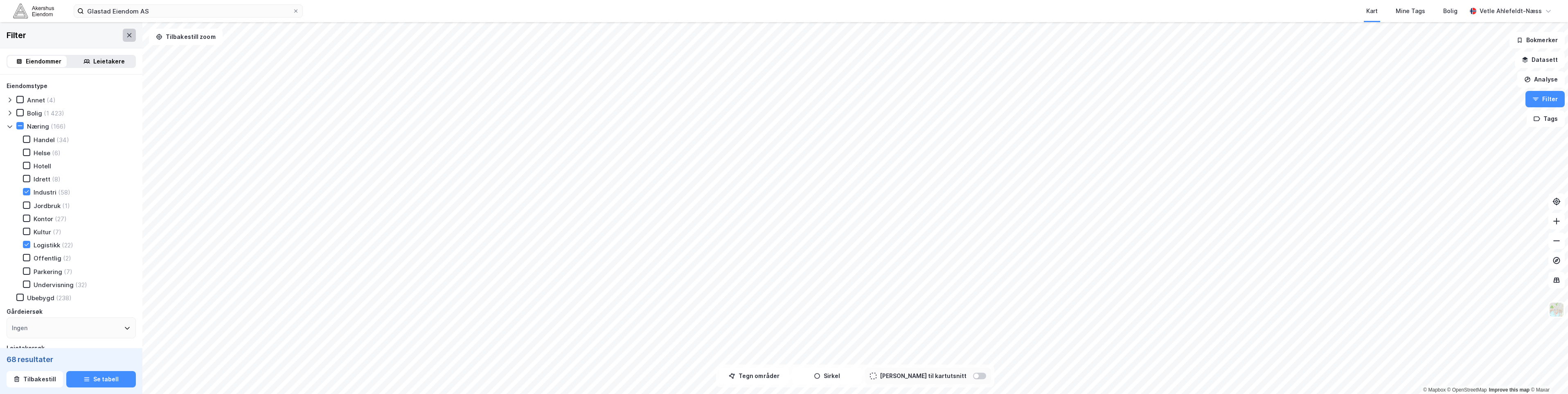
click at [127, 35] on icon at bounding box center [129, 35] width 5 height 4
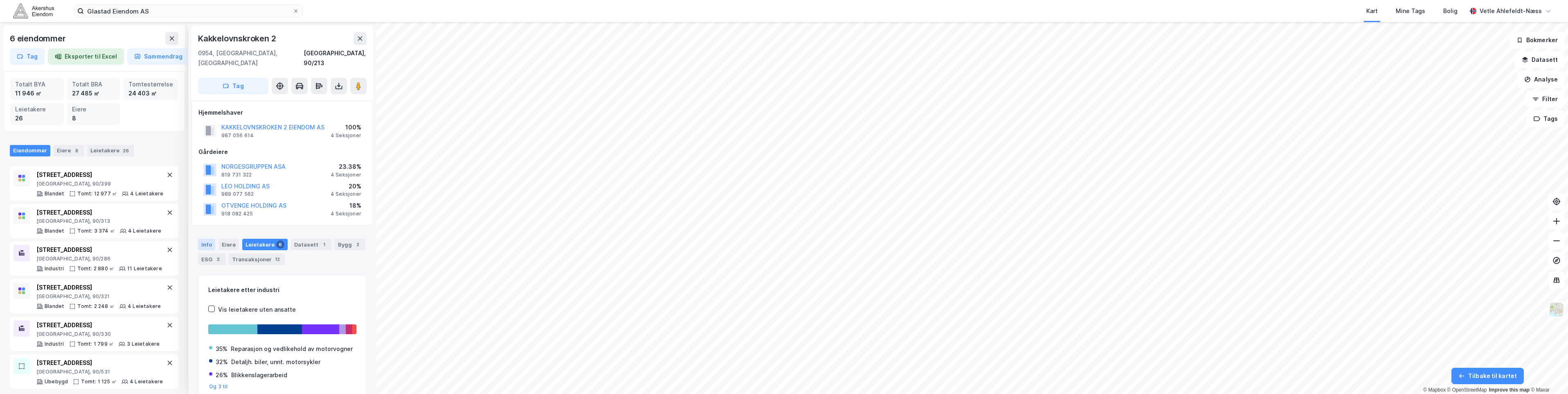
click at [213, 239] on div "Info" at bounding box center [207, 244] width 17 height 11
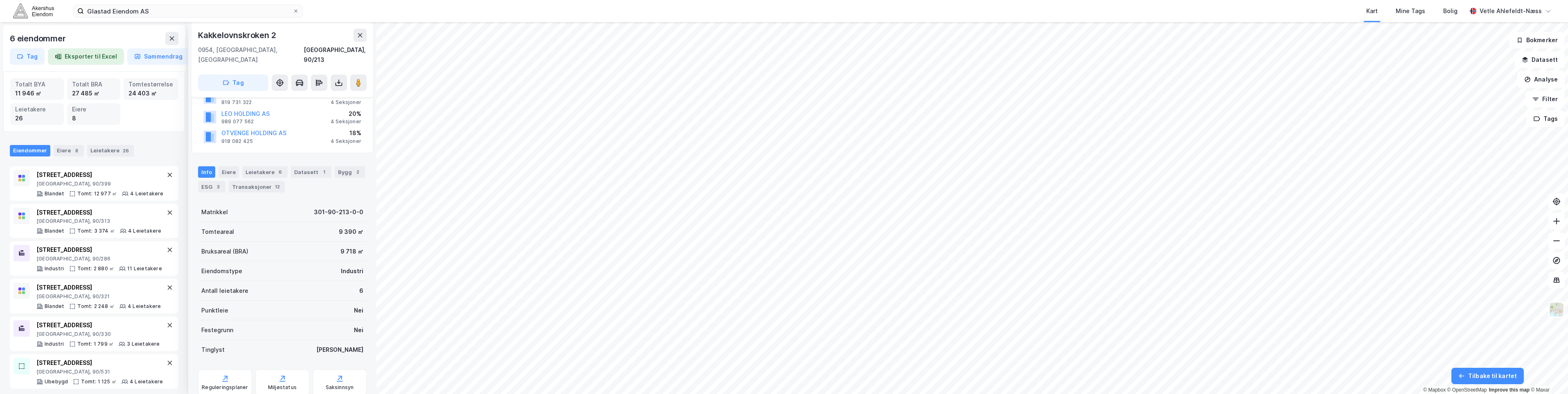
scroll to position [124, 0]
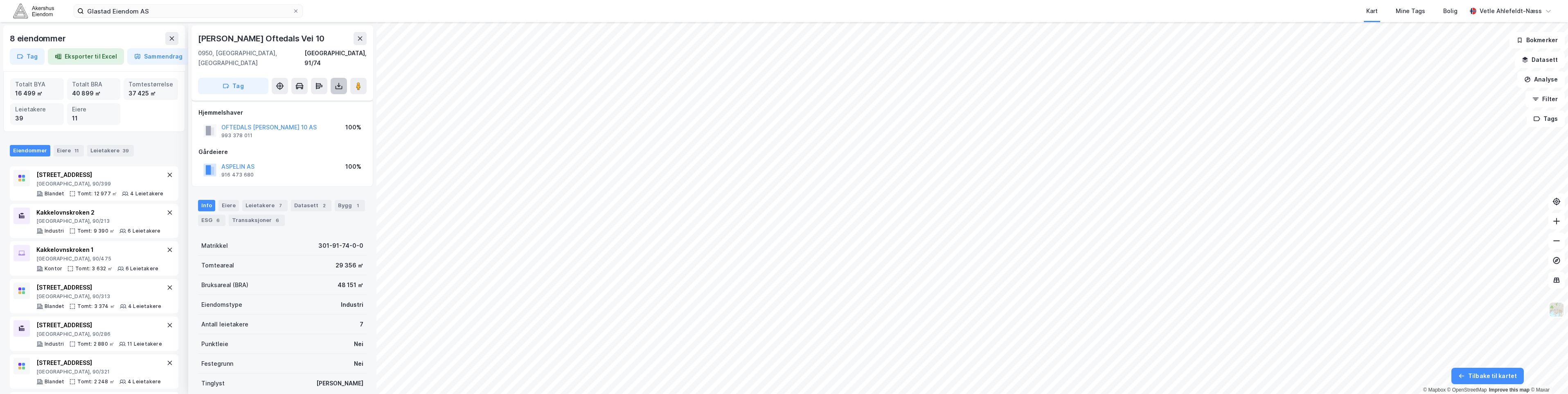
scroll to position [52, 0]
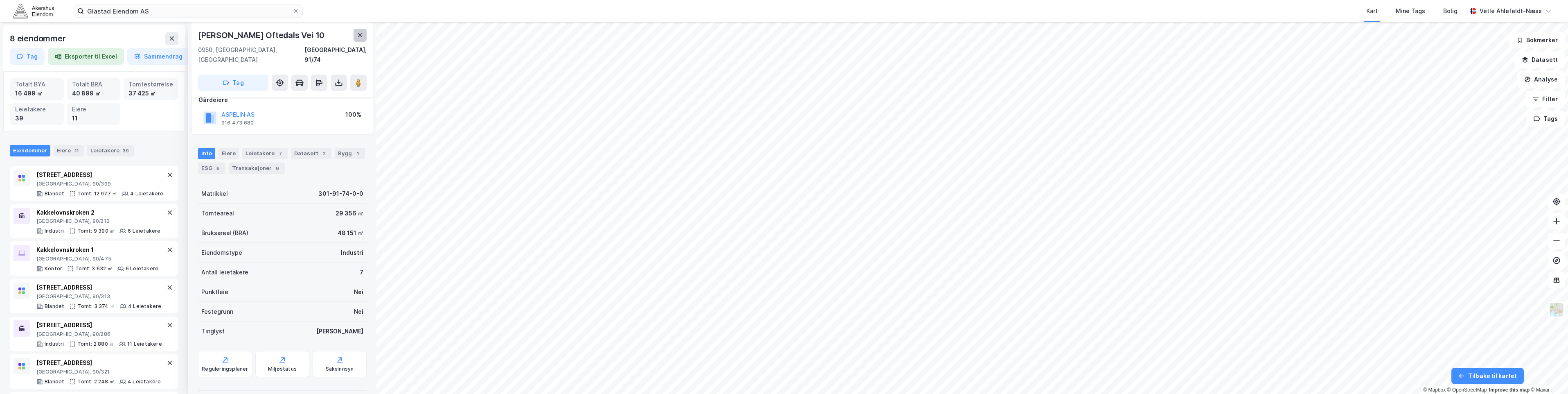
click at [359, 36] on icon at bounding box center [360, 35] width 5 height 4
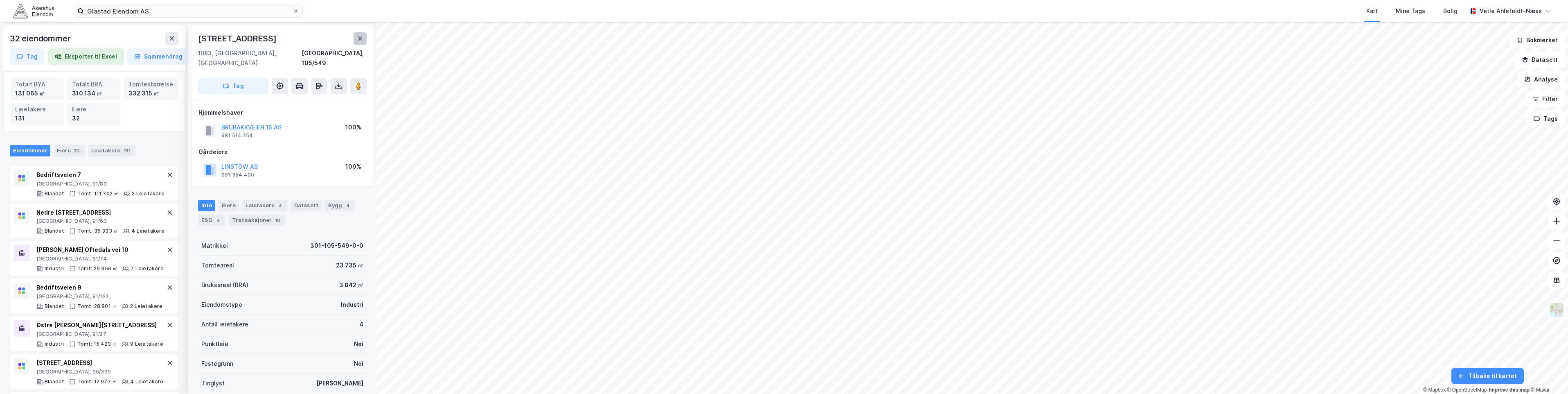
click at [363, 40] on icon at bounding box center [360, 38] width 7 height 7
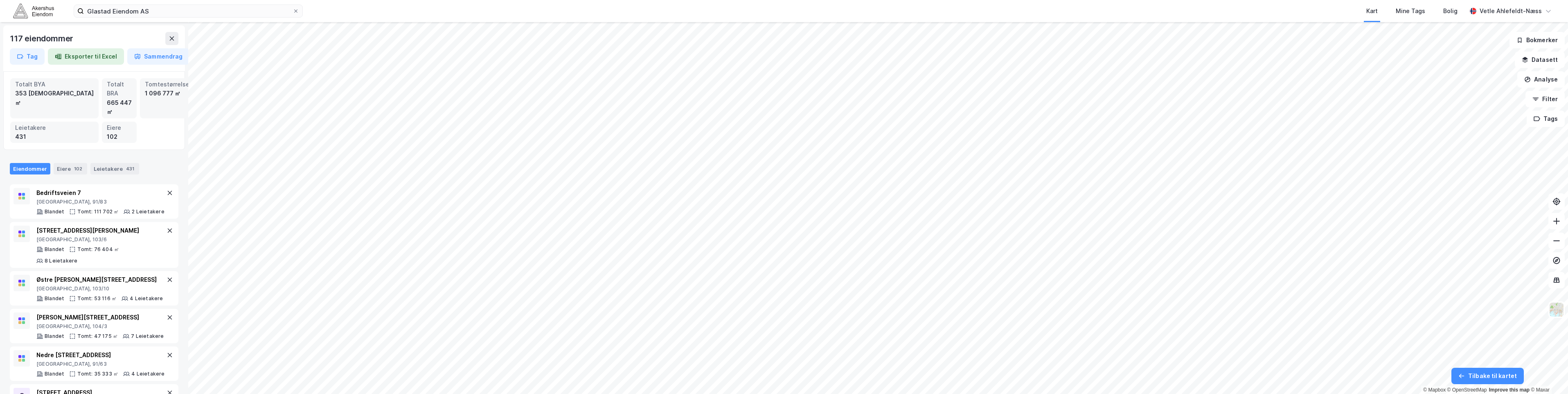
click at [448, 394] on html "Glastad Eiendom AS Kart Mine Tags Bolig Vetle Ahlefeldt-Næss 117 eiendommer Tag…" at bounding box center [784, 197] width 1568 height 394
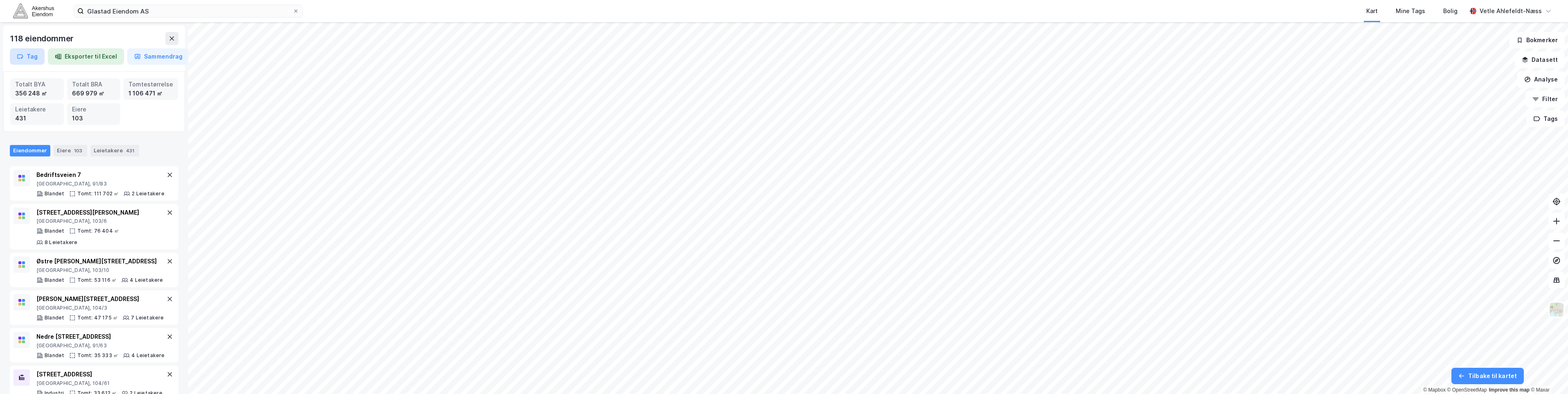
click at [36, 59] on button "Tag" at bounding box center [27, 57] width 35 height 17
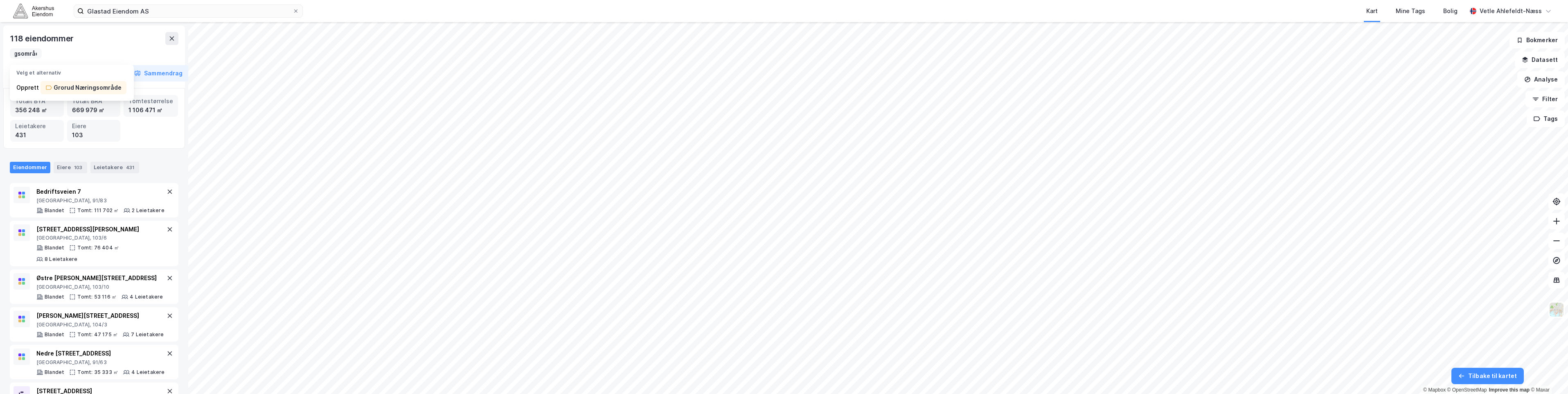
scroll to position [0, 43]
type input "[PERSON_NAME] Næringsområde"
click at [97, 88] on div "[PERSON_NAME] Næringsområde" at bounding box center [87, 87] width 68 height 10
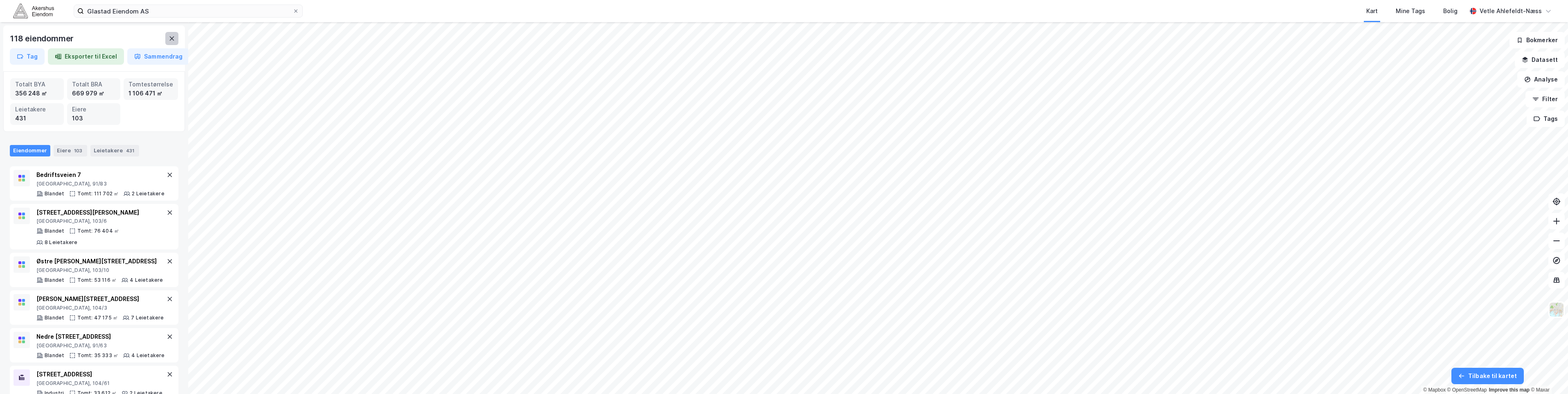
click at [173, 36] on icon at bounding box center [171, 38] width 7 height 7
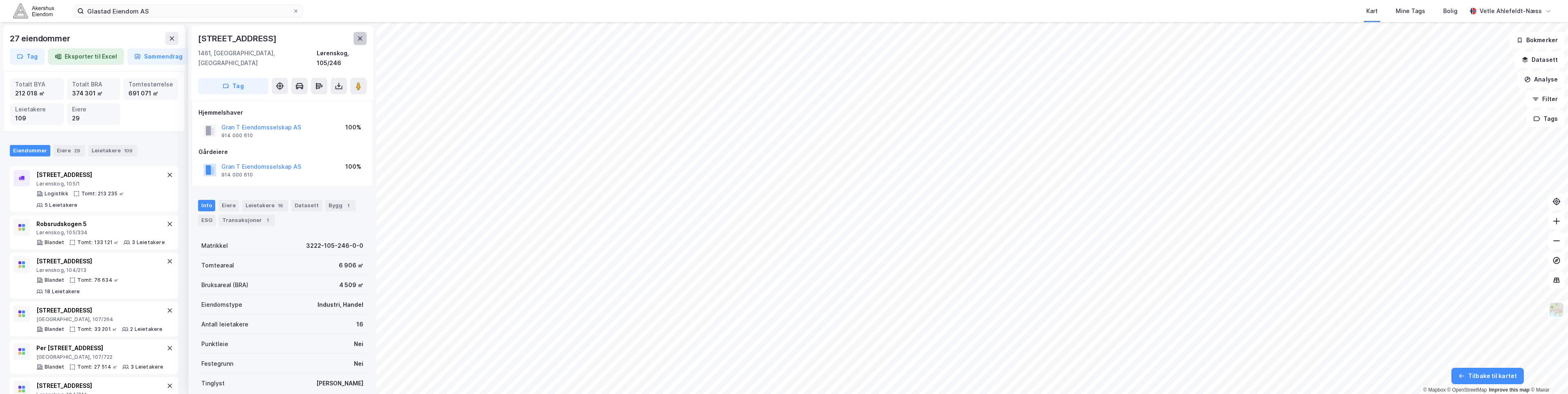
scroll to position [1, 0]
click at [354, 39] on button at bounding box center [360, 37] width 13 height 13
click at [354, 37] on button at bounding box center [360, 37] width 13 height 13
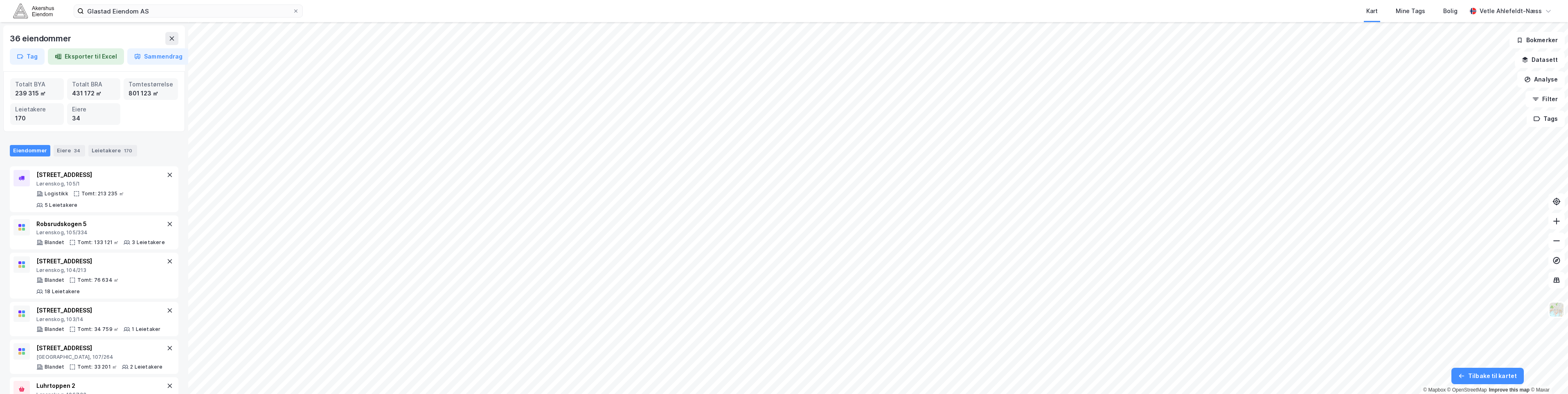
click at [969, 0] on html "Glastad Eiendom AS Kart Mine Tags Bolig Vetle Ahlefeldt-Næss 36 eiendommer Tag …" at bounding box center [784, 197] width 1568 height 394
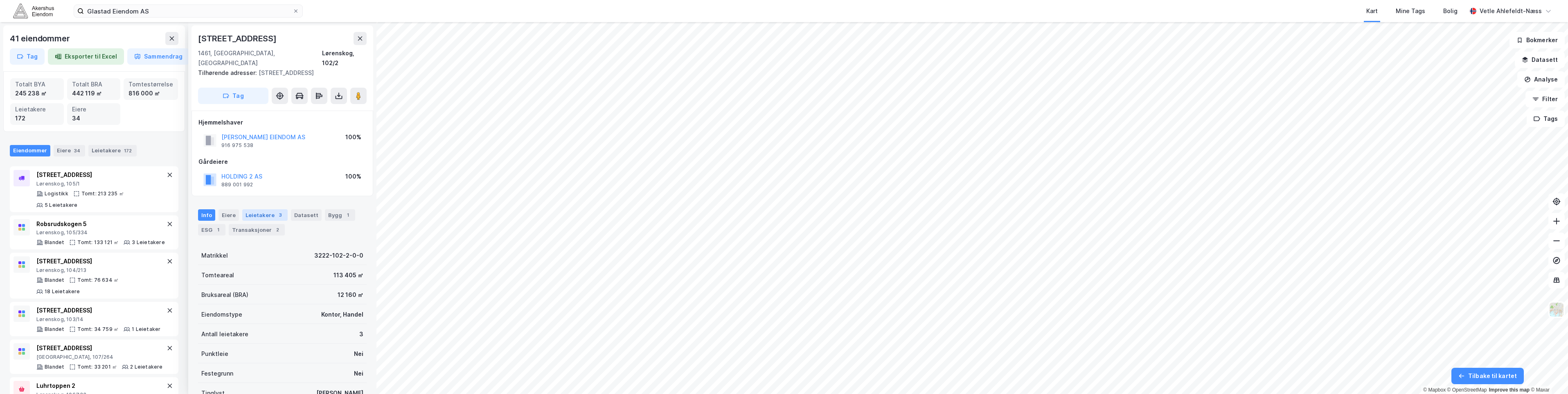
click at [258, 210] on div "Leietakere 3" at bounding box center [265, 215] width 46 height 11
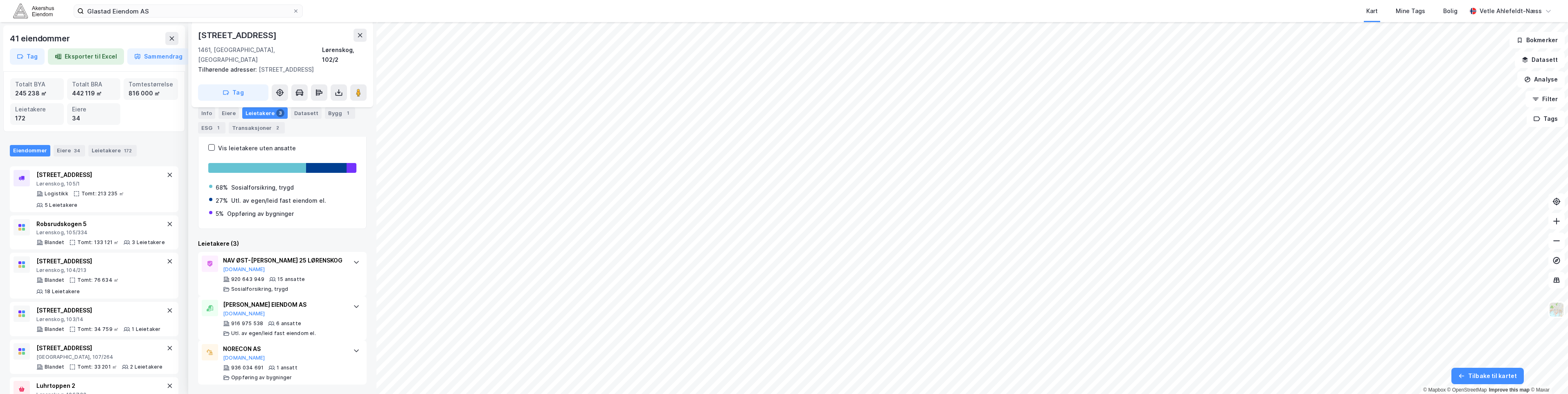
scroll to position [132, 0]
click at [361, 33] on icon at bounding box center [360, 35] width 7 height 7
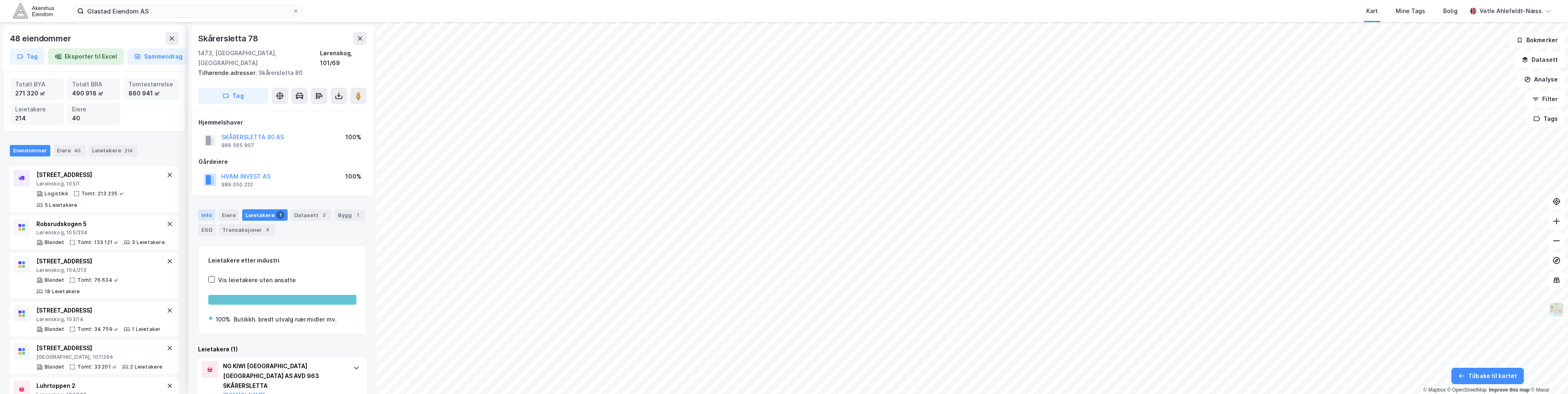
click at [213, 210] on div "Info" at bounding box center [207, 215] width 17 height 11
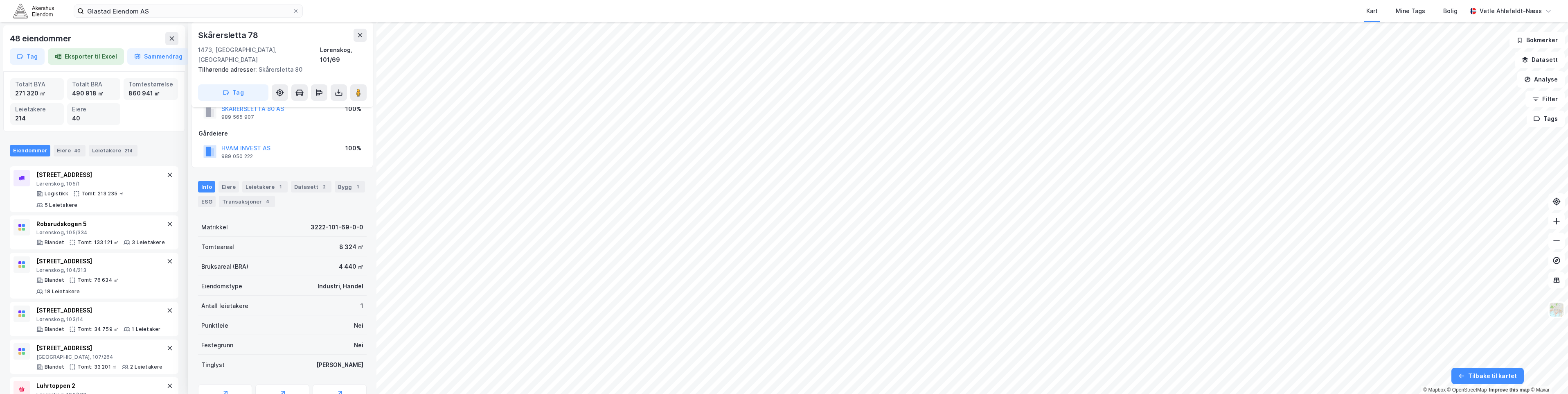
scroll to position [62, 0]
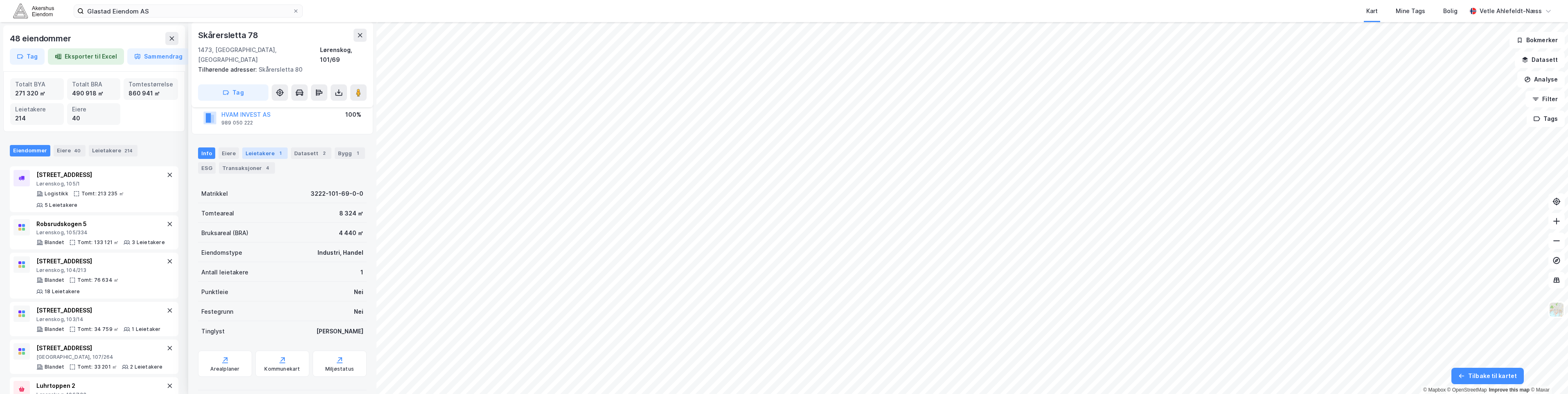
click at [270, 148] on div "Leietakere 1" at bounding box center [265, 153] width 46 height 11
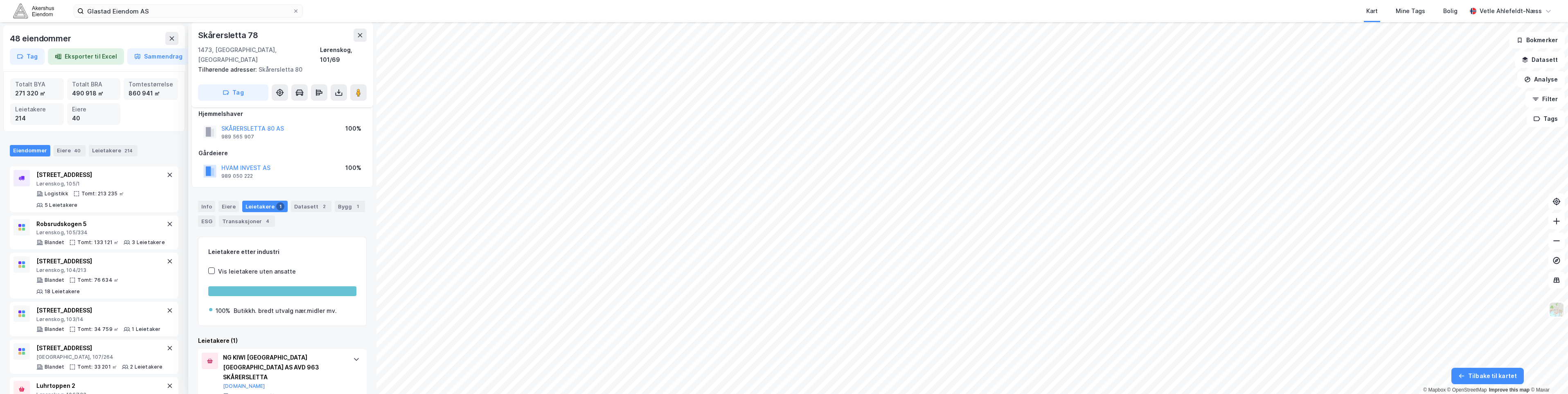
scroll to position [18, 0]
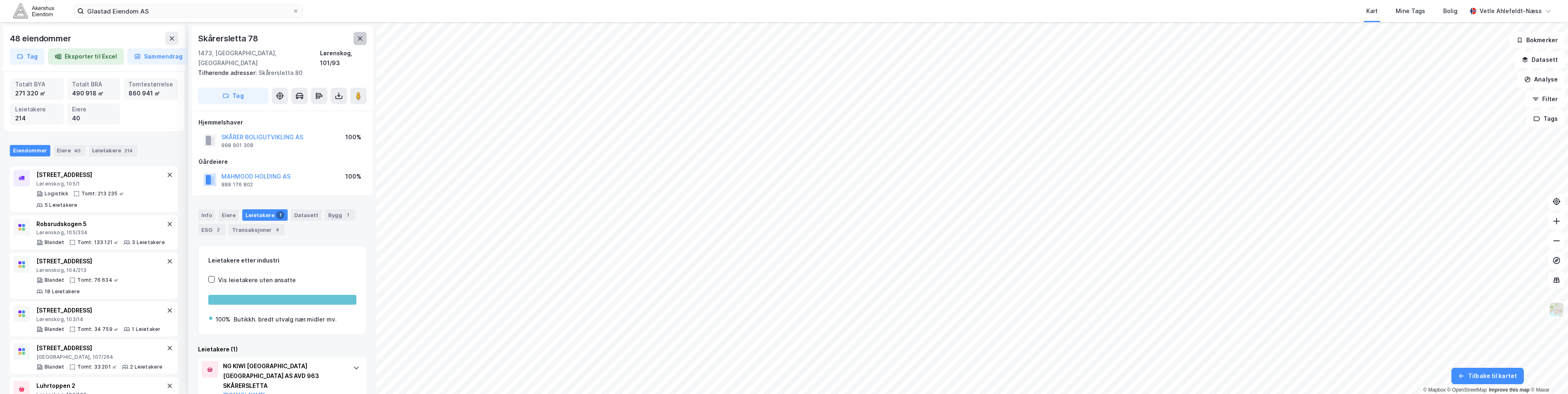
click at [363, 40] on icon at bounding box center [360, 38] width 7 height 7
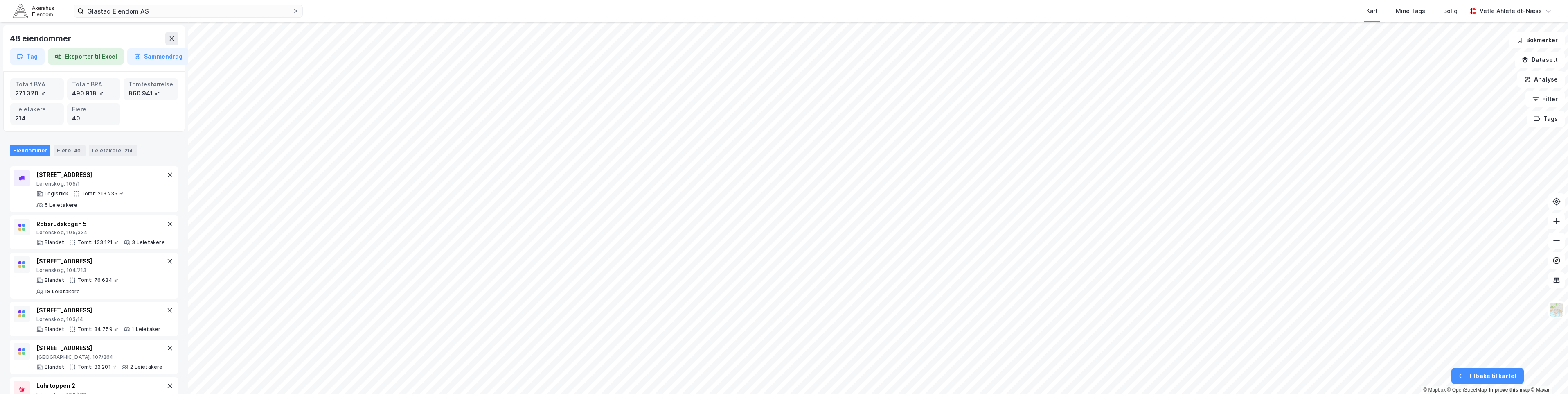
click at [730, 394] on html "Glastad Eiendom AS Kart Mine Tags Bolig Vetle Ahlefeldt-Næss 48 eiendommer Tag …" at bounding box center [784, 197] width 1568 height 394
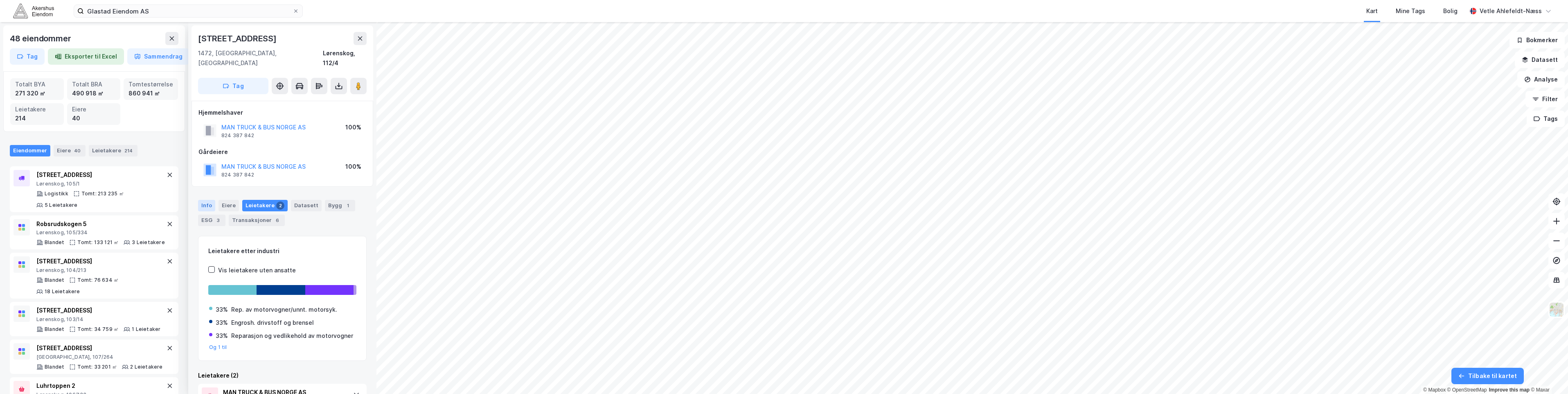
click at [213, 200] on div "Info" at bounding box center [207, 206] width 17 height 11
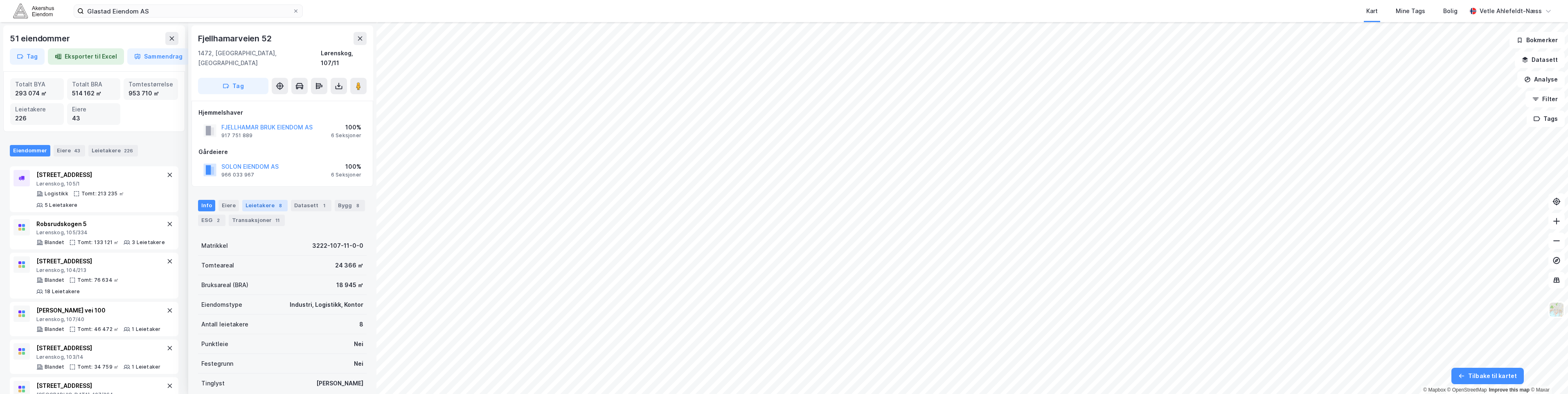
click at [257, 200] on div "Leietakere 8" at bounding box center [265, 206] width 46 height 11
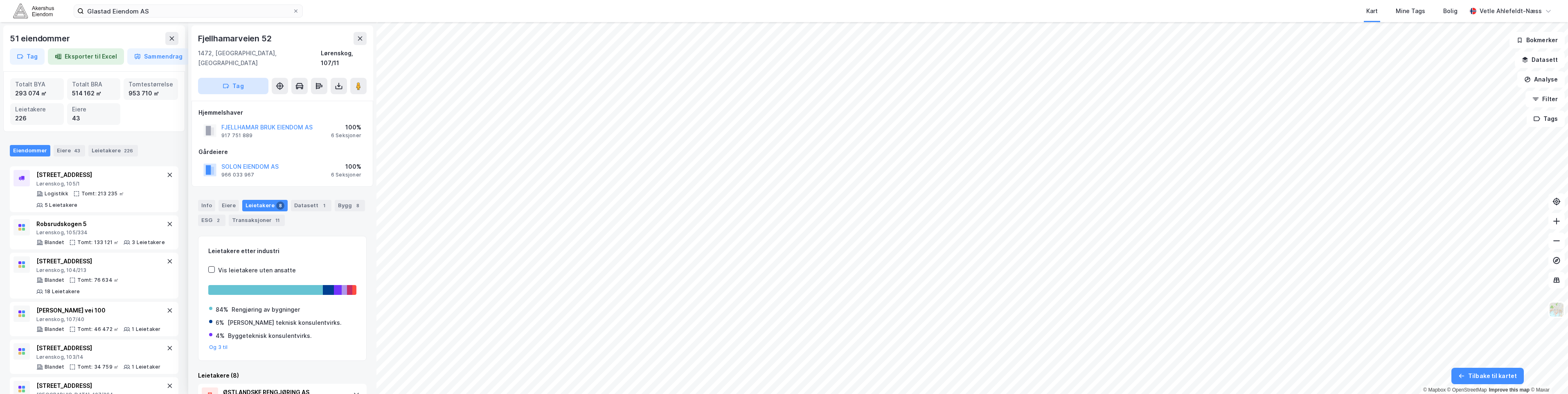
click at [217, 79] on button "Tag" at bounding box center [233, 86] width 70 height 17
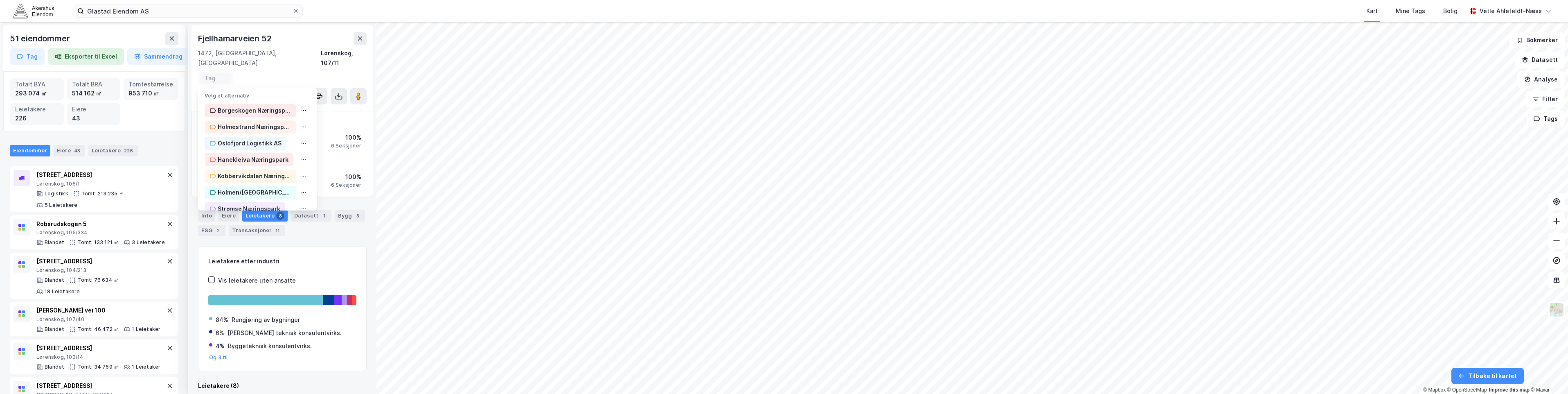
click at [293, 57] on div "1472, Fjellhamar, Akershus Lørenskog, 107/11" at bounding box center [282, 58] width 168 height 20
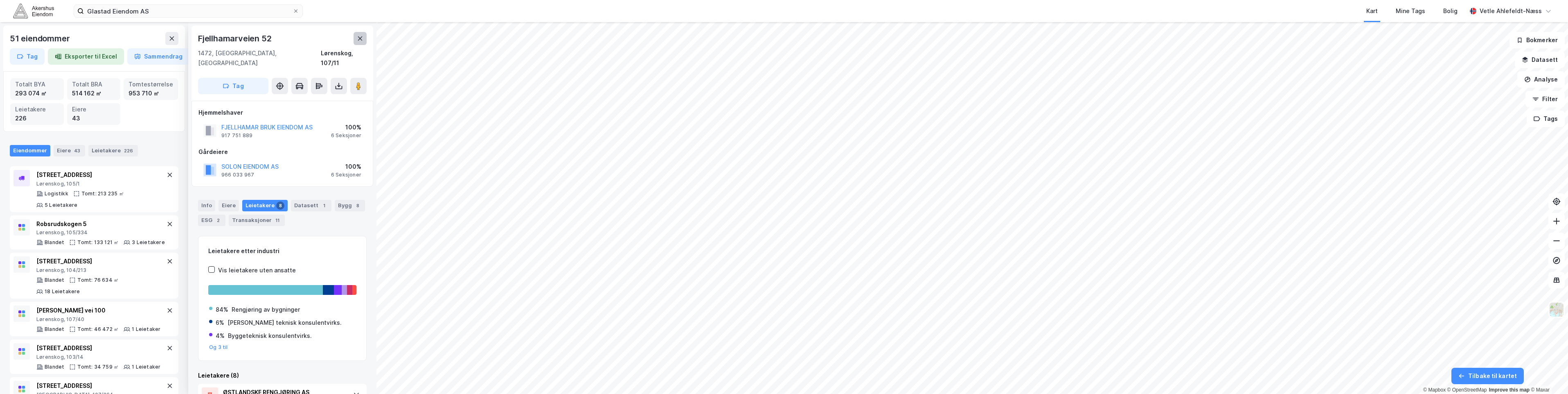
click at [354, 39] on button at bounding box center [360, 38] width 13 height 13
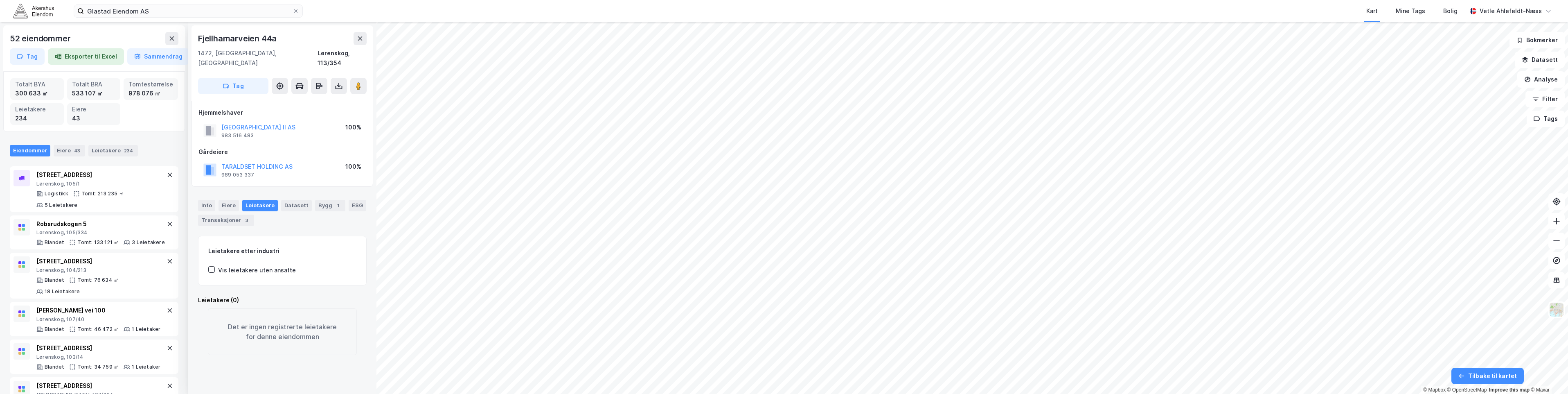
click at [194, 190] on div "Info Eiere Leietakere Datasett Bygg 1 ESG Transaksjoner 3" at bounding box center [281, 210] width 188 height 39
click at [199, 200] on div "Info" at bounding box center [207, 206] width 17 height 11
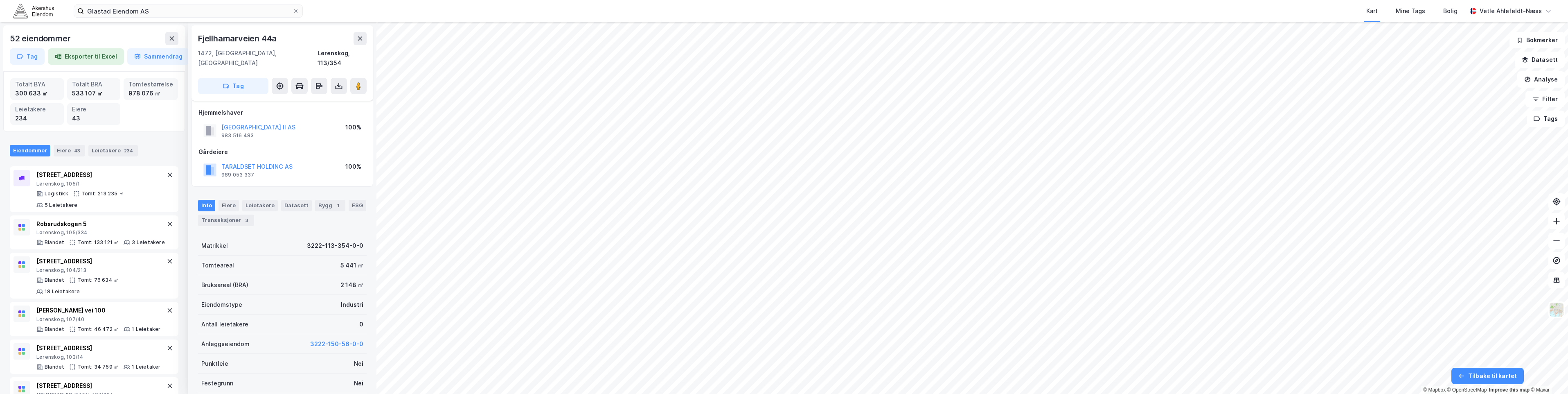
scroll to position [72, 0]
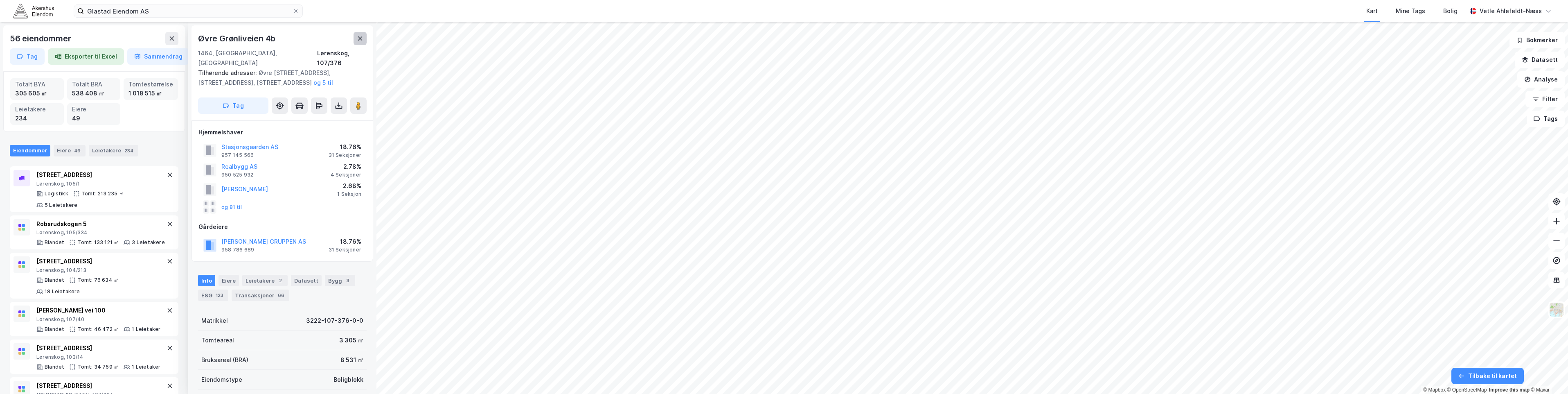
click at [360, 37] on icon at bounding box center [360, 38] width 7 height 7
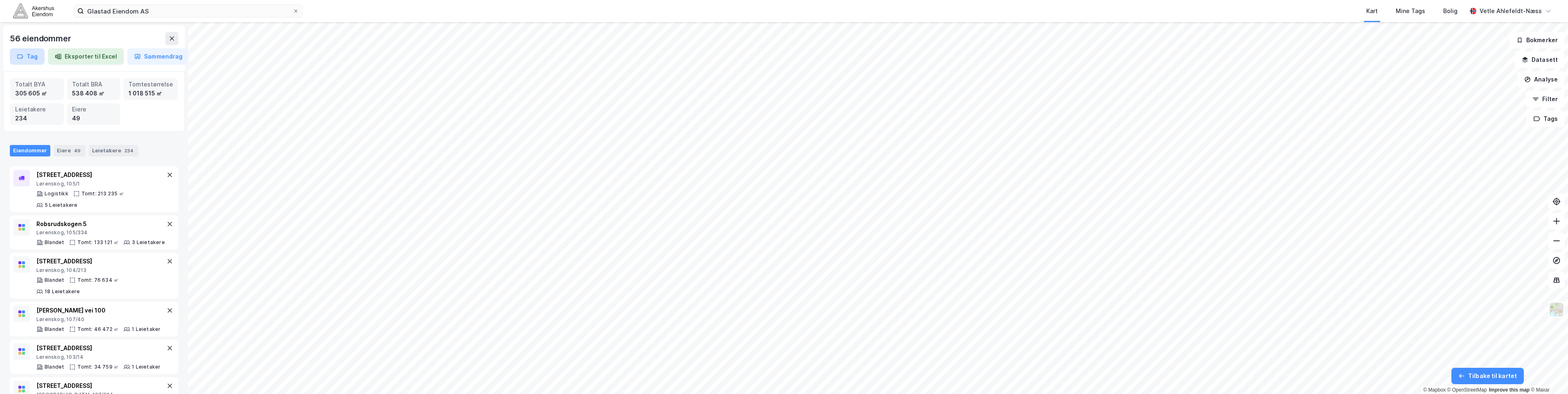
click at [36, 56] on button "Tag" at bounding box center [27, 57] width 35 height 17
drag, startPoint x: 93, startPoint y: 63, endPoint x: 90, endPoint y: 57, distance: 6.7
click at [90, 57] on div "Tag Eksporter til Excel Sammendrag" at bounding box center [94, 57] width 168 height 17
drag, startPoint x: 90, startPoint y: 57, endPoint x: 29, endPoint y: 60, distance: 61.1
click at [29, 60] on button "Tag" at bounding box center [27, 57] width 35 height 17
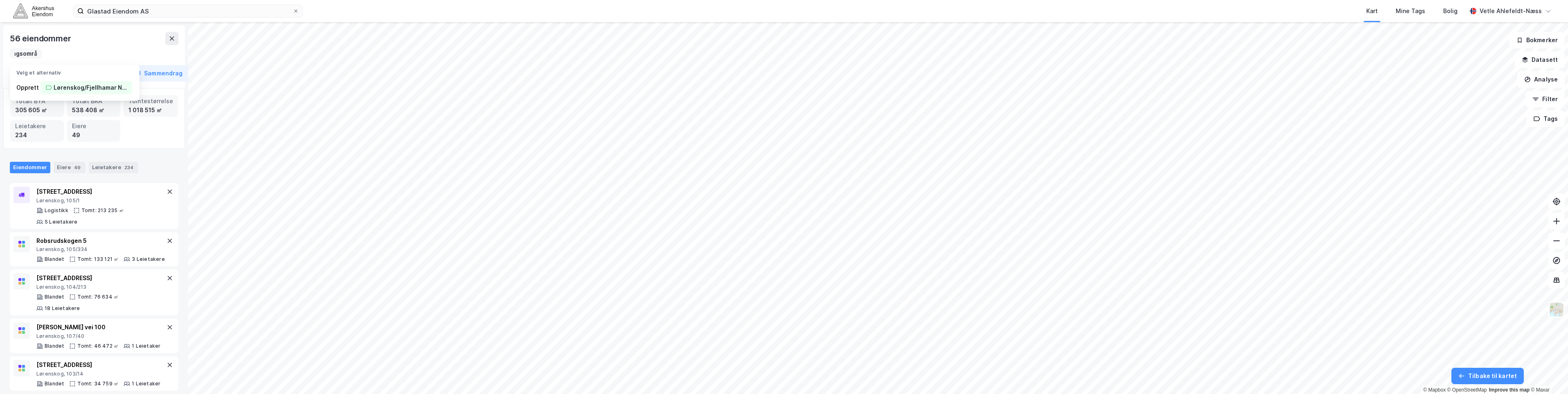
scroll to position [0, 84]
type input "Lørenskog/Fjellhamar Næringsområde"
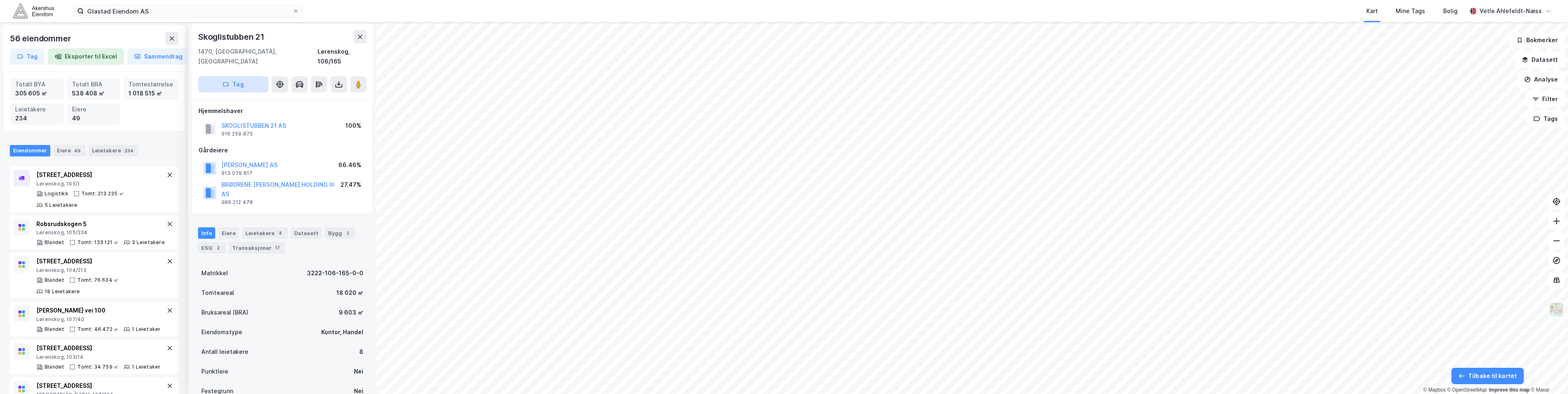
click at [227, 81] on icon "button" at bounding box center [225, 84] width 7 height 7
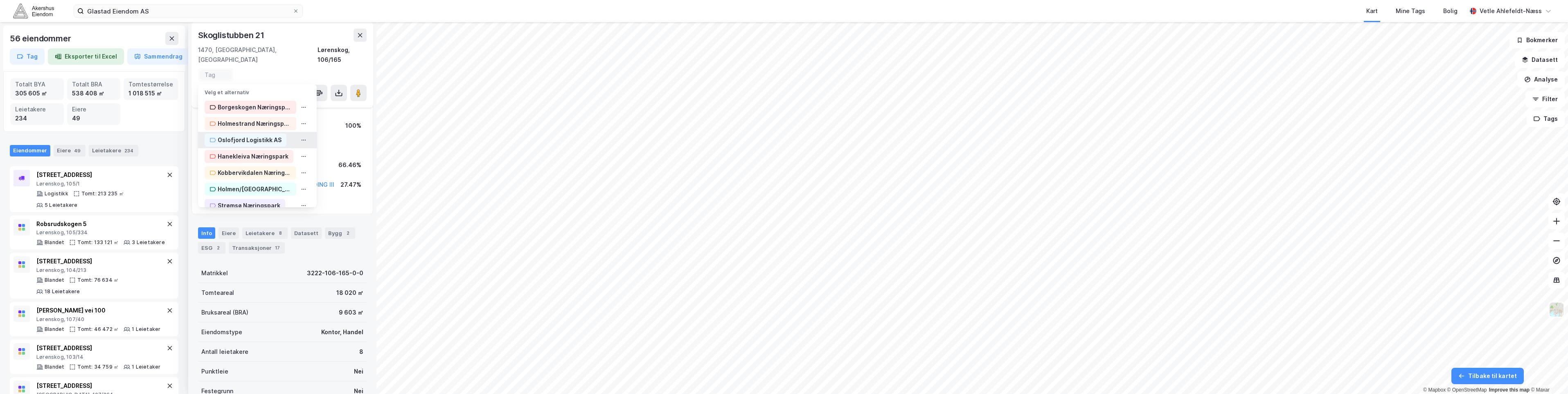
scroll to position [257, 0]
click at [255, 189] on div "Lørenskog/Fjellhamar Næringsområde" at bounding box center [254, 194] width 74 height 10
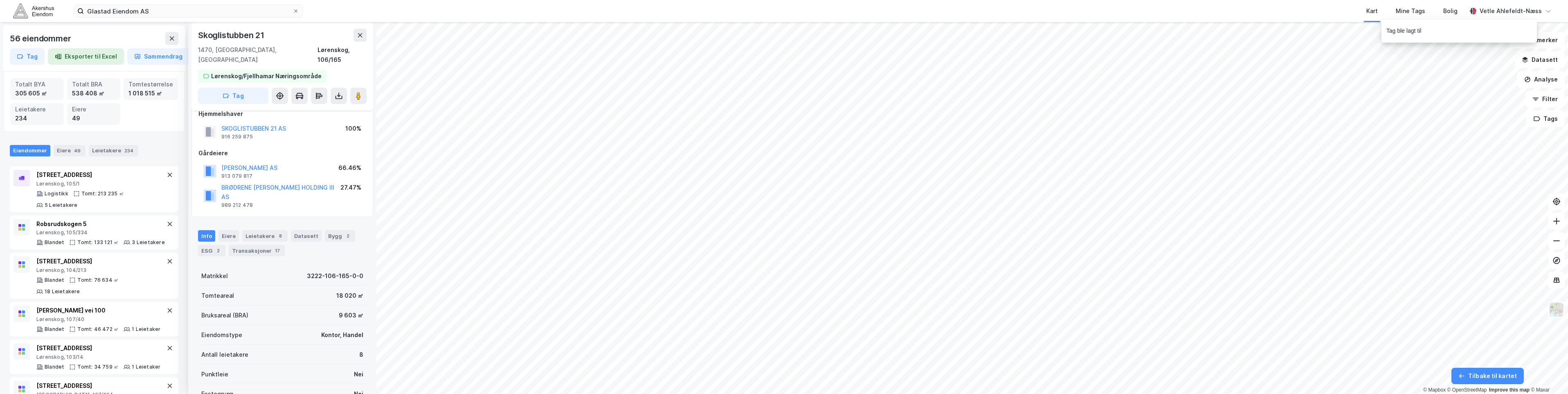
scroll to position [15, 0]
click at [178, 33] on button at bounding box center [172, 38] width 13 height 13
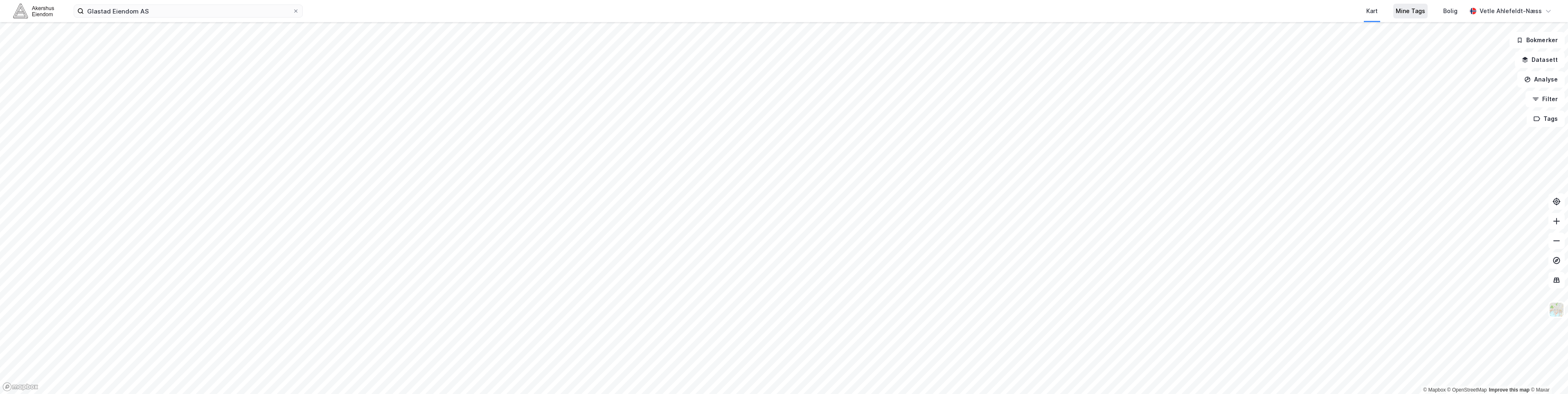
click at [1406, 11] on div "Mine Tags" at bounding box center [1411, 11] width 30 height 10
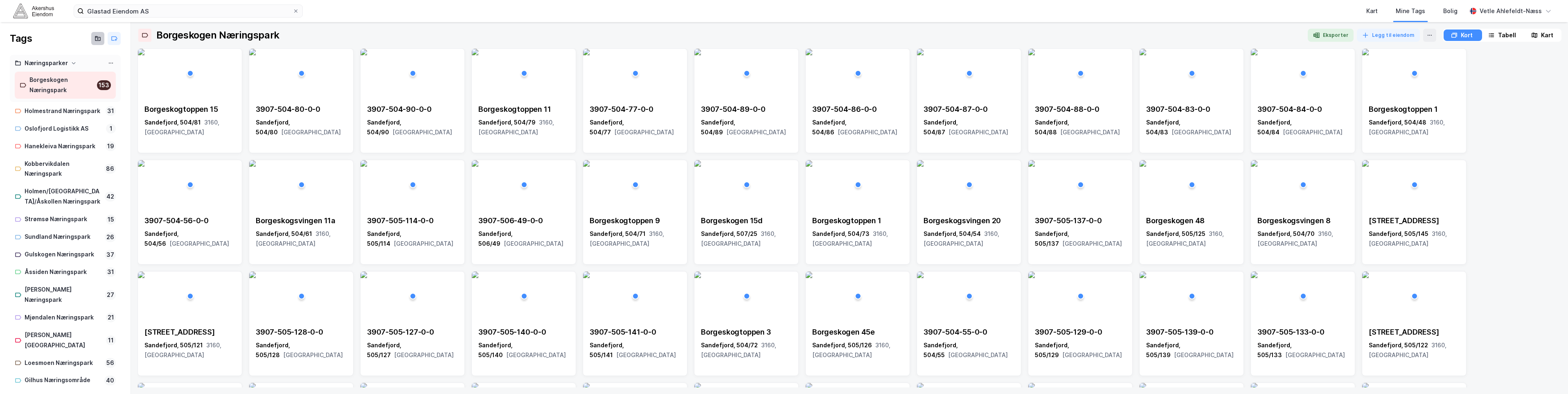
click at [94, 39] on icon at bounding box center [97, 38] width 7 height 7
type input "Drammen"
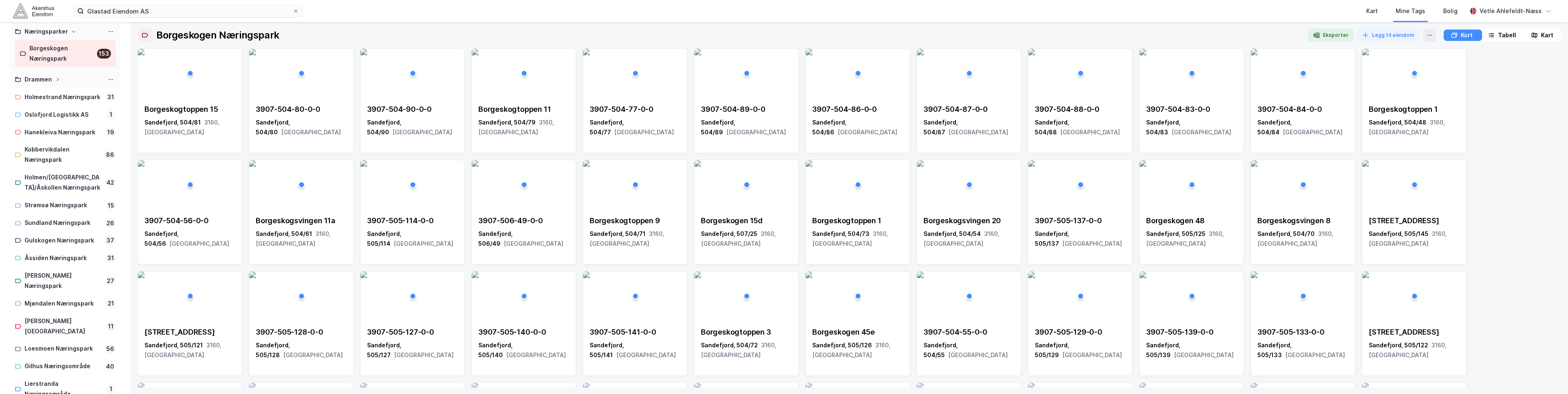
scroll to position [41, 0]
click at [60, 75] on div "Drammen" at bounding box center [65, 70] width 101 height 10
click at [52, 67] on div "Drammen" at bounding box center [65, 70] width 101 height 10
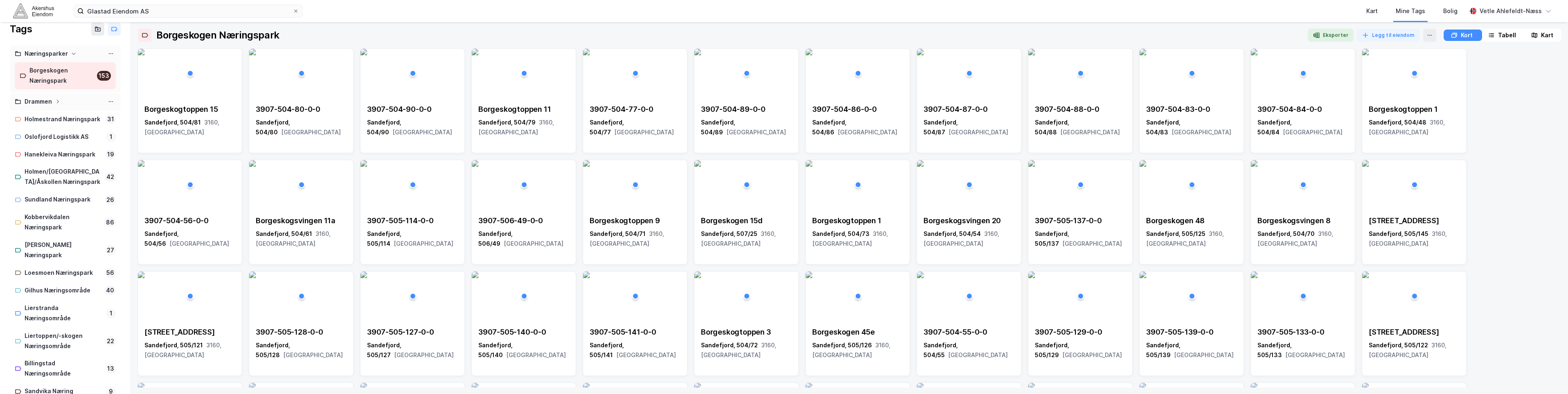
scroll to position [0, 0]
click at [73, 114] on div "Drammen" at bounding box center [65, 110] width 101 height 10
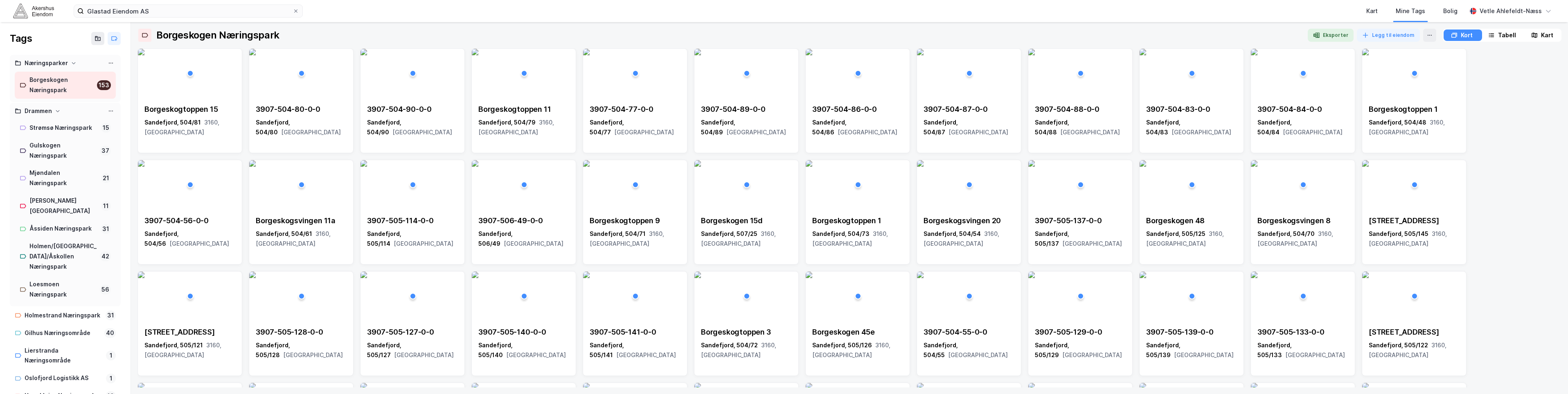
click at [49, 109] on div "Drammen" at bounding box center [37, 110] width 27 height 10
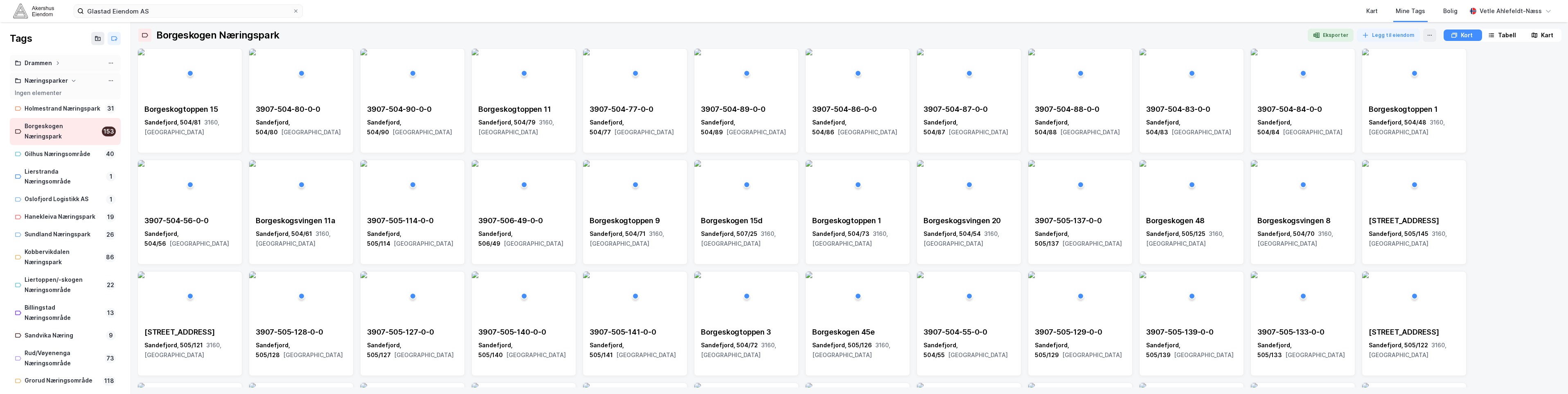
click at [58, 65] on icon at bounding box center [57, 63] width 5 height 5
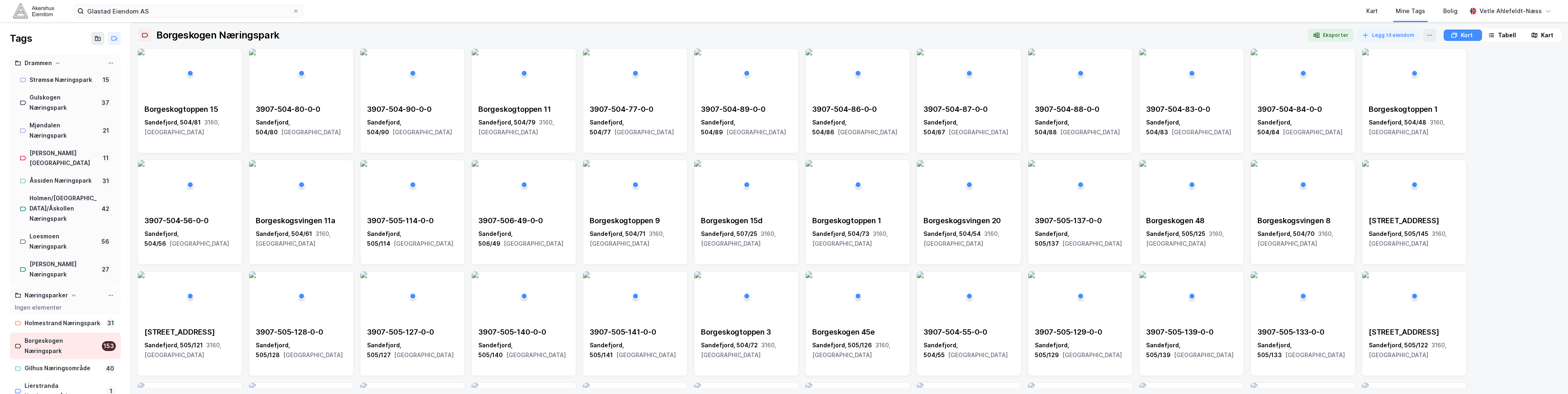
click at [58, 65] on icon at bounding box center [57, 63] width 5 height 5
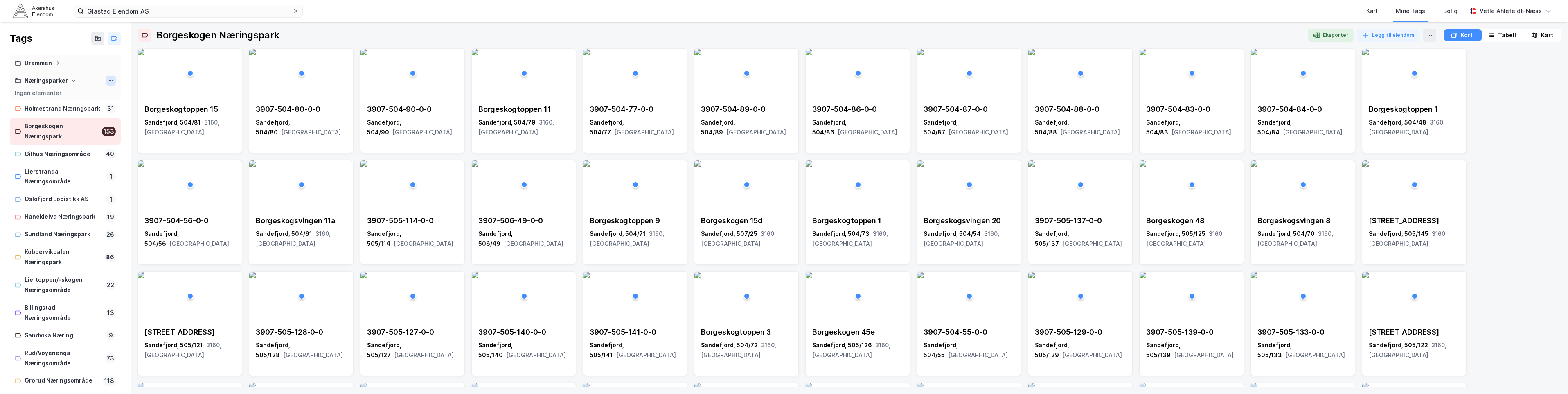
click at [108, 82] on icon at bounding box center [110, 80] width 7 height 7
click at [81, 93] on div "Gi nytt navn til mappe" at bounding box center [77, 94] width 56 height 7
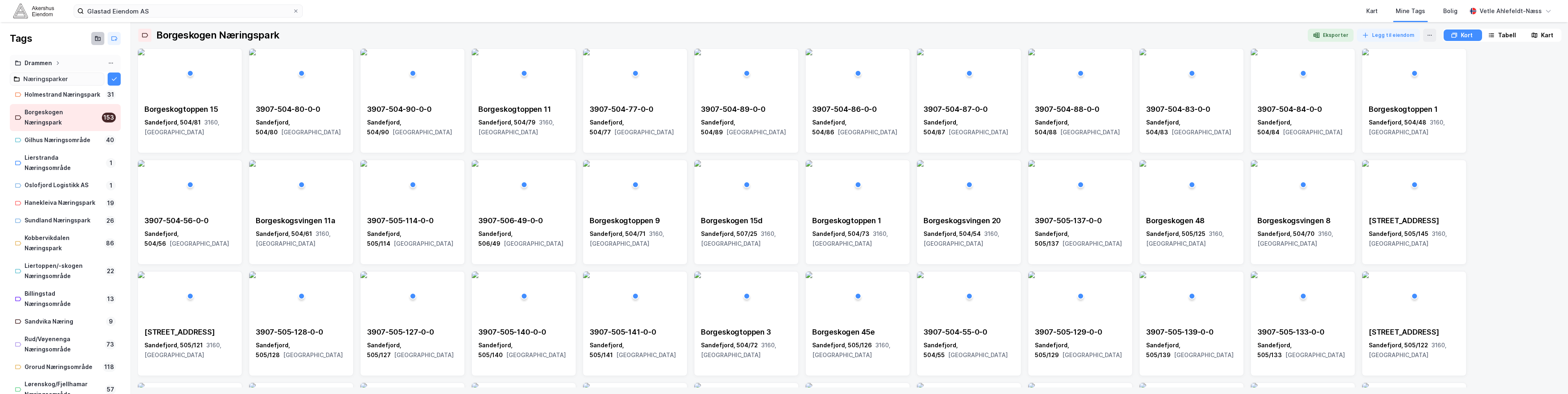
click at [94, 39] on icon at bounding box center [97, 38] width 7 height 7
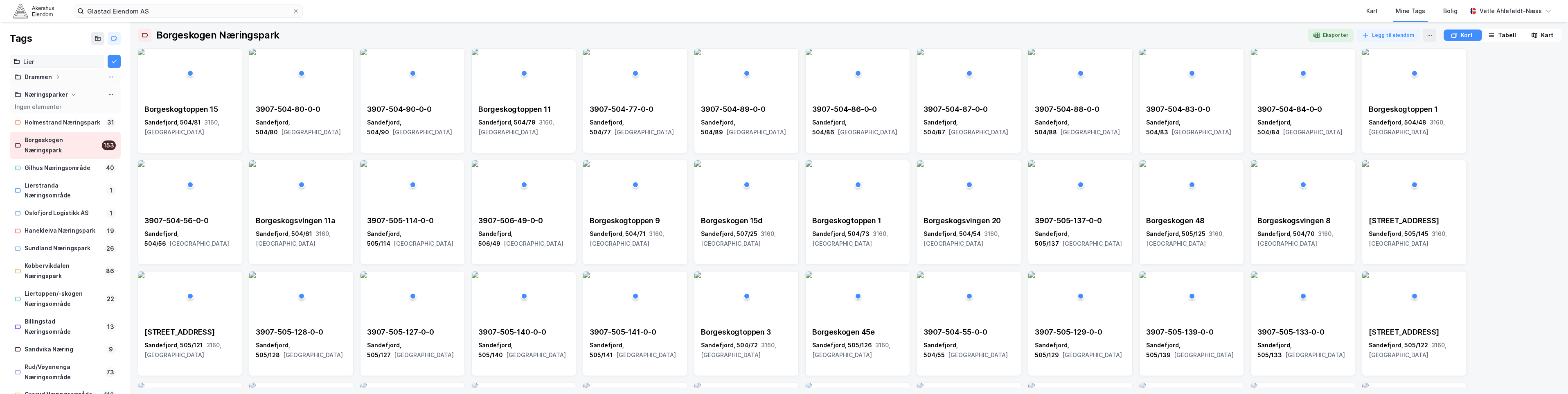
type input "Lier"
click at [62, 177] on div "Gilhus Næringsområde" at bounding box center [63, 171] width 77 height 10
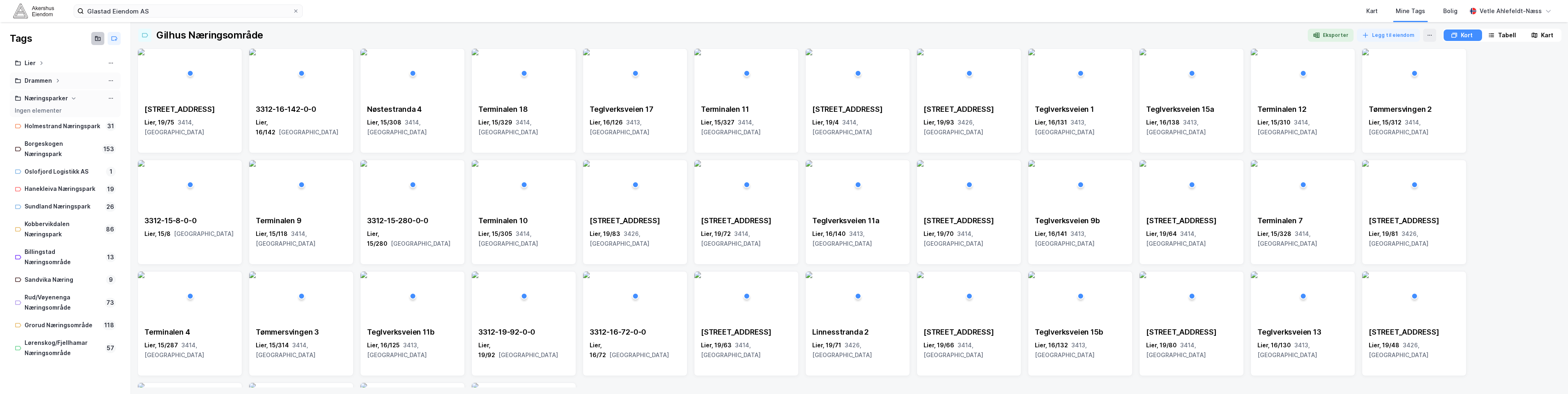
click at [94, 34] on button at bounding box center [98, 38] width 13 height 13
type input "Sande"
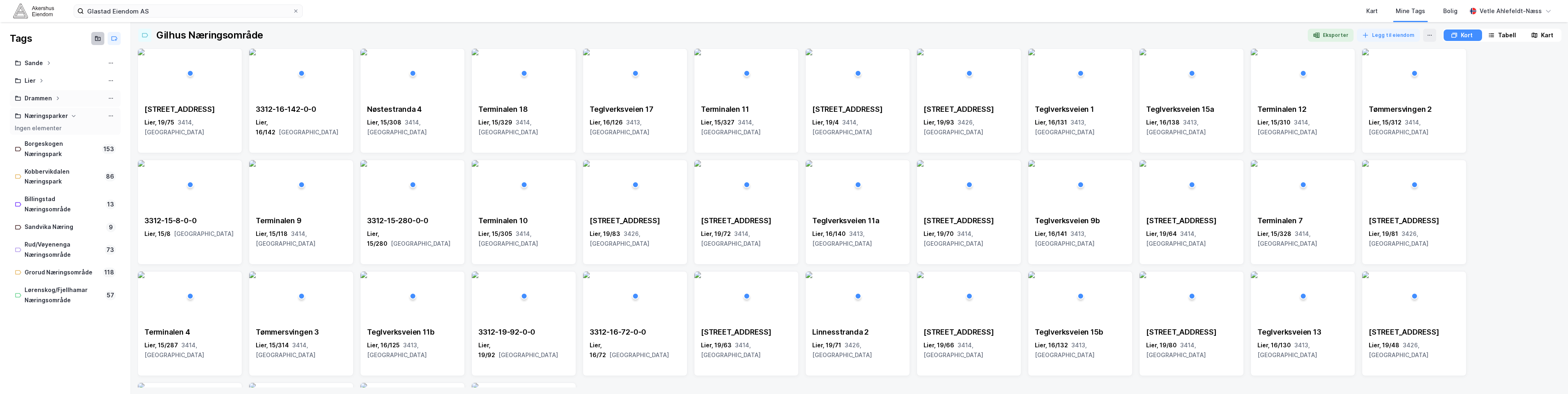
click at [102, 40] on button at bounding box center [98, 38] width 13 height 13
type input "Kobbervikdalen"
click at [96, 37] on icon at bounding box center [97, 39] width 5 height 4
type input "Sandefjord/[GEOGRAPHIC_DATA]"
click at [120, 60] on button at bounding box center [114, 62] width 13 height 13
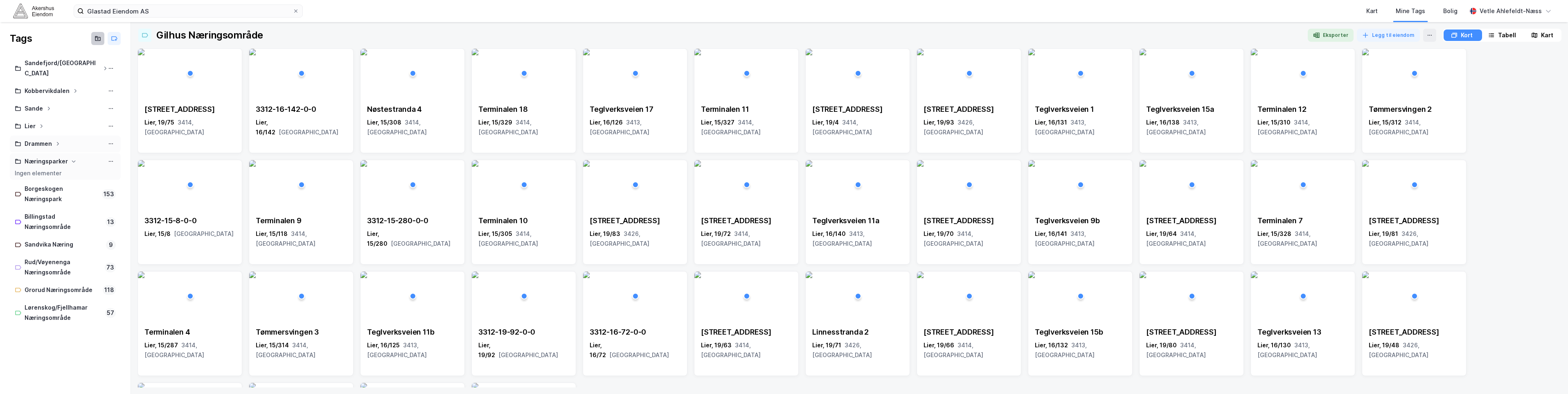
click at [97, 39] on icon at bounding box center [97, 38] width 7 height 7
type input "Tønsberg (Borgeskogen)"
click at [99, 38] on icon at bounding box center [97, 38] width 7 height 7
type input "Asker/[GEOGRAPHIC_DATA]"
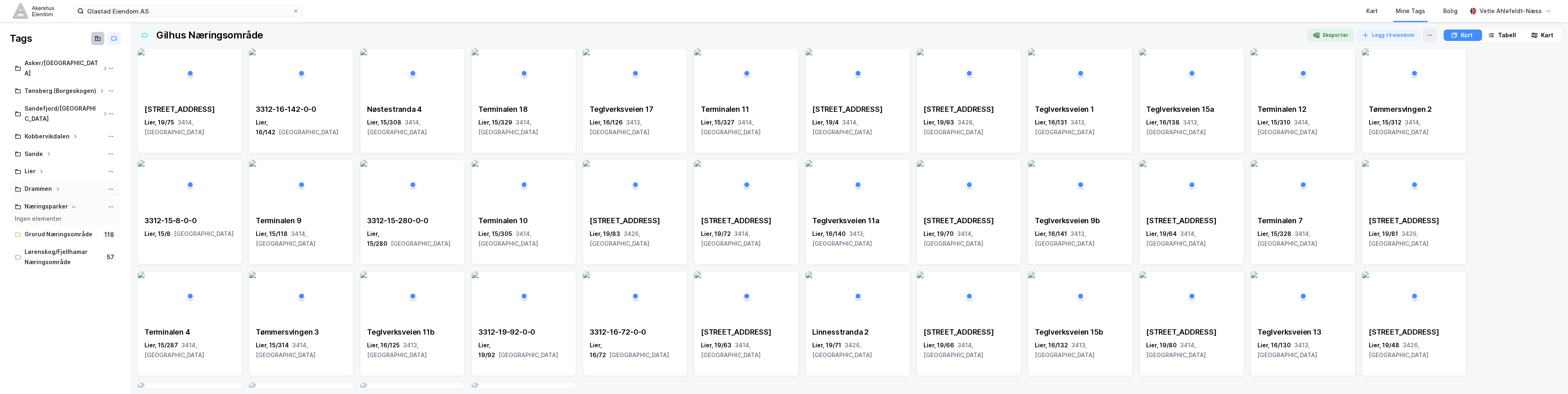
click at [95, 36] on icon at bounding box center [97, 38] width 7 height 7
type input "[GEOGRAPHIC_DATA]"
click at [1378, 11] on div "Kart" at bounding box center [1373, 11] width 11 height 10
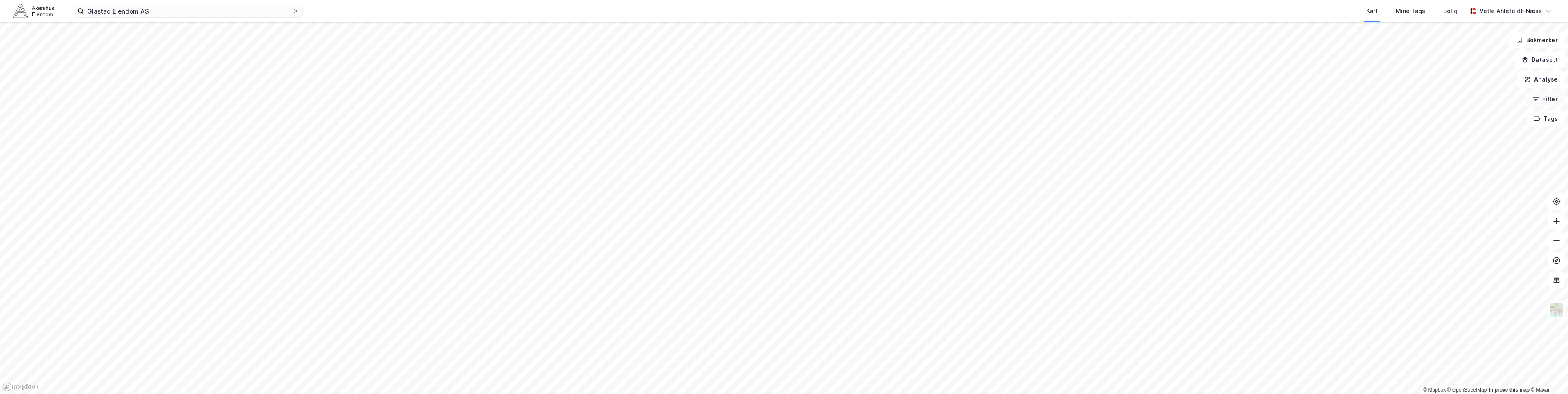
click at [1538, 107] on button "Filter" at bounding box center [1546, 99] width 39 height 17
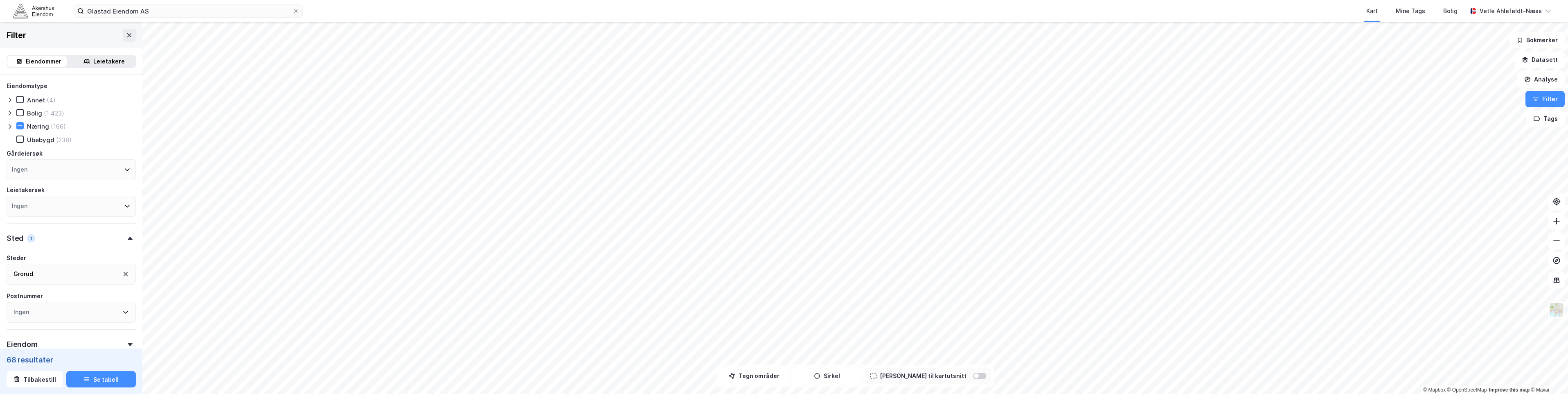
click at [79, 272] on div "Grorud" at bounding box center [71, 274] width 129 height 21
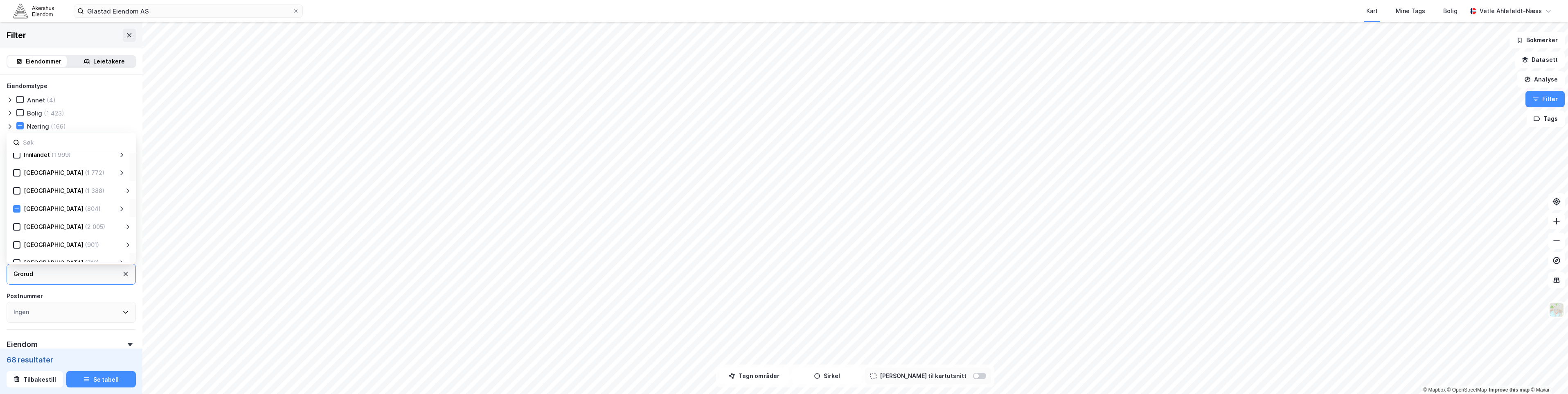
scroll to position [80, 0]
click at [60, 214] on div "Oslo (804)" at bounding box center [69, 210] width 98 height 10
click at [9, 211] on div "Oslo (804)" at bounding box center [68, 209] width 123 height 18
click at [14, 212] on icon at bounding box center [17, 210] width 6 height 6
click at [85, 211] on div "(804)" at bounding box center [93, 210] width 16 height 10
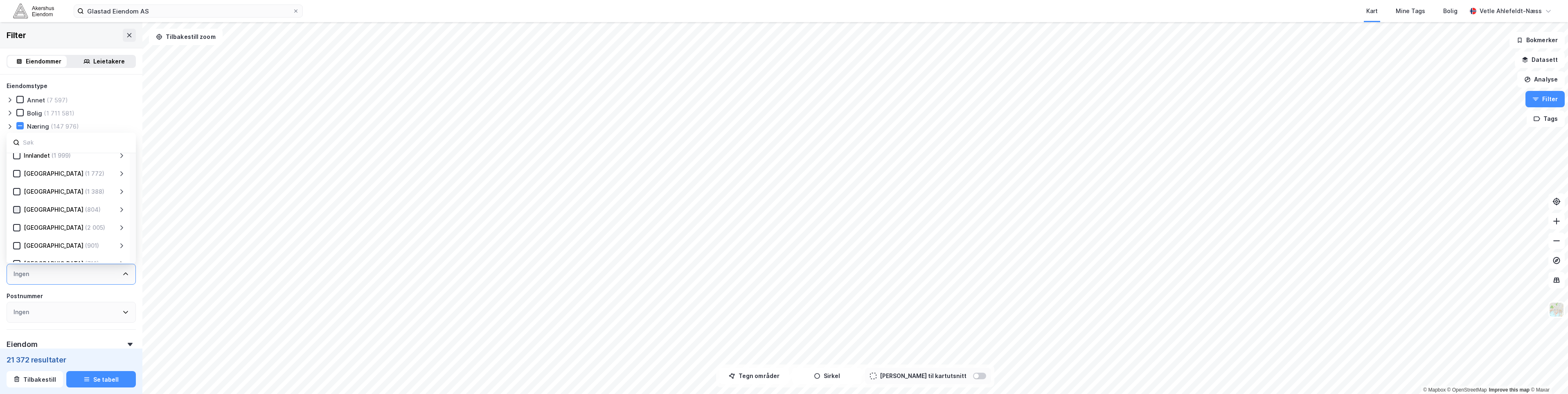
click at [123, 211] on icon at bounding box center [122, 210] width 7 height 7
click at [123, 227] on icon at bounding box center [122, 227] width 7 height 7
click at [16, 130] on div at bounding box center [11, 125] width 10 height 8
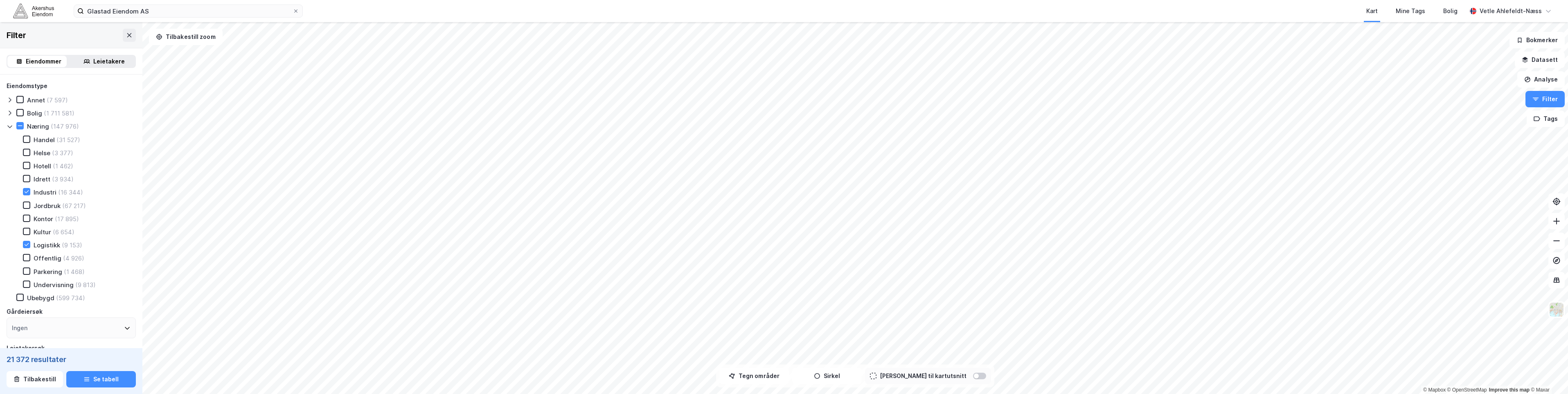
click at [11, 128] on icon at bounding box center [9, 126] width 7 height 7
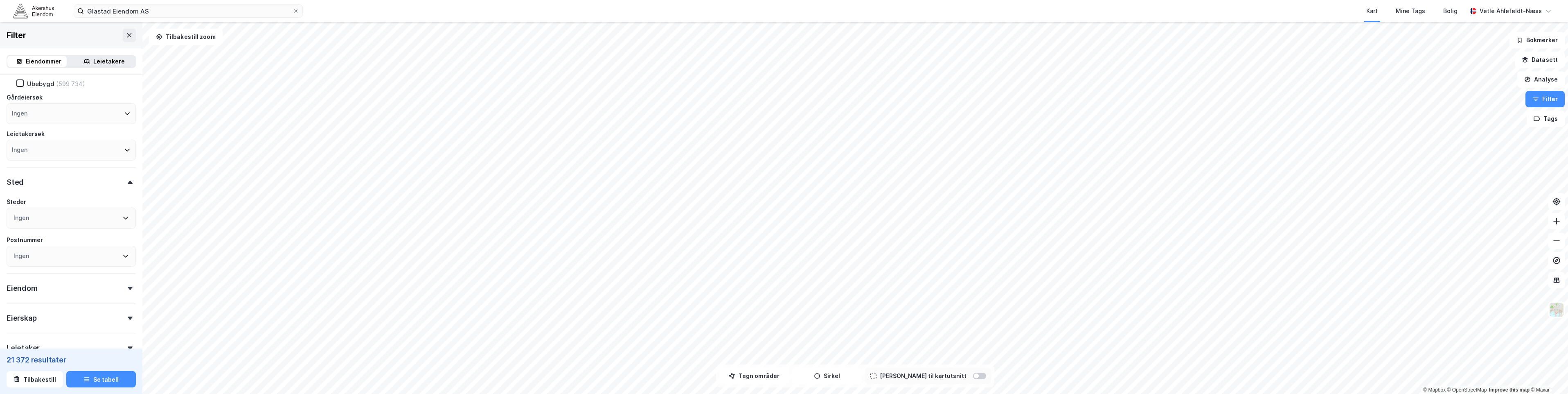
scroll to position [123, 0]
click at [50, 225] on div "Eiendom" at bounding box center [71, 218] width 129 height 23
click at [39, 262] on div "Steder" at bounding box center [71, 258] width 129 height 10
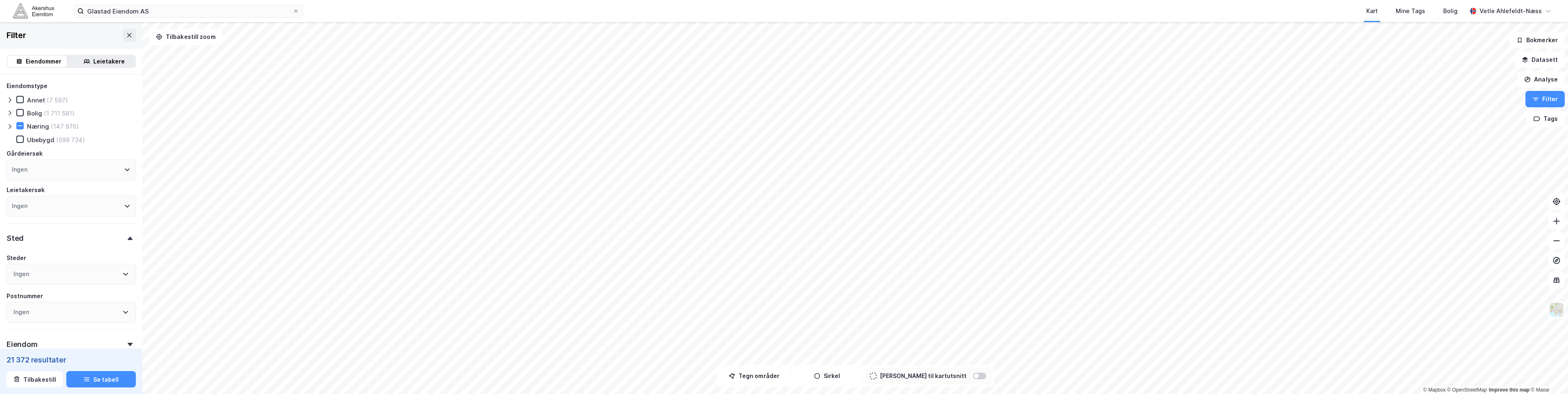
click at [39, 270] on div "Ingen" at bounding box center [71, 274] width 129 height 21
click at [97, 208] on div "Oslo (804)" at bounding box center [69, 207] width 98 height 10
click at [121, 208] on icon at bounding box center [122, 207] width 7 height 7
click at [119, 223] on icon at bounding box center [122, 225] width 7 height 7
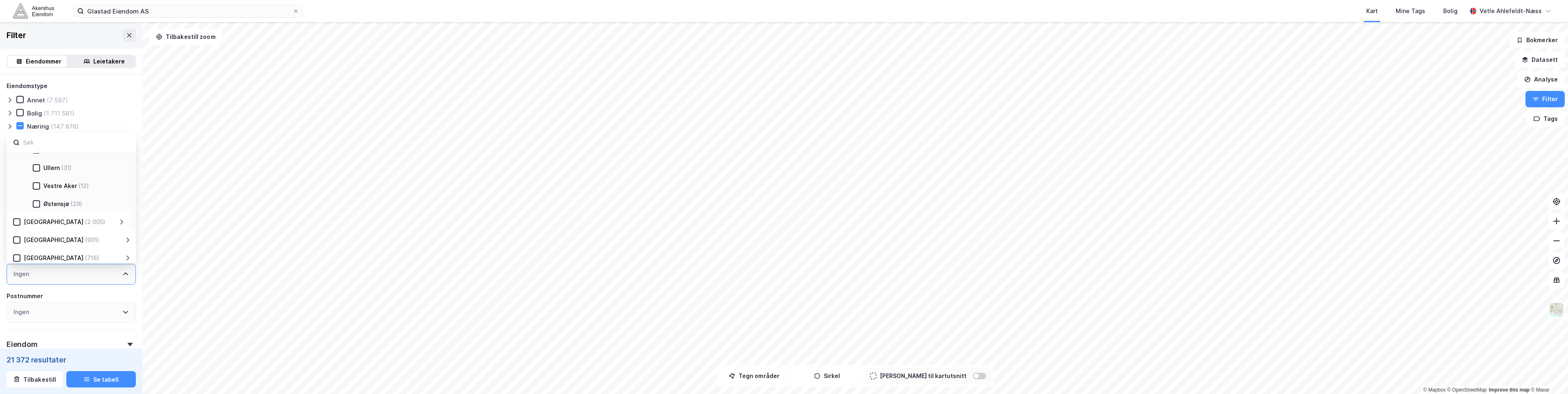
scroll to position [369, 0]
click at [126, 32] on icon at bounding box center [129, 35] width 7 height 7
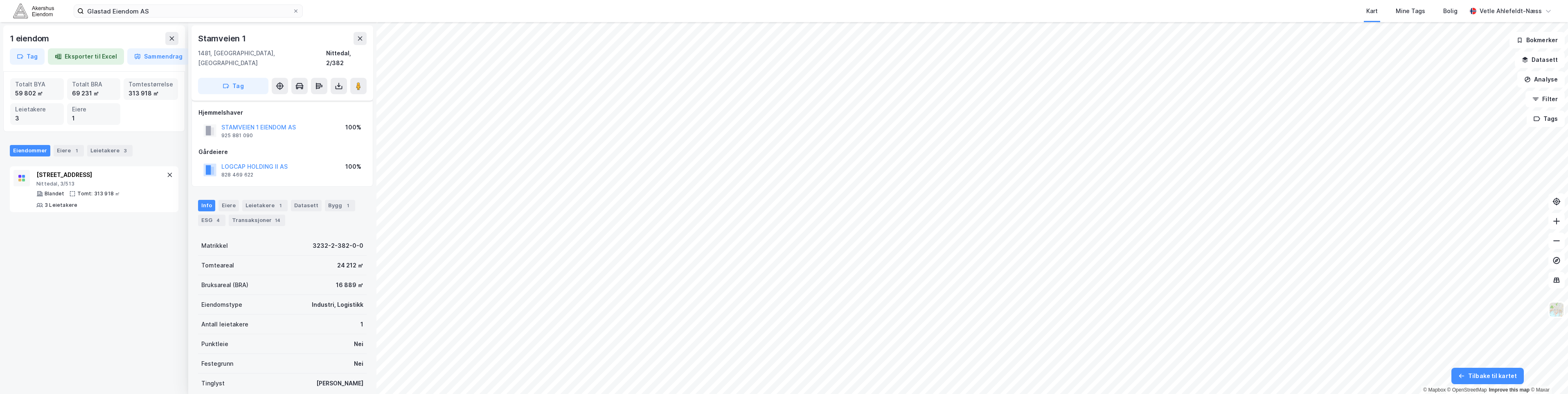
scroll to position [15, 0]
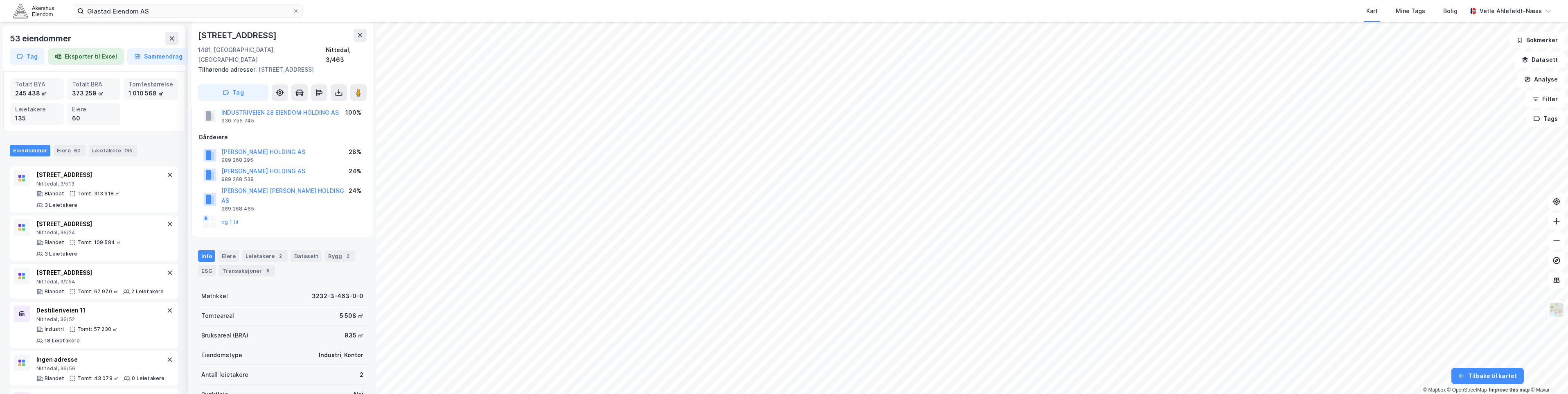
scroll to position [82, 0]
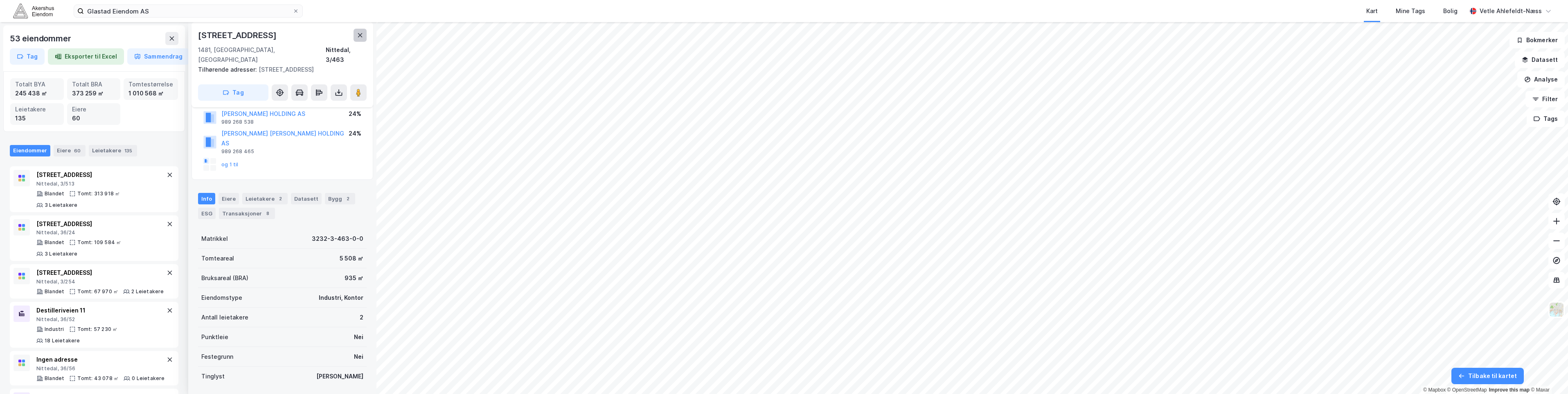
click at [360, 38] on button at bounding box center [360, 36] width 13 height 13
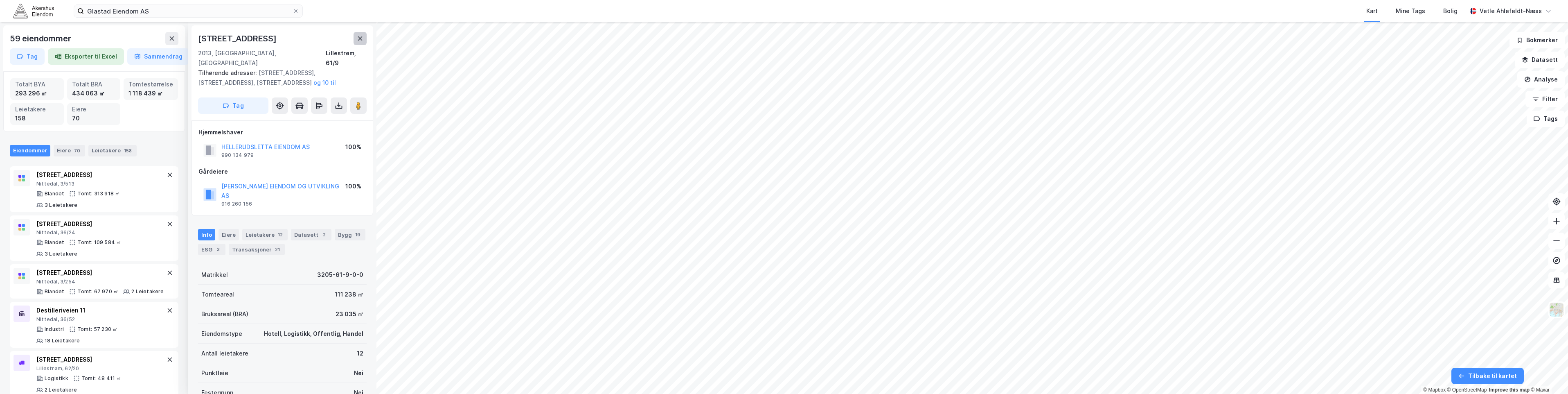
click at [355, 38] on button at bounding box center [360, 38] width 13 height 13
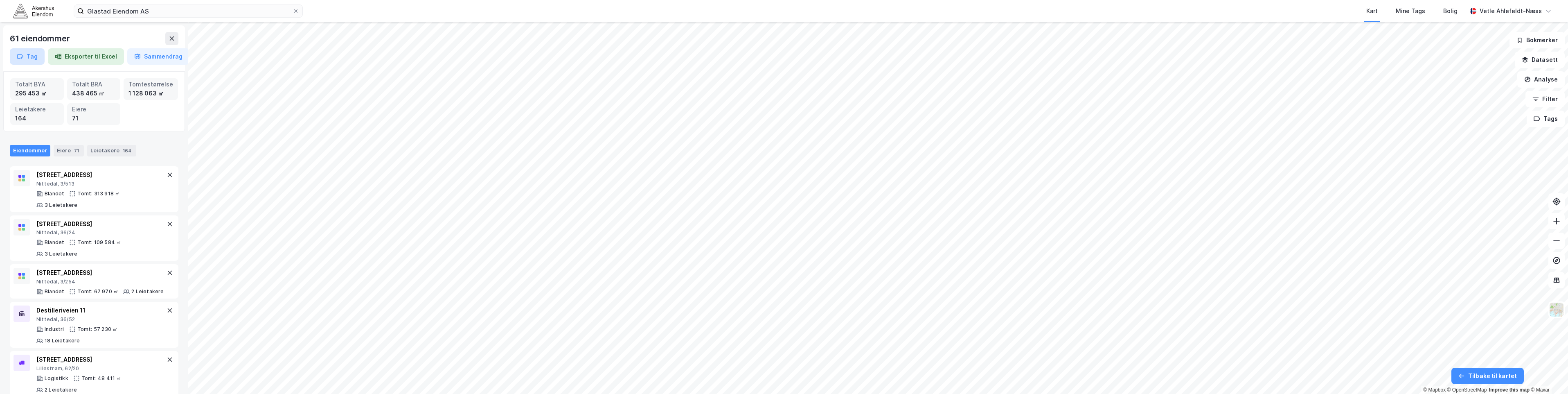
click at [41, 58] on button "Tag" at bounding box center [27, 57] width 35 height 17
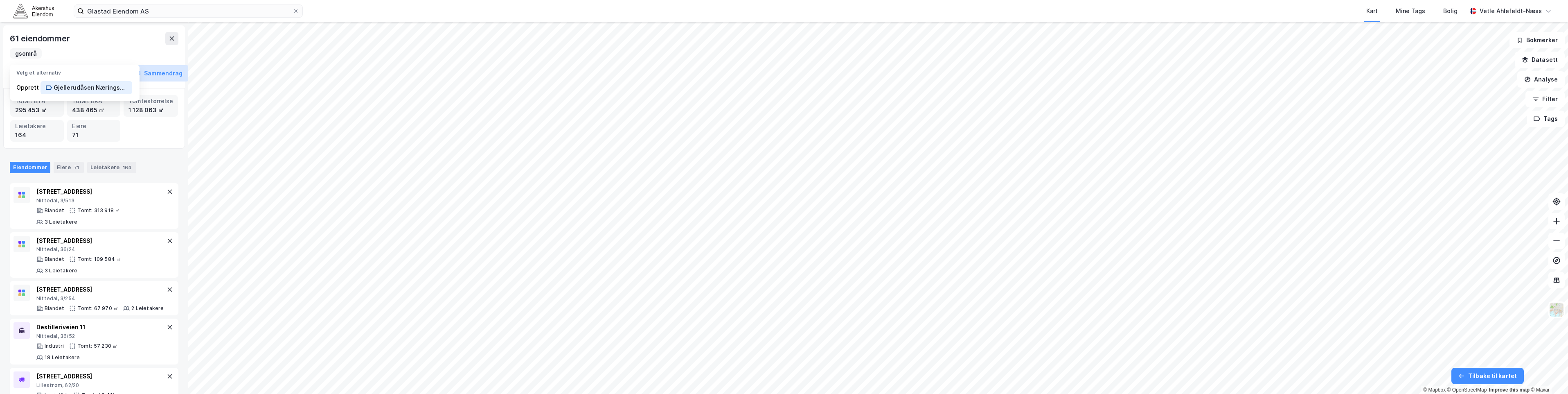
scroll to position [0, 63]
type input "Gjellerudåsen Næringsområde"
click at [100, 90] on div "Gjellerudåsen Næringsområde" at bounding box center [90, 87] width 74 height 10
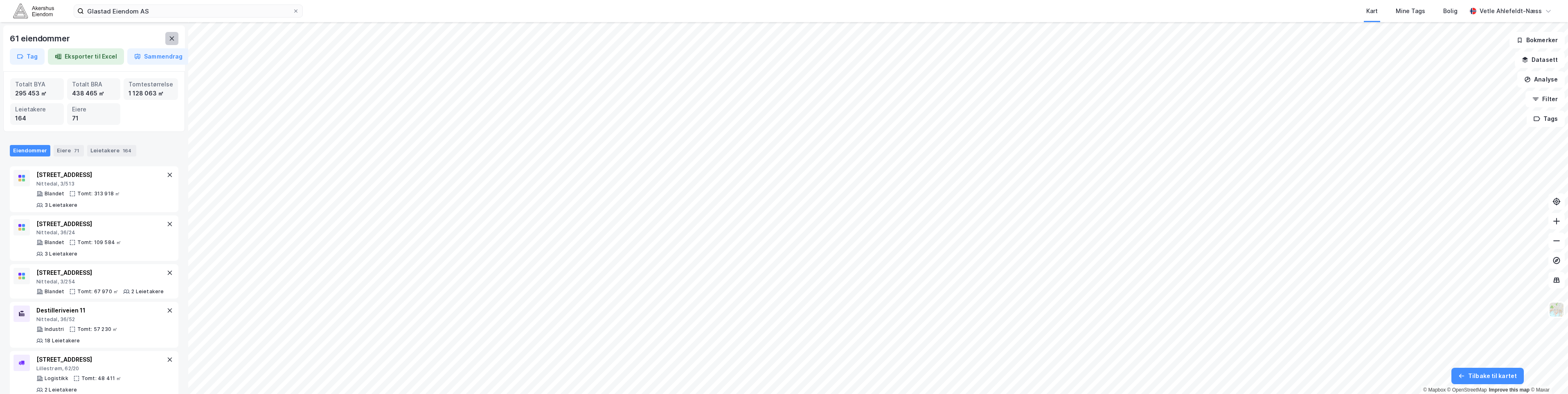
click at [175, 42] on button at bounding box center [172, 38] width 13 height 13
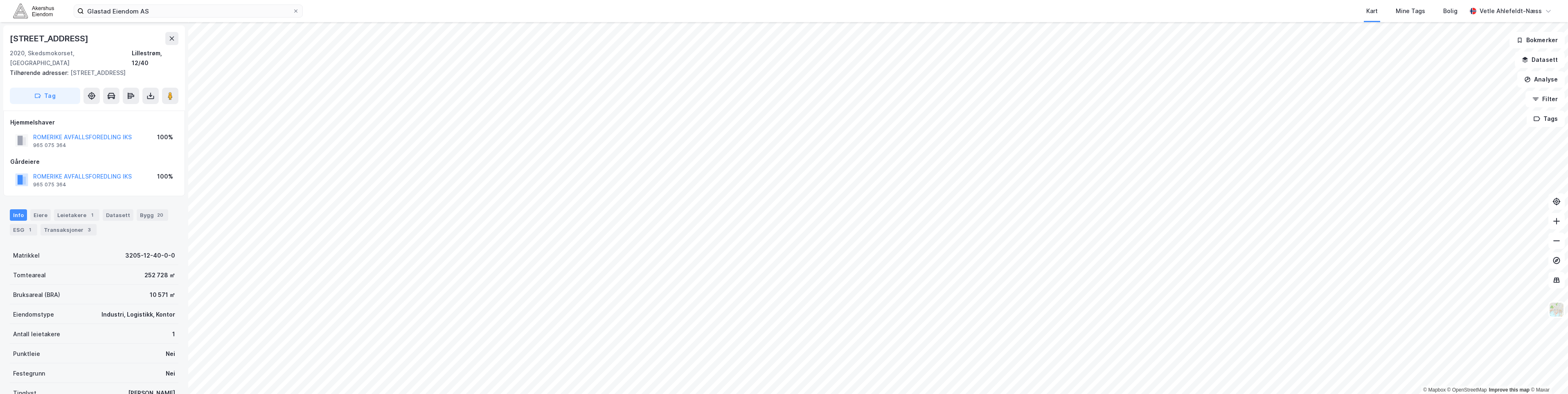
scroll to position [0, 0]
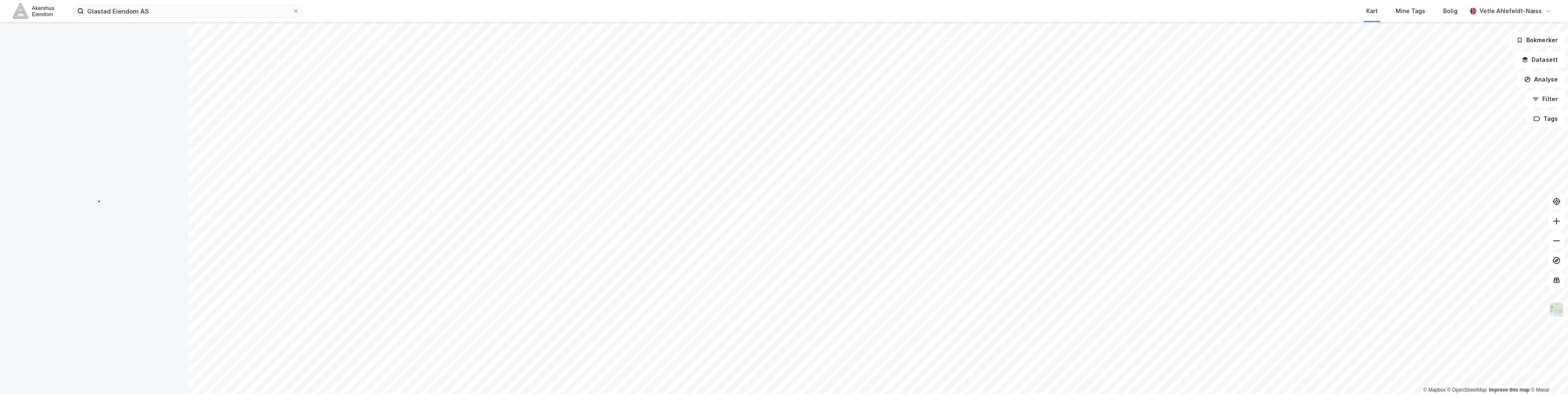
scroll to position [0, 0]
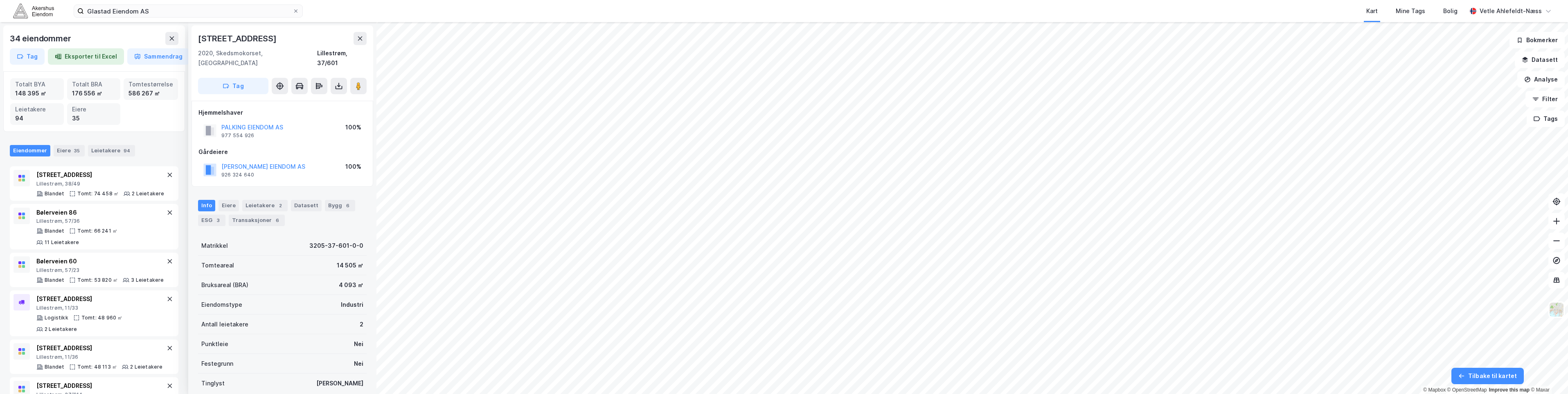
scroll to position [0, 0]
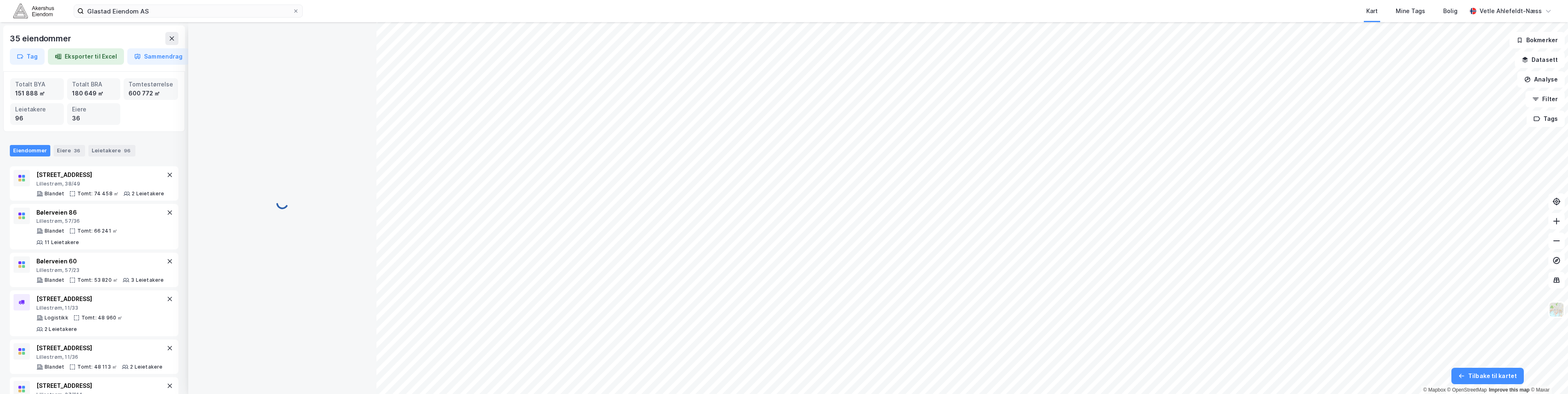
scroll to position [0, 0]
click at [1074, 0] on html "Glastad Eiendom AS Kart Mine Tags Bolig Vetle Ahlefeldt-Næss 84 eiendommer Tag …" at bounding box center [784, 197] width 1568 height 394
click at [30, 59] on button "Tag" at bounding box center [27, 57] width 35 height 17
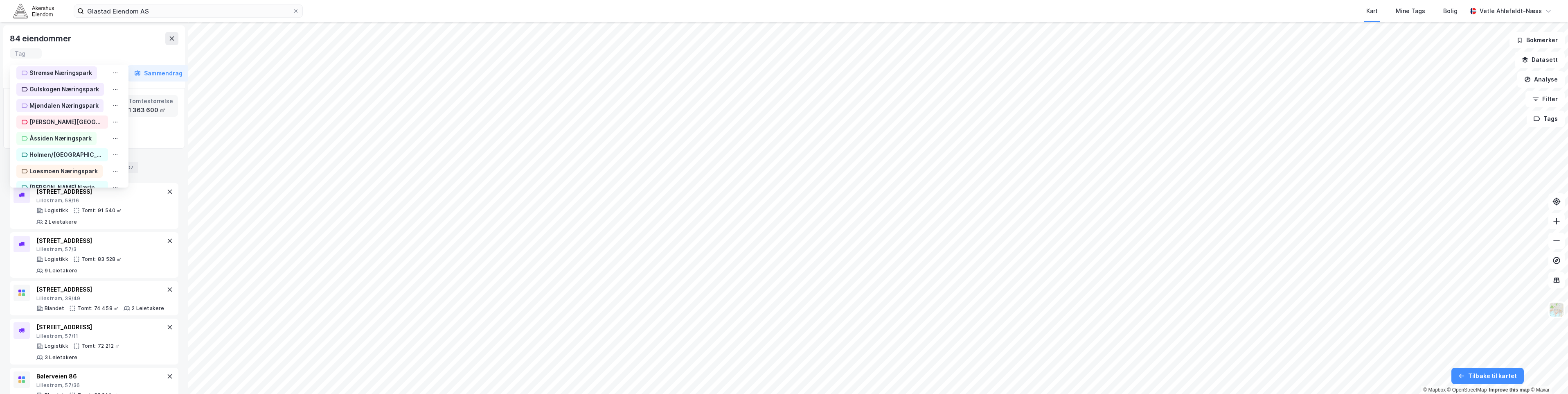
scroll to position [0, 0]
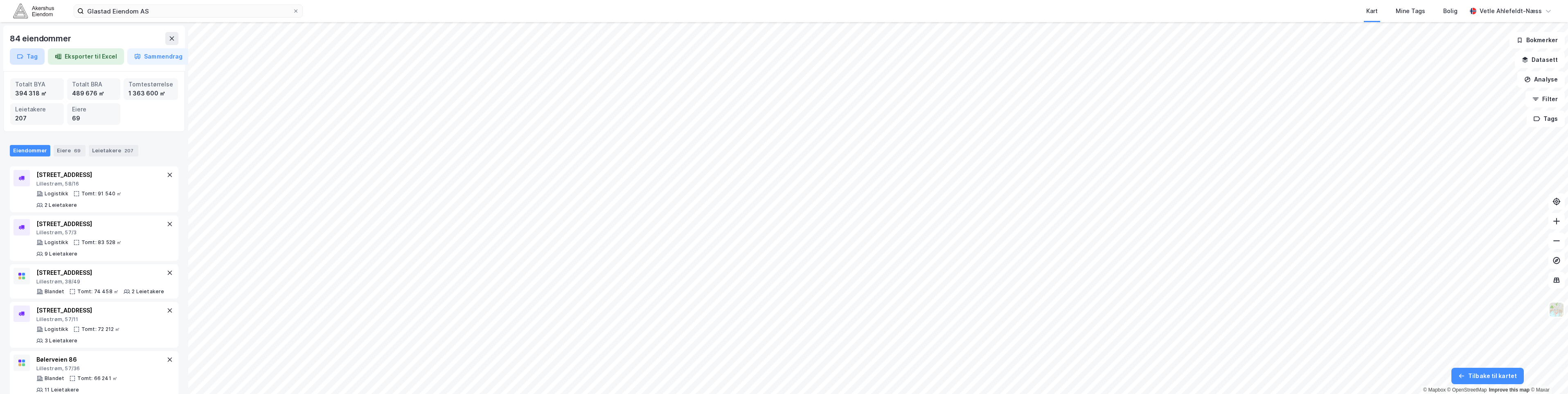
click at [28, 51] on button "Tag" at bounding box center [27, 57] width 35 height 17
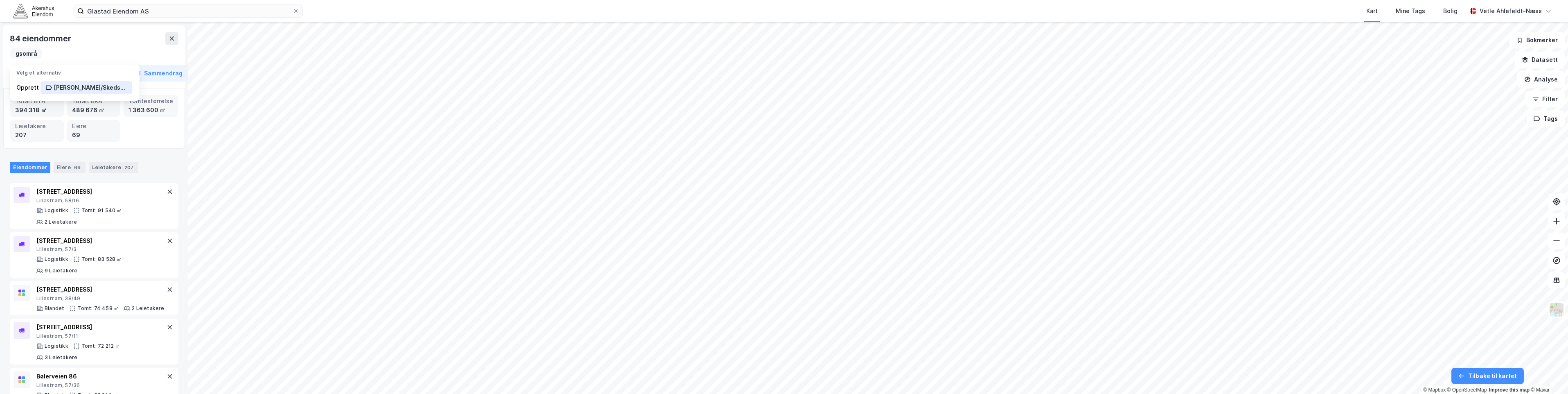
scroll to position [0, 88]
type input "[PERSON_NAME]/Skedsmokorset Næringsområde"
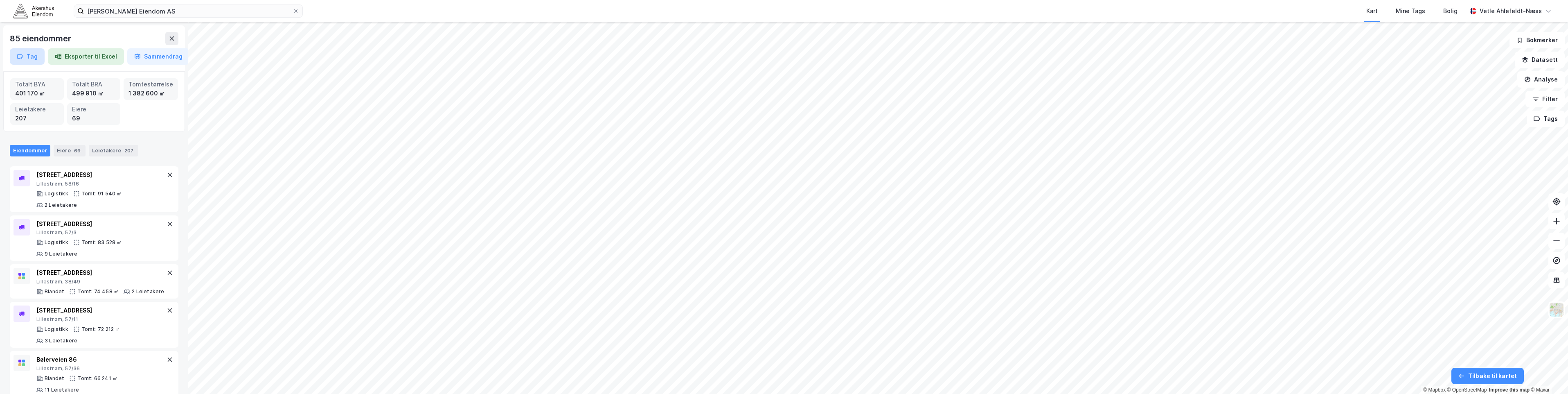
click at [30, 57] on button "Tag" at bounding box center [27, 57] width 35 height 17
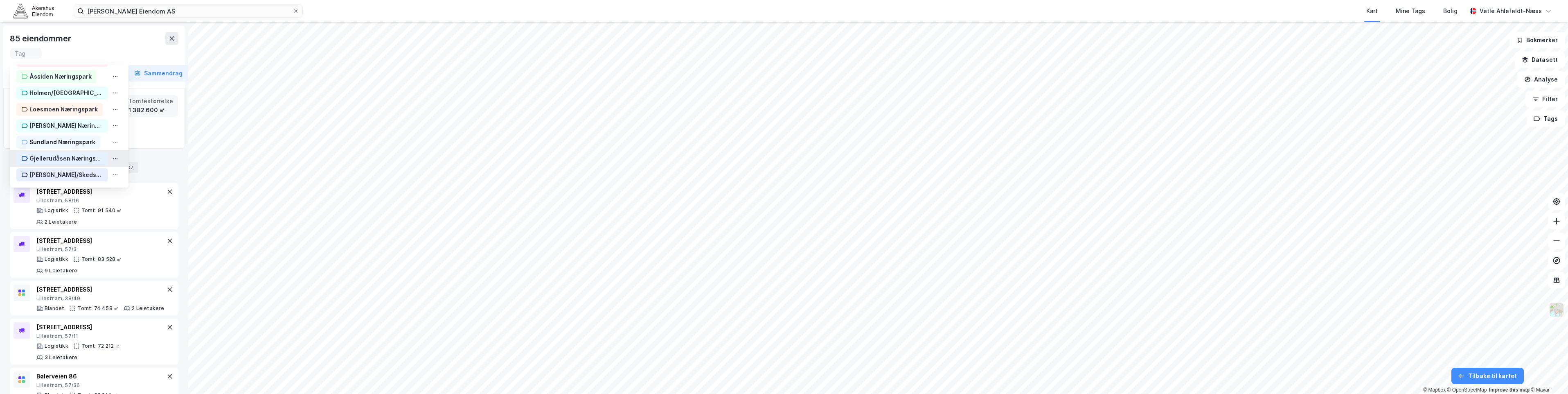
scroll to position [290, 0]
click at [78, 173] on div "Berger/Skedsmokorset Næringsområde" at bounding box center [66, 174] width 74 height 10
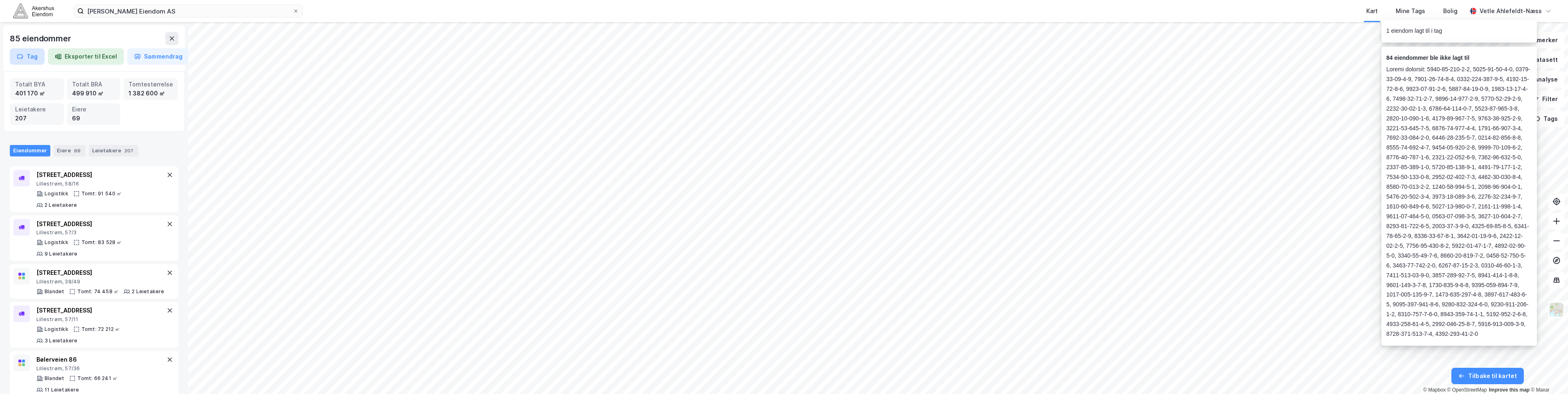
click at [24, 53] on button "Tag" at bounding box center [27, 57] width 35 height 17
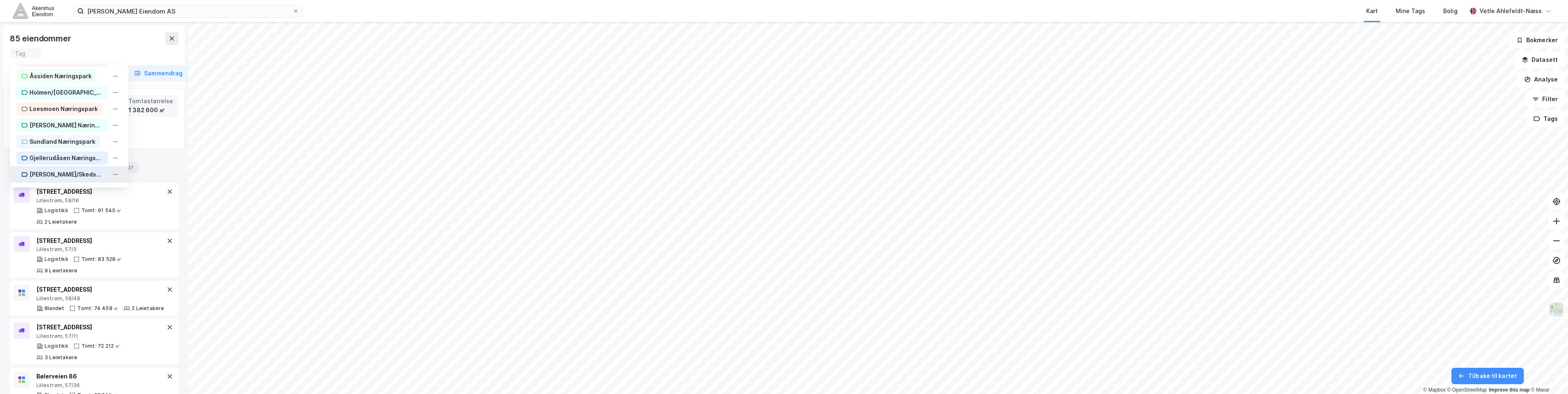
click at [60, 174] on div "Berger/Skedsmokorset Næringsområde" at bounding box center [66, 174] width 74 height 10
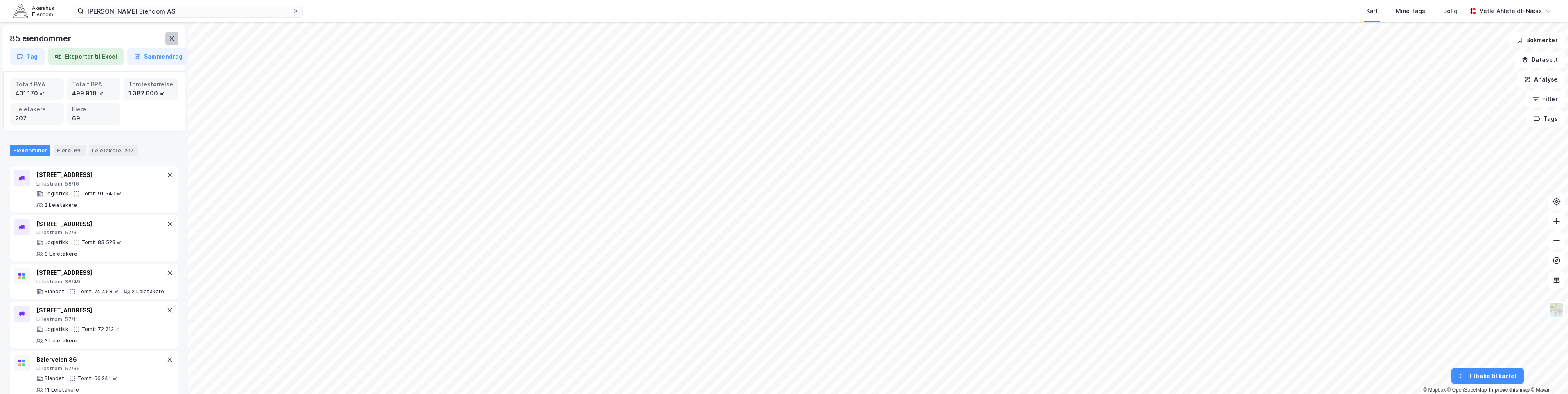
click at [174, 38] on icon at bounding box center [171, 38] width 7 height 7
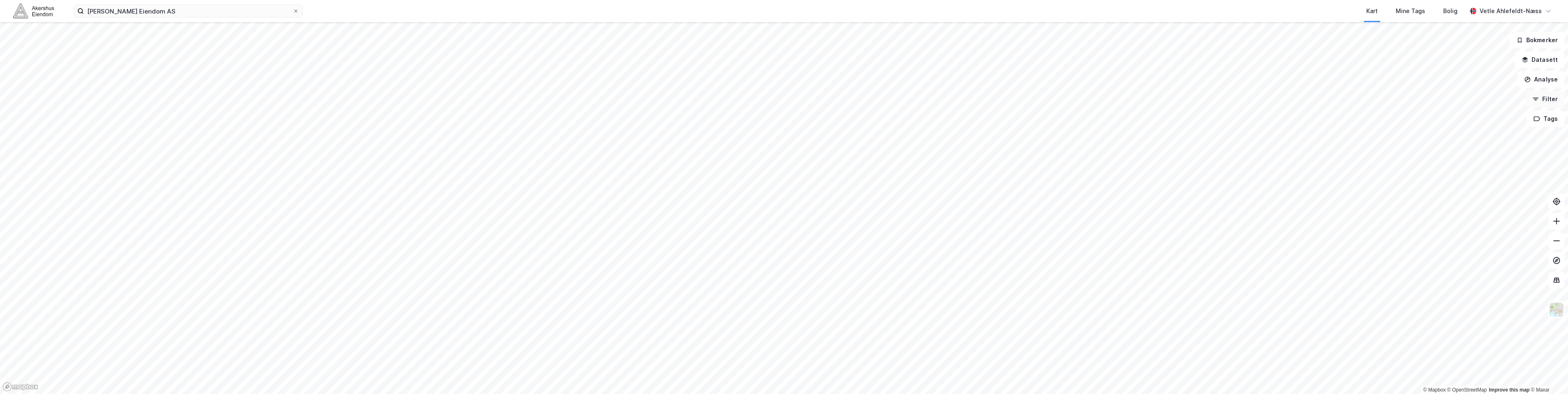
click at [1553, 99] on button "Filter" at bounding box center [1546, 99] width 39 height 17
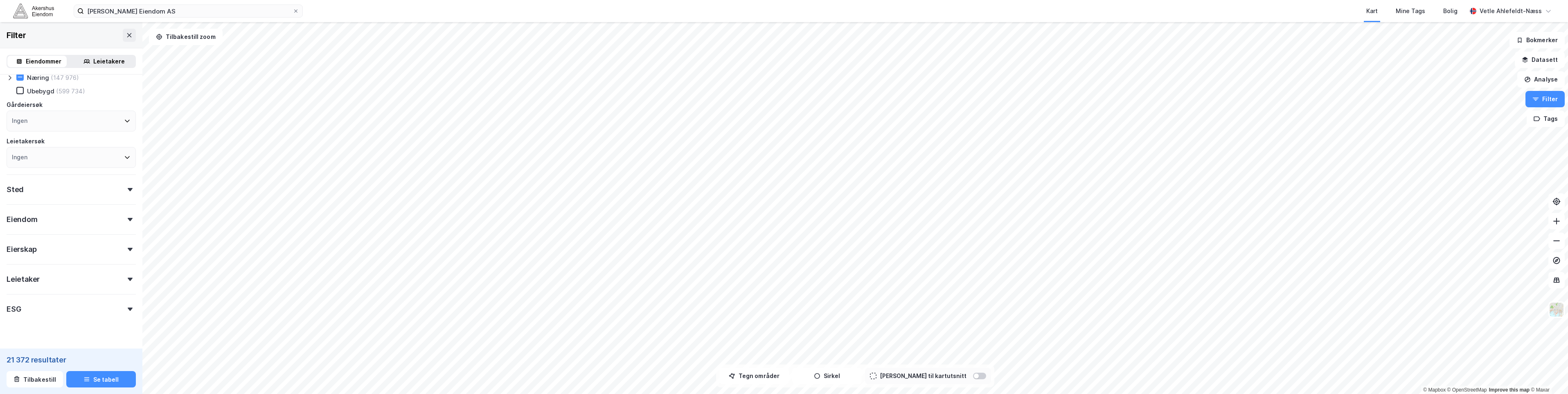
scroll to position [66, 0]
click at [32, 178] on div "Sted" at bounding box center [71, 169] width 129 height 23
click at [42, 204] on div "Ingen" at bounding box center [71, 209] width 129 height 21
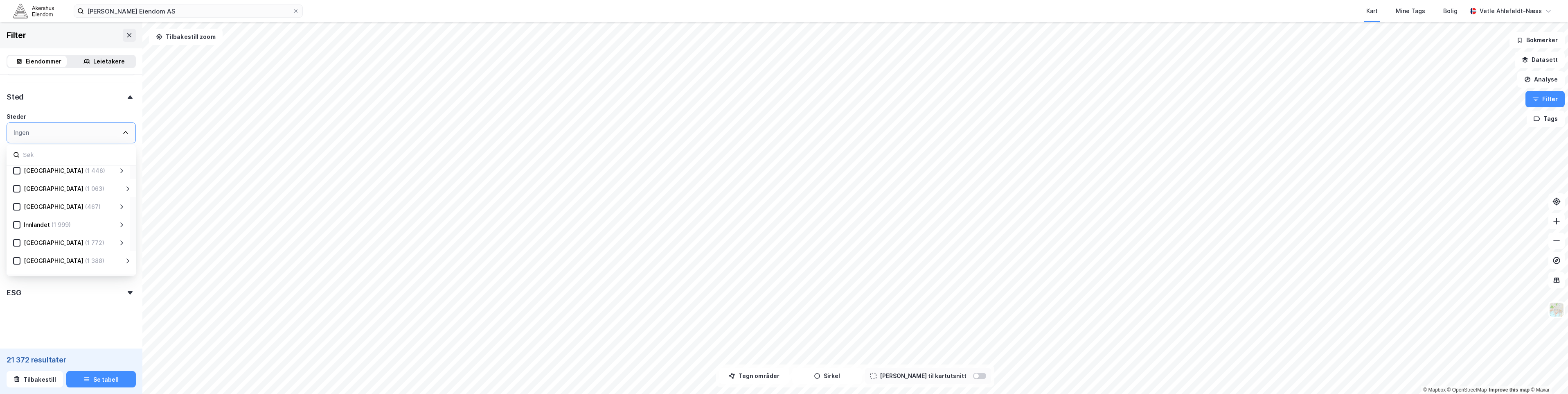
scroll to position [41, 0]
click at [76, 262] on div "Oslo (804)" at bounding box center [69, 260] width 98 height 10
click at [119, 258] on icon at bounding box center [122, 260] width 7 height 7
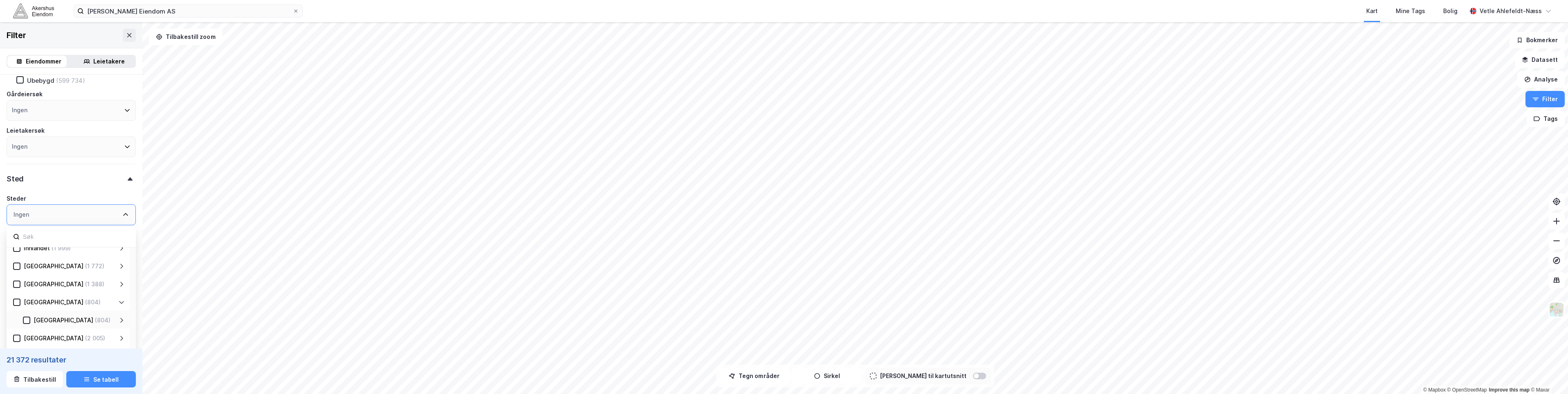
scroll to position [82, 0]
click at [123, 321] on icon at bounding box center [122, 319] width 7 height 7
click at [91, 219] on div "Ingen" at bounding box center [71, 214] width 129 height 21
click at [112, 187] on div "Eiendomstype Annet (7 597) Bolig (1 711 581) Næring (147 976) Ubebygd (599 734)…" at bounding box center [71, 202] width 129 height 361
click at [126, 39] on button at bounding box center [129, 36] width 13 height 13
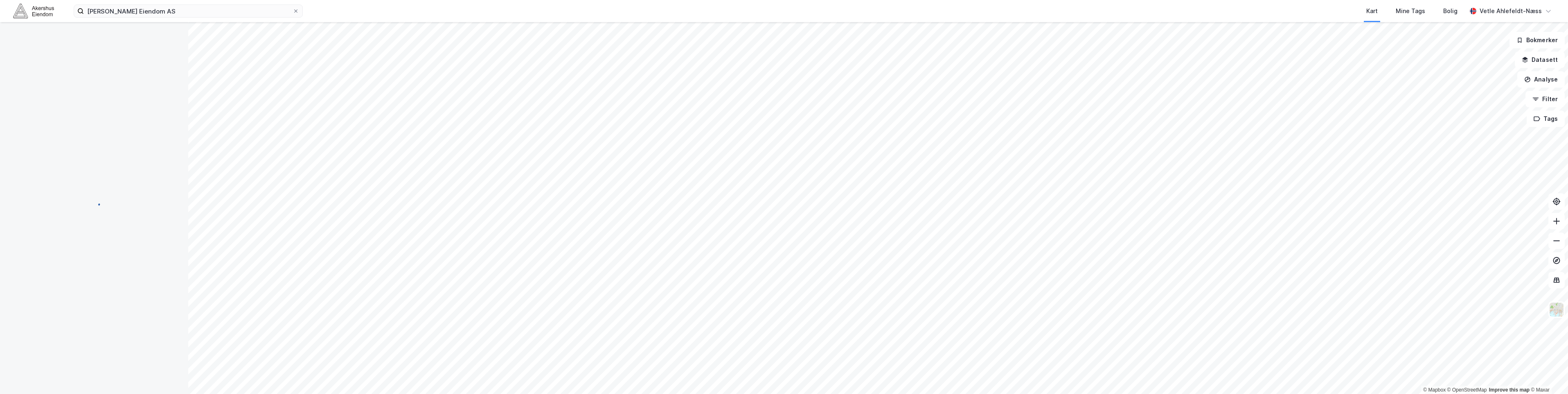
scroll to position [0, 0]
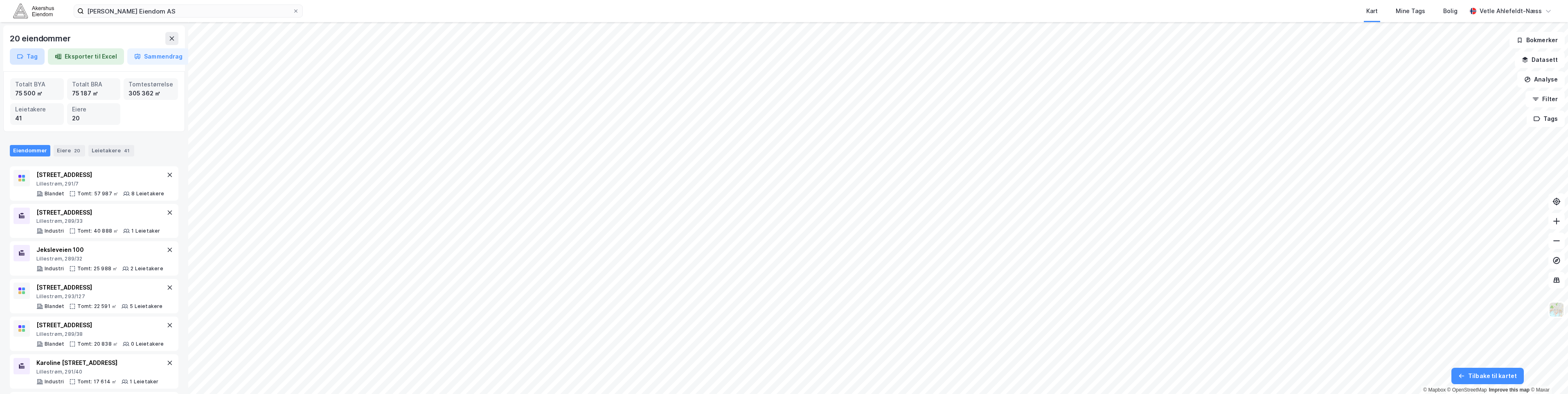
click at [36, 60] on button "Tag" at bounding box center [27, 57] width 35 height 17
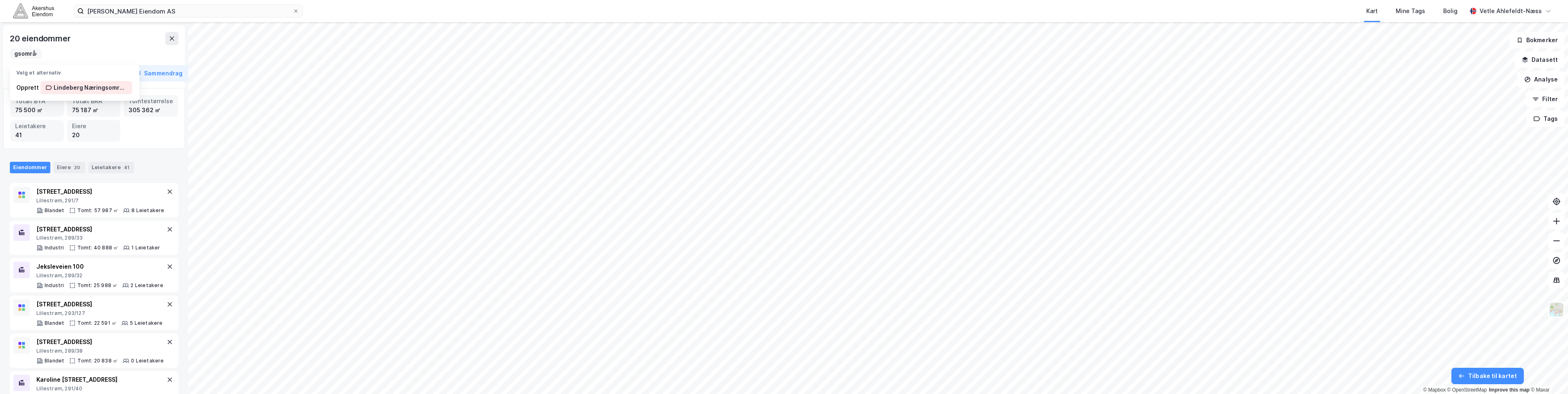
scroll to position [0, 51]
type input "Lindeberg Næringsområde"
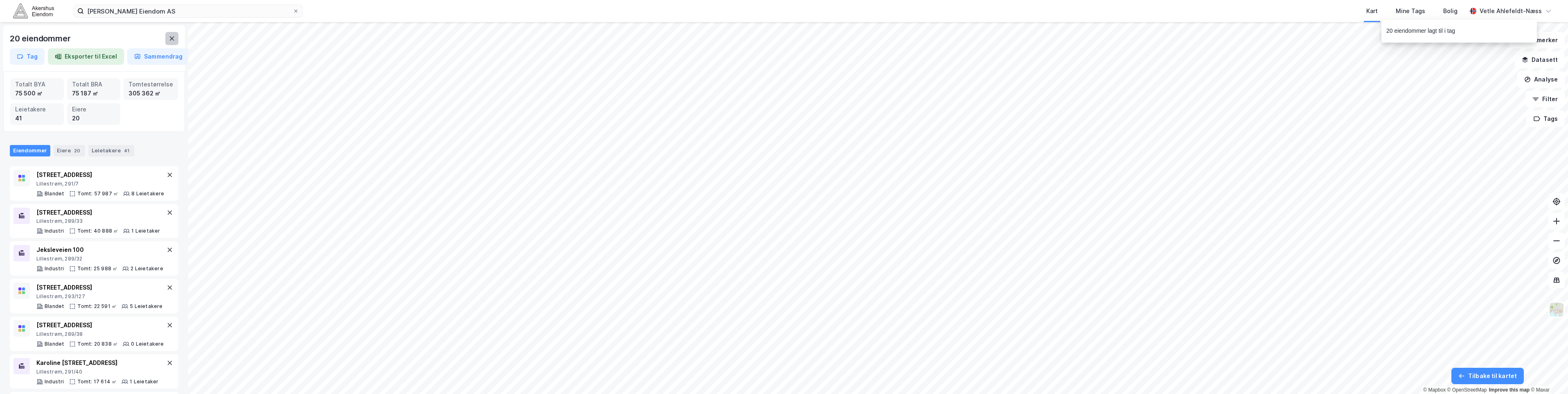
click at [167, 37] on button at bounding box center [172, 38] width 13 height 13
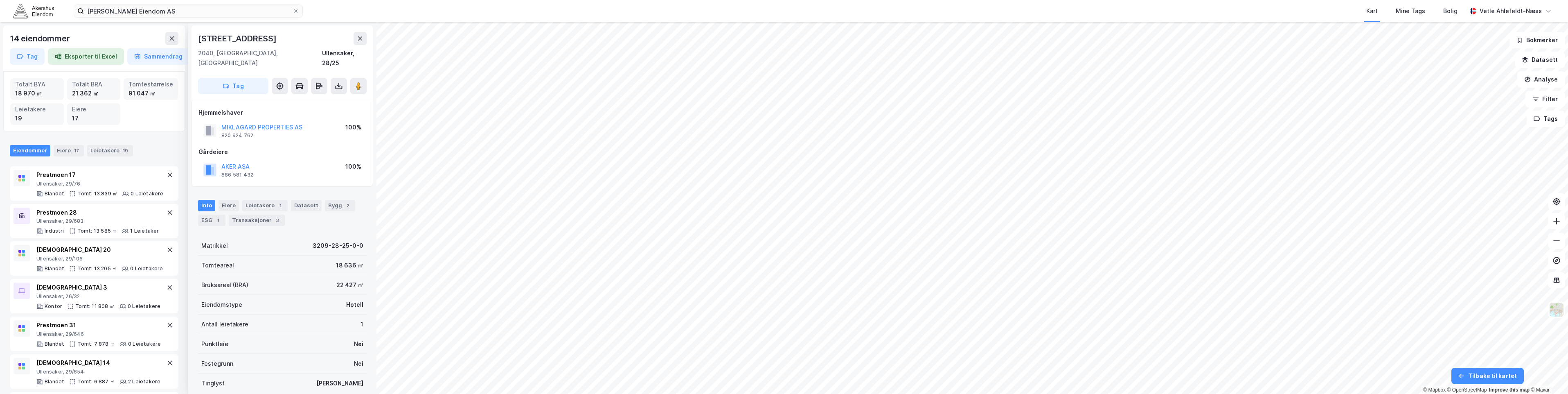
scroll to position [0, 0]
click at [357, 42] on button at bounding box center [360, 38] width 13 height 13
click at [266, 199] on div "Leietakere 1" at bounding box center [265, 205] width 46 height 11
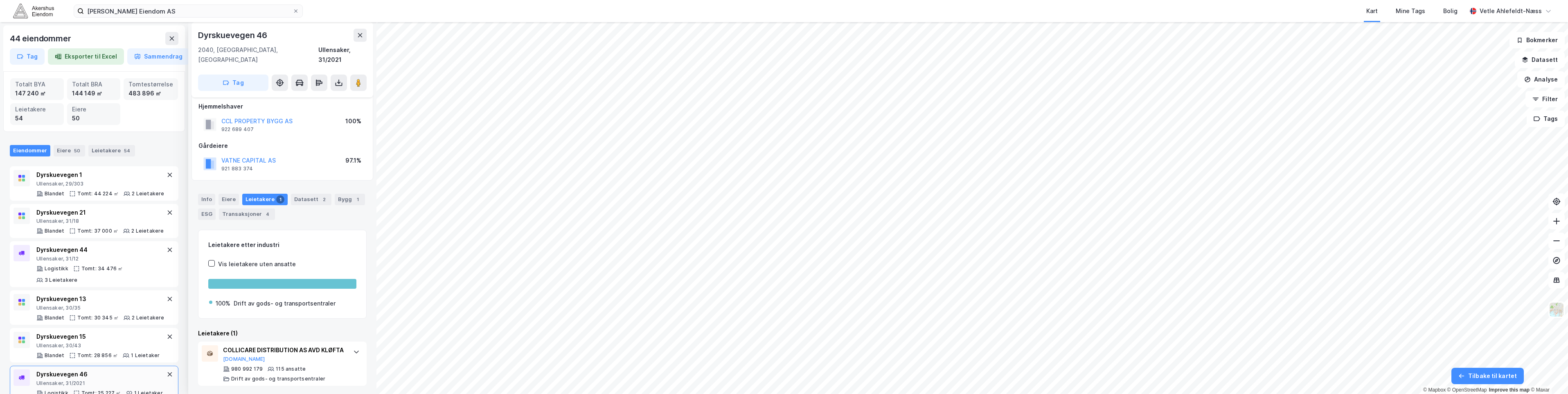
scroll to position [7, 0]
click at [207, 192] on div "Info" at bounding box center [207, 197] width 17 height 11
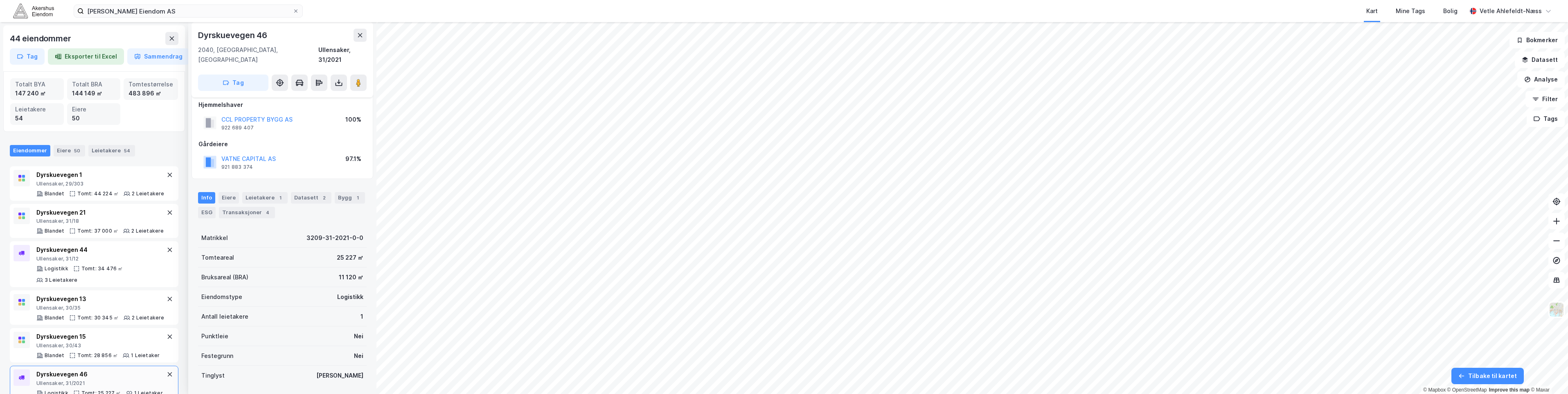
click at [367, 36] on div "Dyrskuevegen 46 2040, Kløfta, Akershus Ullensaker, 31/2021 Tag" at bounding box center [282, 60] width 181 height 76
click at [365, 36] on button at bounding box center [360, 36] width 13 height 13
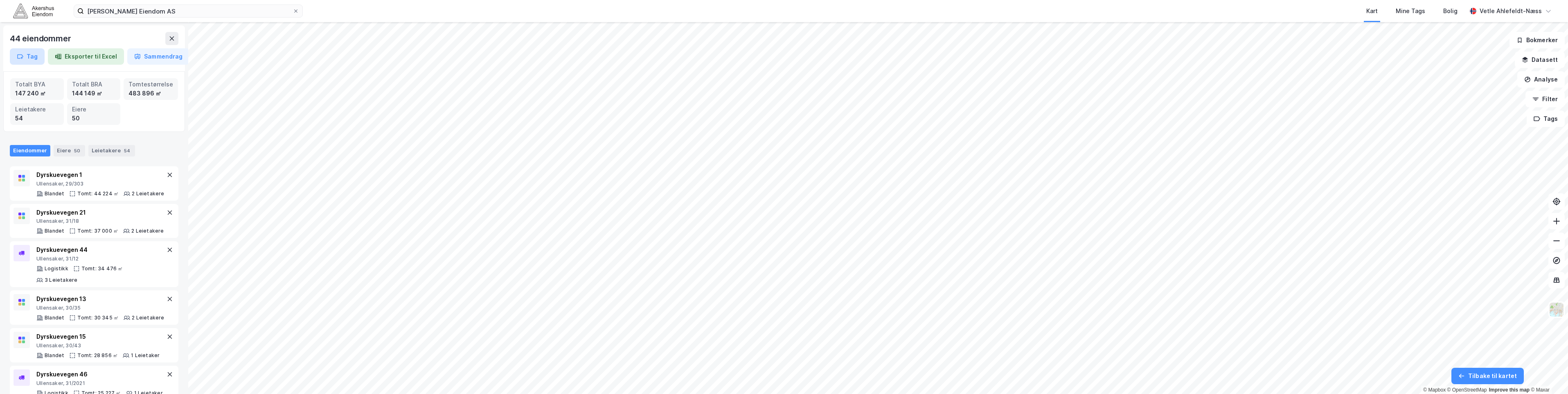
click at [19, 62] on button "Tag" at bounding box center [27, 57] width 35 height 17
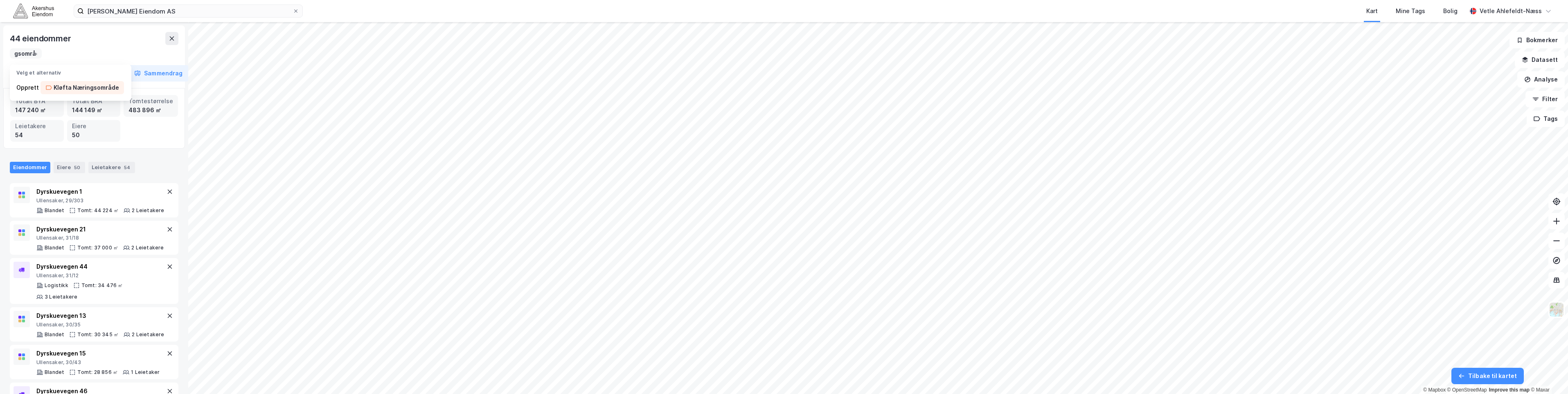
scroll to position [0, 40]
type input "Kløfta Næringsområde"
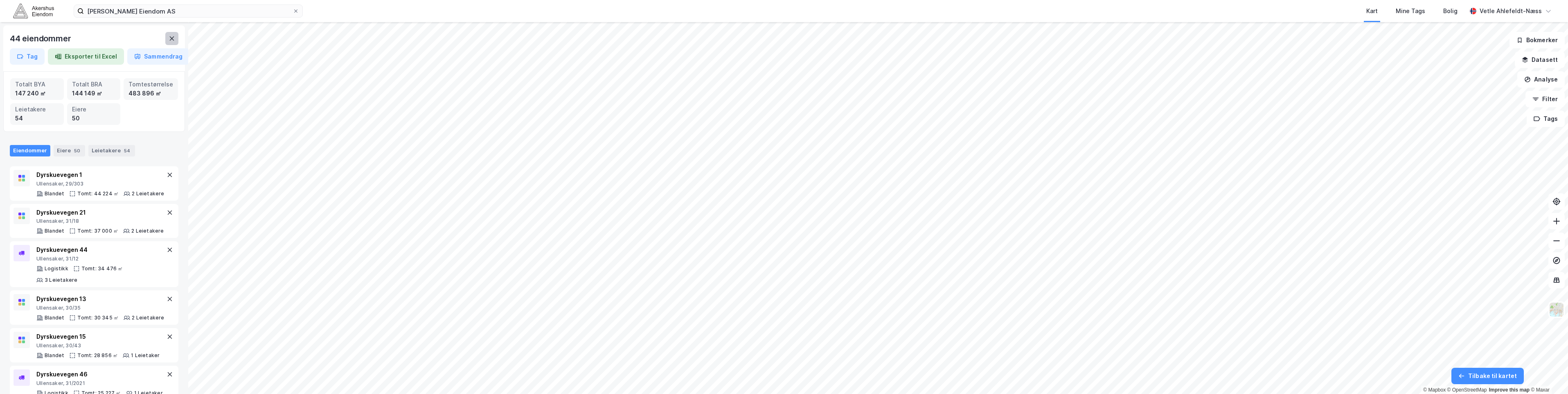
click at [168, 36] on button at bounding box center [172, 38] width 13 height 13
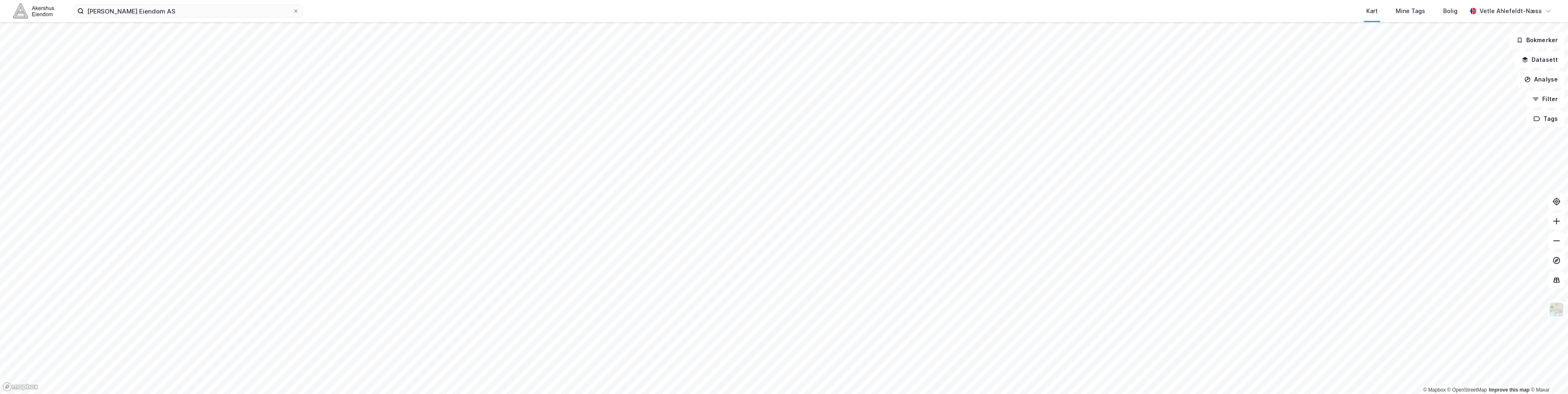
click at [1254, 17] on div "Glastad Eiendom AS Kart Mine Tags Bolig Vetle Ahlefeldt-Næss © Mapbox © OpenStr…" at bounding box center [784, 197] width 1568 height 394
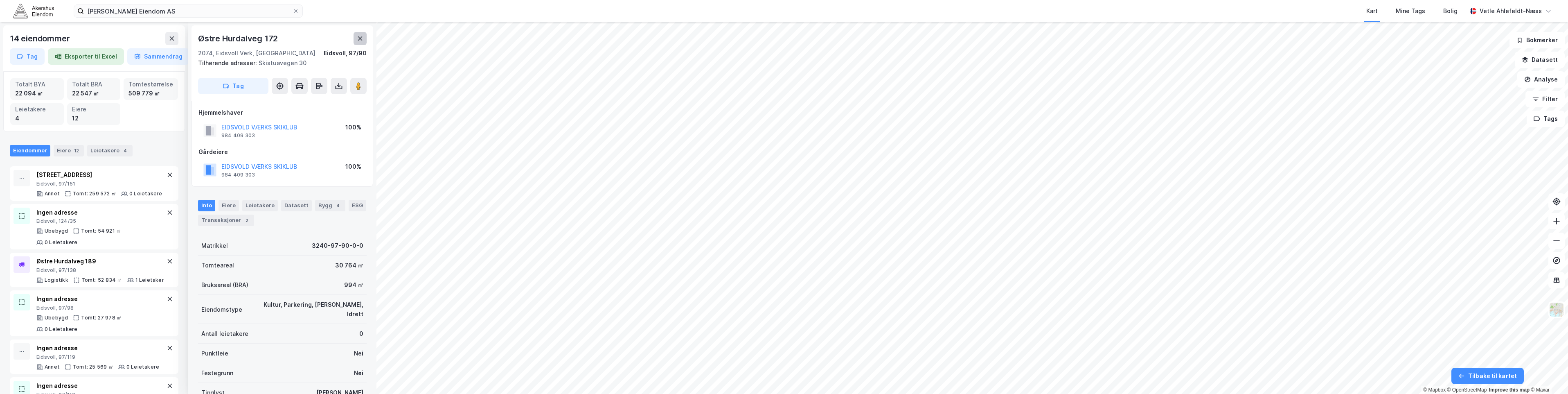
scroll to position [7, 0]
click at [354, 34] on button at bounding box center [360, 36] width 13 height 13
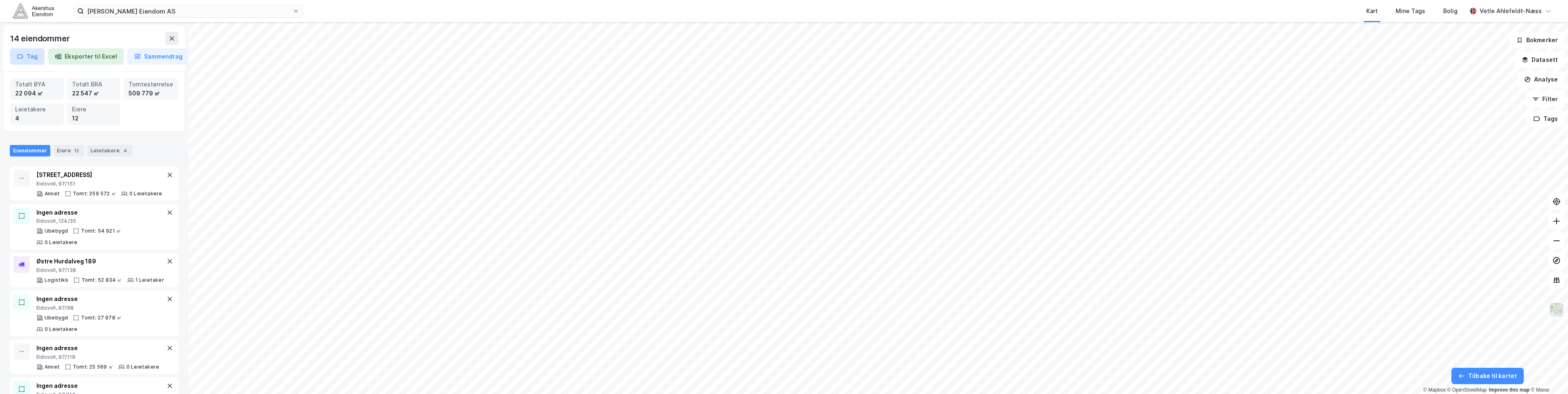
click at [33, 55] on button "Tag" at bounding box center [27, 57] width 35 height 17
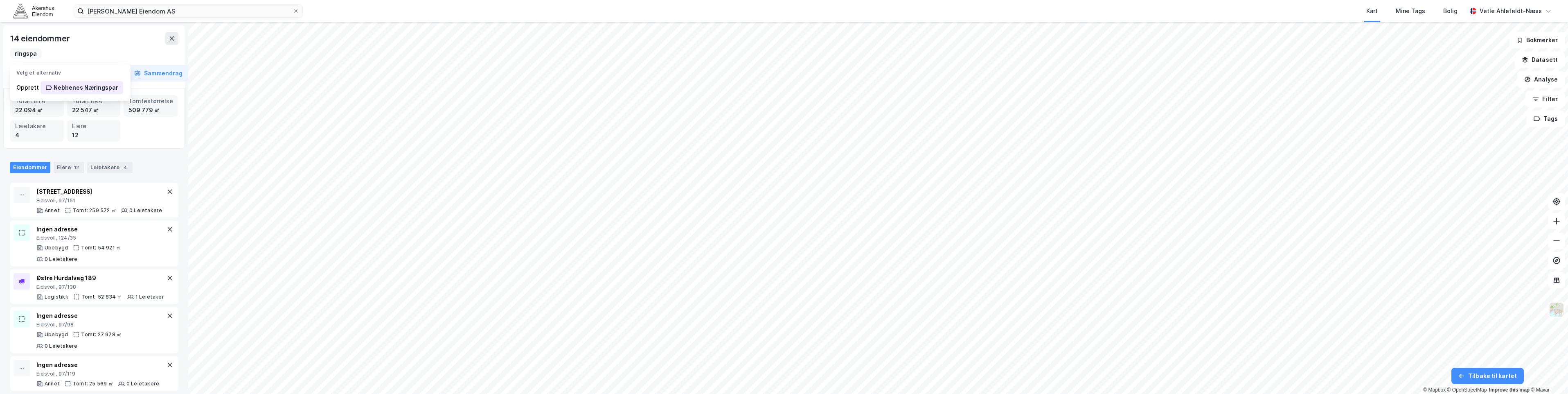
scroll to position [0, 43]
type input "Nebbenes Næringspark"
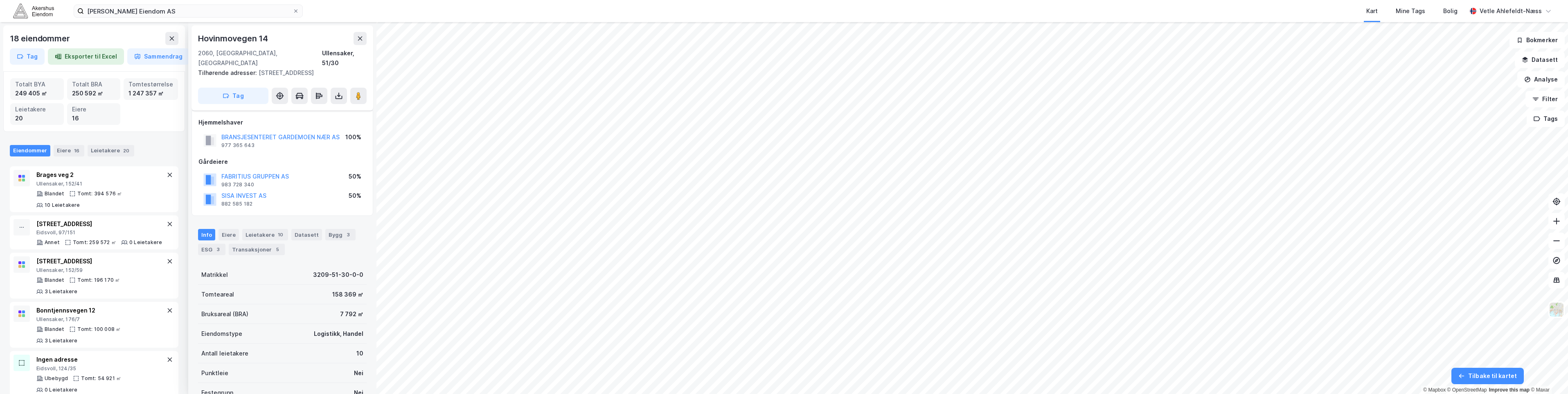
scroll to position [7, 0]
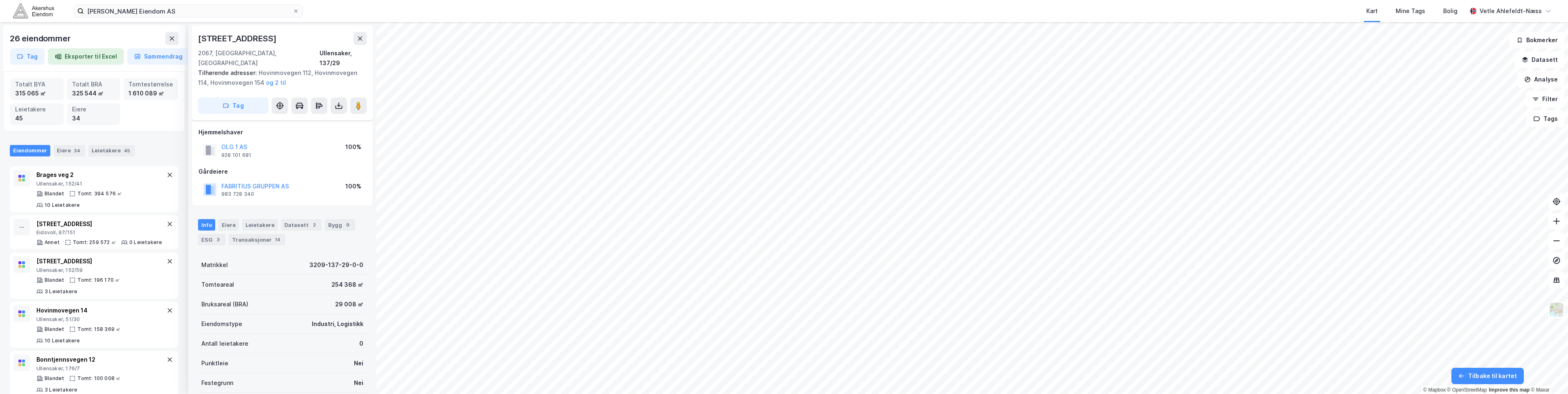
scroll to position [7, 0]
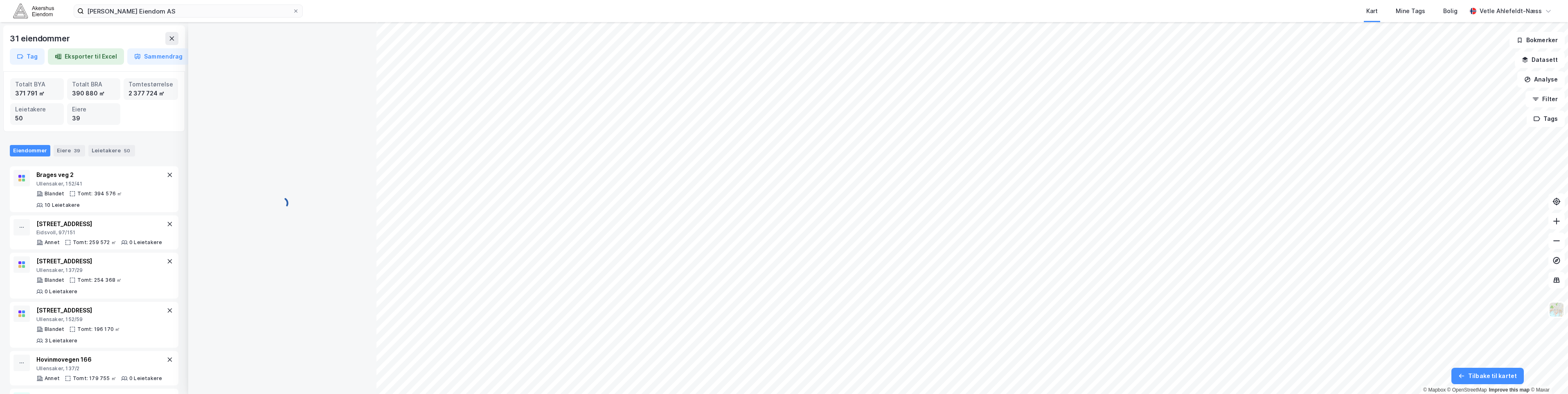
scroll to position [7, 0]
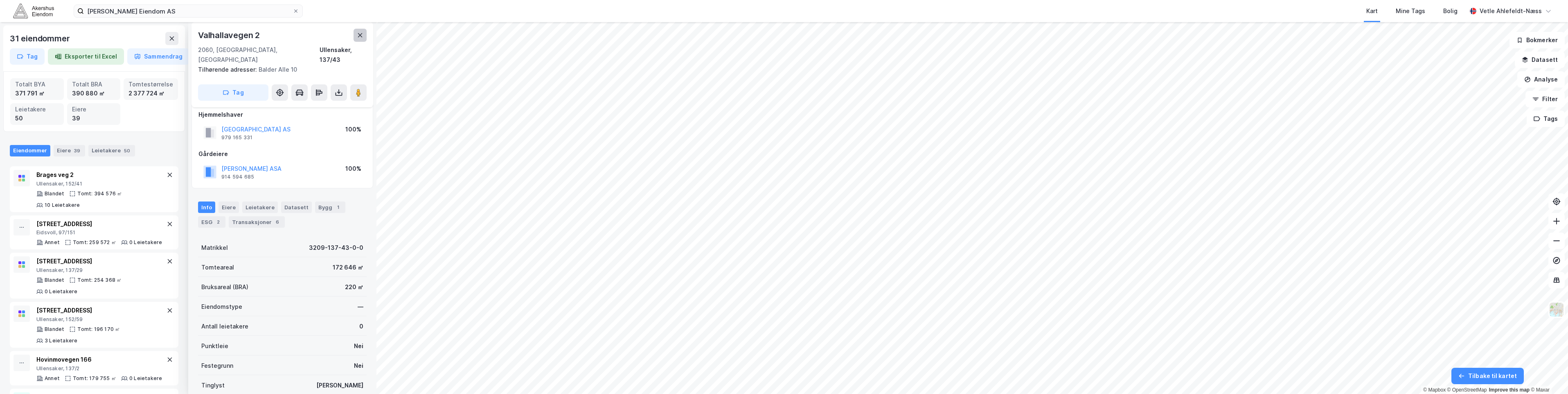
click at [361, 35] on icon at bounding box center [360, 35] width 5 height 4
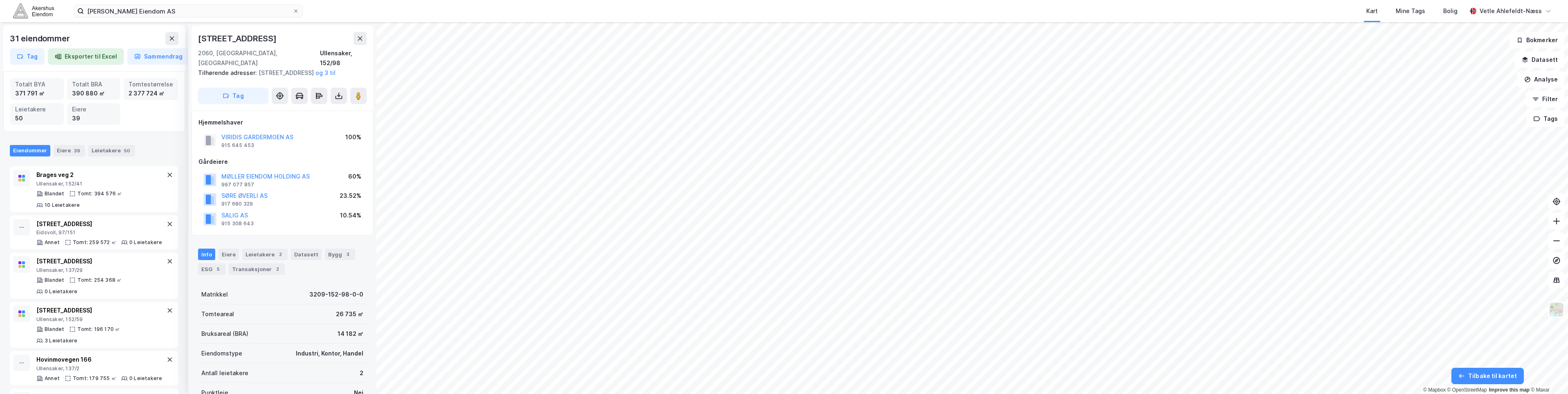
scroll to position [7, 0]
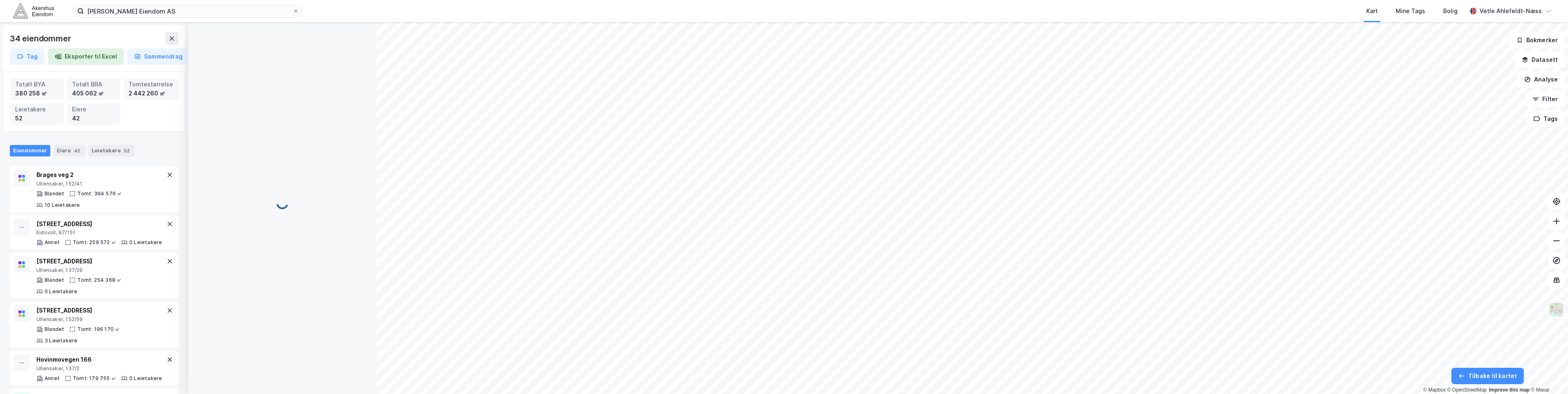
scroll to position [7, 0]
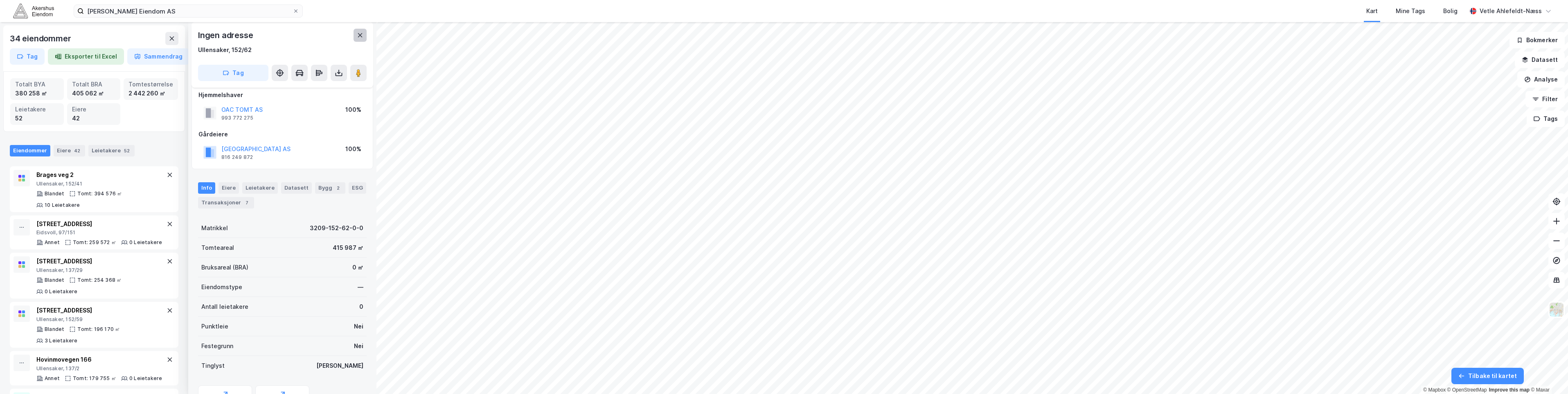
click at [363, 32] on button at bounding box center [360, 36] width 13 height 13
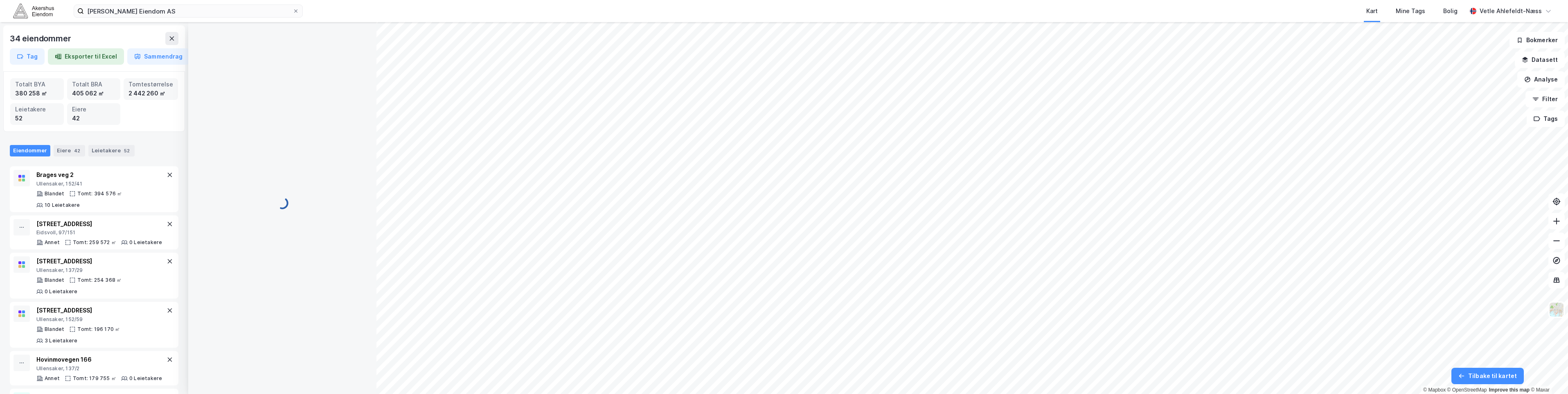
scroll to position [7, 0]
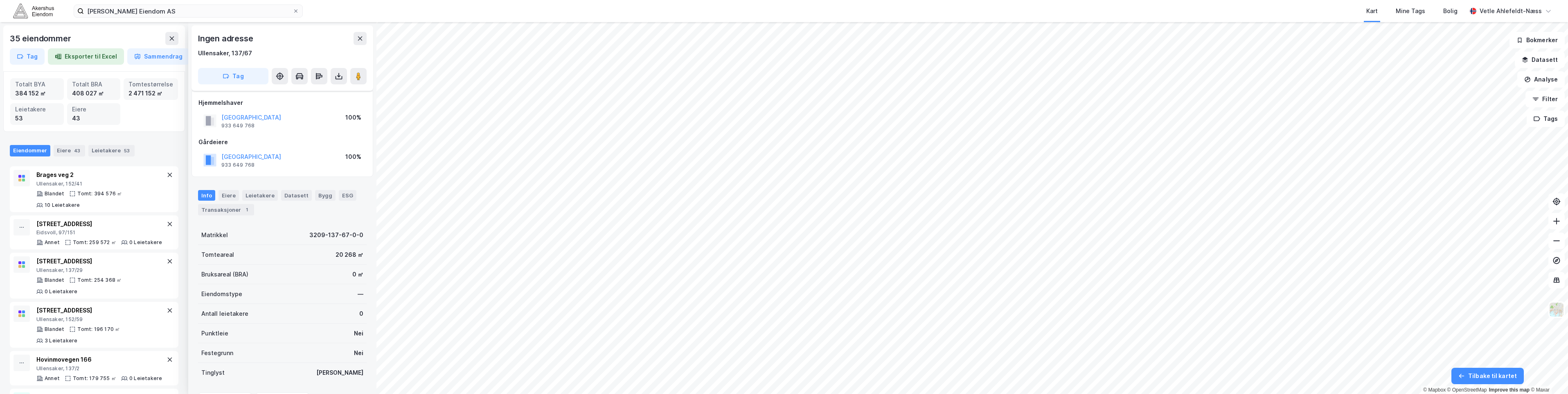
scroll to position [7, 0]
click at [363, 36] on icon at bounding box center [360, 35] width 7 height 7
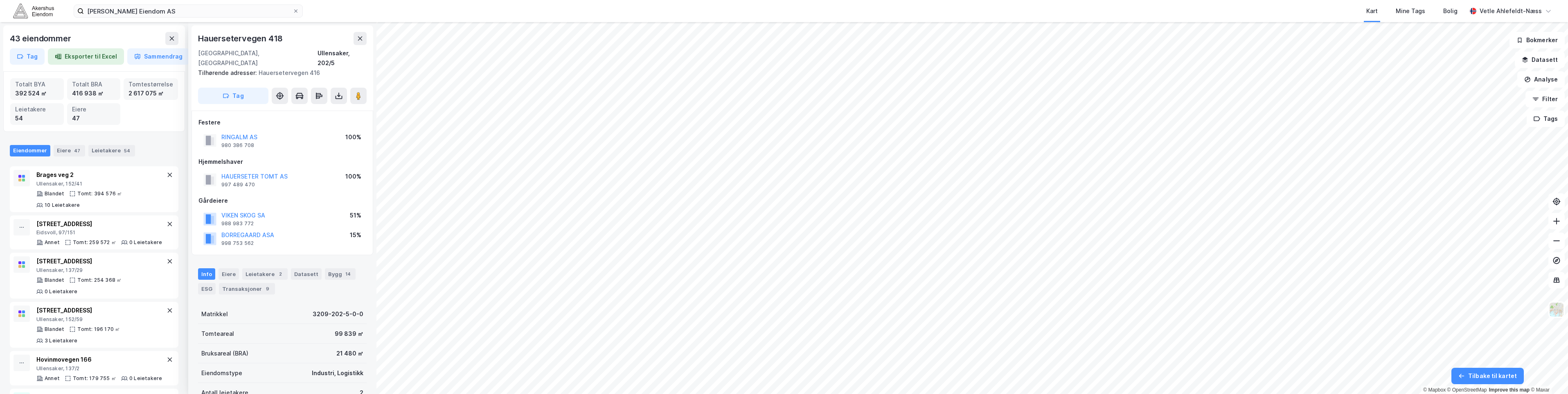
scroll to position [1, 0]
click at [263, 267] on div "Leietakere 2" at bounding box center [265, 272] width 46 height 11
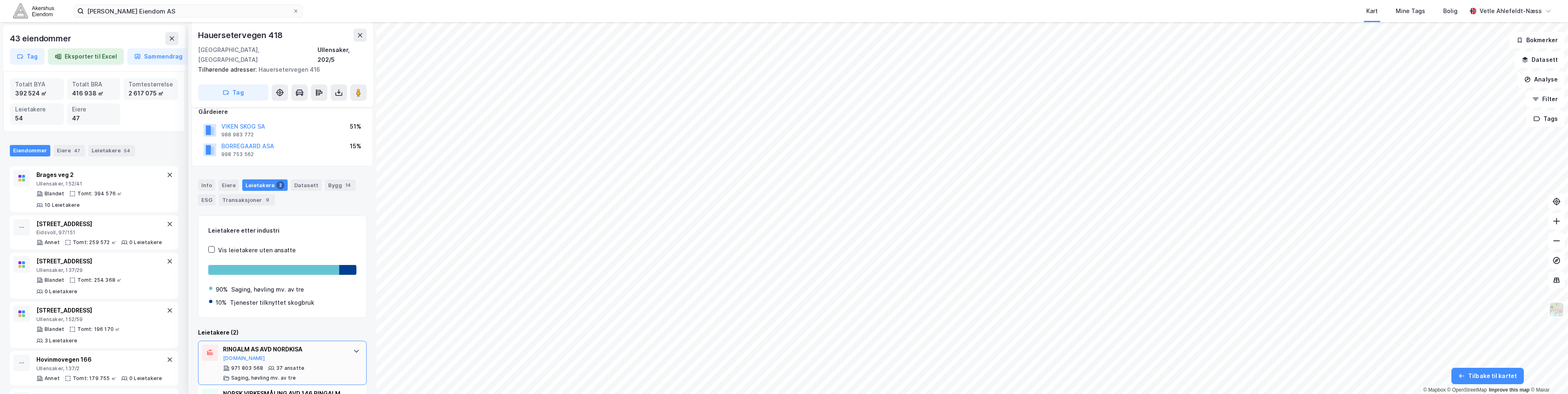
scroll to position [134, 0]
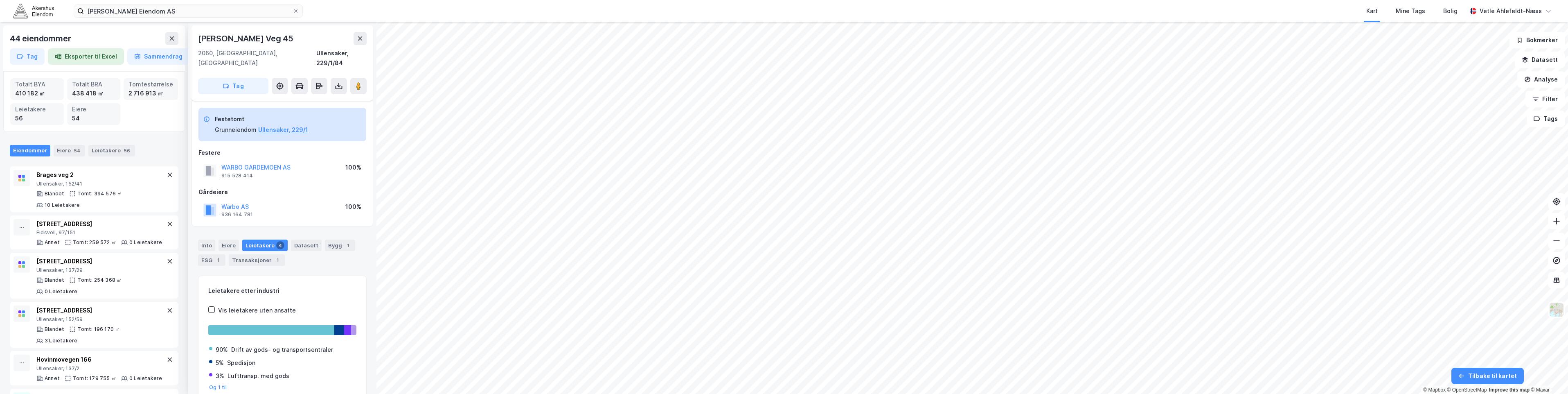
scroll to position [30, 0]
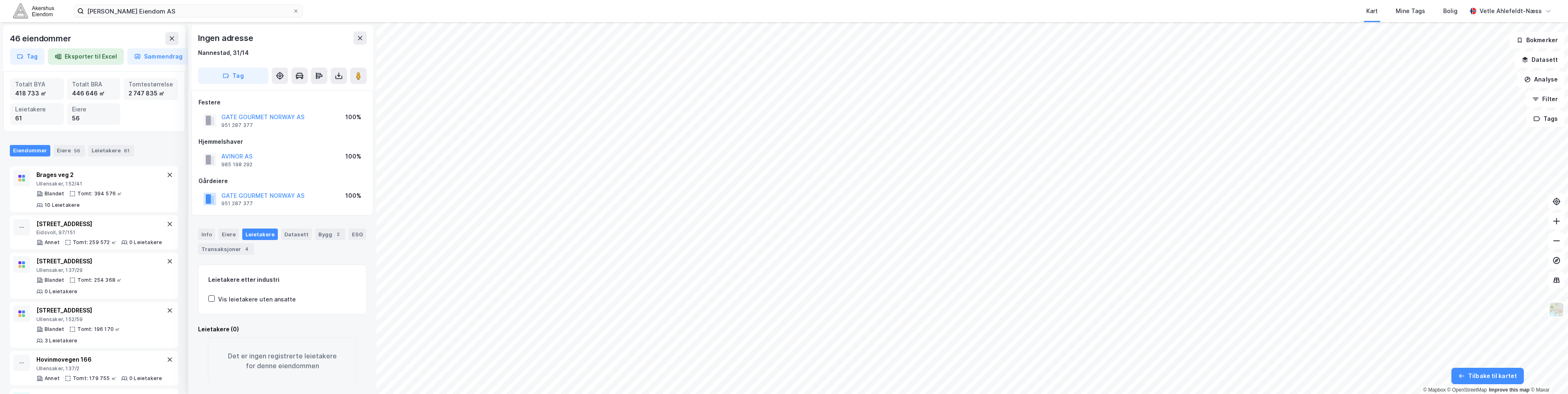
scroll to position [10, 0]
click at [212, 228] on div "Info" at bounding box center [207, 234] width 17 height 11
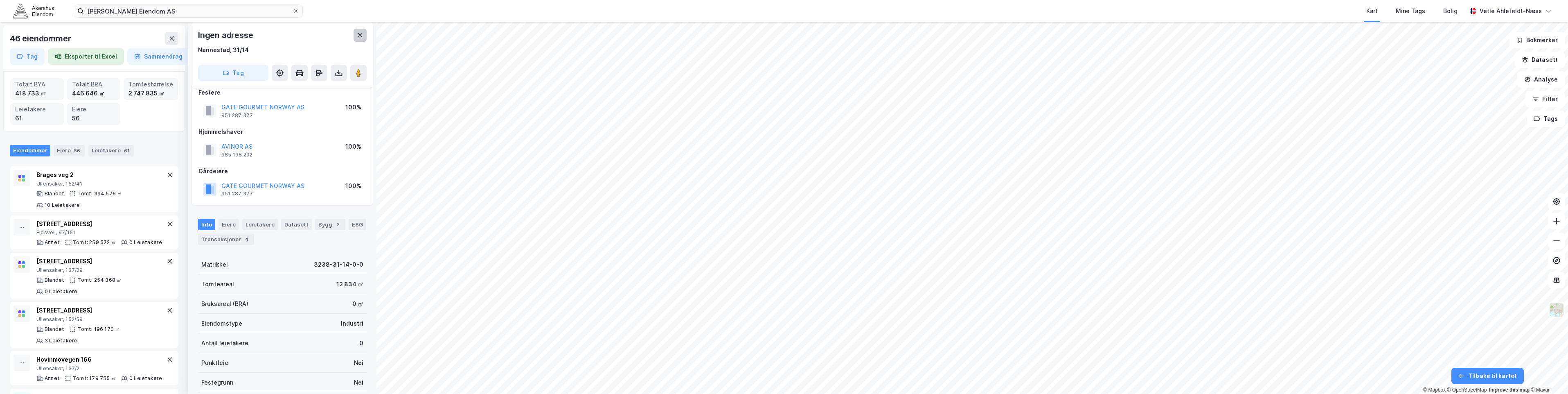
click at [361, 40] on button at bounding box center [360, 36] width 13 height 13
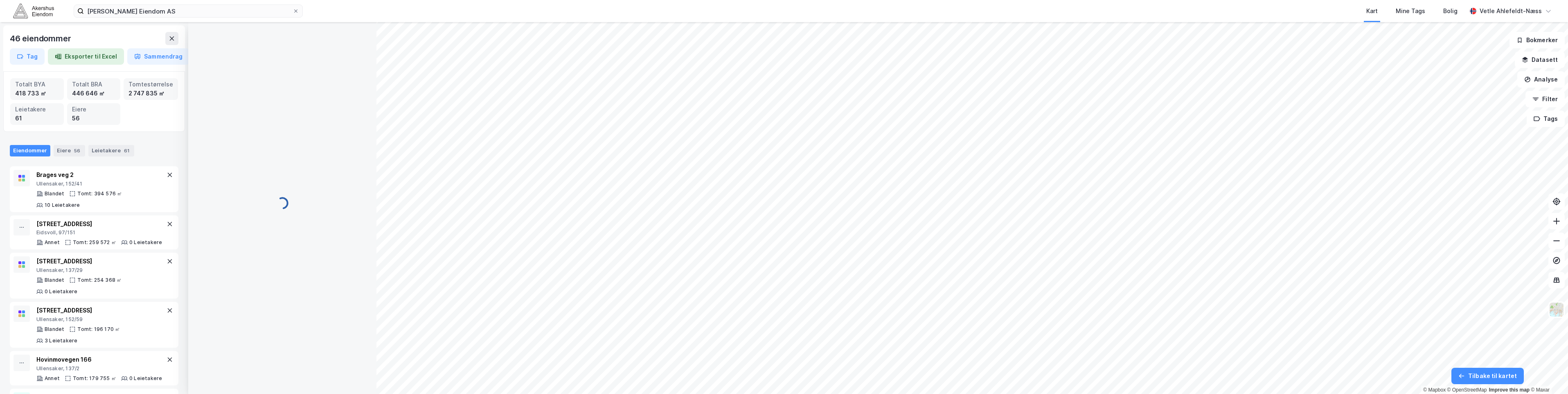
scroll to position [10, 0]
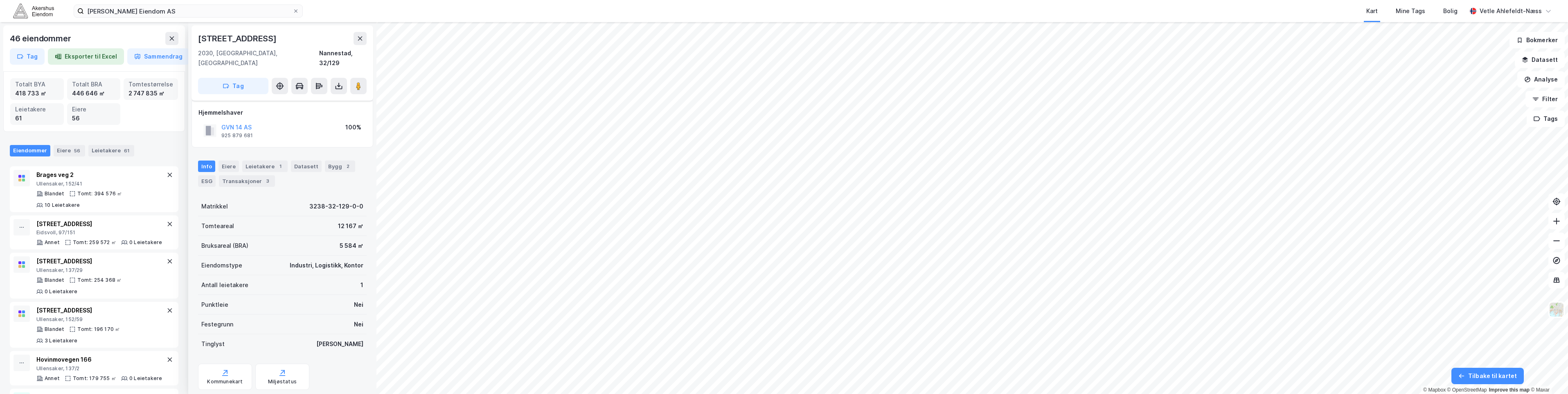
scroll to position [10, 0]
click at [264, 151] on div "Leietakere 1" at bounding box center [265, 156] width 46 height 11
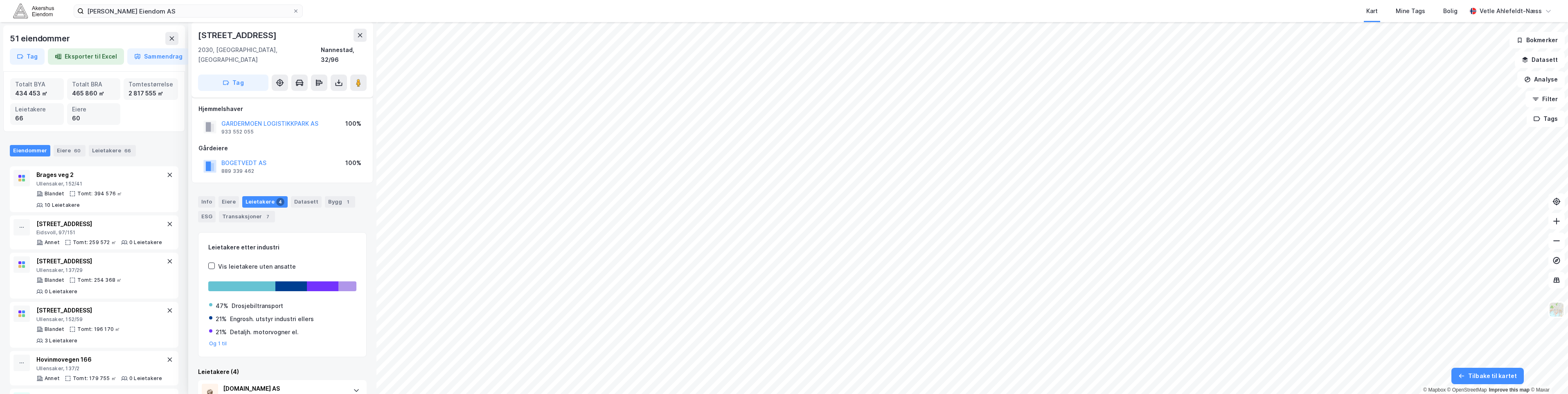
scroll to position [3, 0]
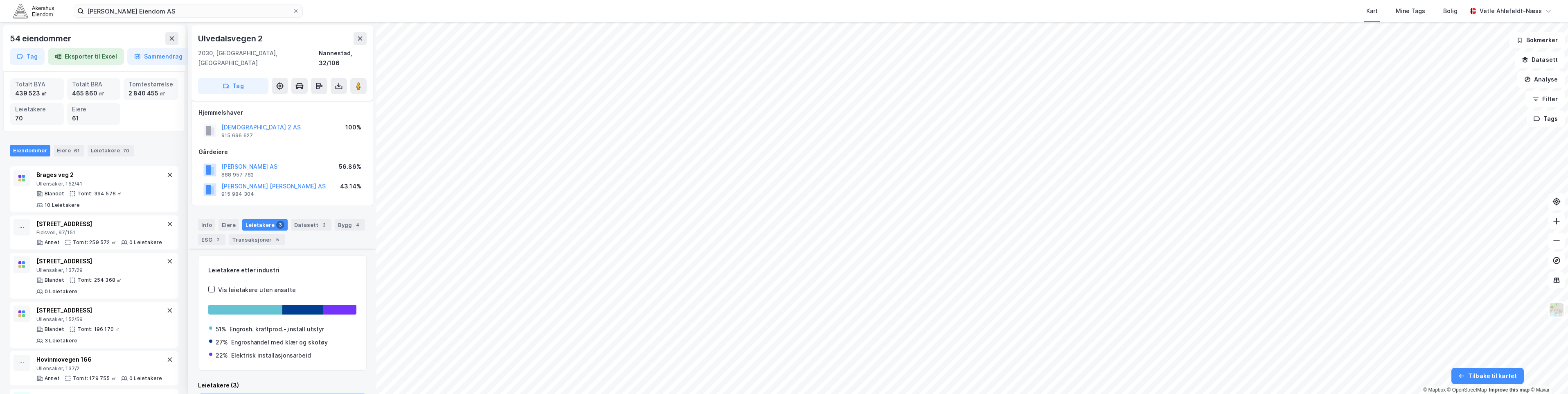
scroll to position [132, 0]
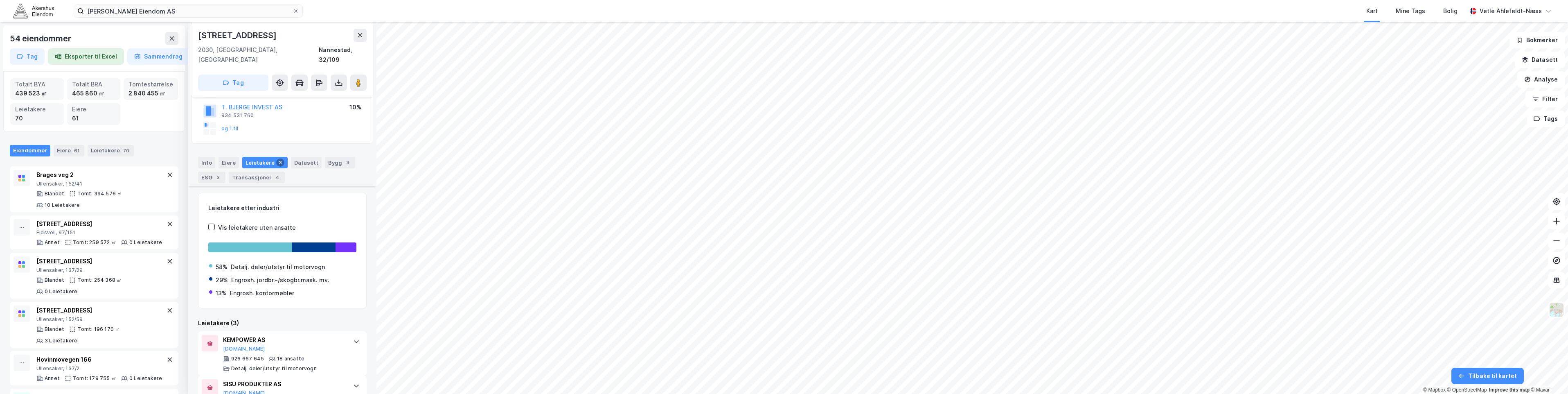
scroll to position [168, 0]
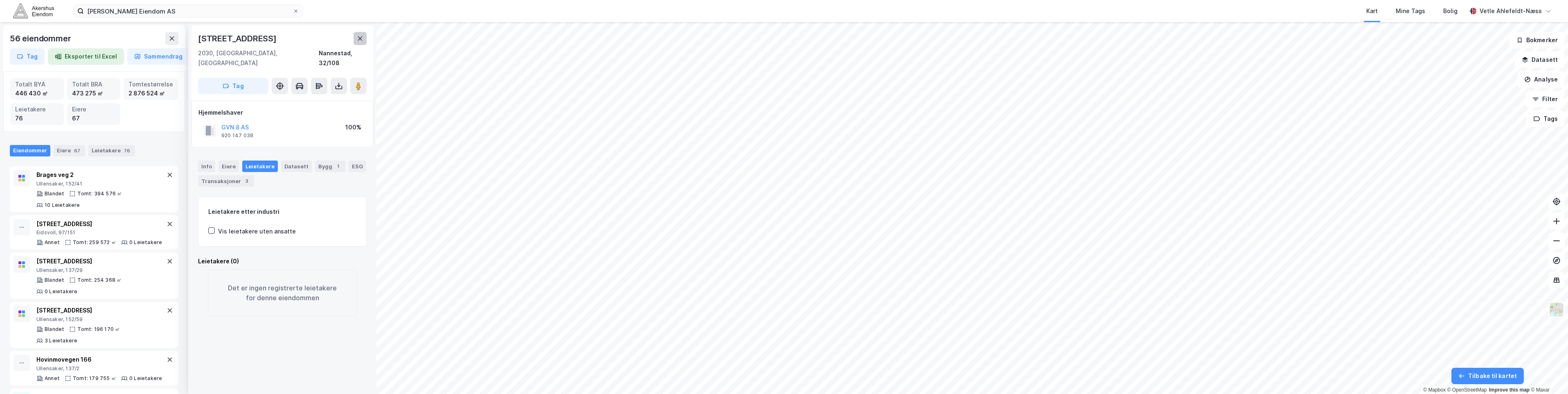
click at [363, 39] on icon at bounding box center [360, 38] width 7 height 7
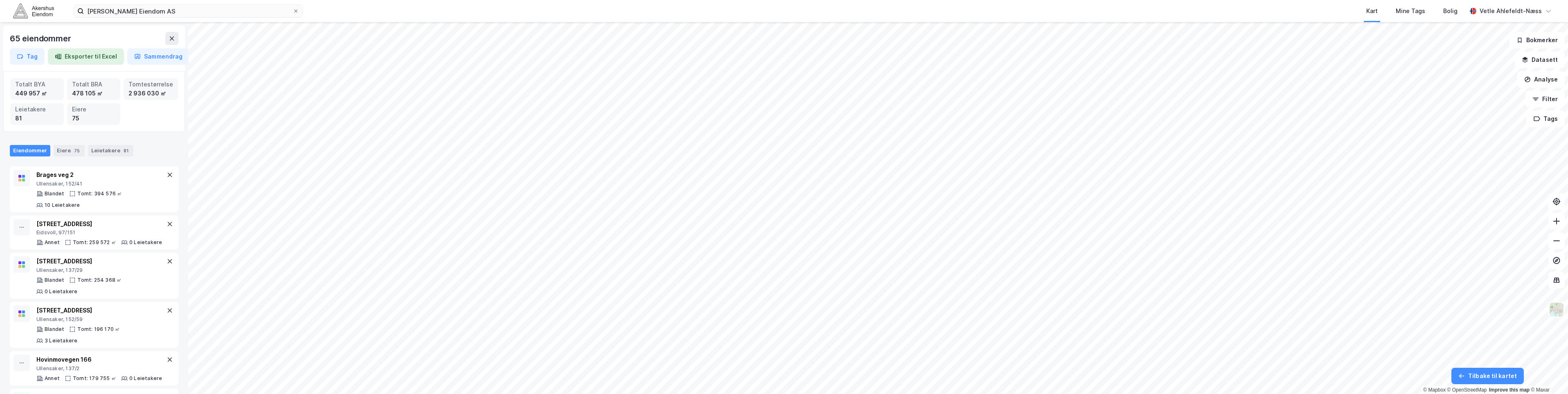
click at [1205, 394] on html "Glastad Eiendom AS Kart Mine Tags Bolig Vetle Ahlefeldt-Næss 65 eiendommer Tag …" at bounding box center [784, 197] width 1568 height 394
click at [40, 56] on button "Tag" at bounding box center [27, 57] width 35 height 17
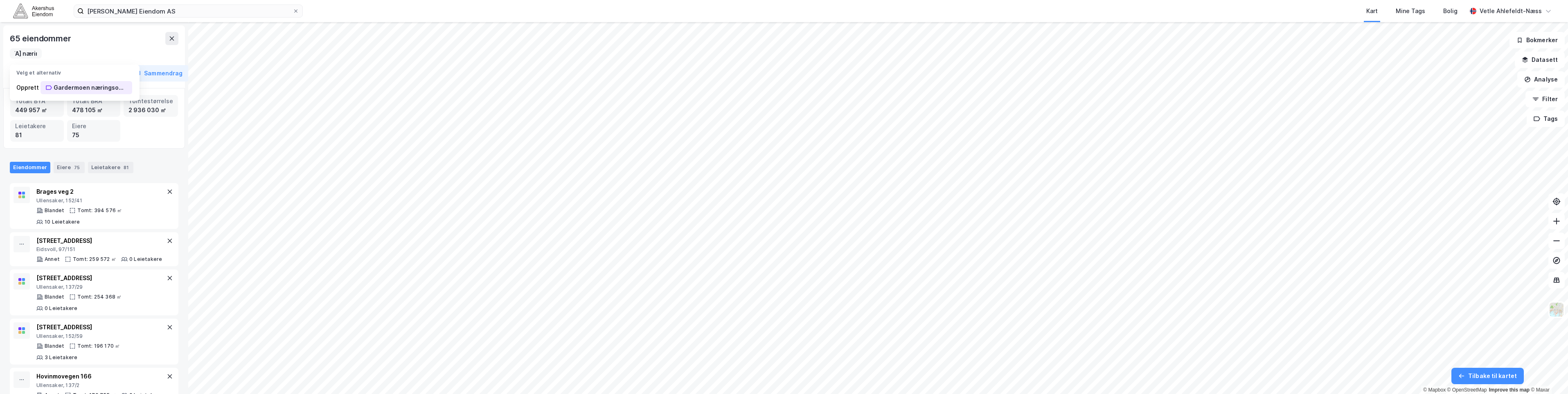
scroll to position [0, 58]
type input "[GEOGRAPHIC_DATA] næringsområde"
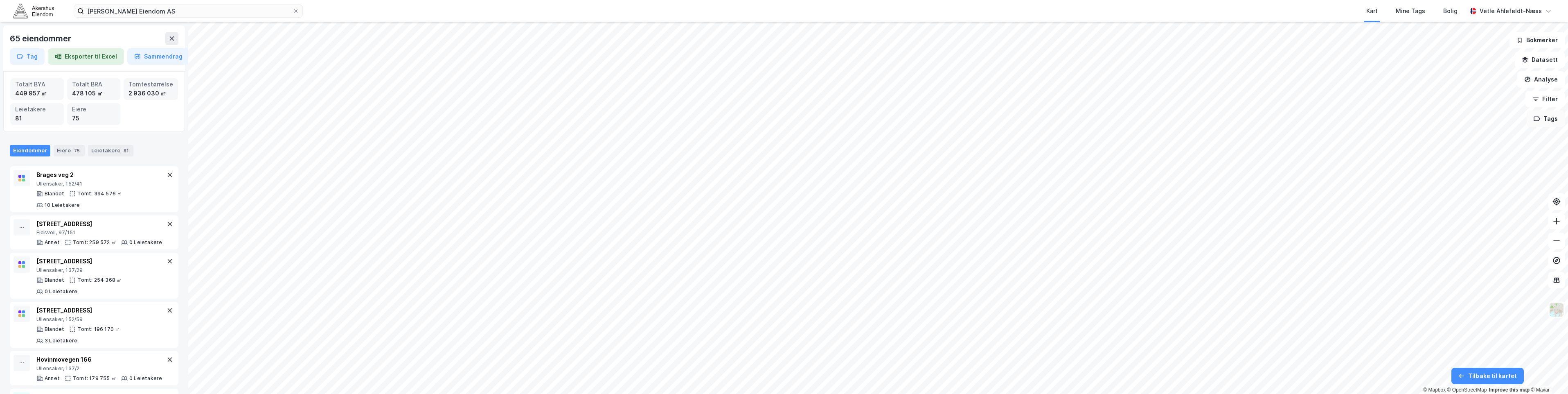
click at [1547, 122] on button "Tags" at bounding box center [1546, 119] width 38 height 17
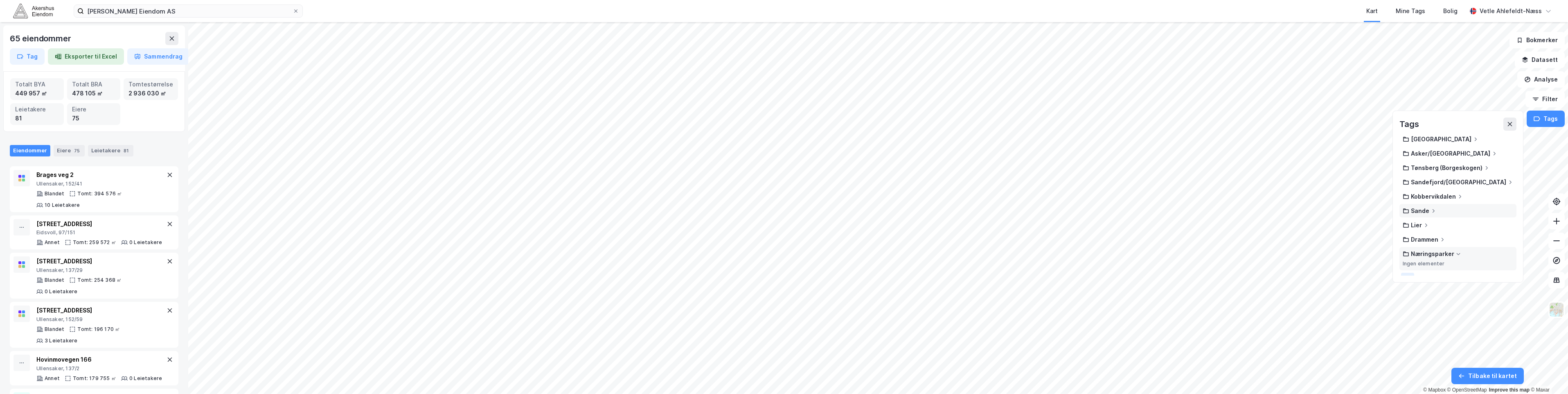
scroll to position [98, 0]
click at [1506, 124] on button at bounding box center [1510, 124] width 13 height 13
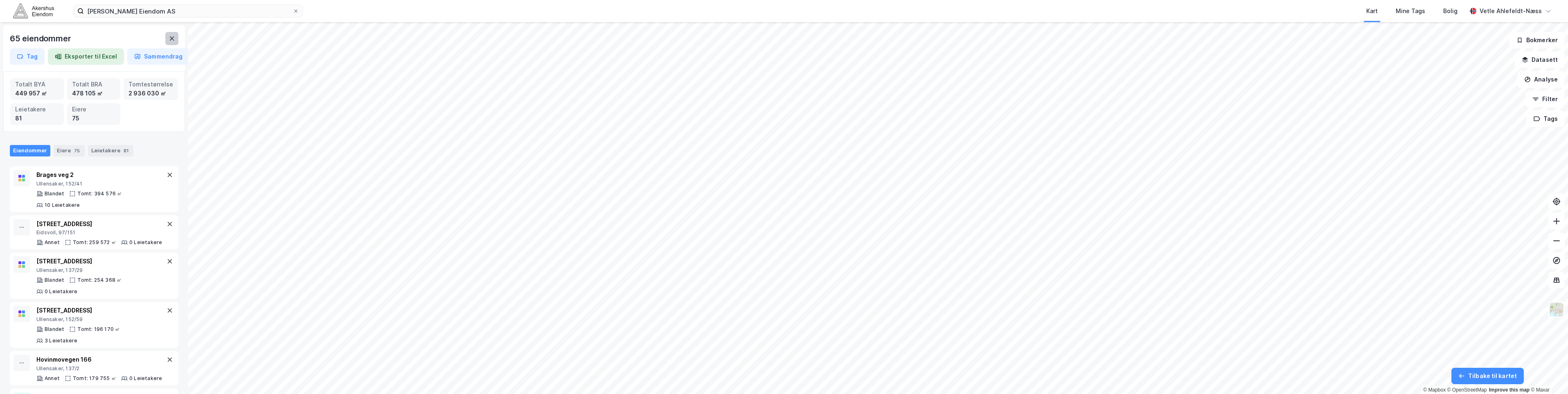
click at [170, 37] on icon at bounding box center [171, 38] width 7 height 7
click at [1557, 283] on icon at bounding box center [1557, 280] width 8 height 8
click at [1561, 260] on button at bounding box center [1557, 261] width 17 height 17
click at [18, 62] on button "Tag" at bounding box center [27, 57] width 35 height 17
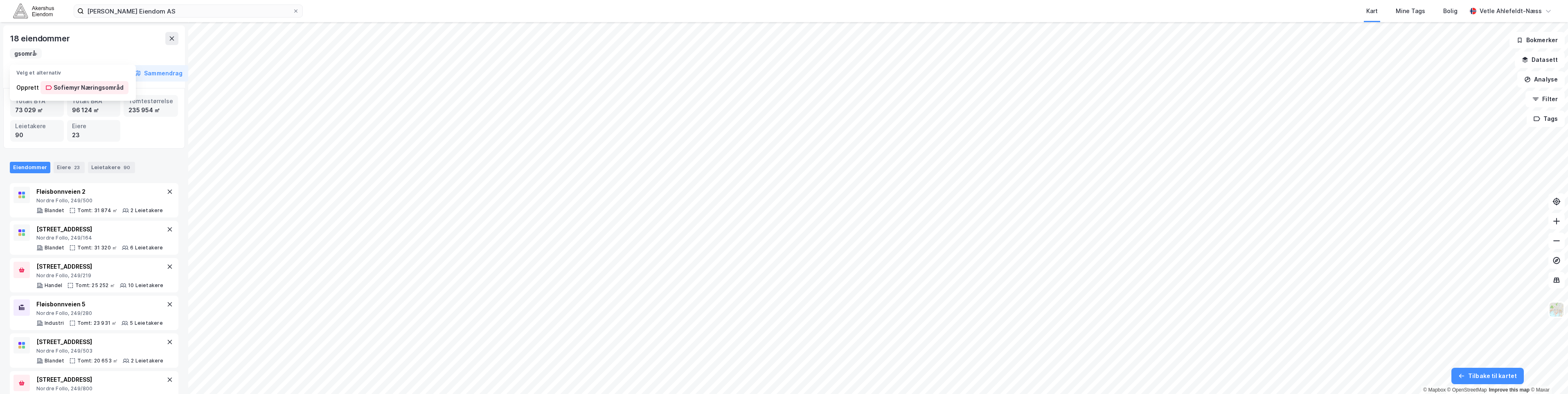
scroll to position [0, 49]
type input "Sofiemyr Næringsområde"
click at [117, 89] on div "Sofiemyr Næringsområde" at bounding box center [90, 87] width 74 height 10
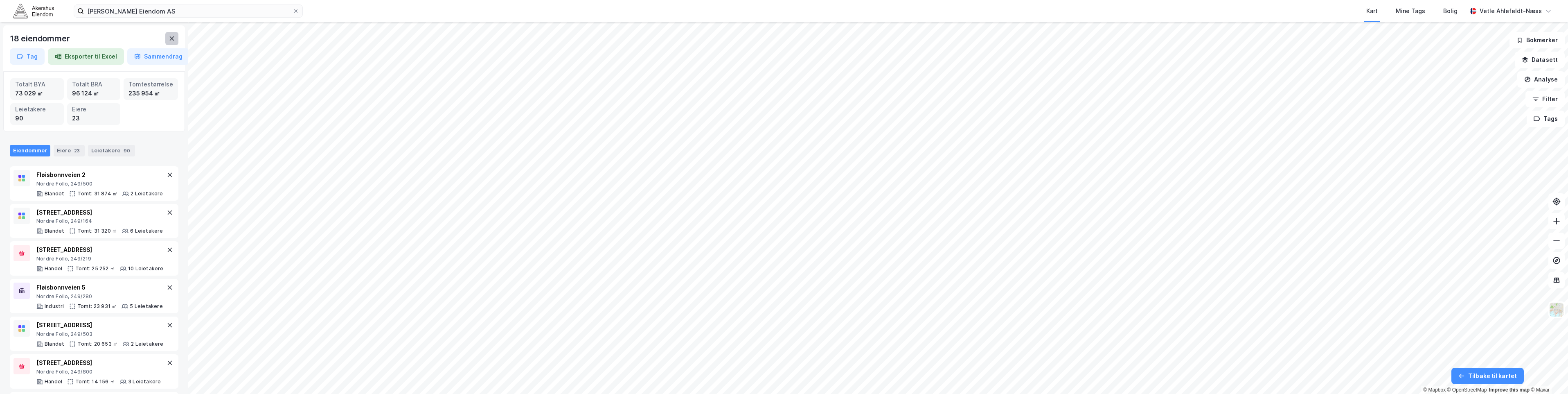
click at [167, 37] on button at bounding box center [172, 38] width 13 height 13
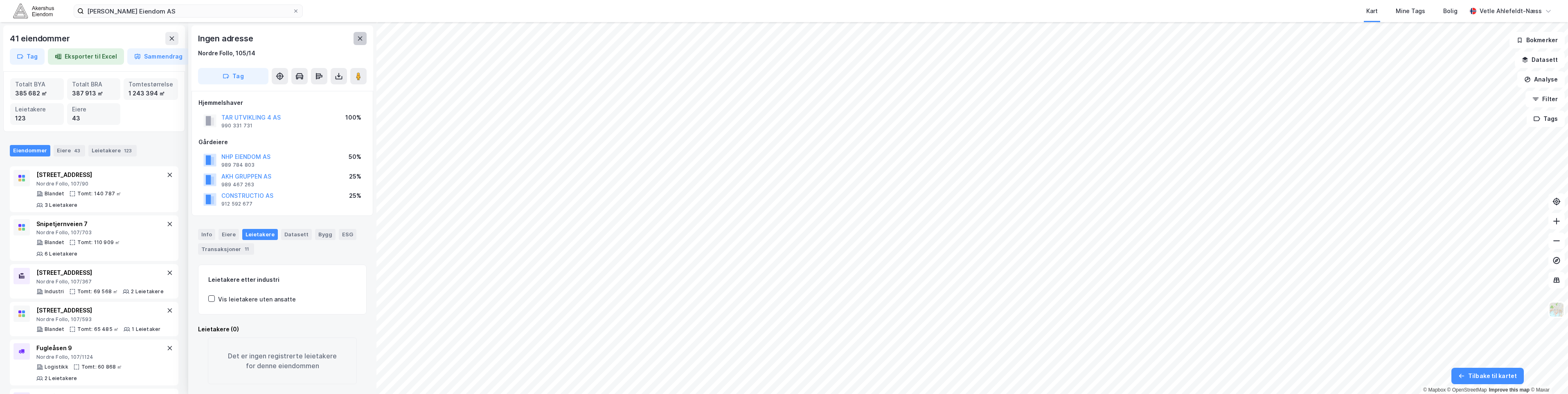
click at [367, 40] on button at bounding box center [360, 38] width 13 height 13
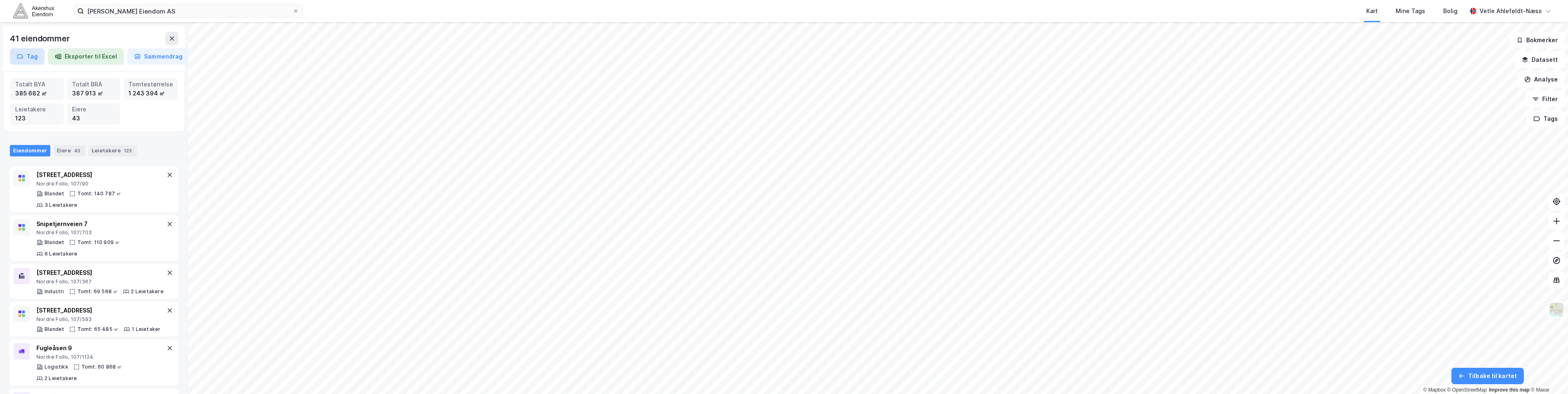
click at [32, 61] on button "Tag" at bounding box center [27, 57] width 35 height 17
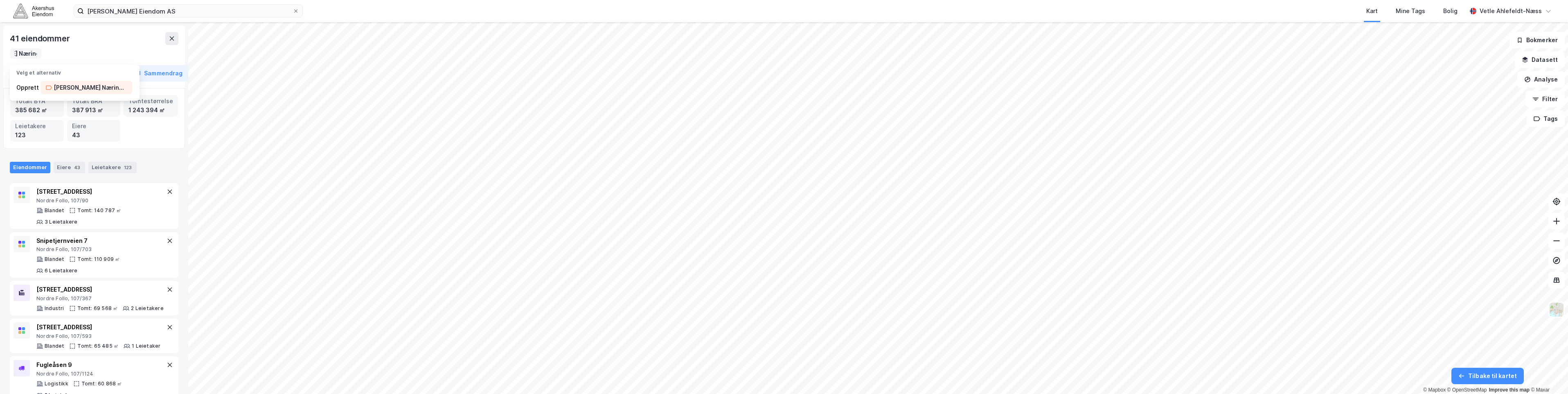
scroll to position [0, 48]
type input "[PERSON_NAME] Næringsområde"
click at [105, 88] on div "[PERSON_NAME] Næringsområde" at bounding box center [90, 87] width 74 height 10
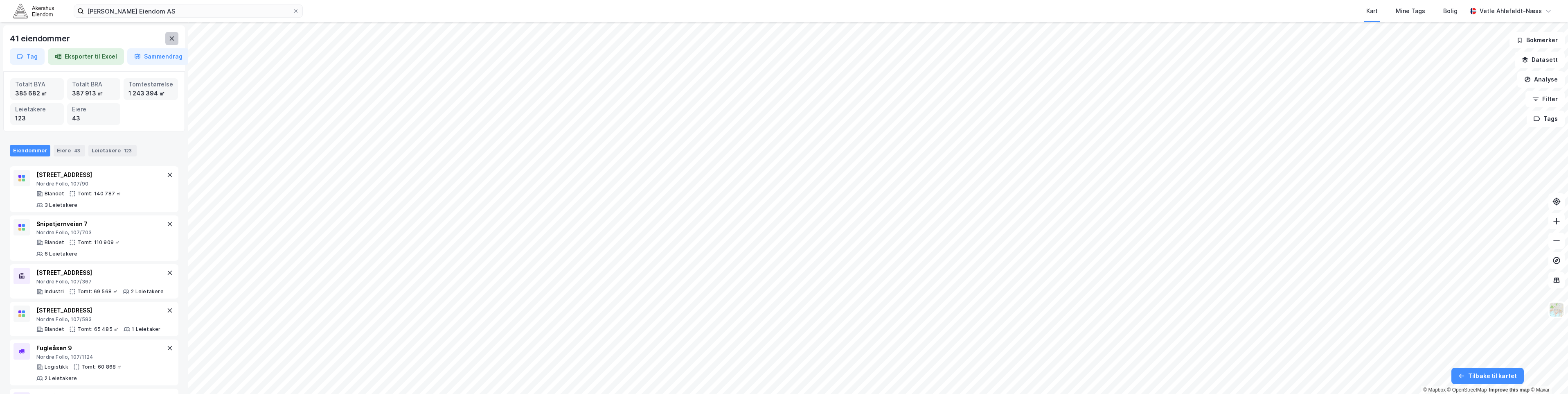
click at [173, 36] on icon at bounding box center [171, 38] width 7 height 7
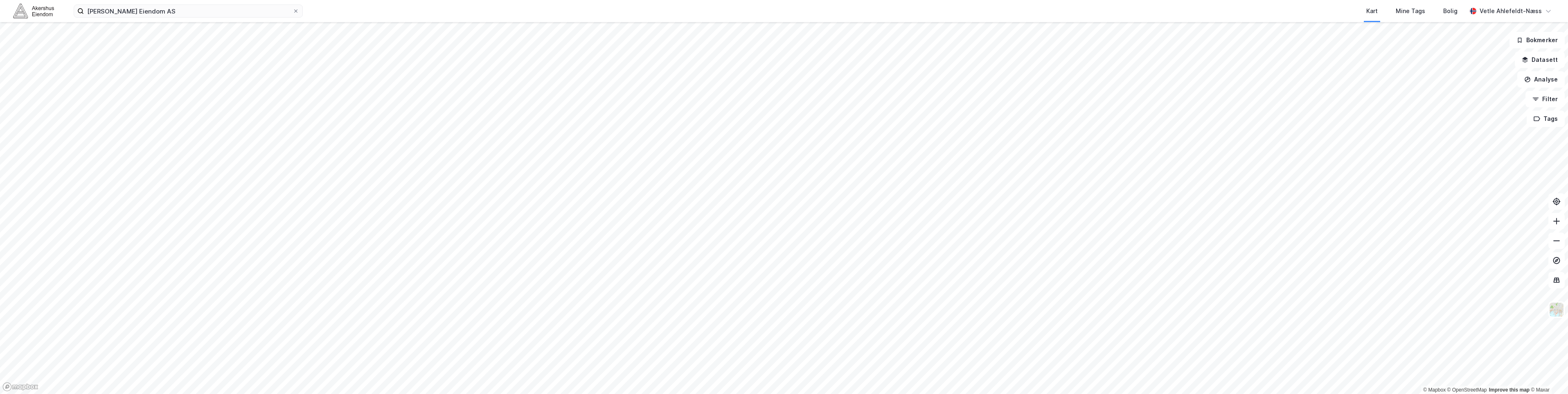
click at [954, 394] on html "Glastad Eiendom AS Kart Mine Tags Bolig Vetle Ahlefeldt-Næss © Mapbox © OpenStr…" at bounding box center [784, 197] width 1568 height 394
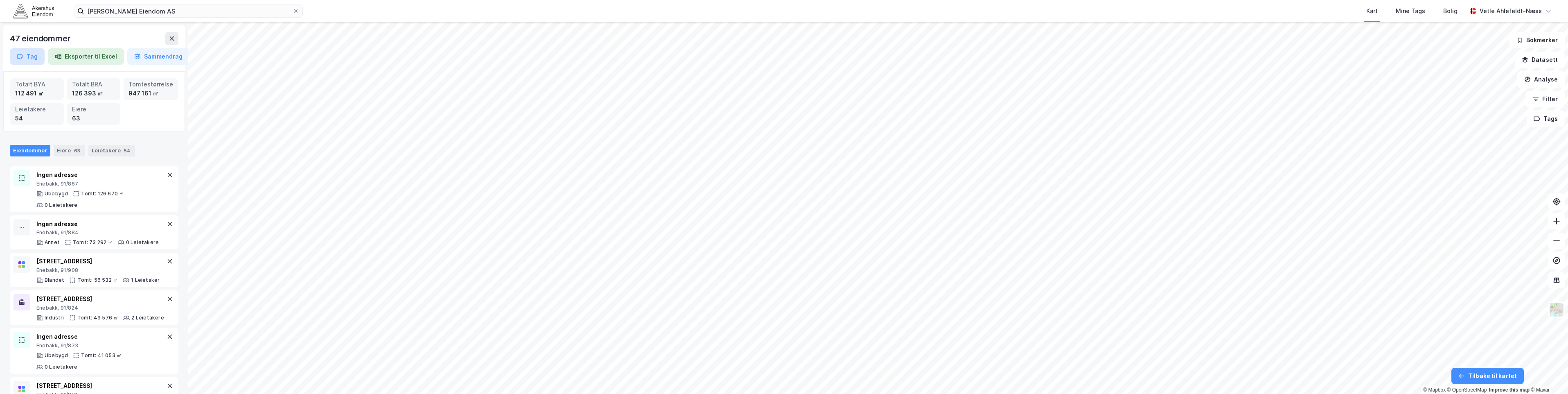
click at [21, 59] on icon "button" at bounding box center [20, 56] width 7 height 7
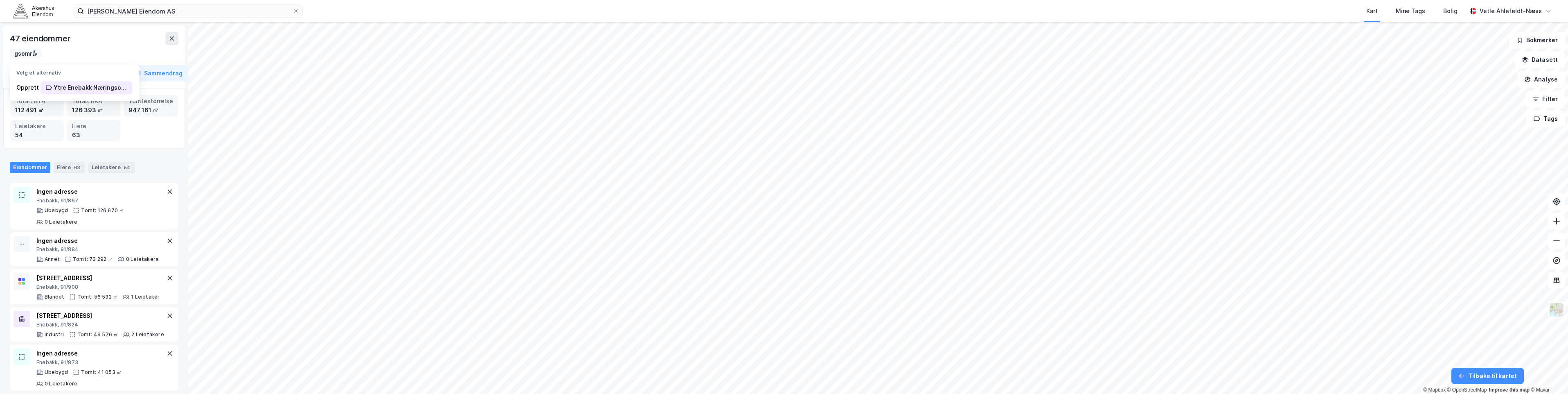
scroll to position [0, 61]
type input "Ytre Enebakk Næringsområde"
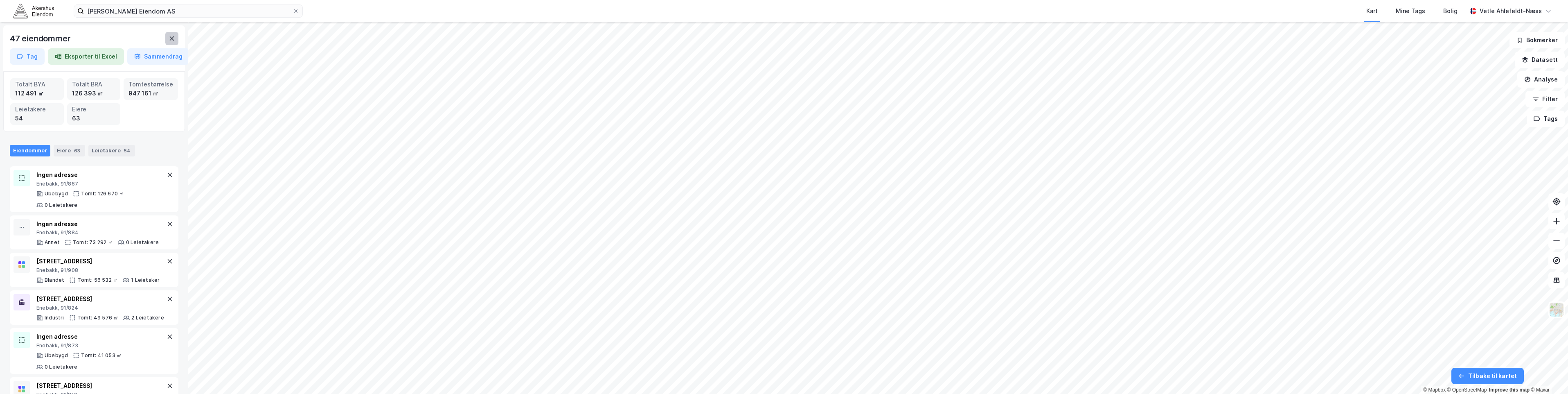
click at [166, 34] on button at bounding box center [172, 38] width 13 height 13
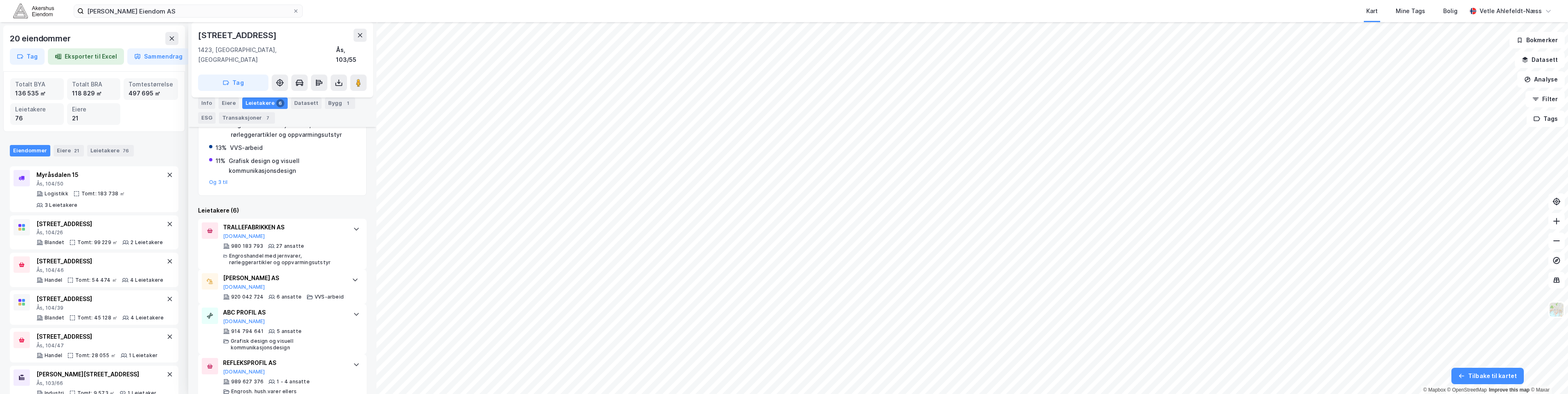
scroll to position [42, 0]
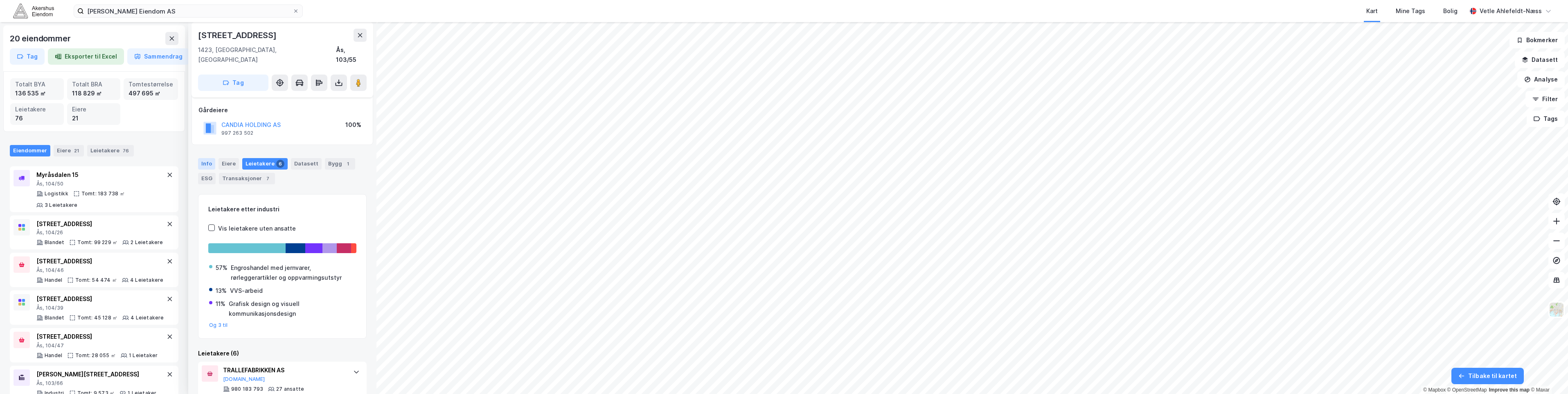
click at [206, 158] on div "Info" at bounding box center [207, 164] width 17 height 11
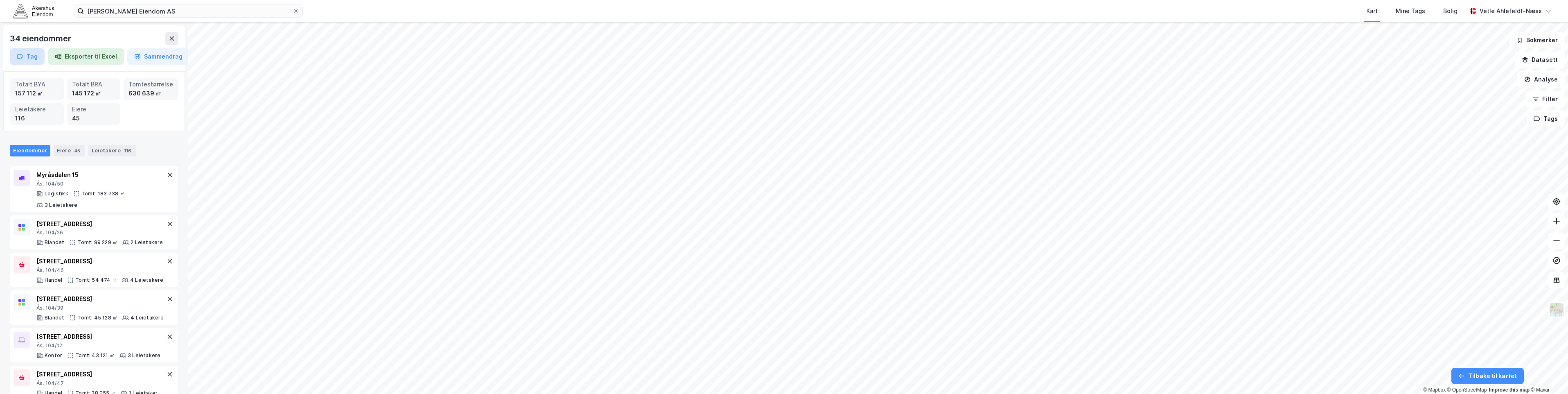
click at [30, 55] on button "Tag" at bounding box center [27, 57] width 35 height 17
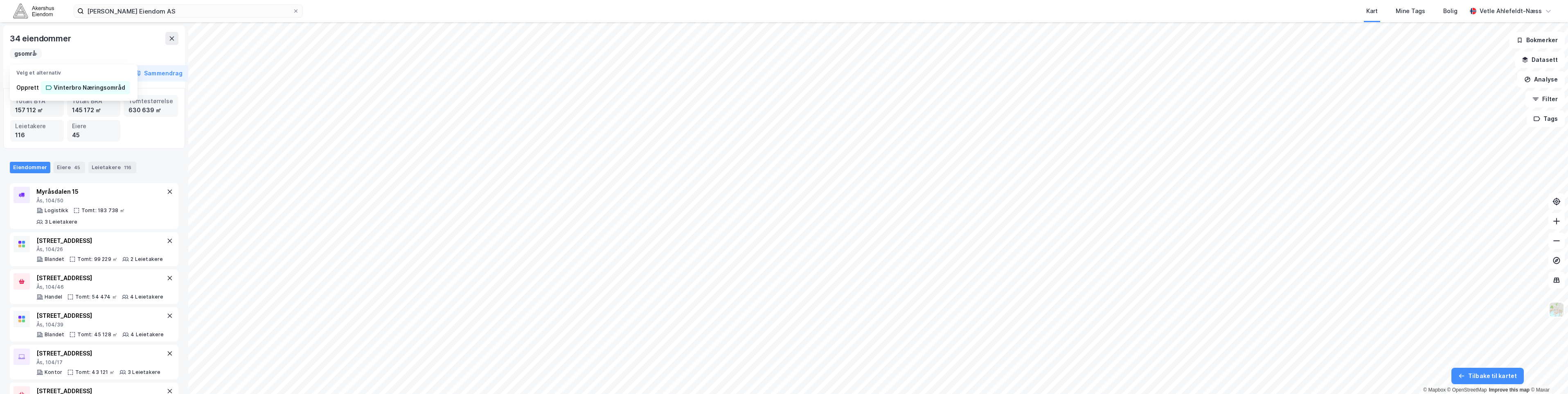
scroll to position [0, 50]
type input "Vinterbro Næringsområde"
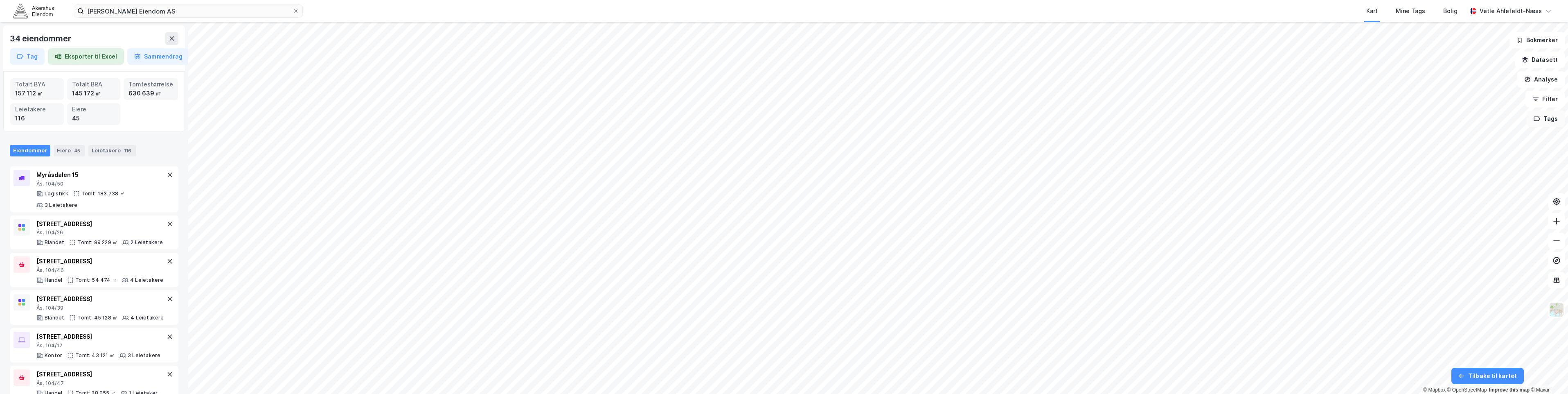
click at [1553, 121] on button "Tags" at bounding box center [1546, 119] width 38 height 17
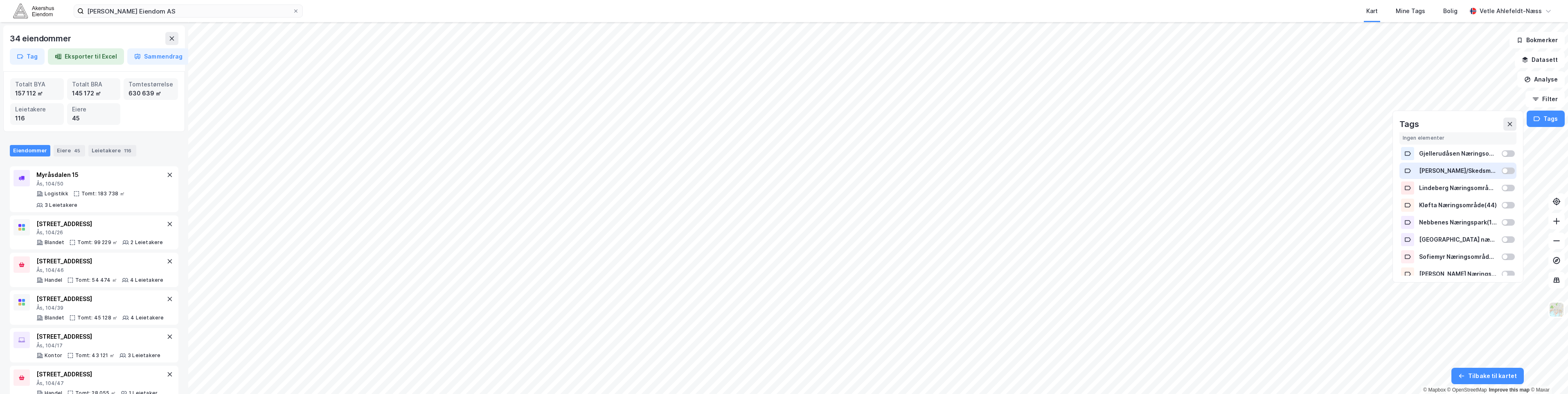
scroll to position [167, 0]
click at [1544, 125] on button "Tags" at bounding box center [1546, 119] width 38 height 17
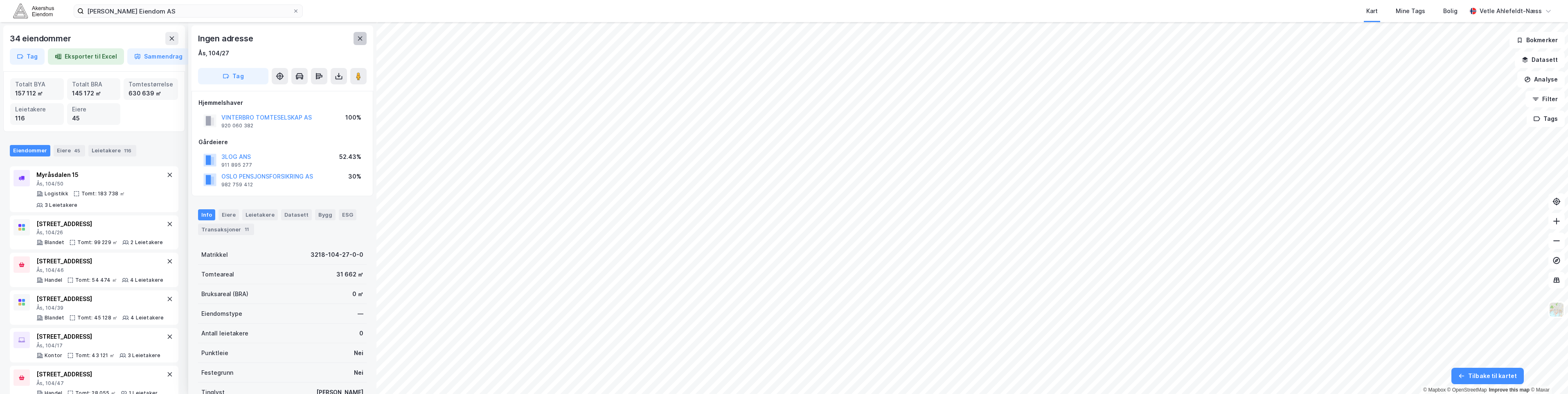
click at [361, 44] on button at bounding box center [360, 38] width 13 height 13
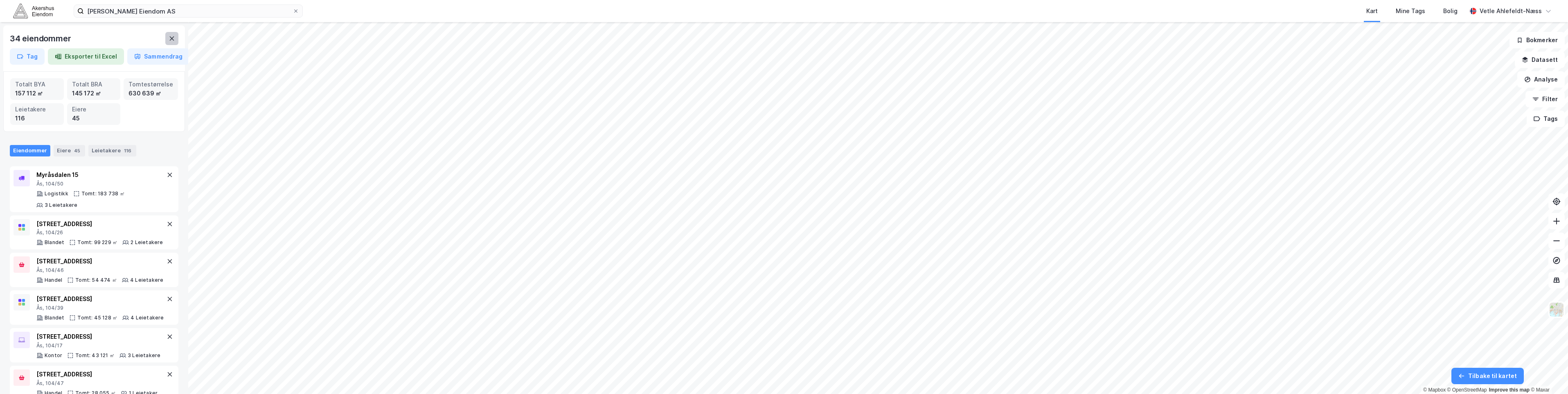
click at [174, 39] on icon at bounding box center [171, 38] width 7 height 7
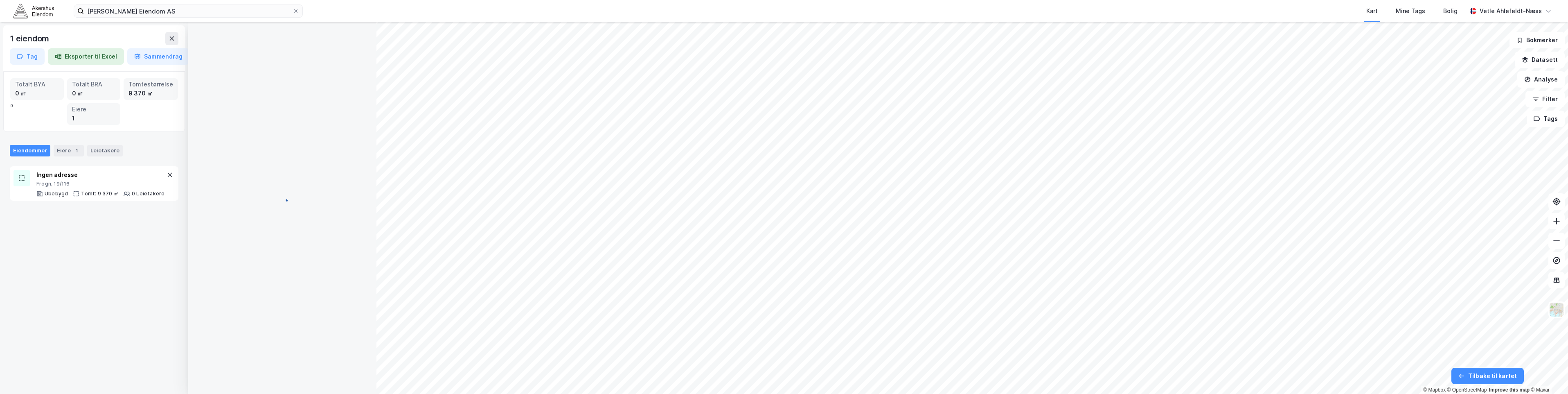
scroll to position [0, 0]
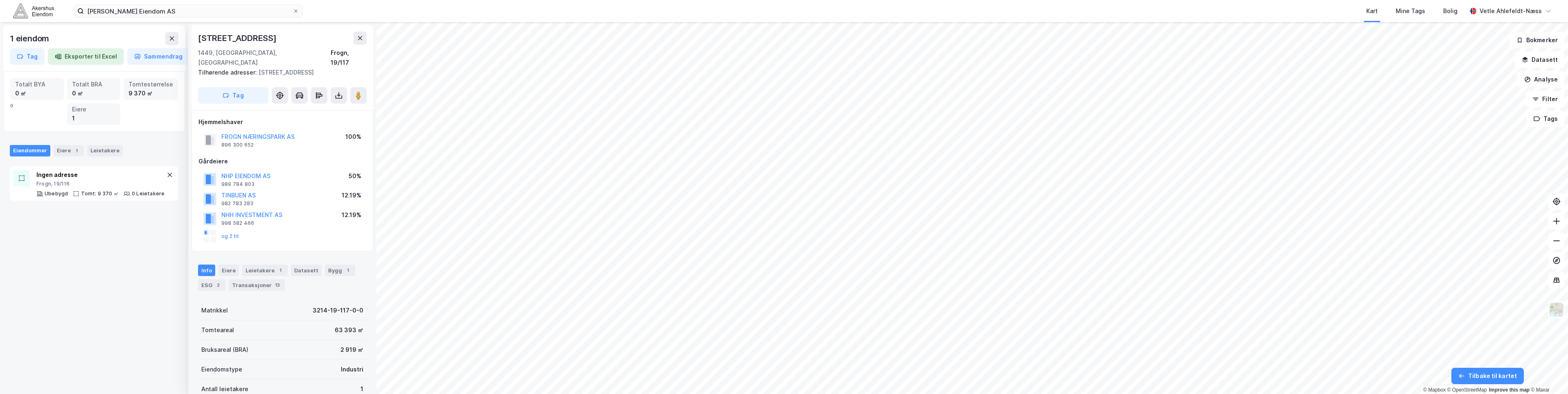
scroll to position [0, 0]
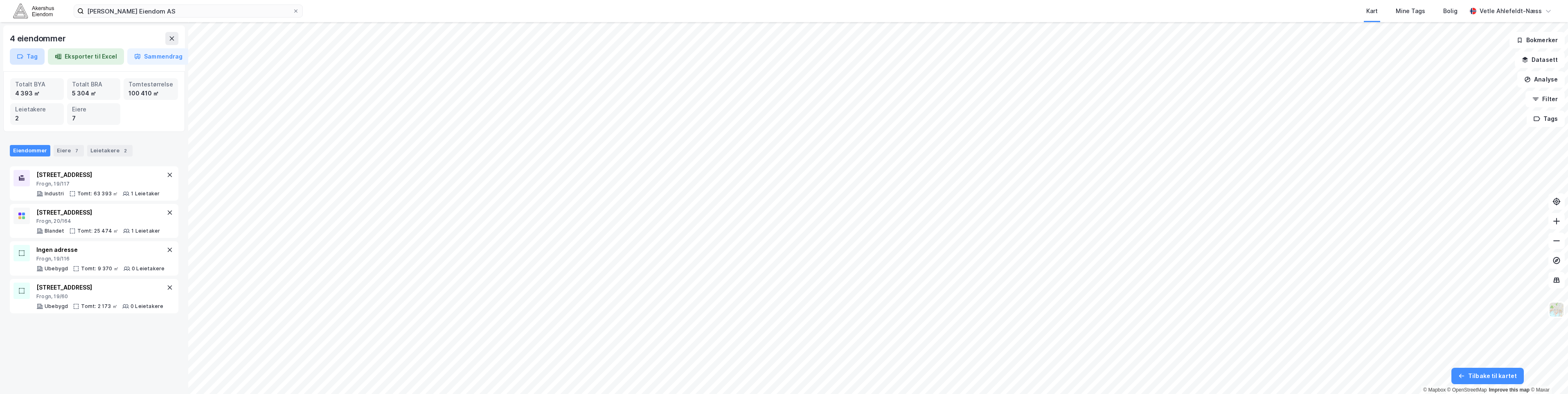
click at [41, 59] on button "Tag" at bounding box center [27, 57] width 35 height 17
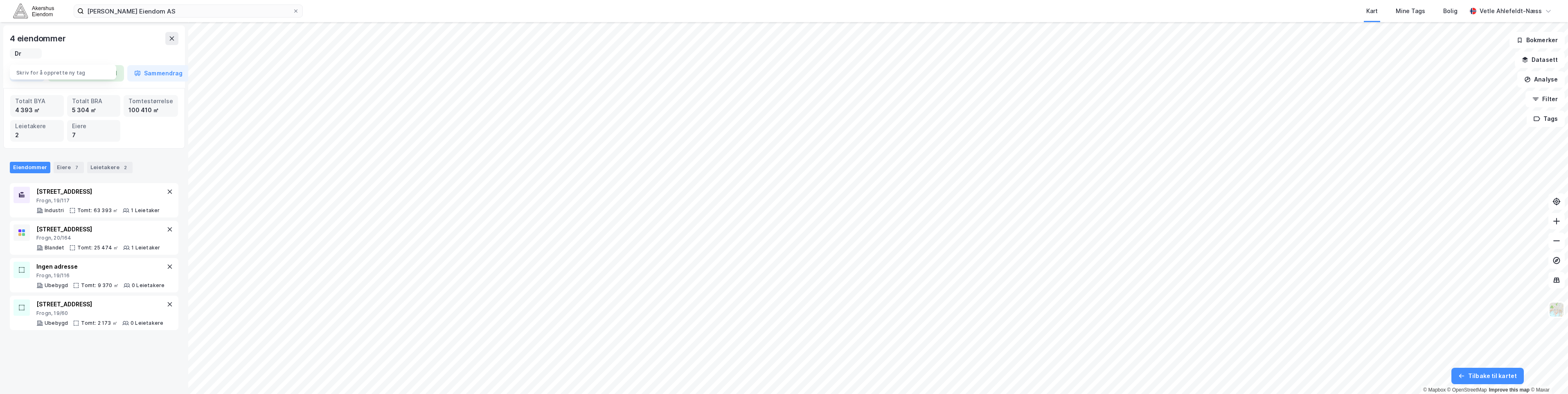
type input "D"
type input "Frogn Næringspark"
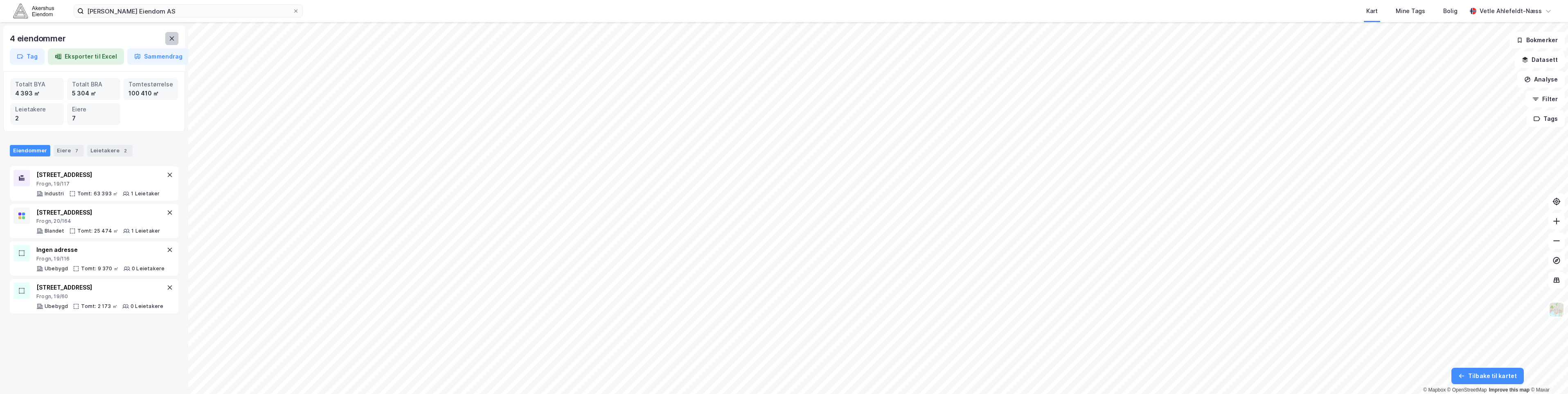
click at [169, 39] on icon at bounding box center [171, 38] width 7 height 7
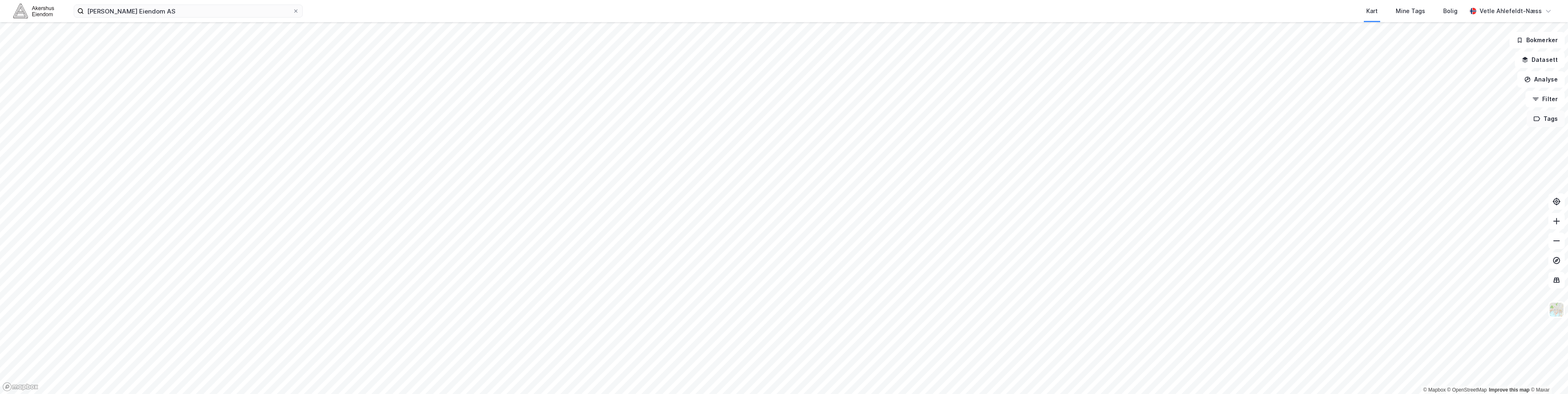
click at [1555, 115] on button "Tags" at bounding box center [1546, 119] width 38 height 17
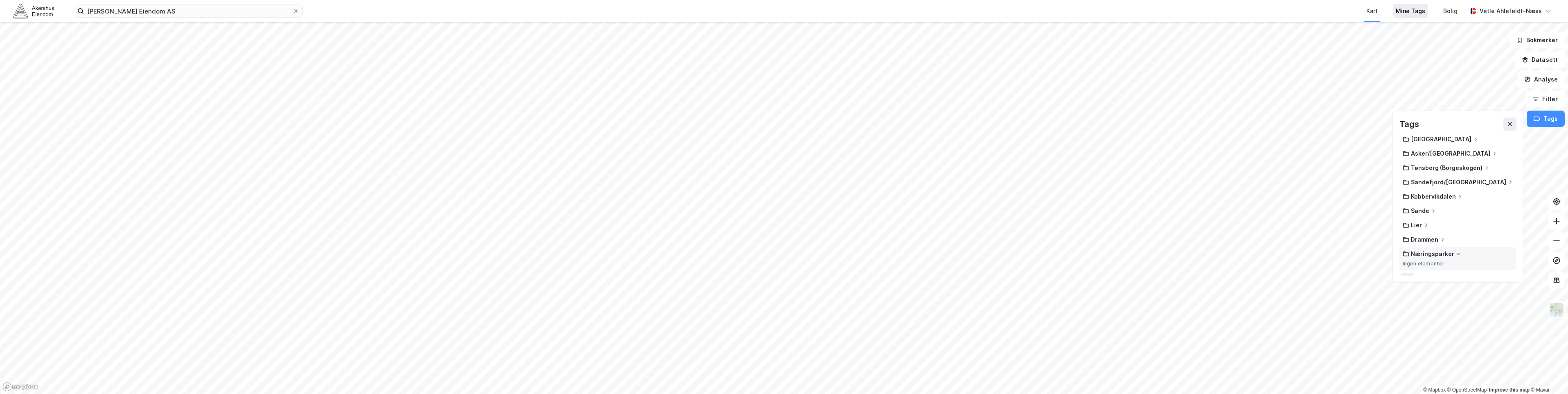
click at [1422, 17] on div "Mine Tags" at bounding box center [1411, 11] width 35 height 15
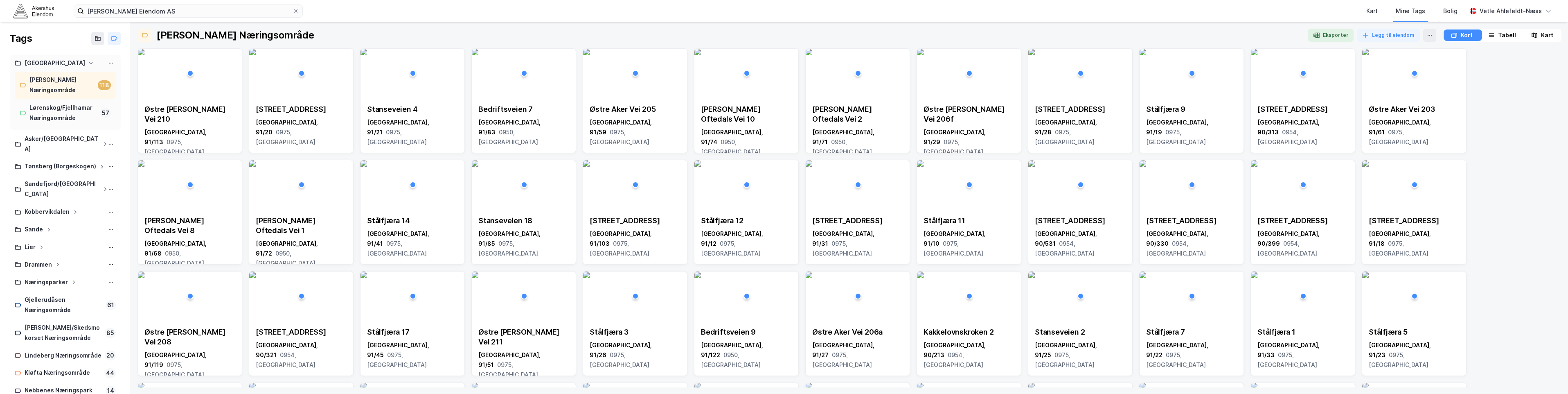
click at [37, 66] on div "[GEOGRAPHIC_DATA]" at bounding box center [65, 63] width 101 height 10
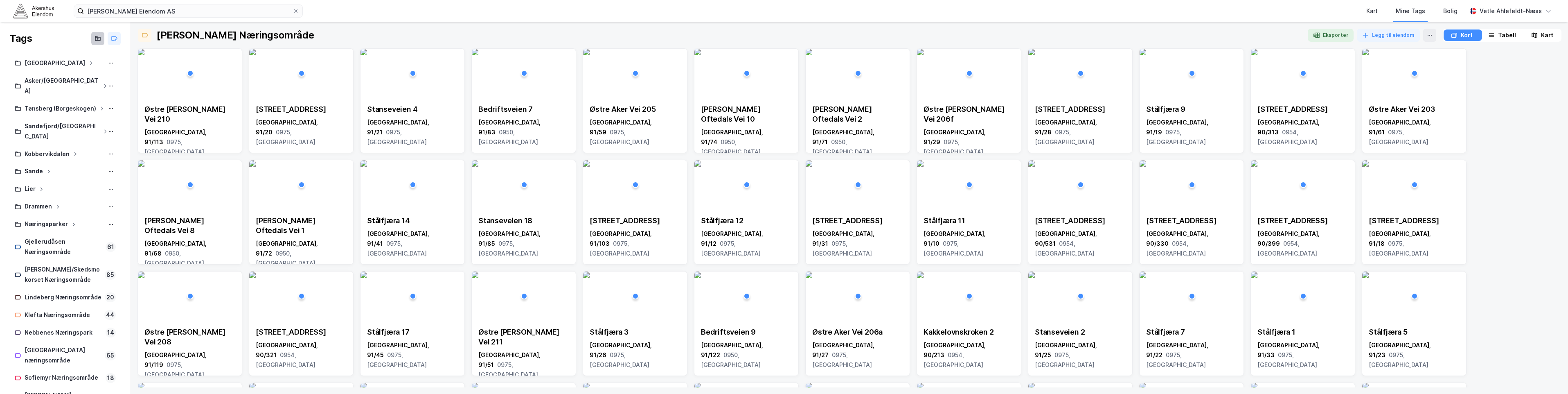
click at [92, 39] on button at bounding box center [98, 38] width 13 height 13
type input "Sofiemyr"
click at [50, 62] on div "Sofiemyr" at bounding box center [65, 63] width 101 height 10
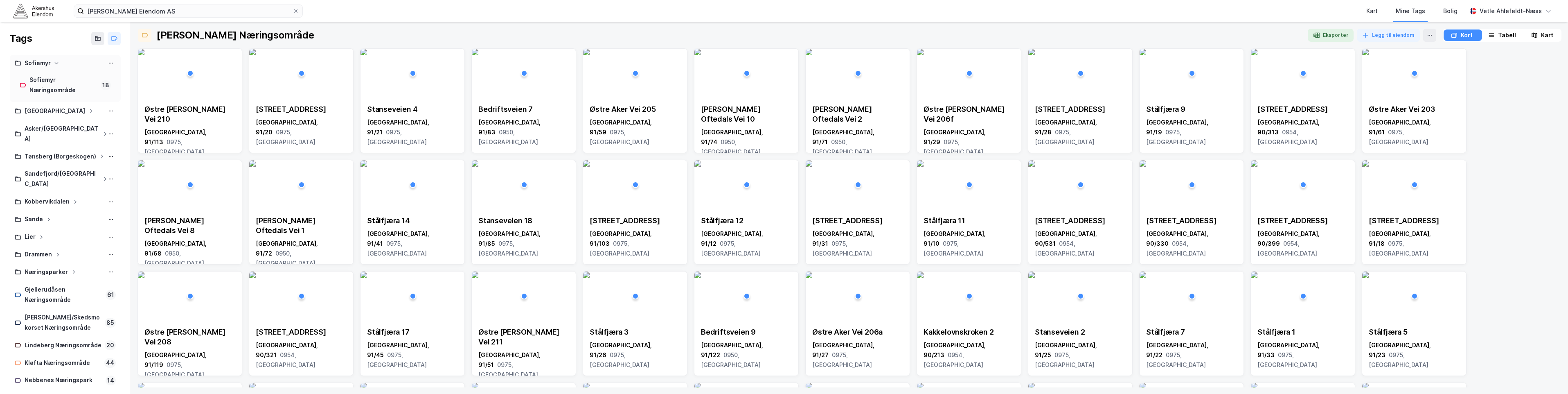
click at [50, 62] on div "Sofiemyr" at bounding box center [65, 63] width 101 height 10
click at [94, 36] on icon at bounding box center [97, 38] width 7 height 7
type input "Ytre Enebakk"
click at [111, 64] on icon at bounding box center [114, 61] width 7 height 7
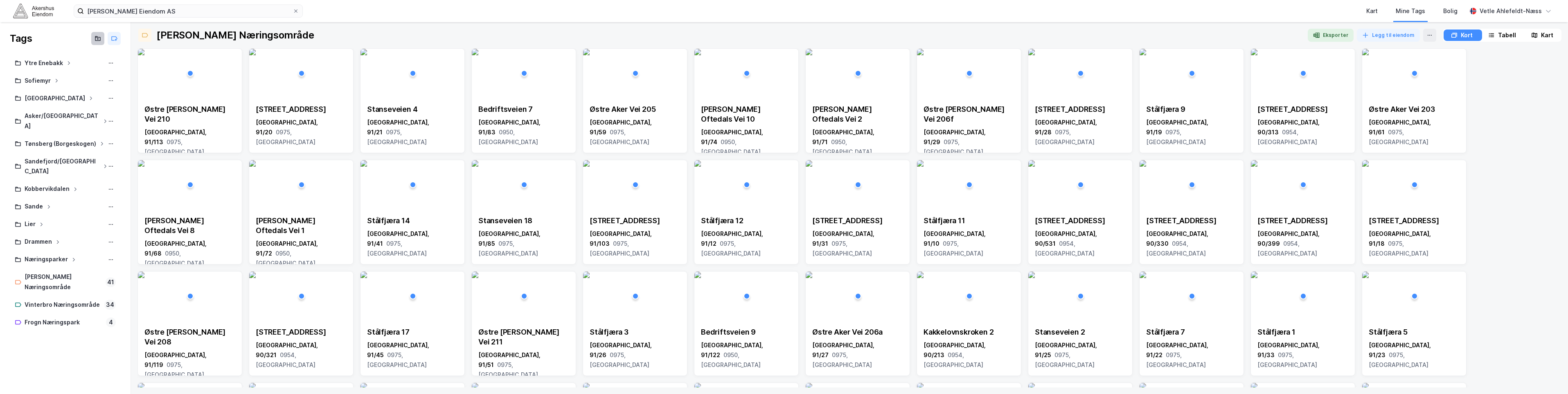
click at [95, 36] on icon at bounding box center [97, 38] width 7 height 7
type input "Vinterbro"
click at [101, 37] on icon at bounding box center [97, 38] width 7 height 7
type input "Drøbak"
click at [99, 40] on icon at bounding box center [97, 38] width 7 height 7
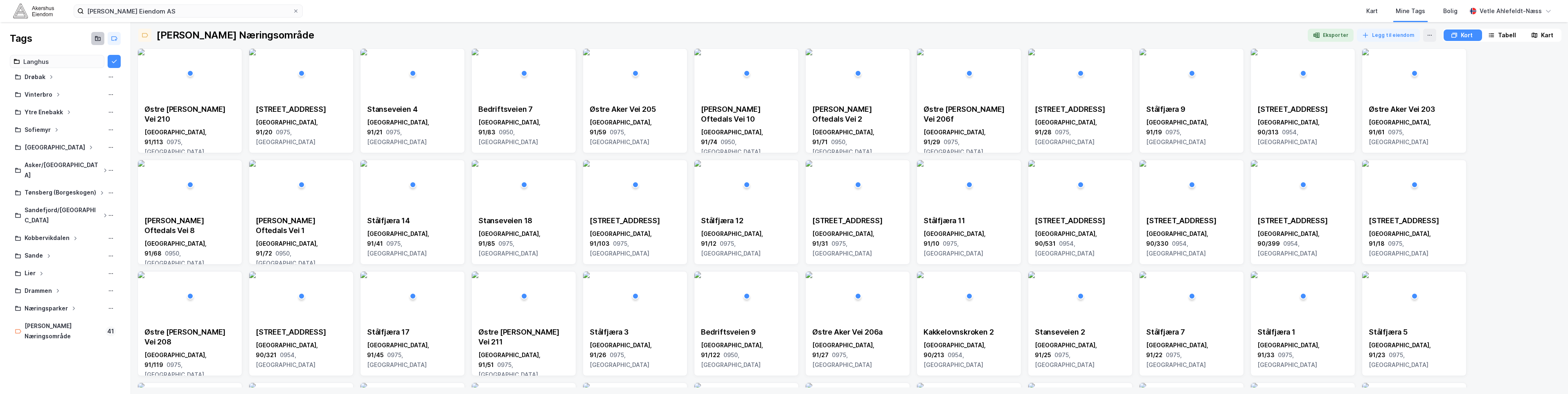
type input "Langhus"
click at [57, 307] on div "Næringsparker" at bounding box center [46, 312] width 43 height 10
click at [59, 307] on div "Næringsparker" at bounding box center [46, 312] width 43 height 10
click at [109, 309] on icon at bounding box center [110, 312] width 7 height 7
click at [104, 319] on div "Gi nytt navn til mappe" at bounding box center [75, 326] width 82 height 13
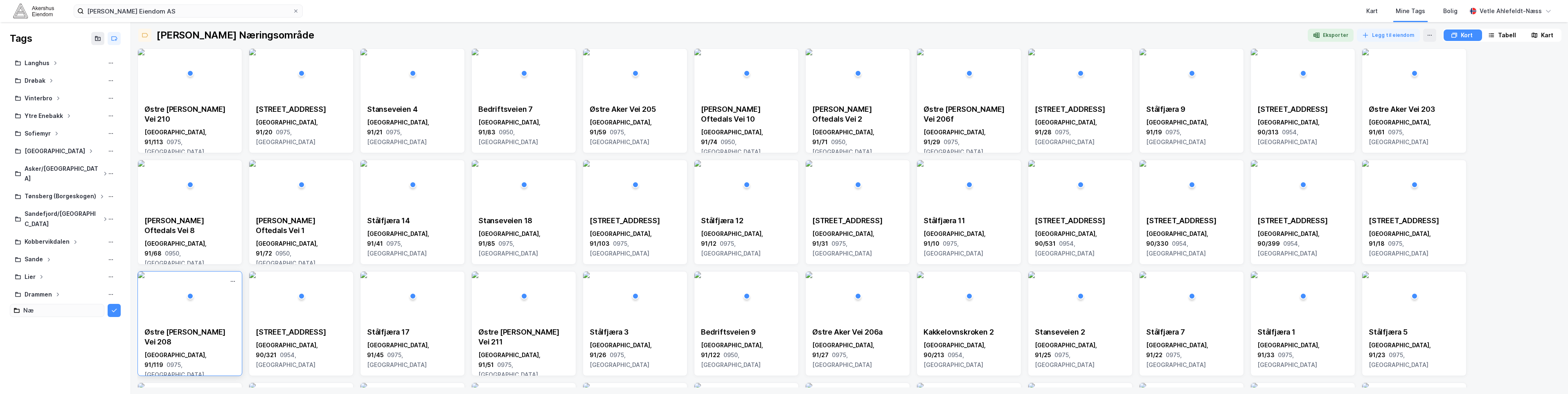
type input "N"
type input "Moss"
click at [98, 39] on icon at bounding box center [97, 38] width 7 height 7
type input "Vestby"
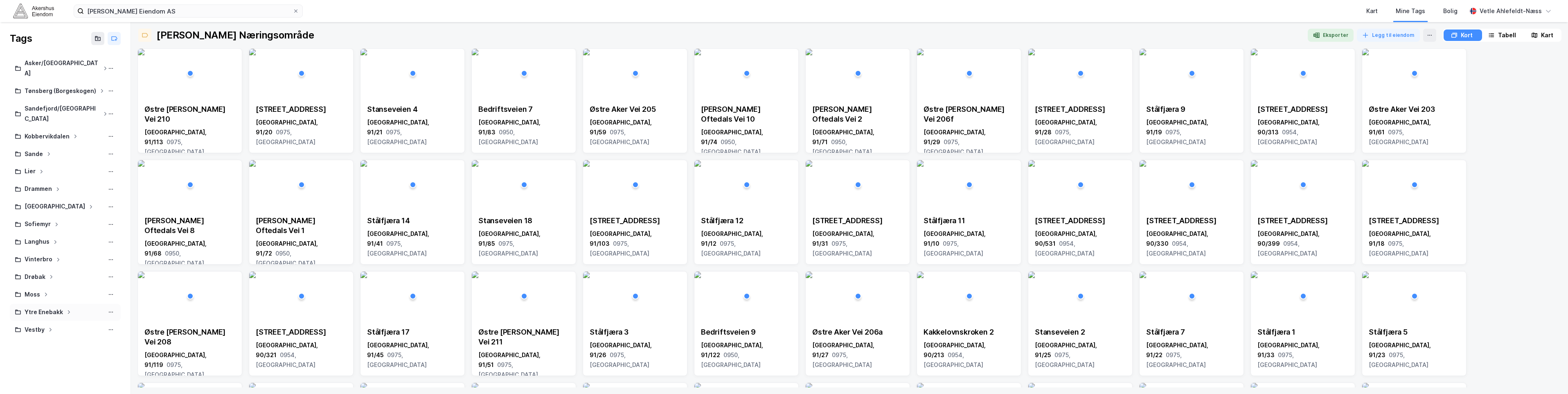
drag, startPoint x: 47, startPoint y: 276, endPoint x: 49, endPoint y: 296, distance: 20.1
click at [49, 296] on div "Asker/Bærum Tønsberg ([GEOGRAPHIC_DATA]) [GEOGRAPHIC_DATA]/[GEOGRAPHIC_DATA] Ko…" at bounding box center [65, 211] width 131 height 311
drag, startPoint x: 49, startPoint y: 296, endPoint x: 23, endPoint y: 317, distance: 33.4
click at [22, 339] on div at bounding box center [65, 347] width 111 height 17
drag, startPoint x: 38, startPoint y: 278, endPoint x: 40, endPoint y: 298, distance: 20.1
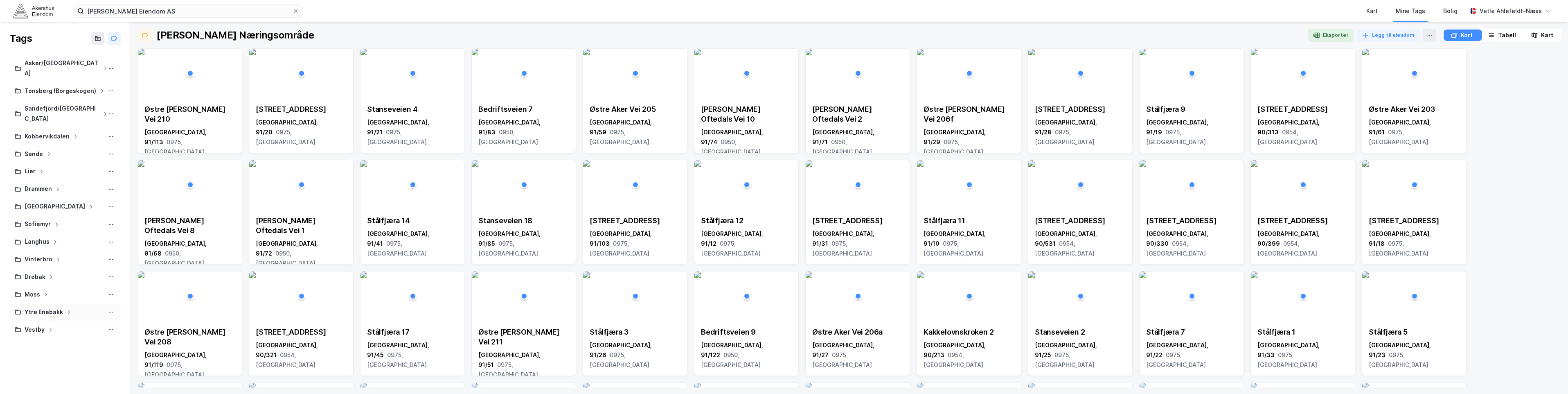
click at [40, 298] on div "Asker/Bærum Tønsberg ([GEOGRAPHIC_DATA]) [GEOGRAPHIC_DATA]/[GEOGRAPHIC_DATA] Ko…" at bounding box center [65, 211] width 131 height 311
drag, startPoint x: 40, startPoint y: 298, endPoint x: 38, endPoint y: 274, distance: 24.1
click at [39, 289] on div "Moss" at bounding box center [32, 294] width 16 height 10
click at [42, 289] on div "Moss" at bounding box center [65, 294] width 101 height 10
drag, startPoint x: 56, startPoint y: 273, endPoint x: 61, endPoint y: 300, distance: 27.5
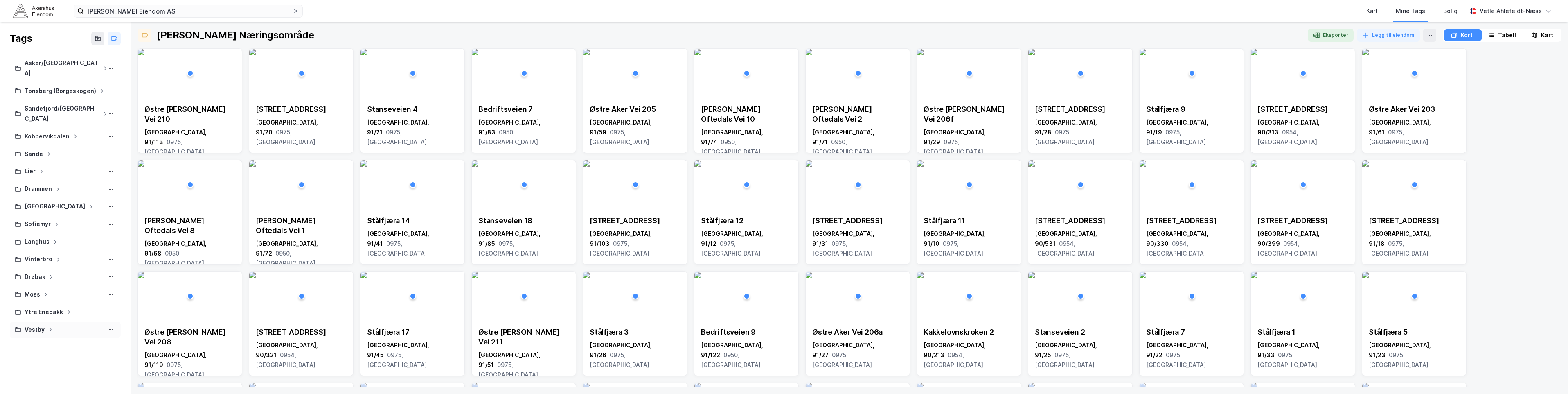
click at [61, 300] on div "Asker/Bærum Tønsberg ([GEOGRAPHIC_DATA]) [GEOGRAPHIC_DATA]/[GEOGRAPHIC_DATA] Ko…" at bounding box center [65, 211] width 131 height 311
drag, startPoint x: 61, startPoint y: 300, endPoint x: 39, endPoint y: 341, distance: 46.5
click at [36, 351] on div "Tags Asker/Bærum [GEOGRAPHIC_DATA] ([GEOGRAPHIC_DATA]) [GEOGRAPHIC_DATA]/[GEOGR…" at bounding box center [65, 208] width 131 height 372
click at [65, 343] on div "Asker/Bærum Tønsberg ([GEOGRAPHIC_DATA]) [GEOGRAPHIC_DATA]/[GEOGRAPHIC_DATA] Ko…" at bounding box center [65, 211] width 131 height 311
click at [109, 289] on button at bounding box center [110, 294] width 10 height 10
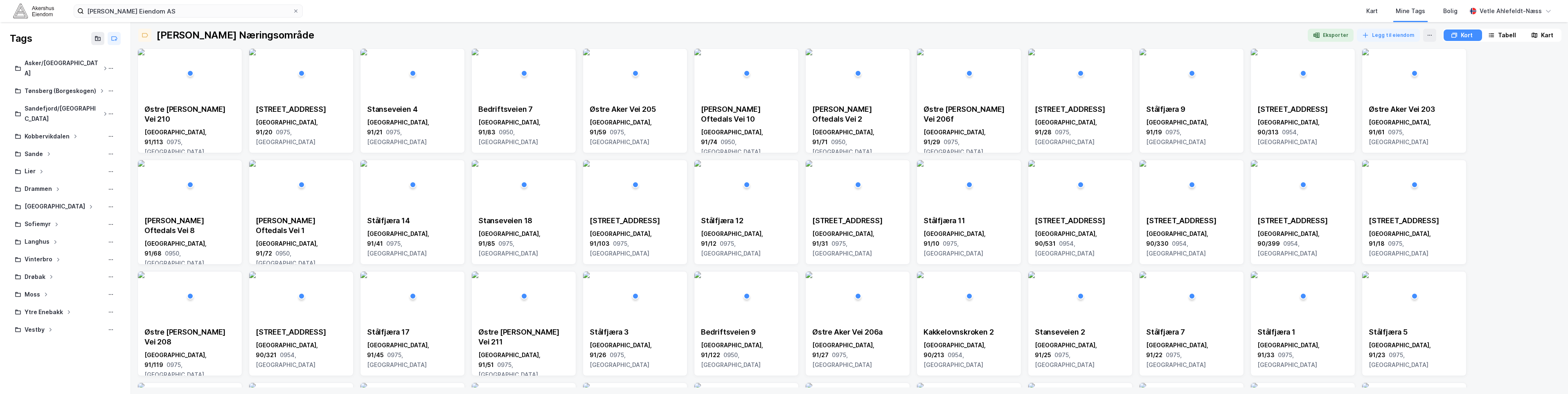
drag, startPoint x: 50, startPoint y: 352, endPoint x: 59, endPoint y: 323, distance: 30.4
click at [51, 351] on div "Tags Asker/Bærum [GEOGRAPHIC_DATA] ([GEOGRAPHIC_DATA]) [GEOGRAPHIC_DATA]/[GEOGR…" at bounding box center [65, 208] width 131 height 372
drag, startPoint x: 39, startPoint y: 275, endPoint x: 70, endPoint y: 293, distance: 35.8
click at [70, 293] on div "Asker/Bærum Tønsberg ([GEOGRAPHIC_DATA]) [GEOGRAPHIC_DATA]/[GEOGRAPHIC_DATA] Ko…" at bounding box center [65, 211] width 131 height 311
drag, startPoint x: 70, startPoint y: 293, endPoint x: 31, endPoint y: 297, distance: 39.2
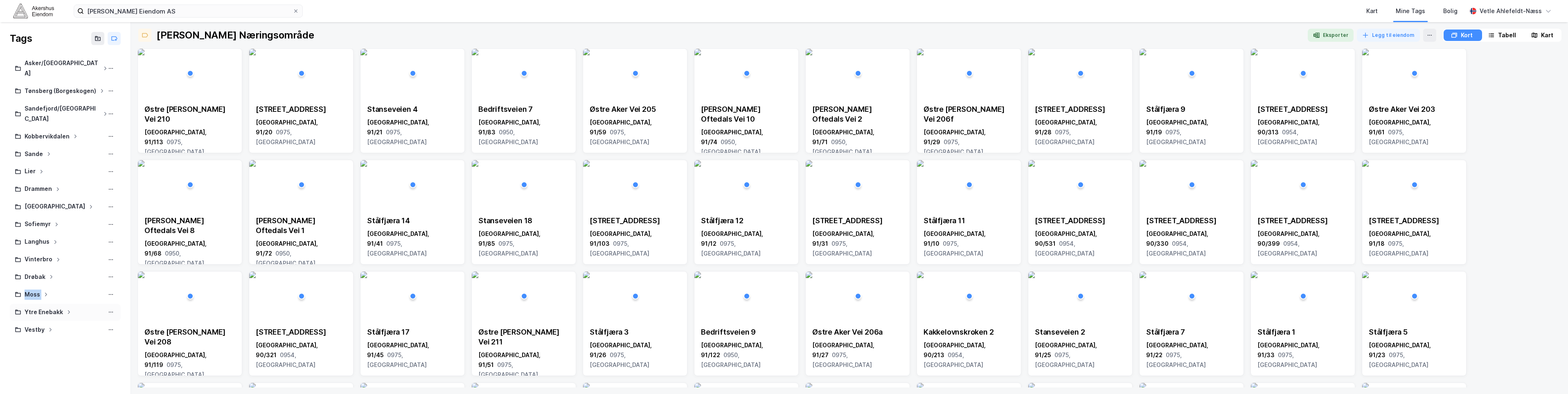
click at [31, 297] on div "Asker/Bærum Tønsberg ([GEOGRAPHIC_DATA]) [GEOGRAPHIC_DATA]/[GEOGRAPHIC_DATA] Ko…" at bounding box center [65, 211] width 131 height 311
drag, startPoint x: 31, startPoint y: 297, endPoint x: 17, endPoint y: 338, distance: 43.3
click at [12, 345] on div "Tags Asker/Bærum [GEOGRAPHIC_DATA] ([GEOGRAPHIC_DATA]) [GEOGRAPHIC_DATA]/[GEOGR…" at bounding box center [65, 208] width 131 height 372
click at [104, 266] on div "Asker/Bærum Tønsberg ([GEOGRAPHIC_DATA]) [GEOGRAPHIC_DATA]/[GEOGRAPHIC_DATA] Ko…" at bounding box center [65, 211] width 131 height 311
click at [108, 291] on icon at bounding box center [110, 294] width 7 height 7
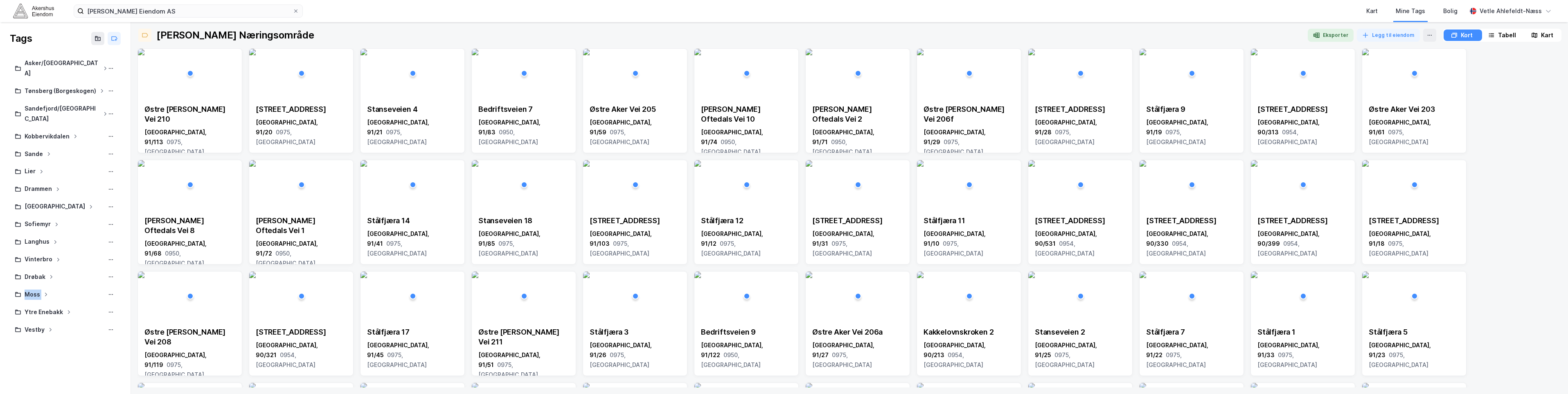
drag, startPoint x: 72, startPoint y: 350, endPoint x: 75, endPoint y: 344, distance: 6.7
click at [72, 349] on div "Tags Asker/Bærum [GEOGRAPHIC_DATA] ([GEOGRAPHIC_DATA]) [GEOGRAPHIC_DATA]/[GEOGR…" at bounding box center [65, 208] width 131 height 372
click at [75, 342] on div "Asker/Bærum Tønsberg ([GEOGRAPHIC_DATA]) [GEOGRAPHIC_DATA]/[GEOGRAPHIC_DATA] Ko…" at bounding box center [65, 211] width 131 height 311
drag, startPoint x: 17, startPoint y: 275, endPoint x: 24, endPoint y: 276, distance: 7.1
click at [24, 289] on div "Moss" at bounding box center [65, 294] width 101 height 10
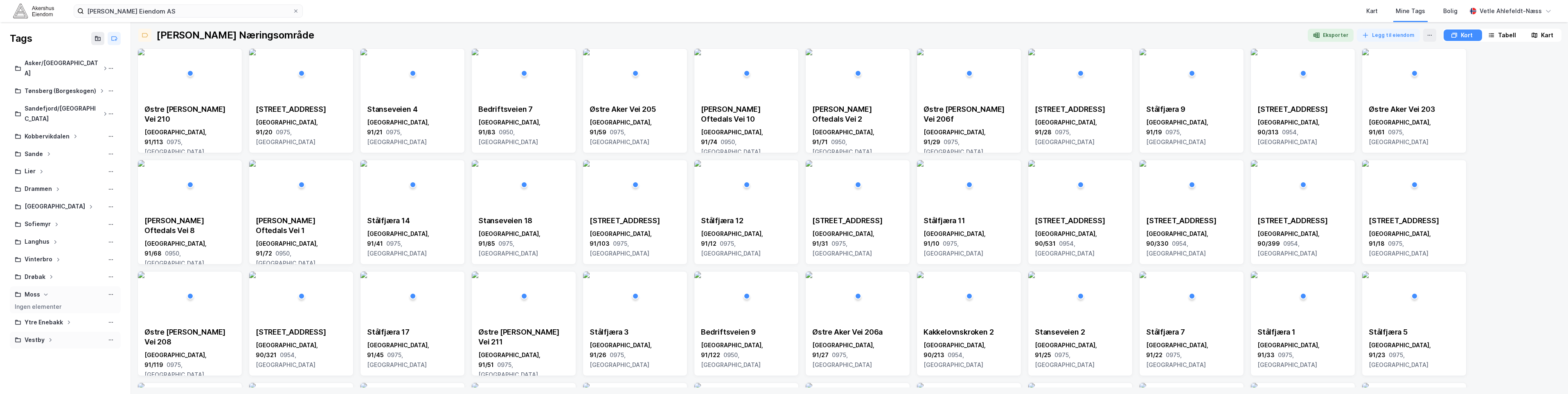
drag, startPoint x: 26, startPoint y: 338, endPoint x: 32, endPoint y: 326, distance: 13.4
click at [27, 349] on div at bounding box center [65, 358] width 111 height 17
drag, startPoint x: 39, startPoint y: 261, endPoint x: 59, endPoint y: 267, distance: 20.9
click at [59, 269] on div "[PERSON_NAME] Ingen elementer" at bounding box center [65, 282] width 111 height 27
drag, startPoint x: 59, startPoint y: 267, endPoint x: 61, endPoint y: 261, distance: 6.3
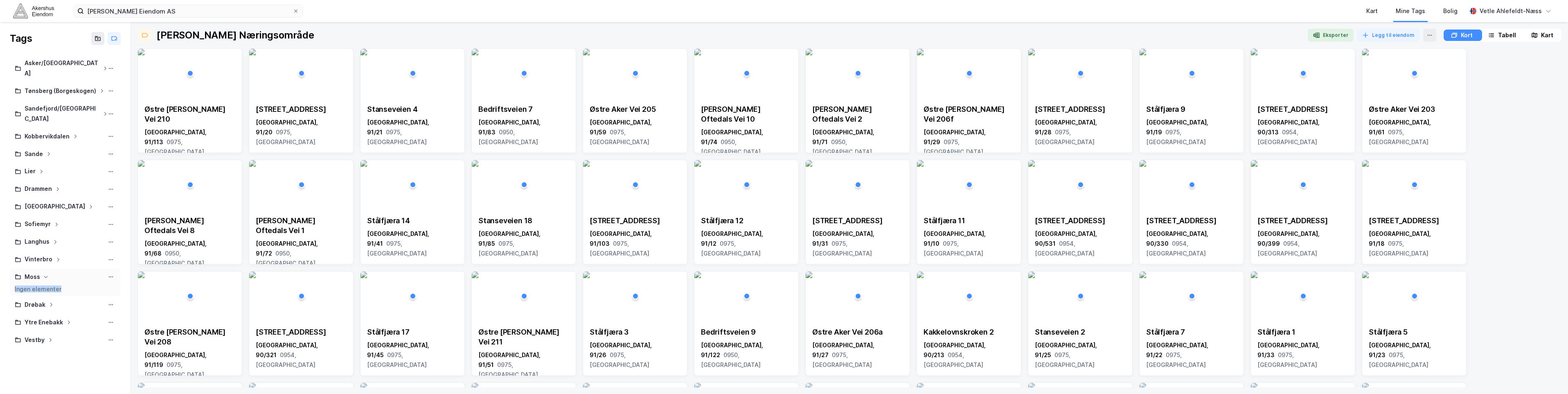
click at [61, 283] on div at bounding box center [65, 285] width 101 height 4
click at [47, 274] on icon at bounding box center [45, 276] width 5 height 5
drag, startPoint x: 64, startPoint y: 258, endPoint x: 65, endPoint y: 286, distance: 28.0
click at [65, 286] on div "Asker/Bærum Tønsberg ([GEOGRAPHIC_DATA]) [GEOGRAPHIC_DATA]/[GEOGRAPHIC_DATA] Ko…" at bounding box center [65, 211] width 131 height 311
click at [35, 335] on div "Asker/Bærum Tønsberg ([GEOGRAPHIC_DATA]) [GEOGRAPHIC_DATA]/[GEOGRAPHIC_DATA] Ko…" at bounding box center [65, 211] width 131 height 311
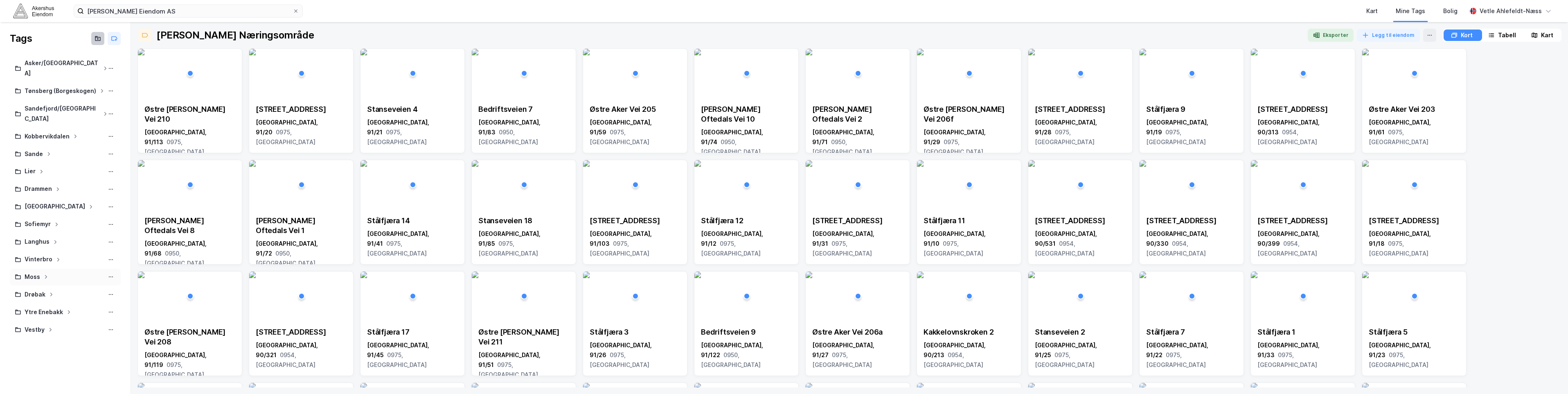
click at [93, 41] on button at bounding box center [98, 38] width 13 height 13
click at [32, 19] on div "[PERSON_NAME] Eiendom AS Kart Mine Tags [PERSON_NAME] Ahlefeldt-Næss" at bounding box center [784, 11] width 1568 height 22
click at [31, 13] on img at bounding box center [34, 10] width 41 height 14
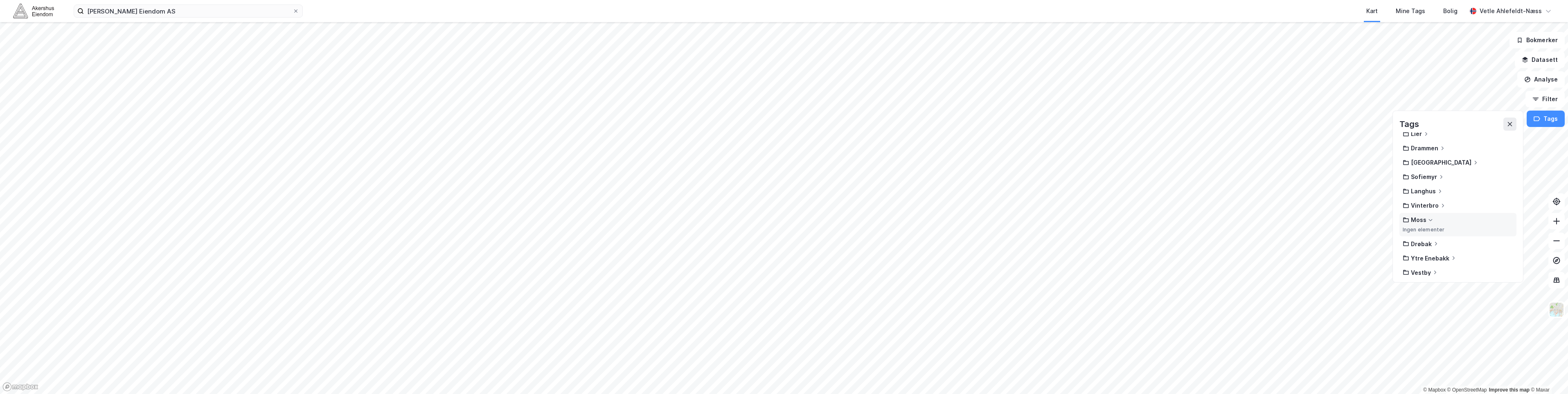
scroll to position [80, 0]
click at [1451, 215] on div "Moss" at bounding box center [1459, 215] width 110 height 7
click at [1416, 6] on div "Mine Tags" at bounding box center [1411, 11] width 35 height 15
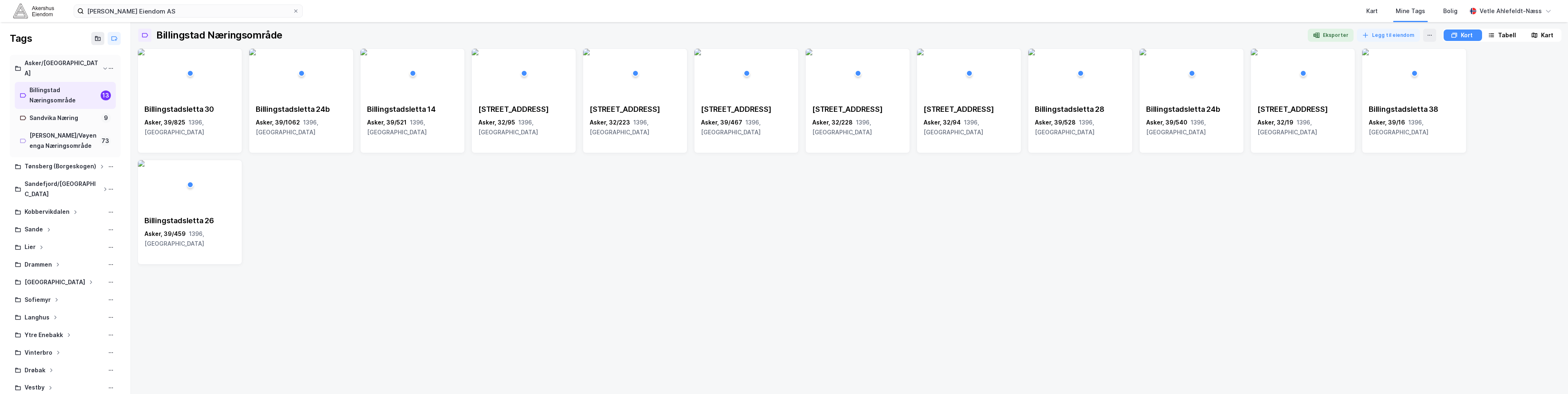
click at [103, 66] on icon at bounding box center [105, 67] width 5 height 5
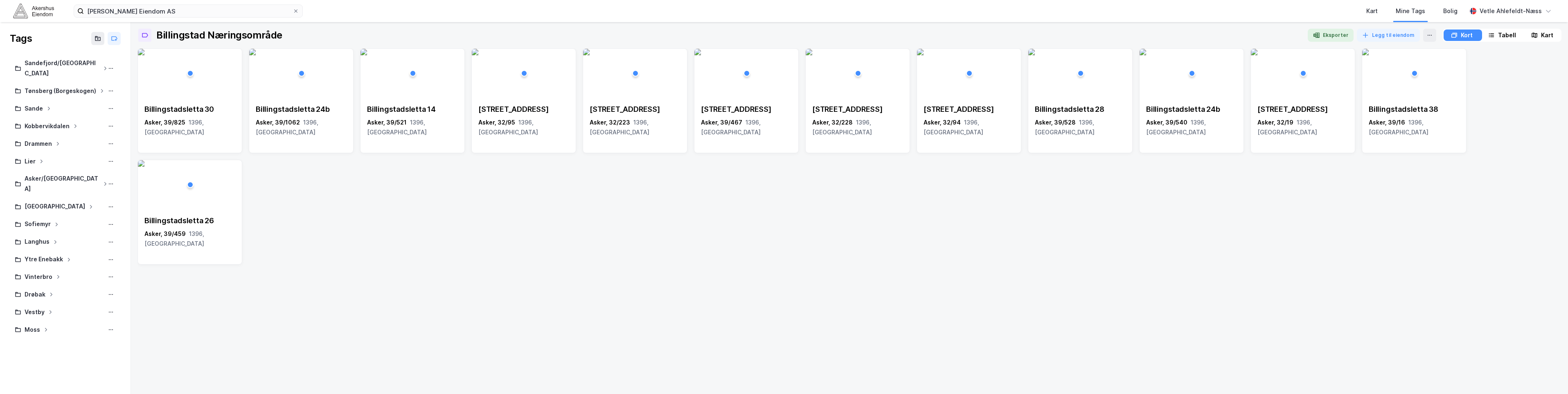
click at [41, 14] on img at bounding box center [34, 10] width 41 height 14
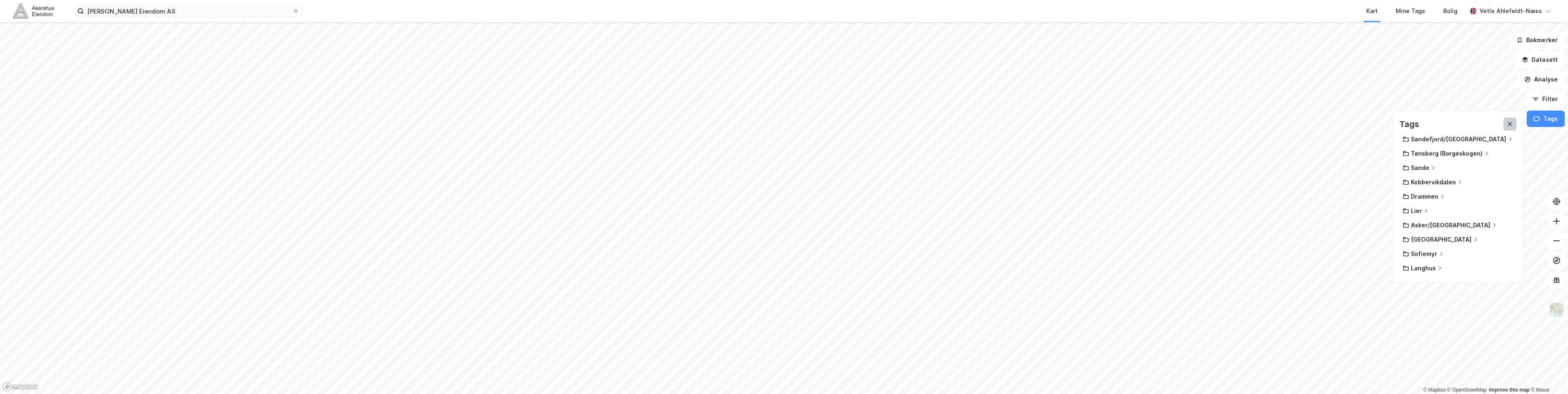
click at [1513, 123] on icon at bounding box center [1510, 124] width 7 height 7
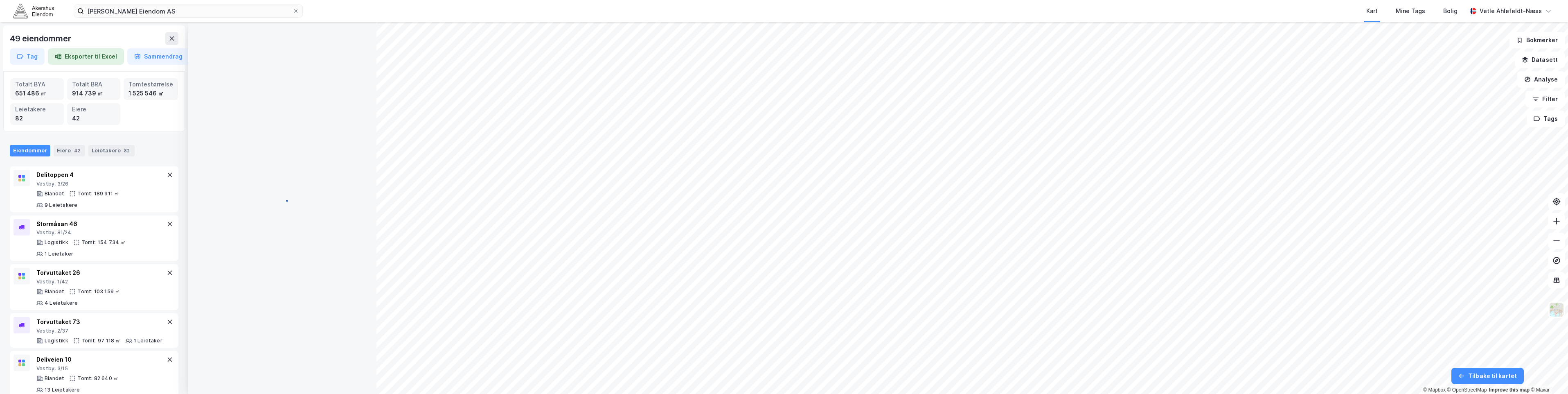
scroll to position [0, 0]
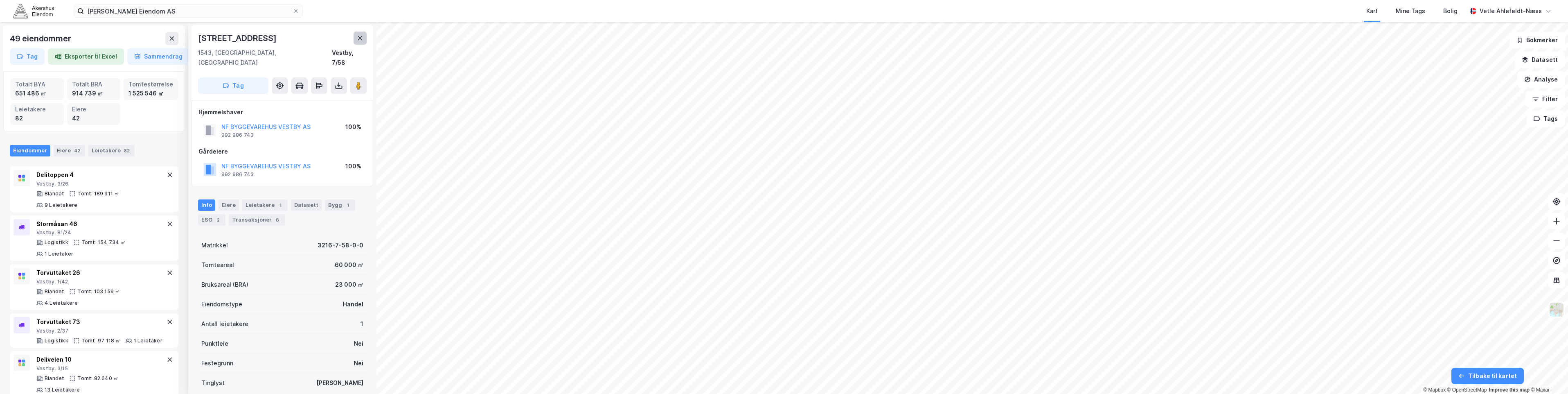
click at [365, 37] on button at bounding box center [360, 38] width 13 height 13
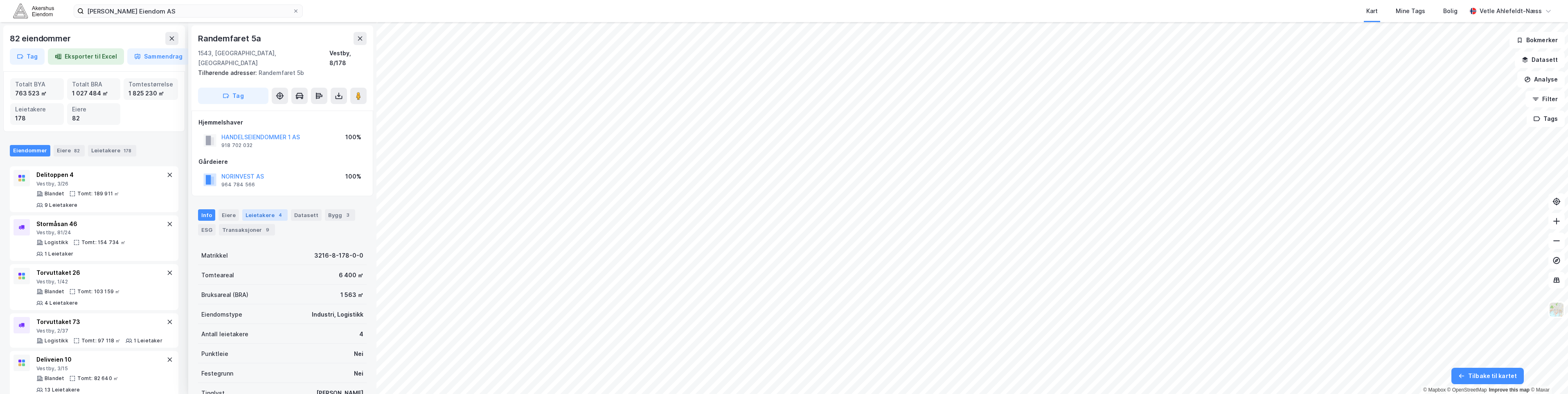
click at [253, 210] on div "Leietakere 4" at bounding box center [265, 215] width 46 height 11
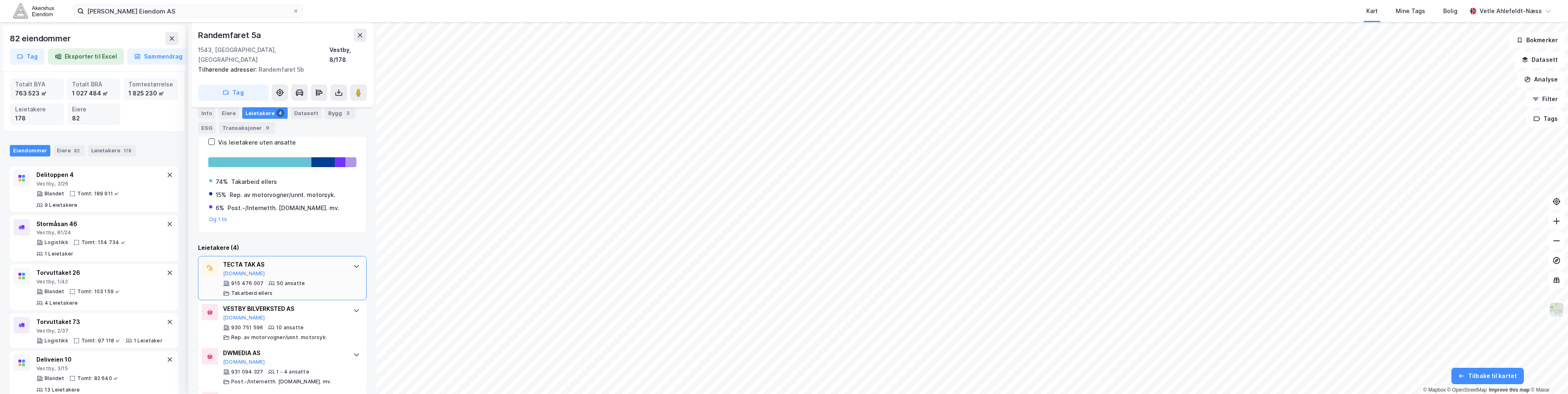
scroll to position [177, 0]
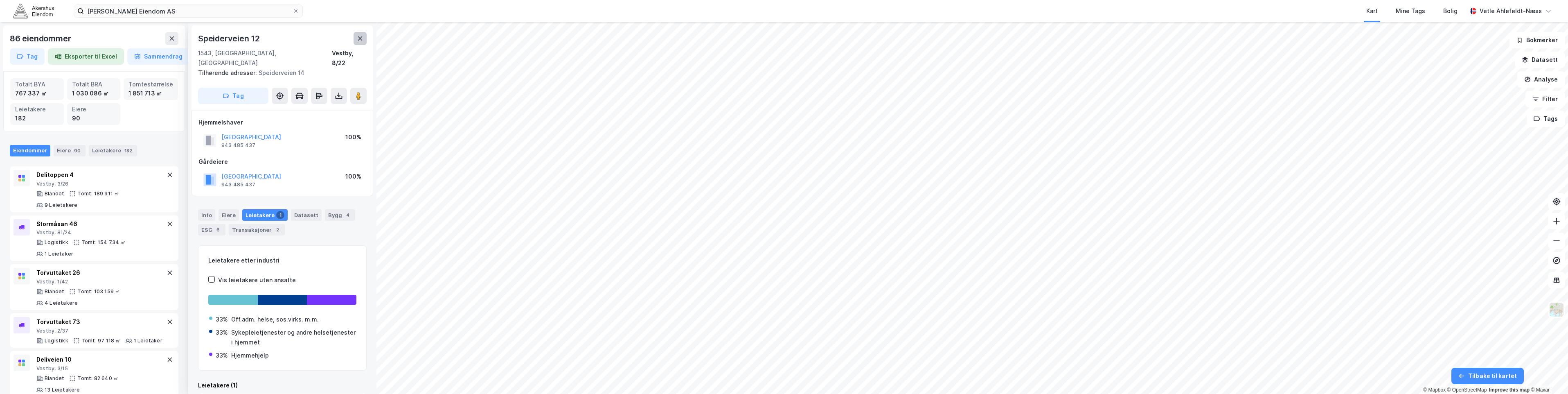
click at [360, 38] on icon at bounding box center [360, 38] width 5 height 4
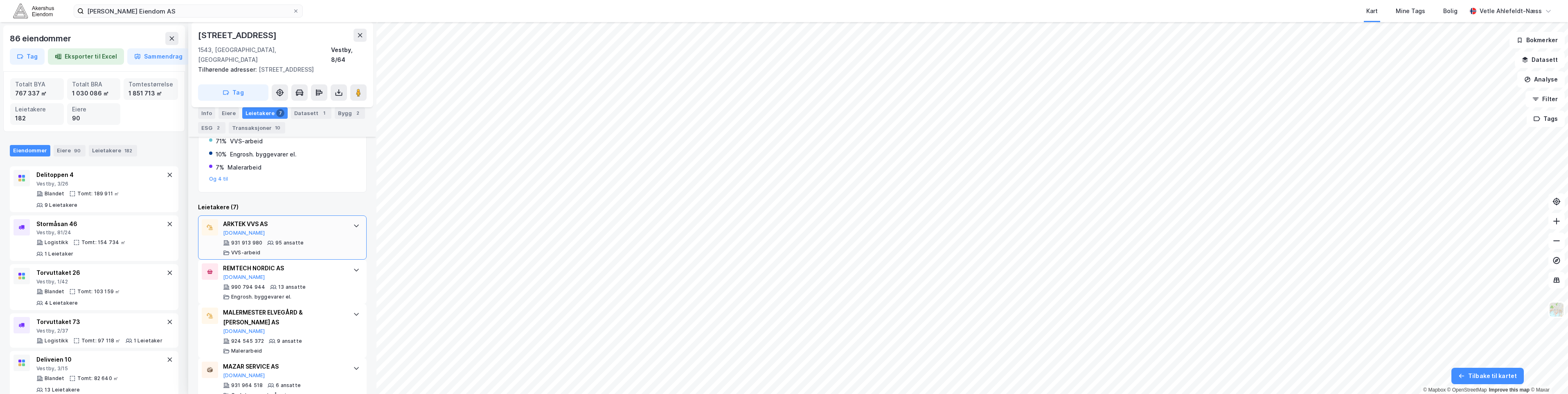
scroll to position [164, 0]
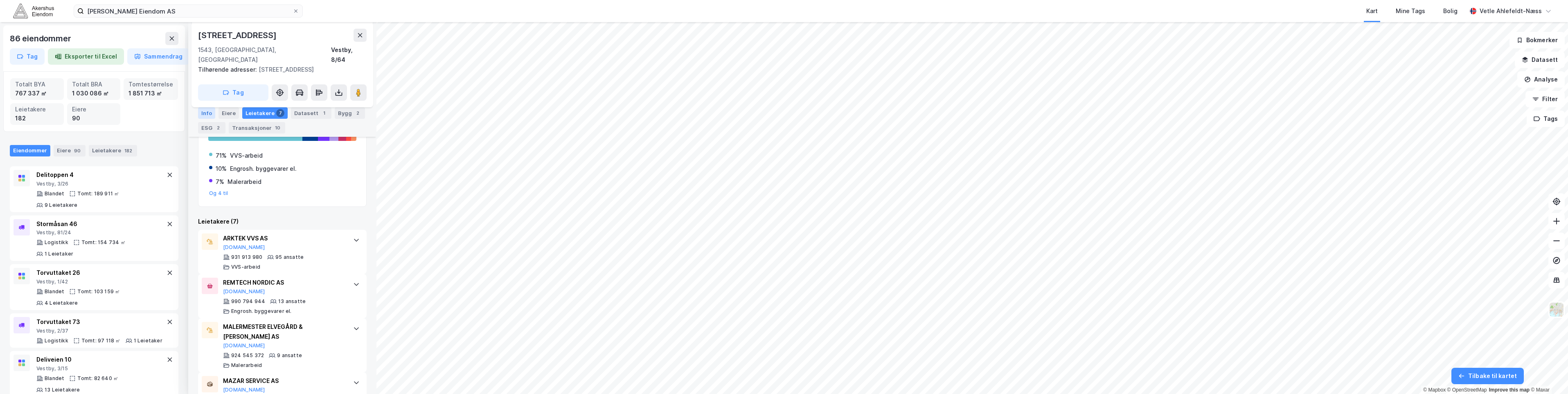
click at [209, 111] on div "Info" at bounding box center [207, 113] width 17 height 11
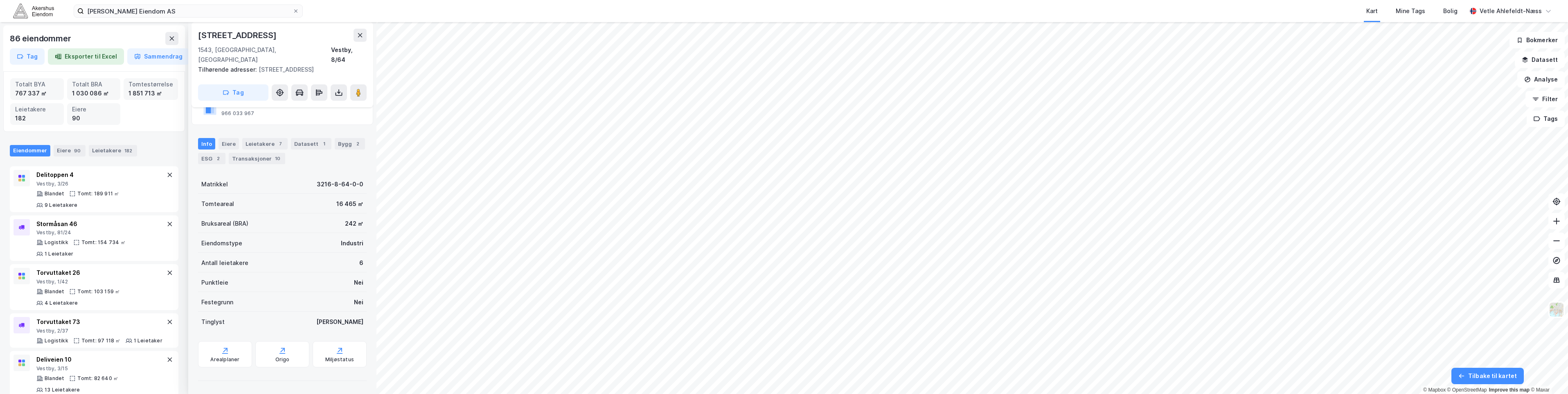
scroll to position [62, 0]
click at [360, 36] on icon at bounding box center [360, 35] width 5 height 4
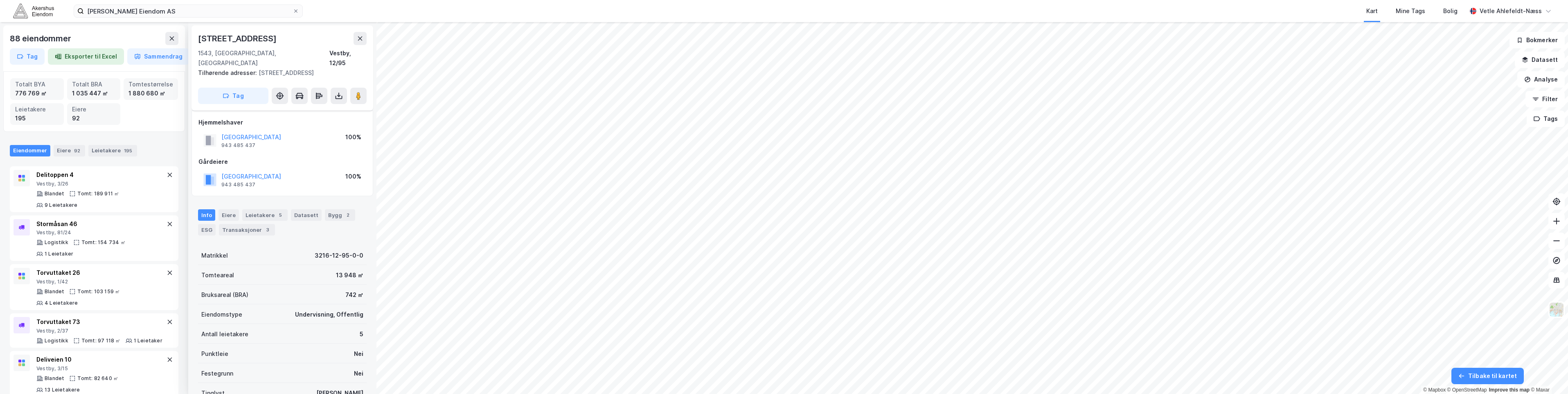
scroll to position [62, 0]
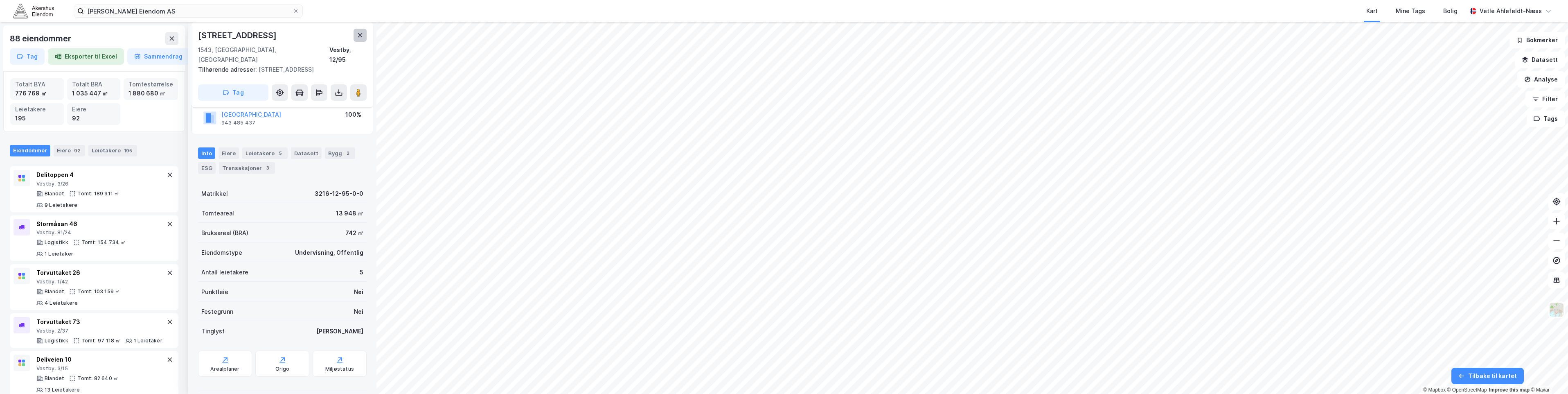
click at [358, 33] on icon at bounding box center [360, 35] width 7 height 7
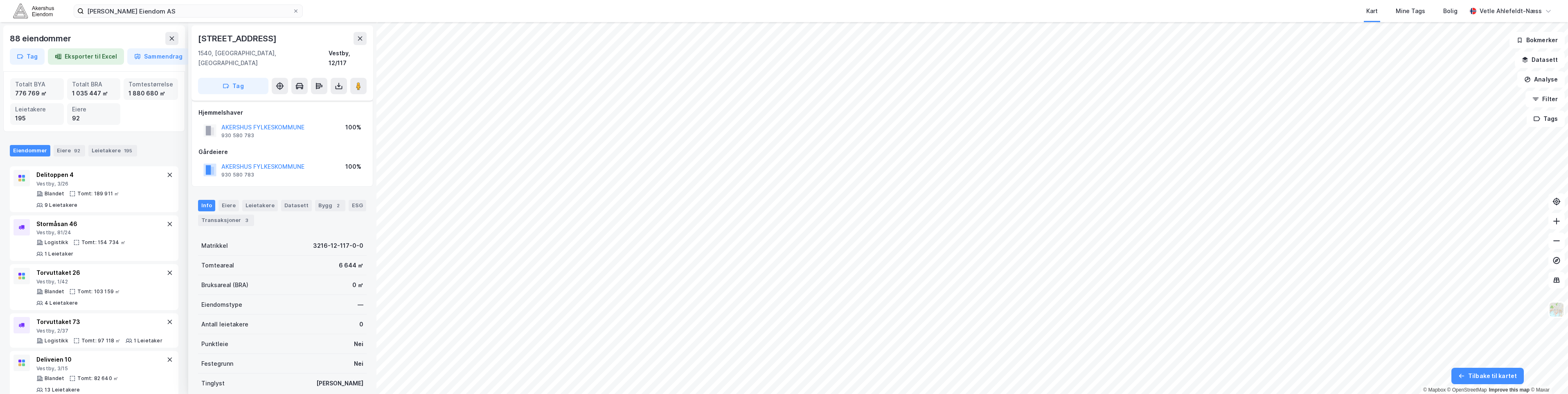
scroll to position [52, 0]
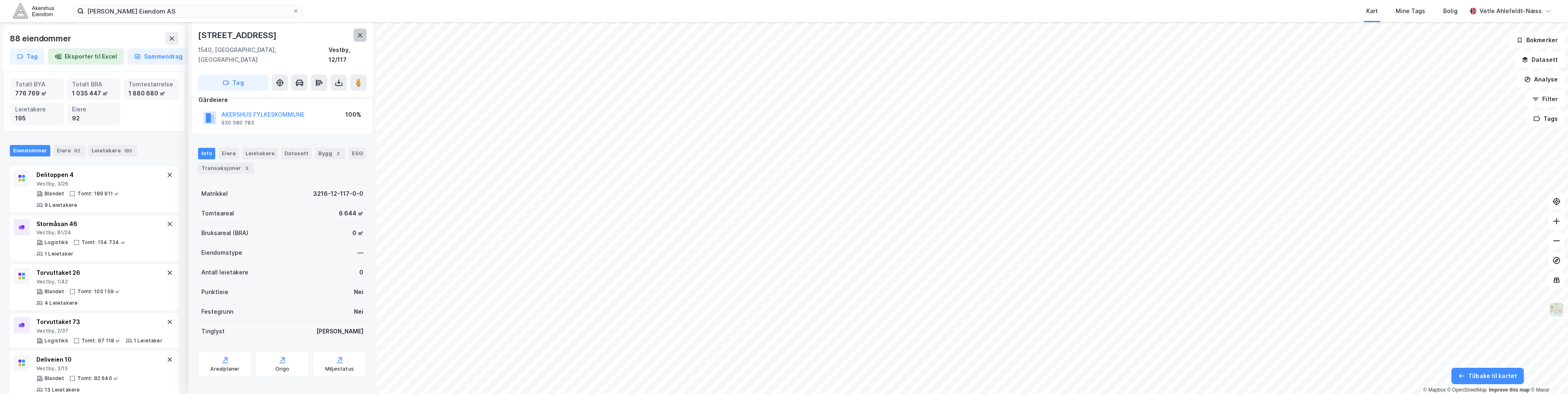
click at [363, 33] on icon at bounding box center [360, 35] width 7 height 7
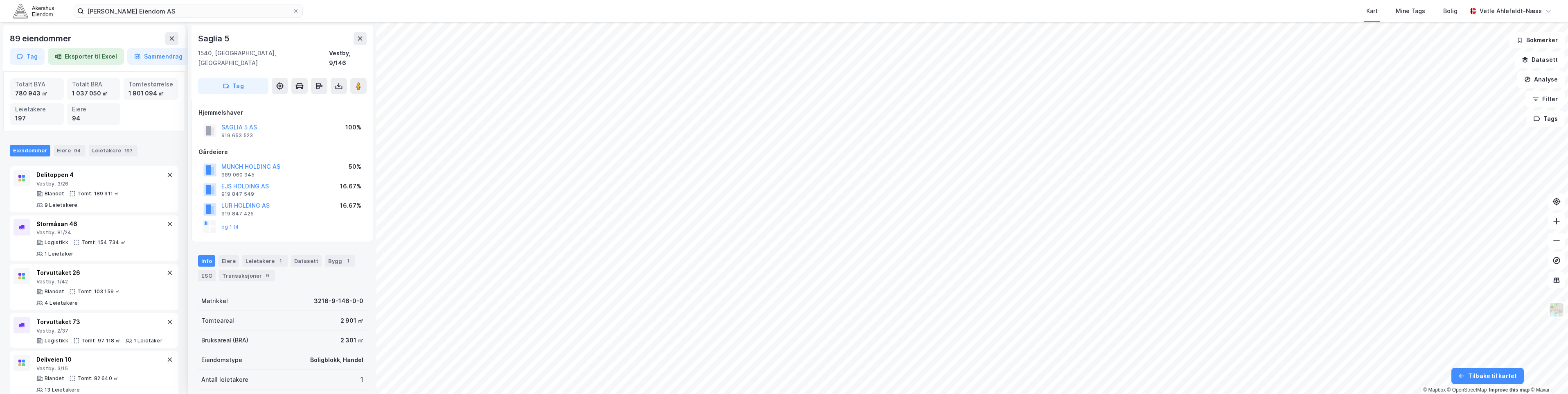
scroll to position [52, 0]
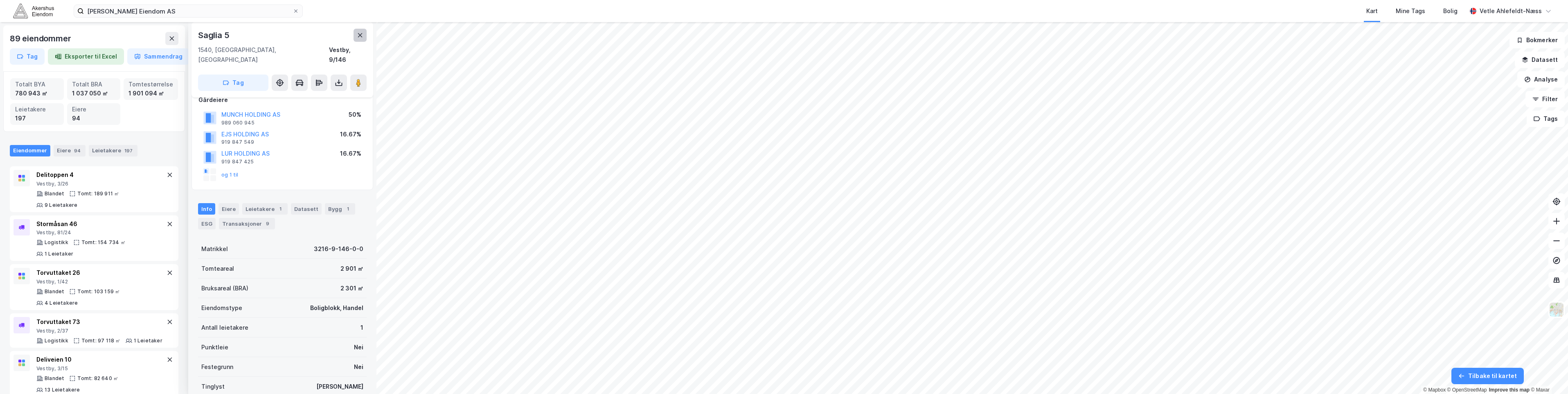
click at [358, 37] on icon at bounding box center [360, 35] width 5 height 4
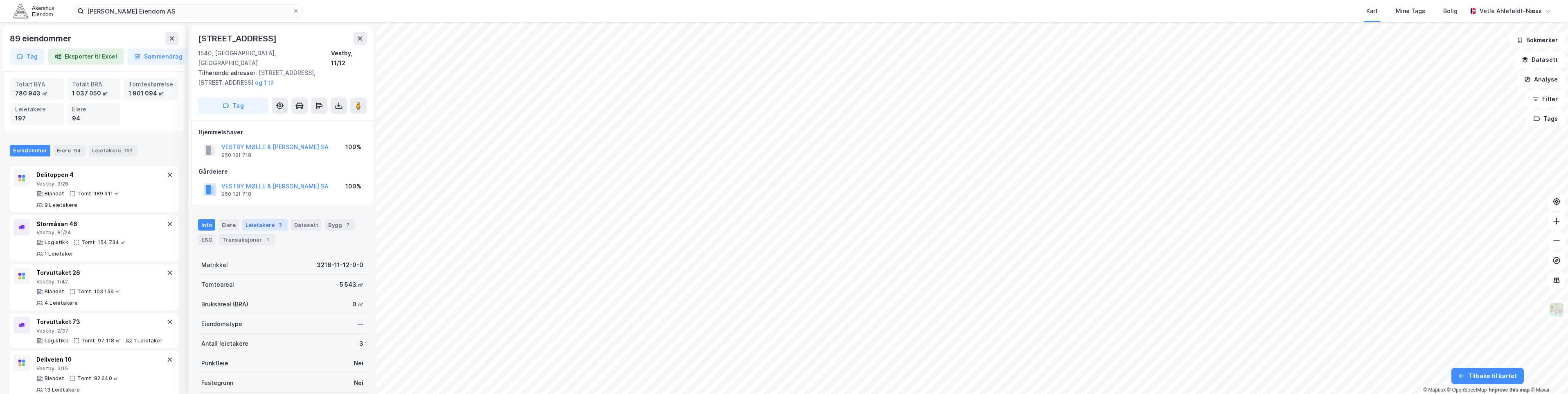
click at [269, 219] on div "Leietakere 3" at bounding box center [265, 225] width 46 height 11
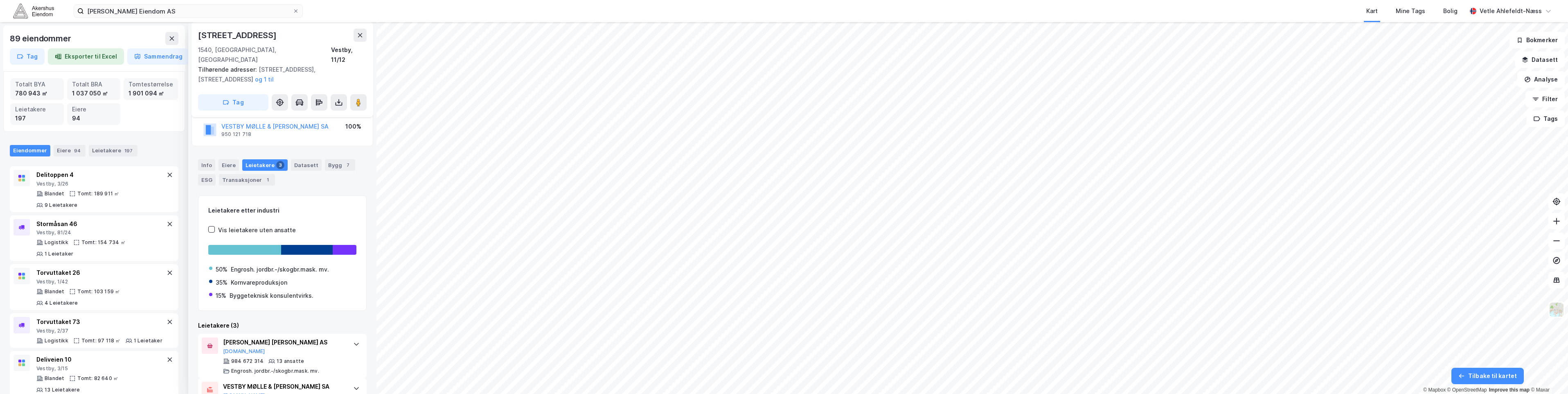
scroll to position [132, 0]
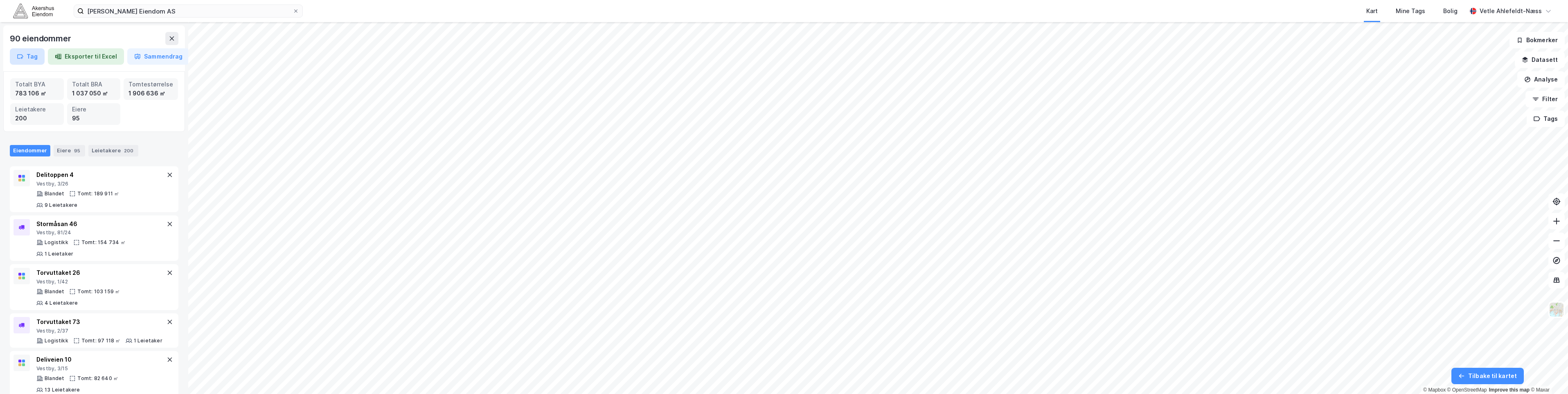
click at [30, 61] on button "Tag" at bounding box center [27, 57] width 35 height 17
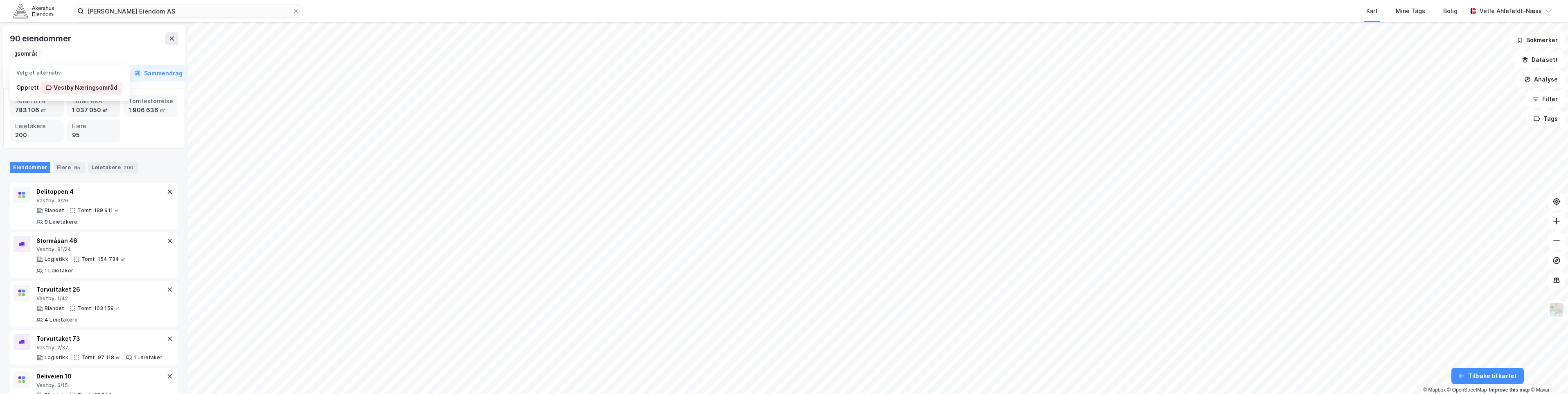
scroll to position [0, 43]
type input "Vestby Næringsområde"
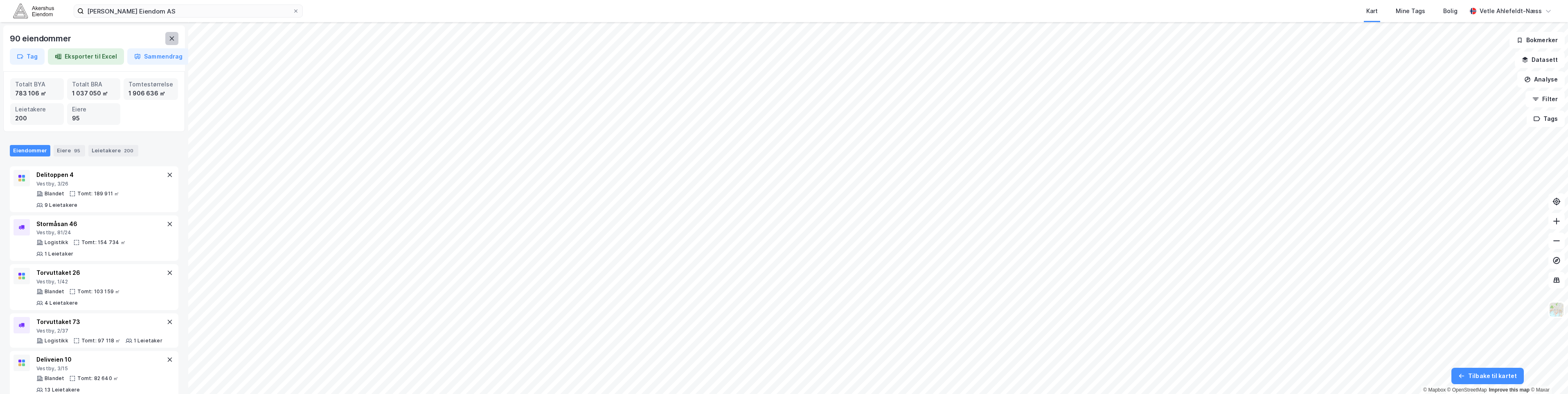
click at [171, 37] on icon at bounding box center [172, 38] width 5 height 4
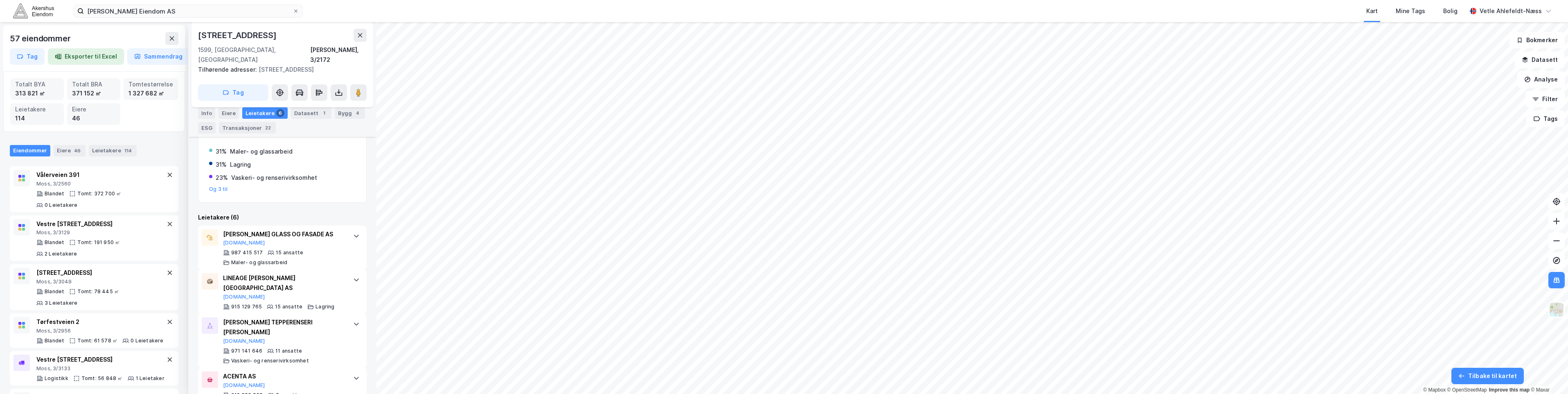
scroll to position [193, 0]
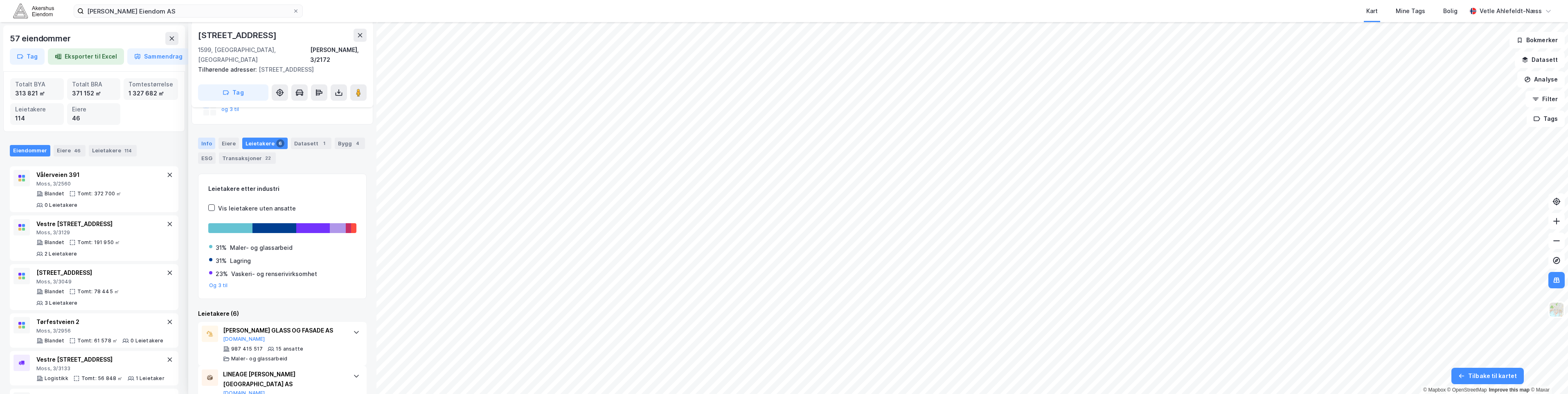
click at [206, 138] on div "Info" at bounding box center [207, 143] width 17 height 11
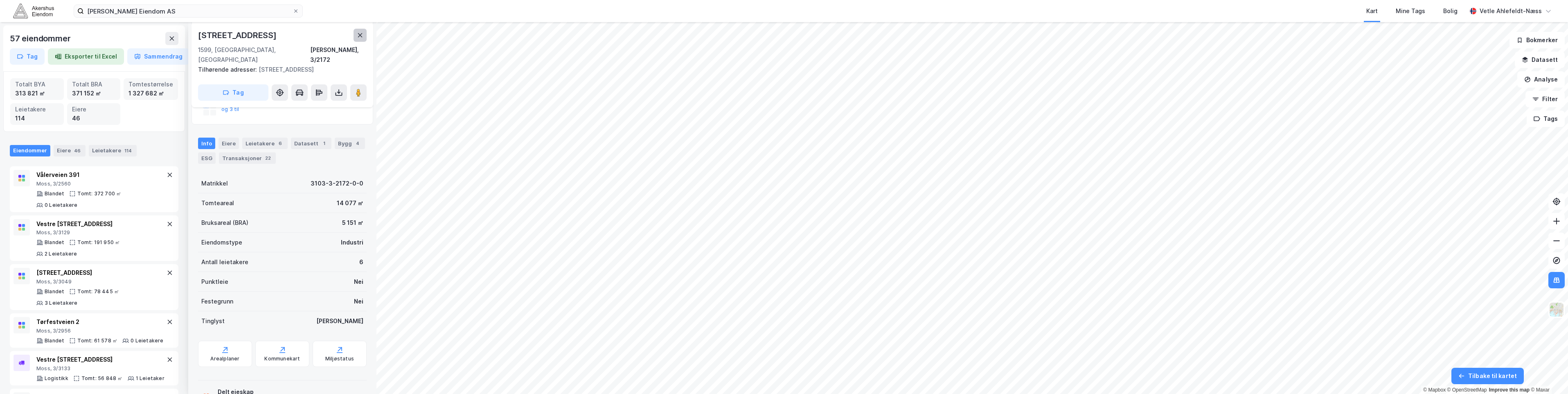
click at [356, 37] on button at bounding box center [360, 36] width 13 height 13
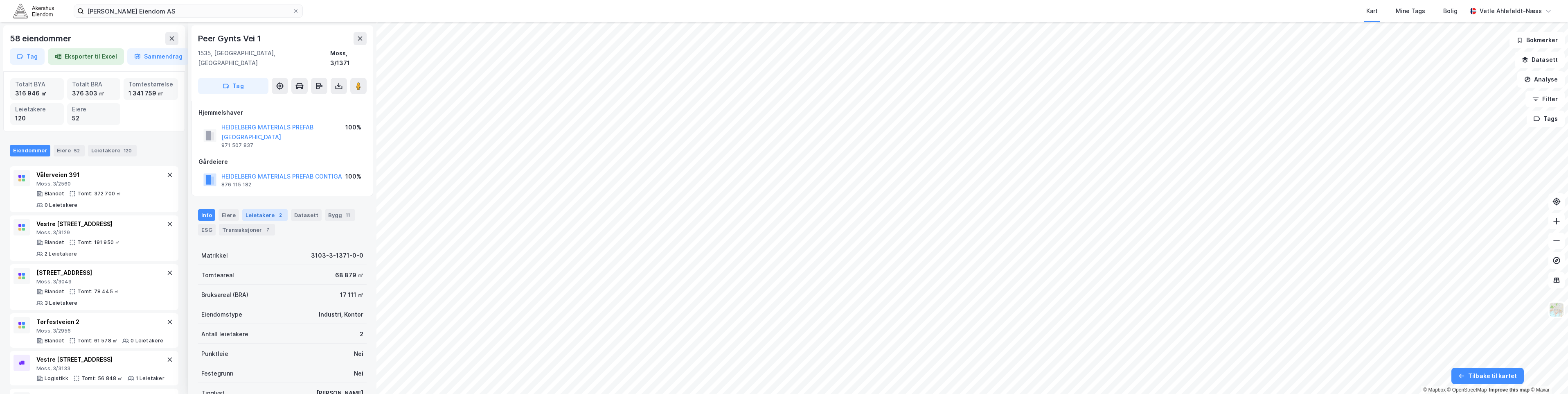
click at [253, 210] on div "Leietakere 2" at bounding box center [265, 215] width 46 height 11
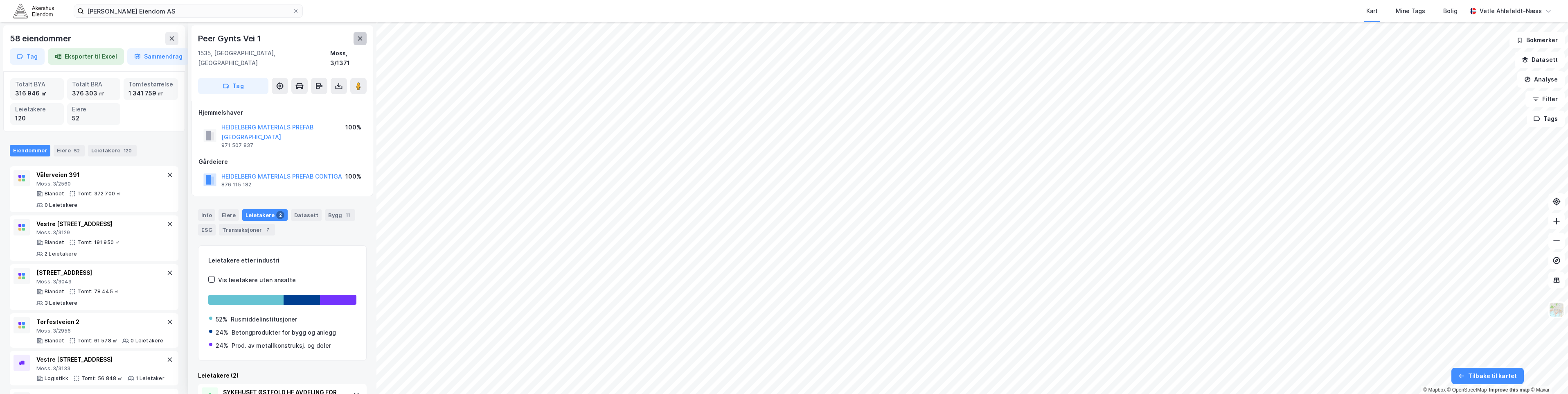
click at [358, 35] on button at bounding box center [360, 38] width 13 height 13
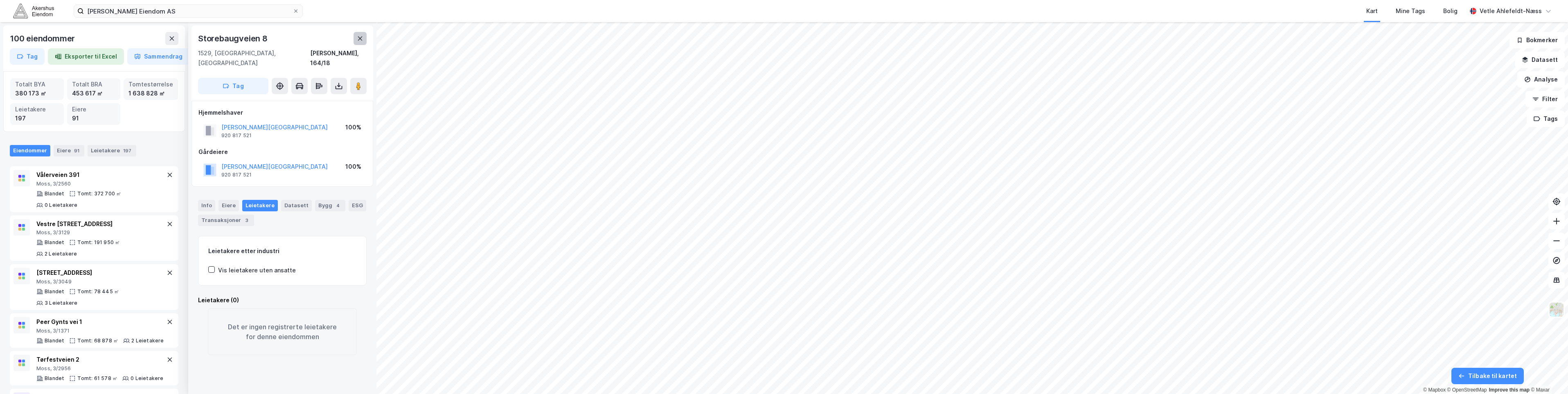
click at [360, 40] on icon at bounding box center [360, 38] width 7 height 7
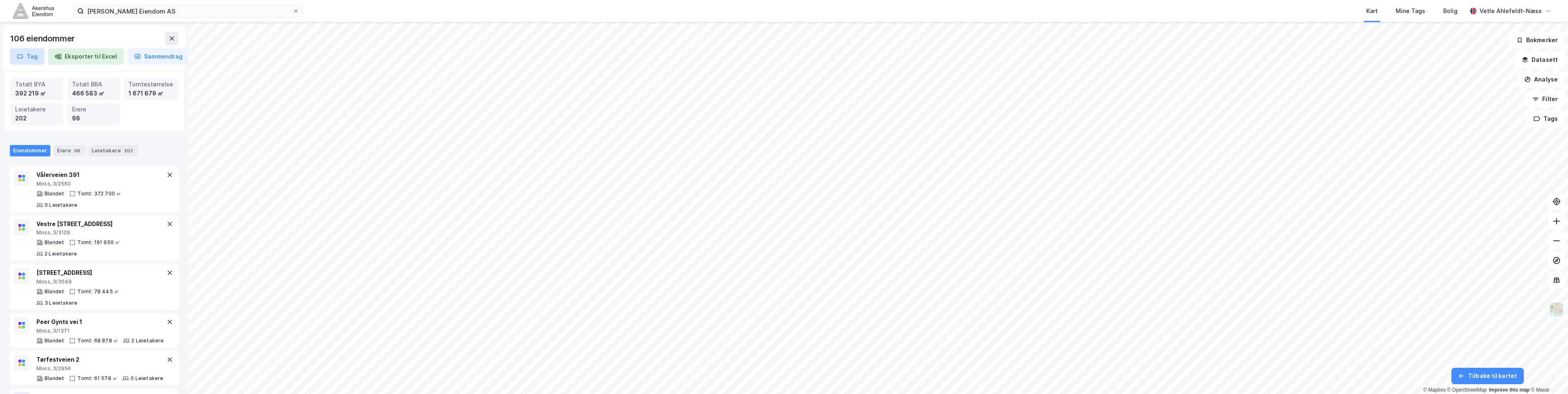
click at [36, 59] on button "Tag" at bounding box center [27, 57] width 35 height 17
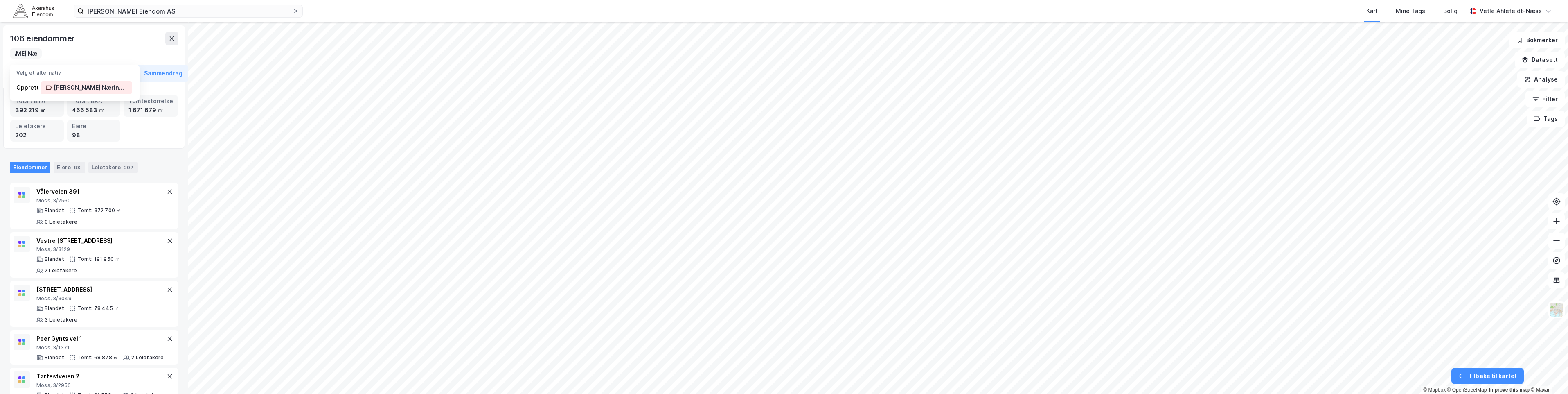
scroll to position [0, 39]
type input "[PERSON_NAME] Næringsområde"
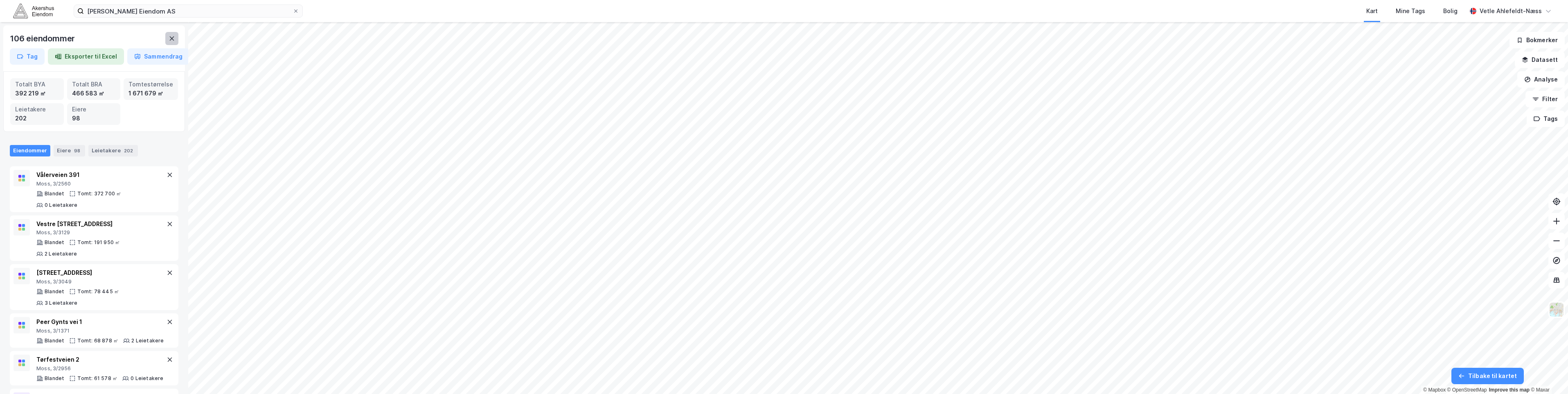
click at [173, 39] on icon at bounding box center [172, 38] width 5 height 4
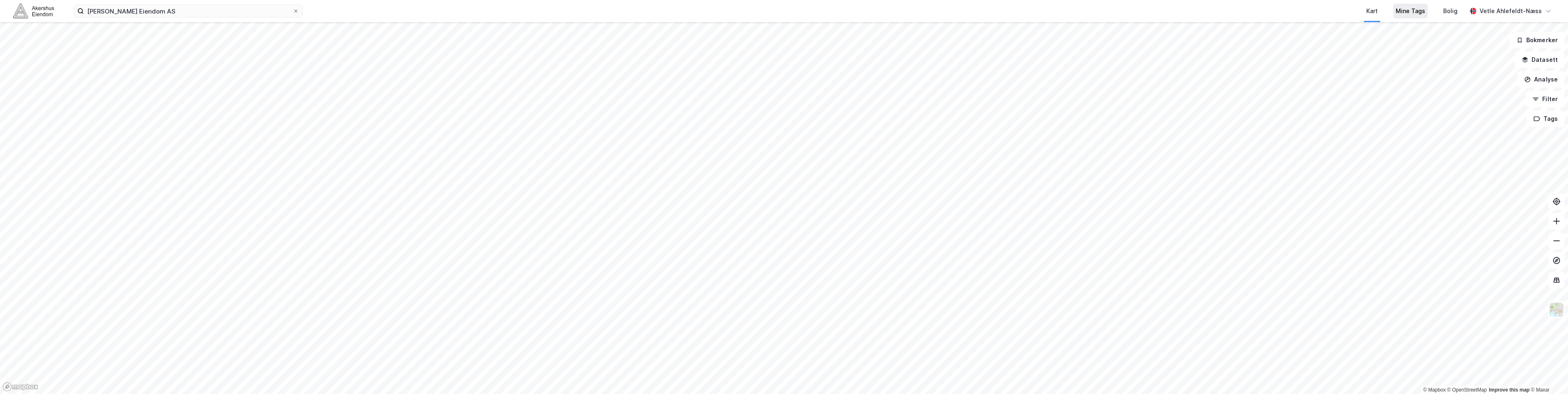
click at [1419, 13] on div "Mine Tags" at bounding box center [1411, 11] width 30 height 10
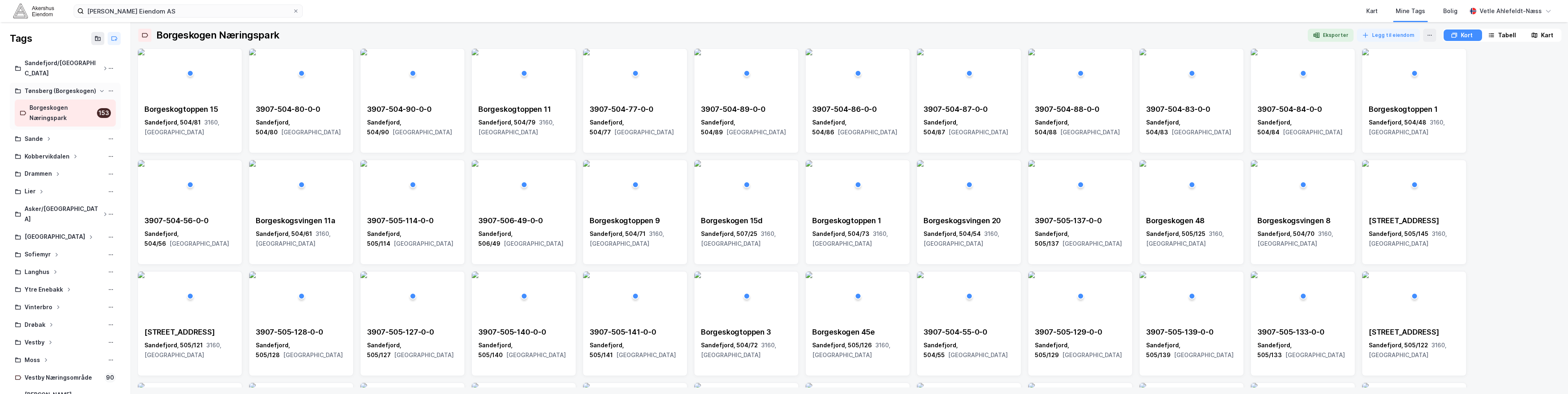
click at [62, 86] on div "Tønsberg (Borgeskogen)" at bounding box center [60, 91] width 72 height 10
click at [39, 12] on img at bounding box center [34, 10] width 41 height 14
